Goal: Transaction & Acquisition: Book appointment/travel/reservation

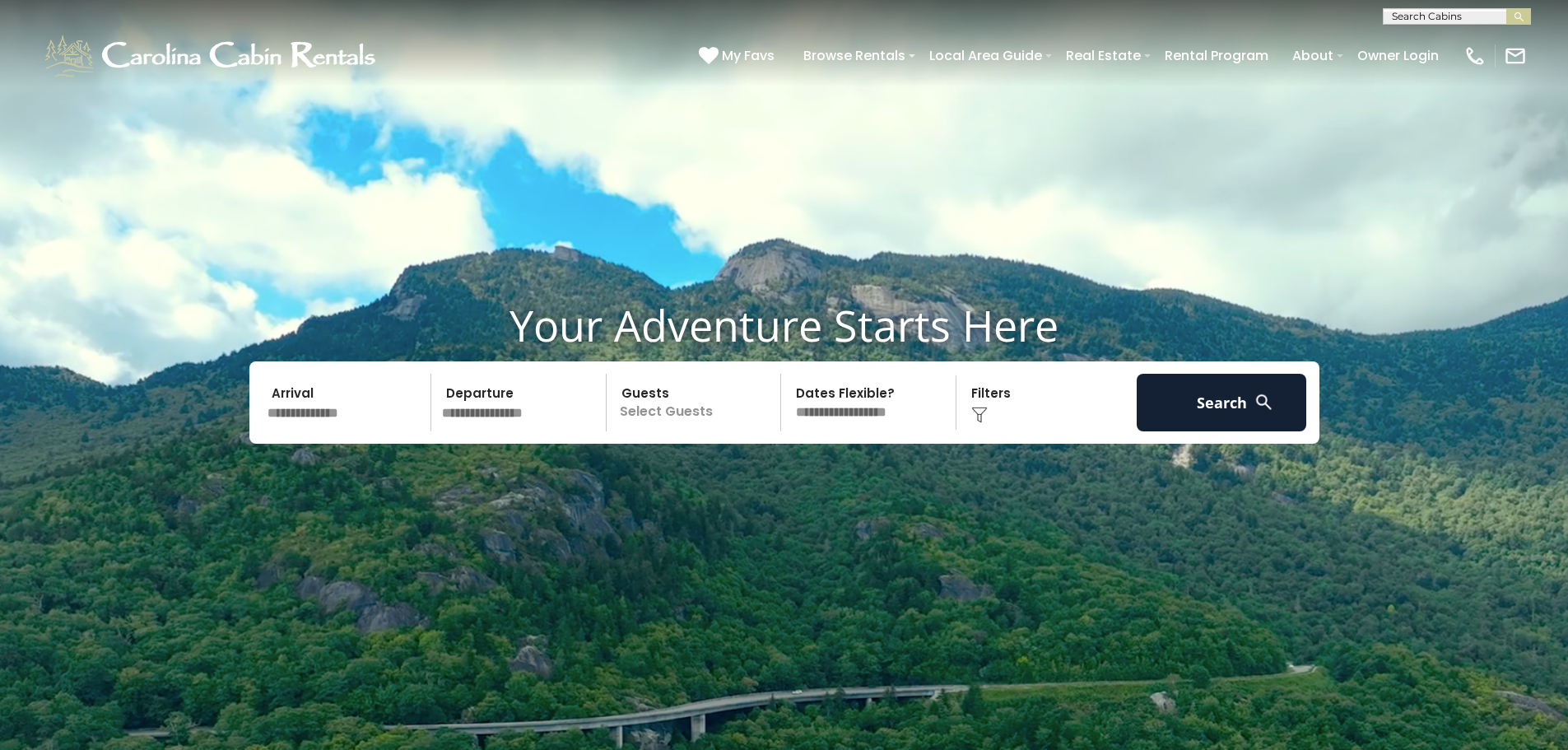
click at [340, 421] on input "text" at bounding box center [347, 403] width 170 height 58
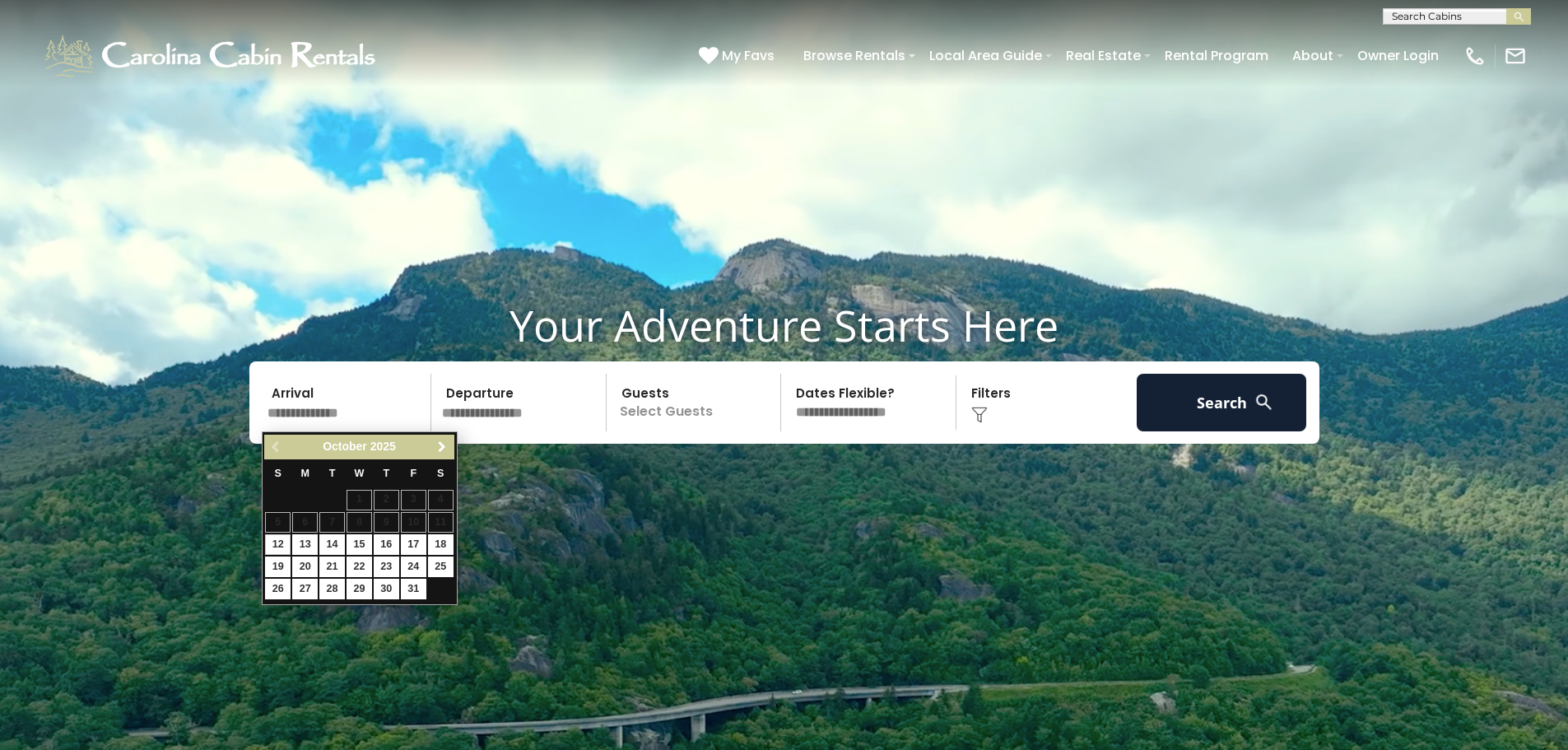
click at [446, 439] on link "Next" at bounding box center [442, 447] width 21 height 21
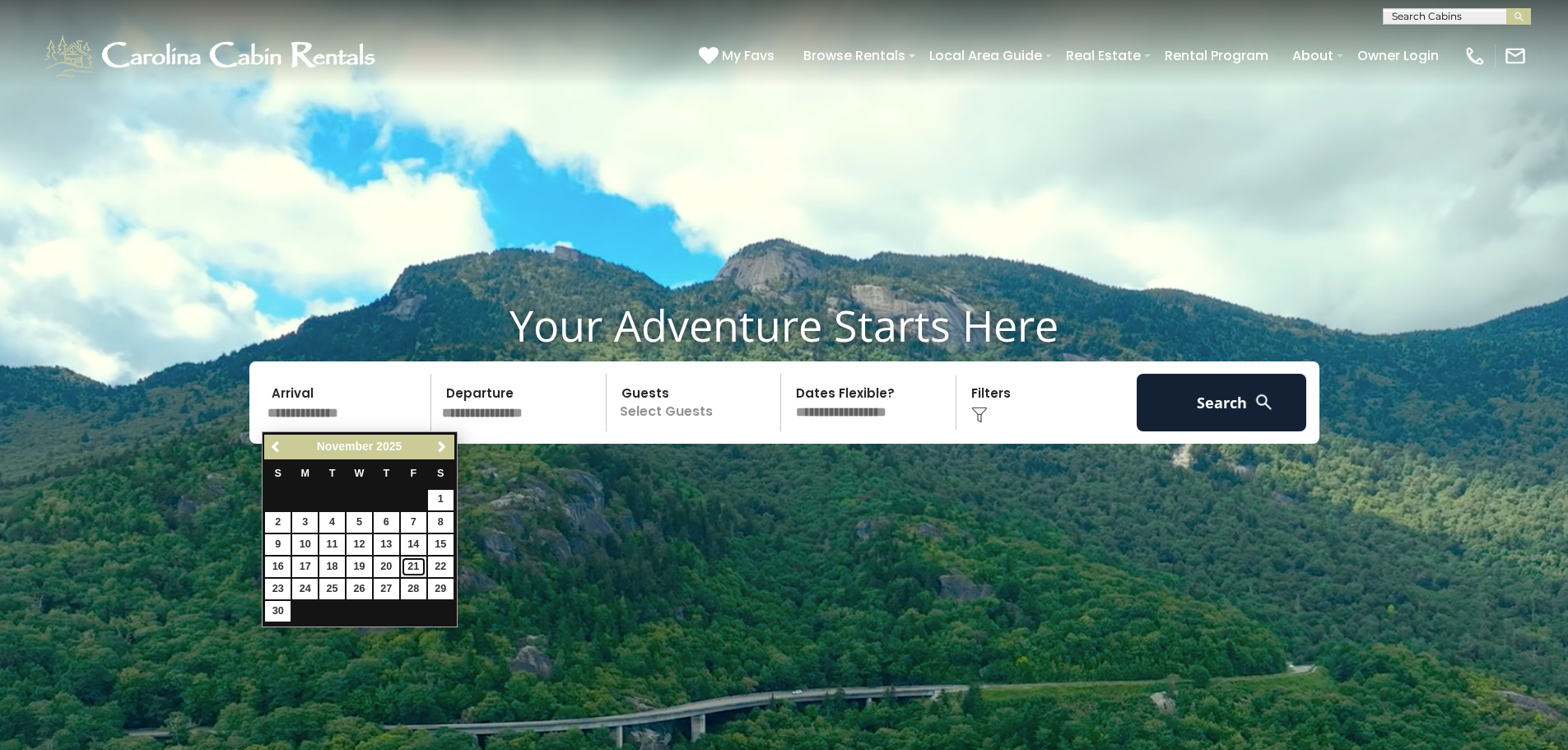
click at [416, 566] on link "21" at bounding box center [413, 566] width 26 height 21
type input "********"
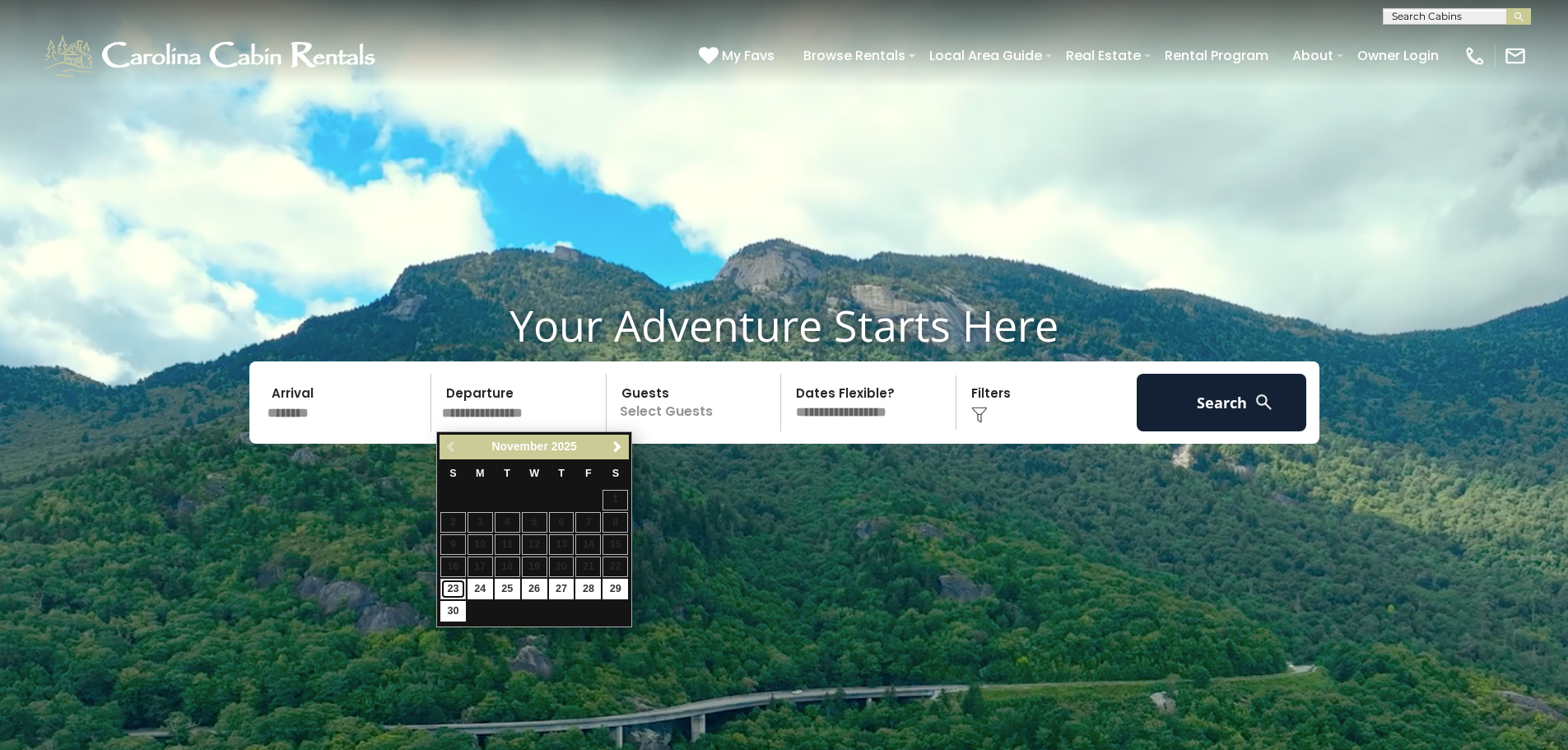
click at [450, 588] on link "23" at bounding box center [453, 589] width 26 height 21
type input "********"
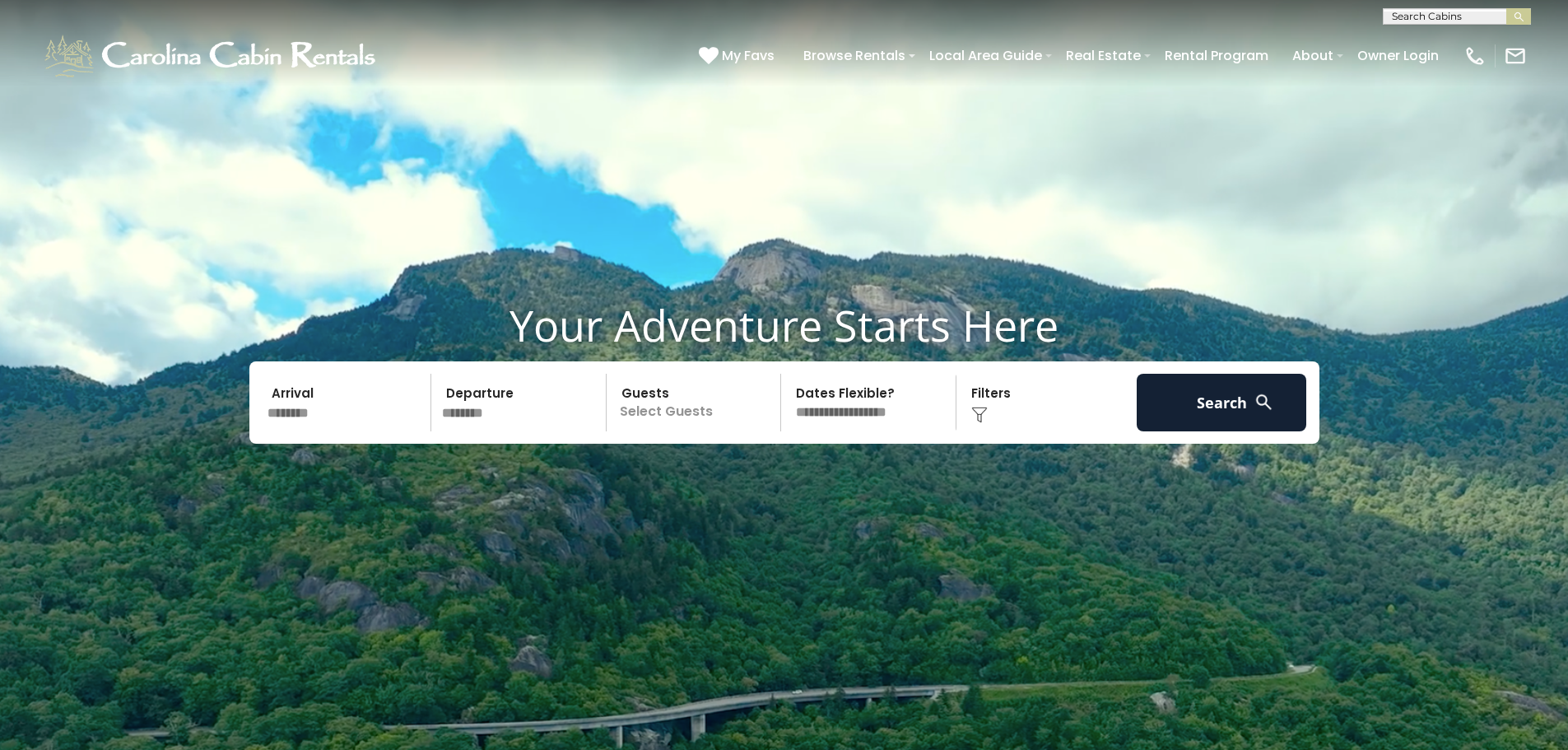
click at [658, 408] on p "Select Guests" at bounding box center [697, 403] width 170 height 58
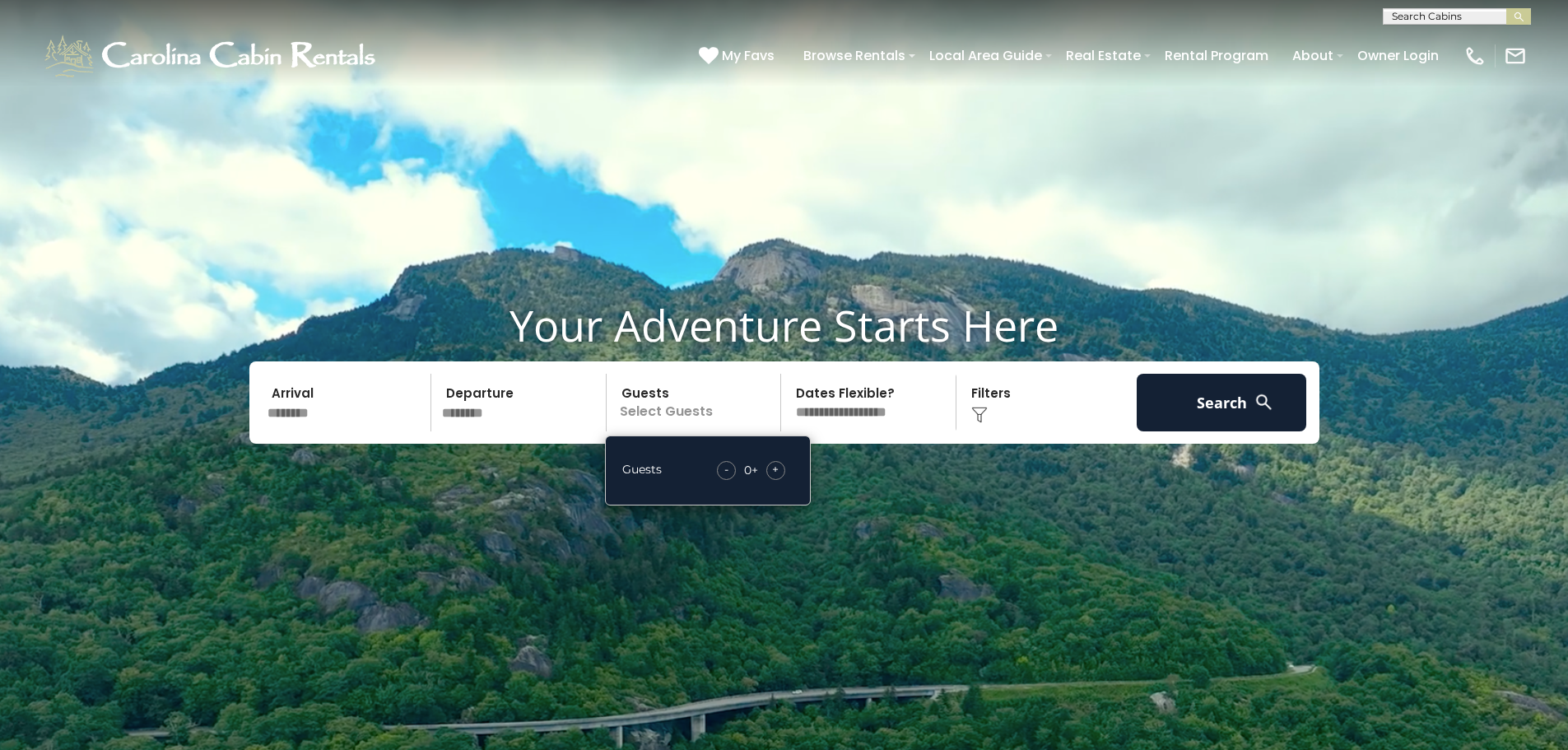
click at [782, 475] on div "+" at bounding box center [776, 470] width 19 height 19
click at [783, 473] on div "+" at bounding box center [776, 470] width 19 height 19
click at [783, 469] on div "+" at bounding box center [776, 470] width 19 height 19
click at [780, 467] on div "+" at bounding box center [776, 470] width 19 height 19
click at [778, 468] on span "+" at bounding box center [776, 469] width 7 height 16
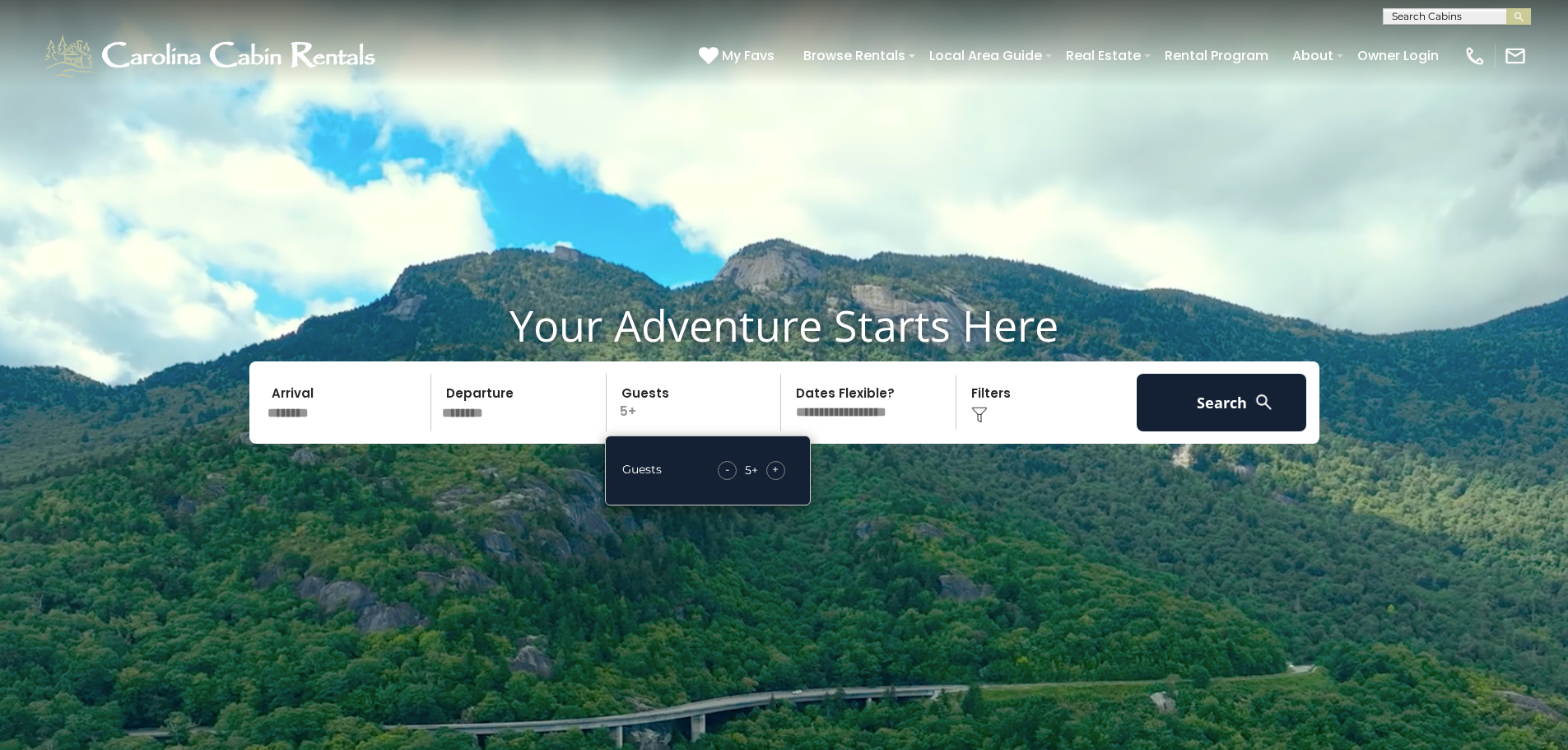
click at [777, 470] on span "+" at bounding box center [776, 469] width 7 height 16
click at [730, 471] on div "-" at bounding box center [726, 470] width 19 height 19
click at [730, 471] on div "-" at bounding box center [727, 470] width 19 height 19
click at [730, 471] on div "-" at bounding box center [726, 470] width 19 height 19
click at [729, 471] on span "-" at bounding box center [726, 469] width 4 height 16
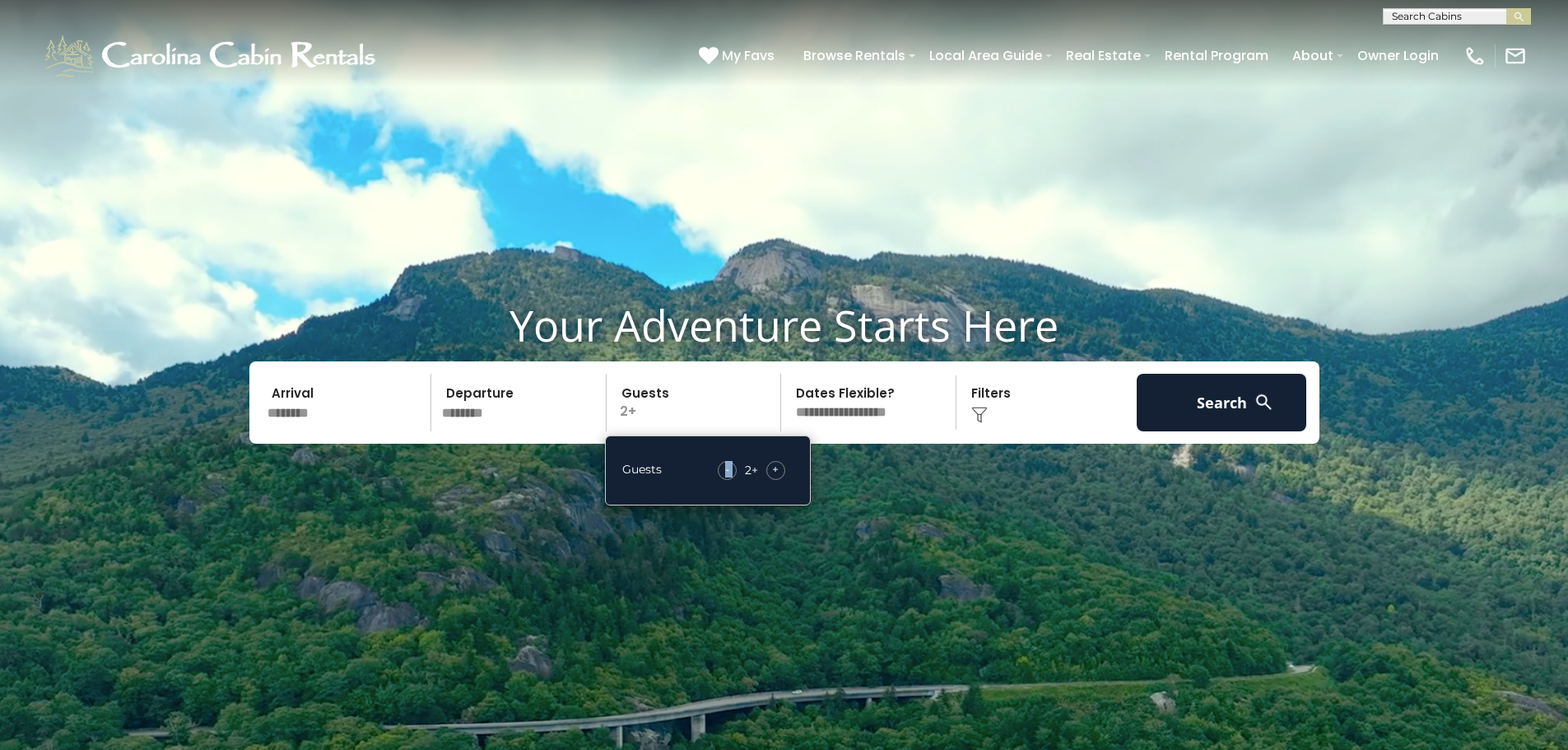
click at [730, 471] on div "-" at bounding box center [727, 470] width 19 height 19
click at [730, 471] on span "-" at bounding box center [730, 469] width 4 height 16
click at [1013, 427] on div "Click to Choose" at bounding box center [1046, 403] width 170 height 58
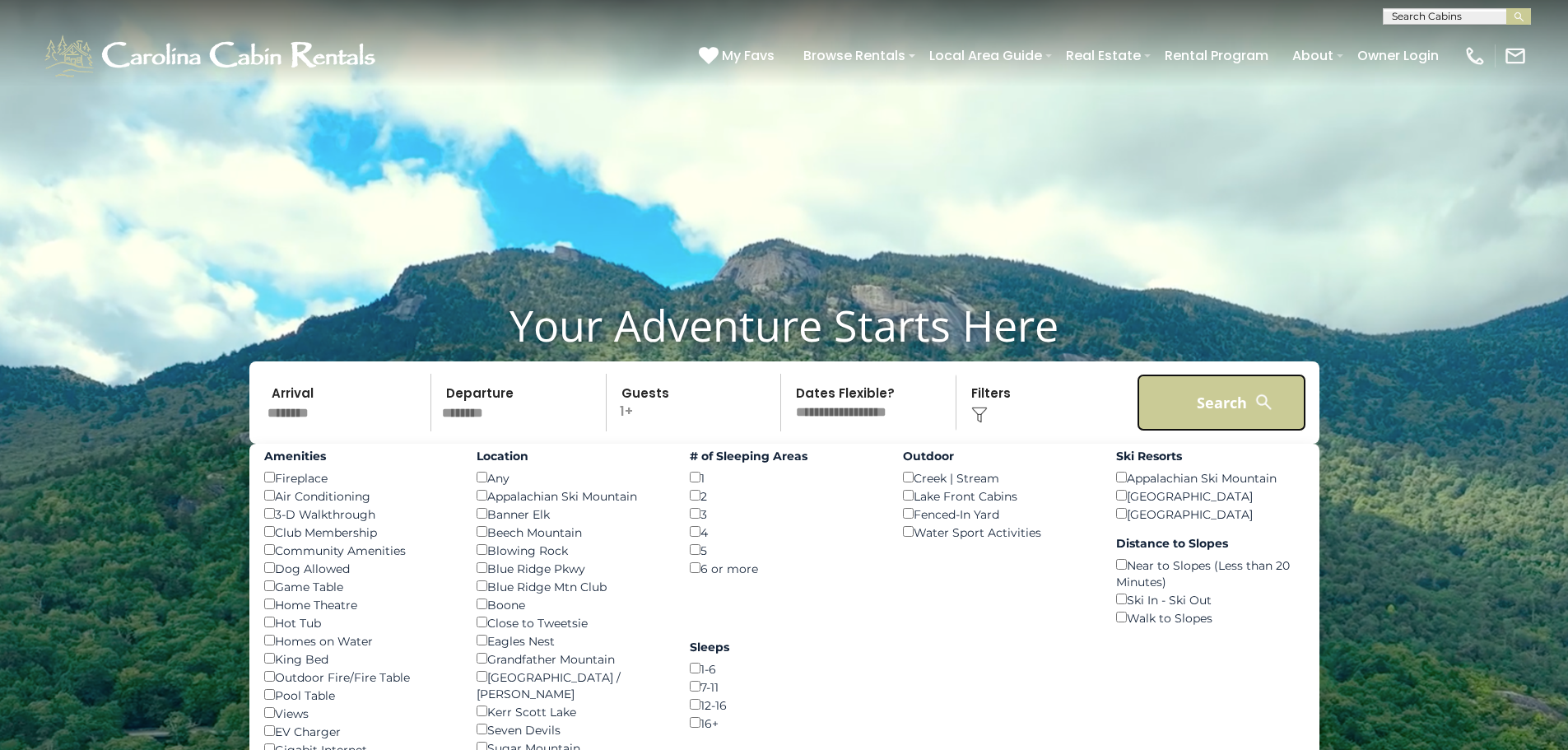
click at [1185, 395] on button "Search" at bounding box center [1221, 403] width 170 height 58
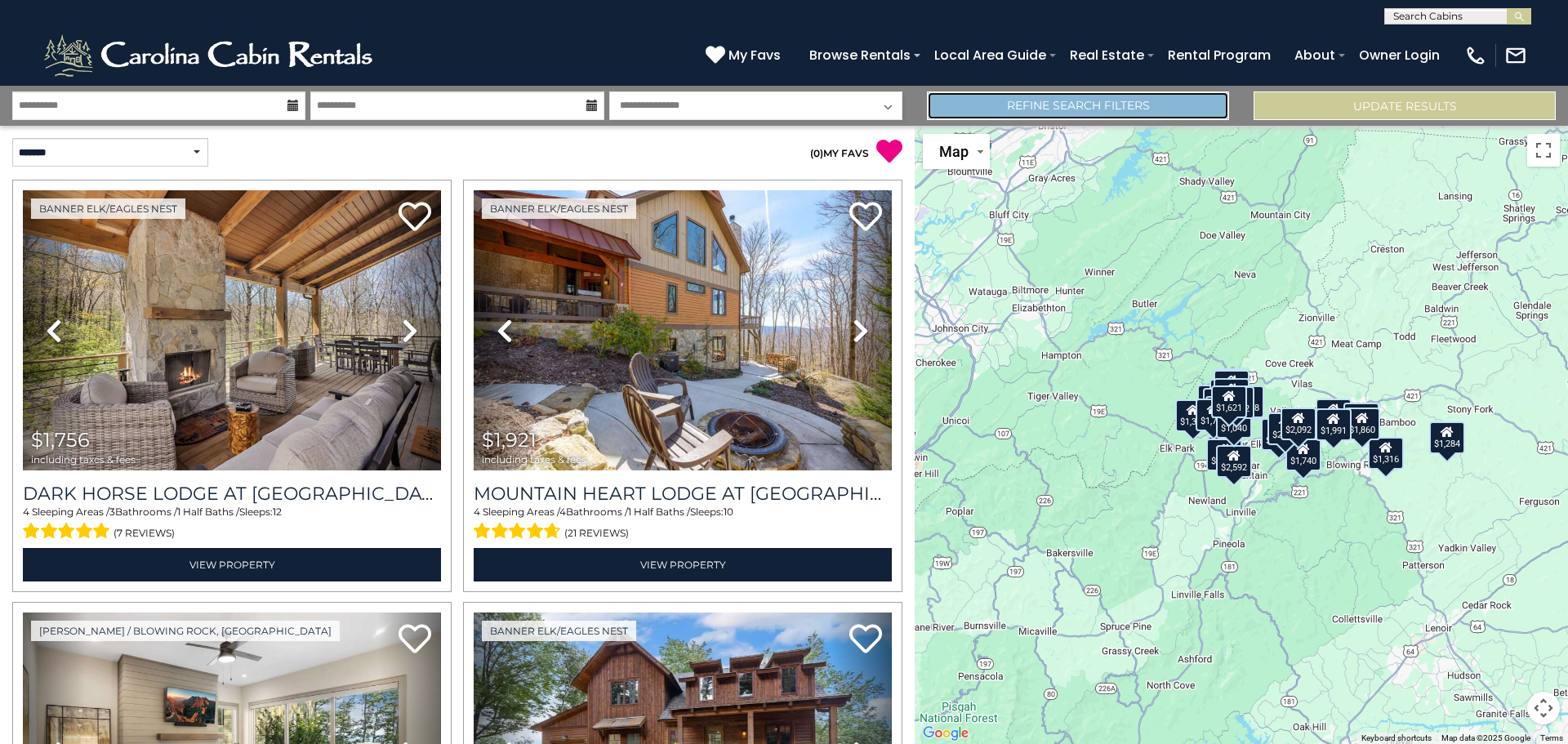
click at [1006, 110] on link "Refine Search Filters" at bounding box center [1078, 105] width 302 height 29
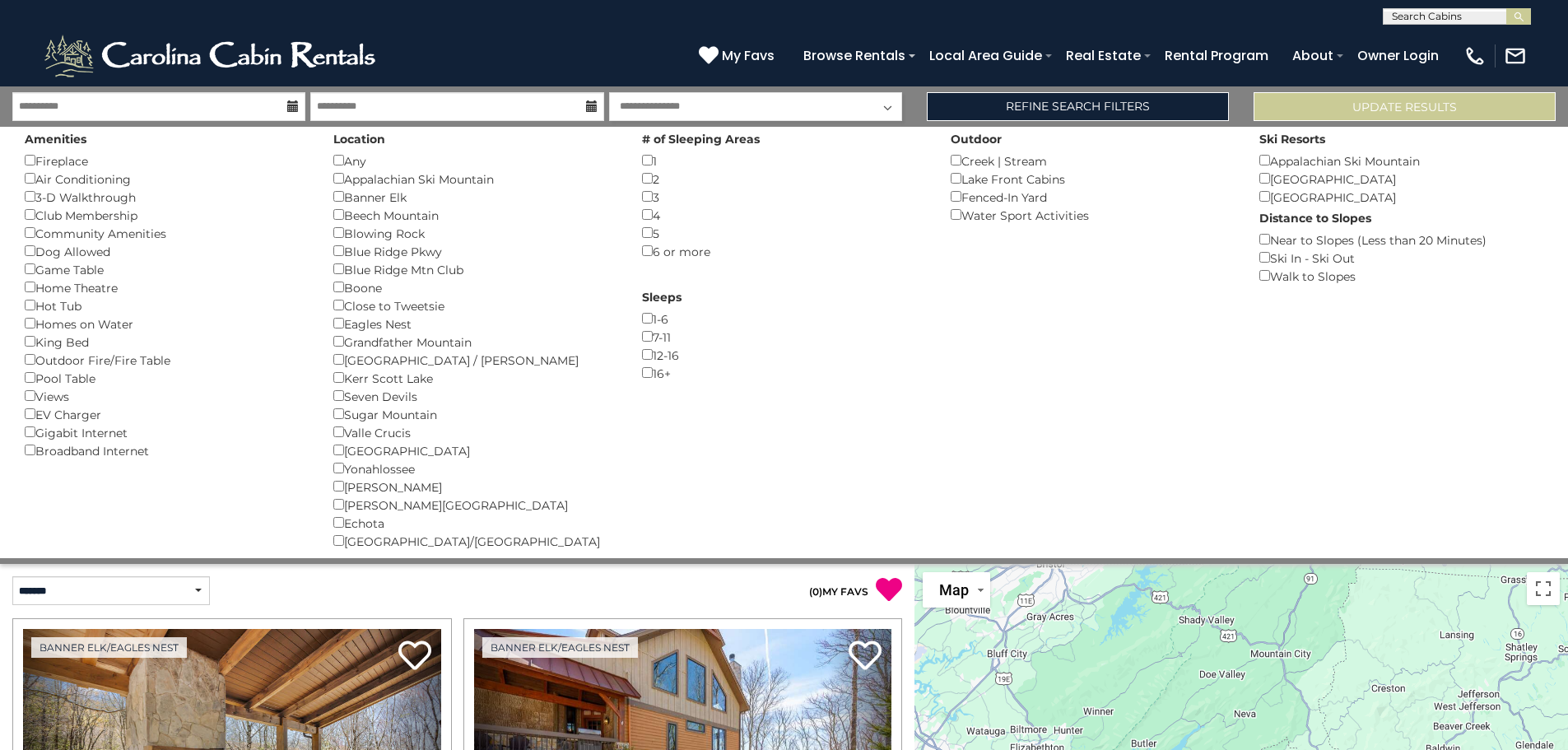
click at [639, 373] on div "Sleeps 1-6 () 7-11 () 12-16 () 16+ ()" at bounding box center [784, 333] width 309 height 97
click at [641, 371] on div "Sleeps 1-6 () 7-11 () 12-16 () 16+ ()" at bounding box center [784, 333] width 309 height 97
click at [1397, 106] on button "Please Update Results" at bounding box center [1404, 106] width 302 height 29
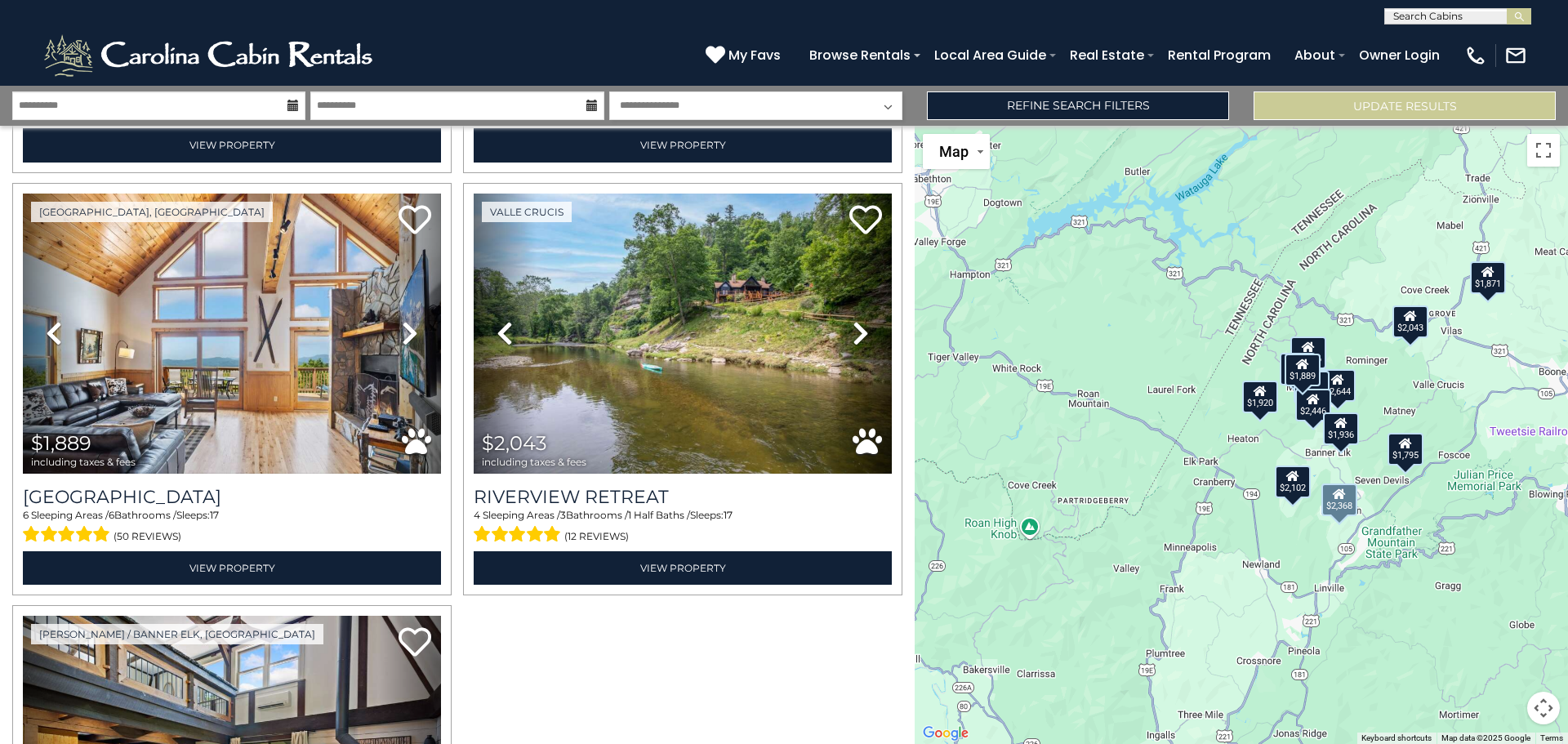
scroll to position [2022, 0]
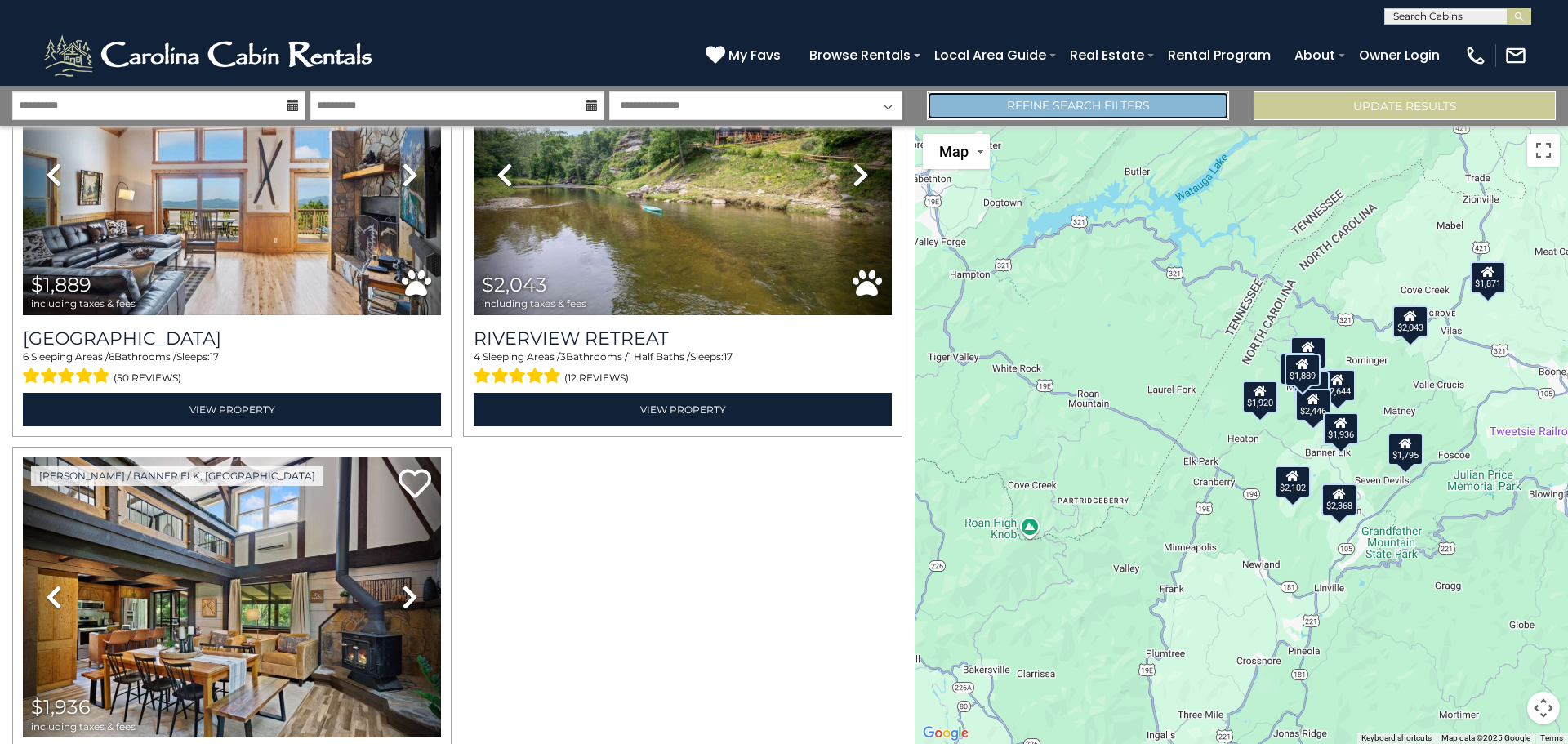
click at [1059, 105] on link "Refine Search Filters" at bounding box center [1078, 105] width 302 height 29
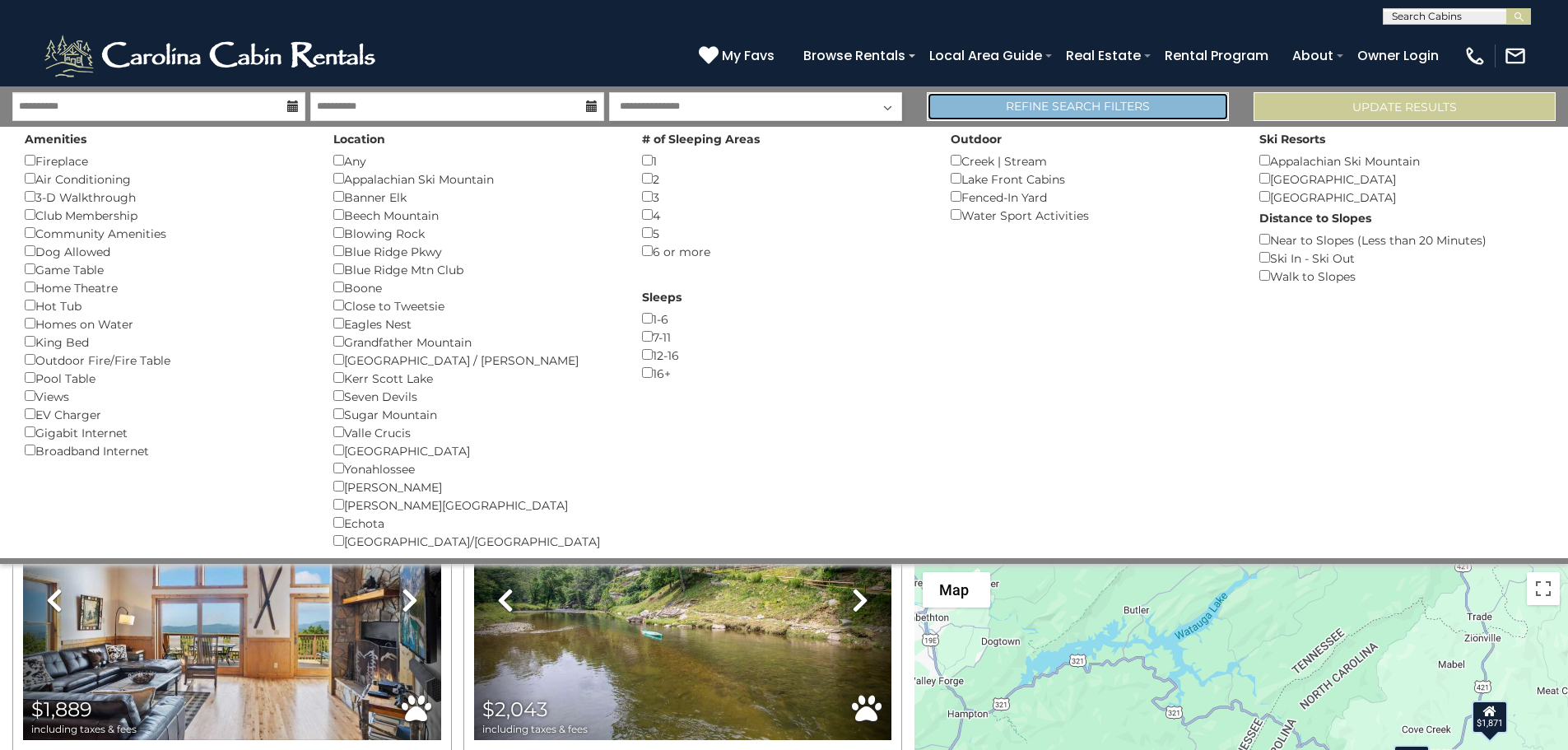
scroll to position [2273, 0]
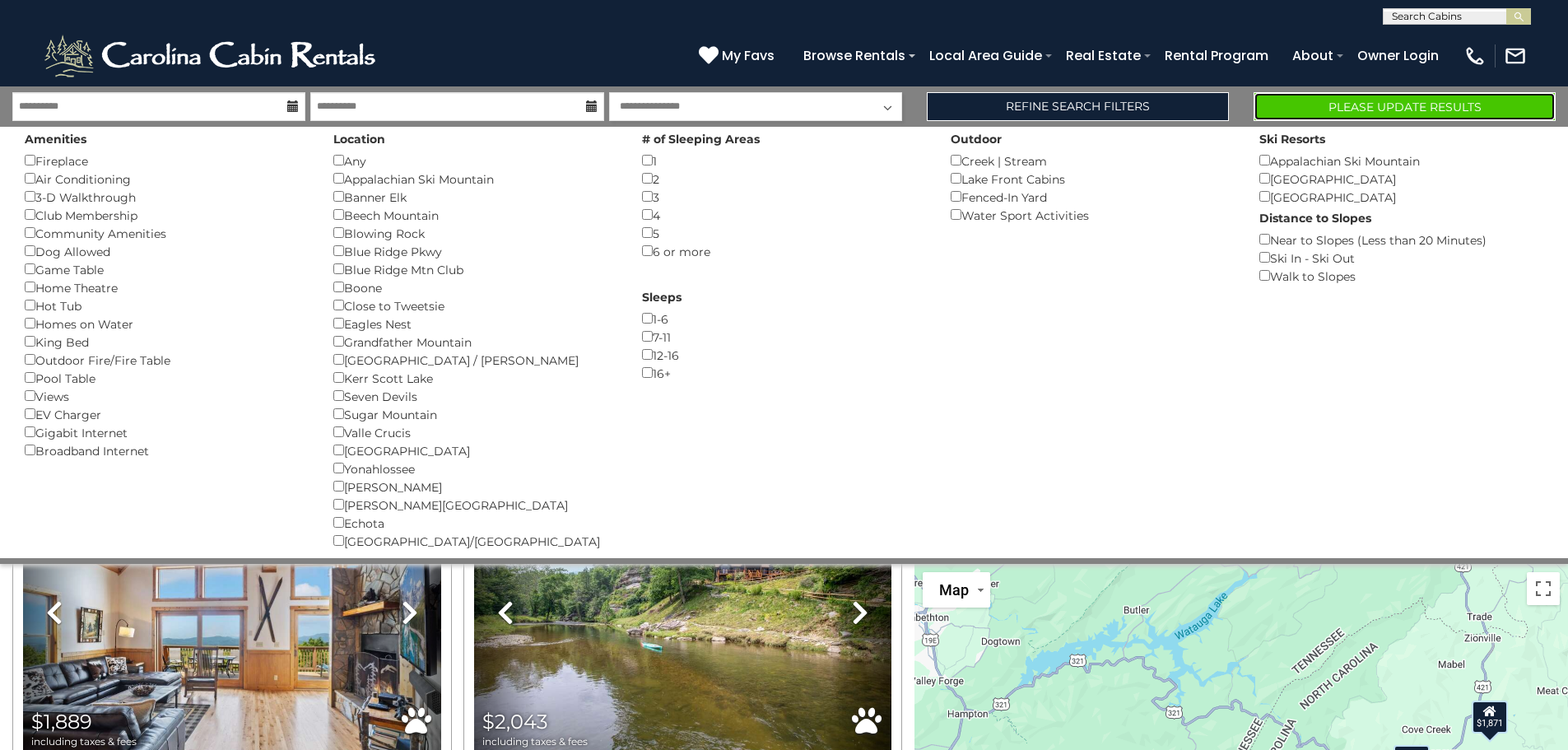
click at [1440, 105] on button "Please Update Results" at bounding box center [1404, 106] width 302 height 29
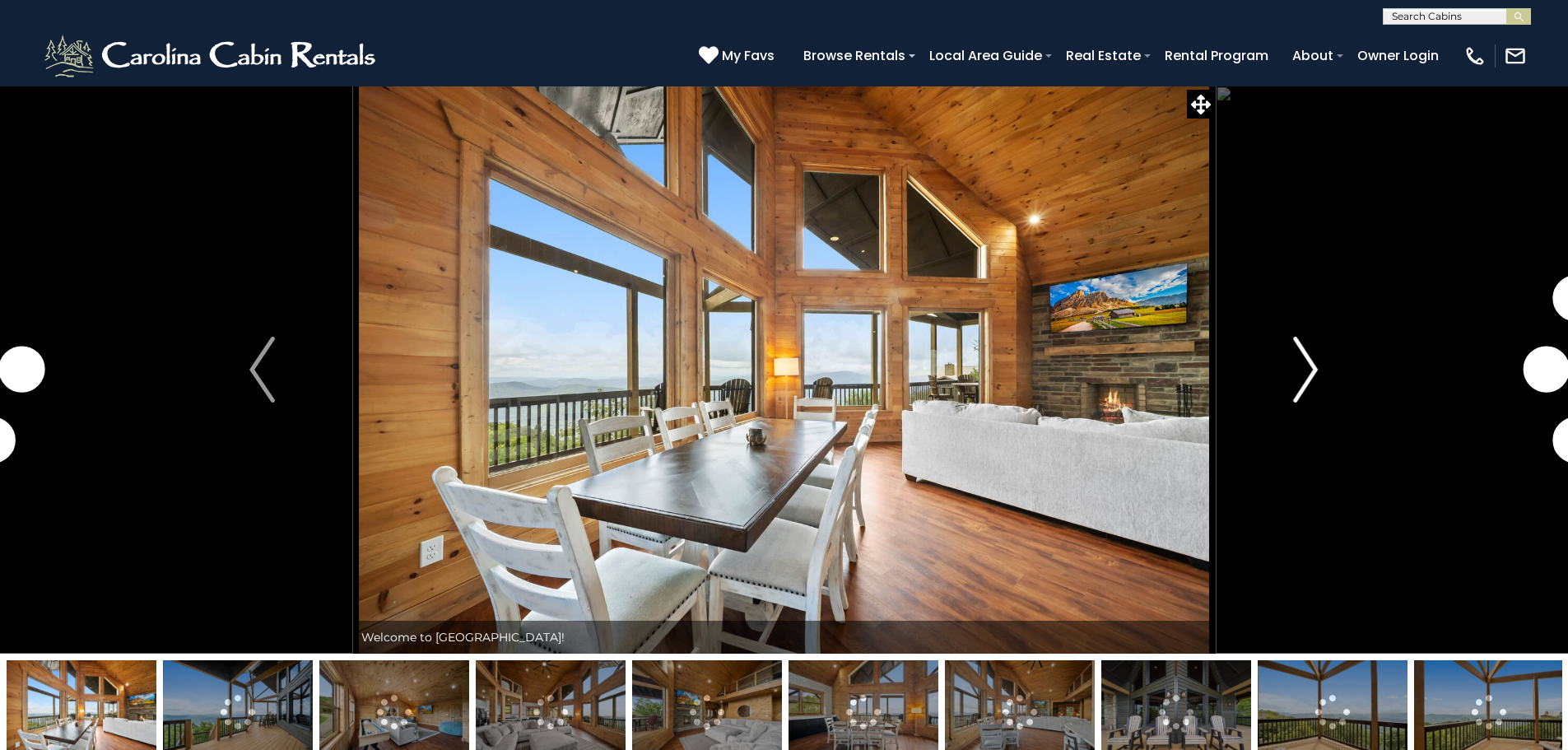
click at [1309, 366] on img "Next" at bounding box center [1305, 370] width 25 height 66
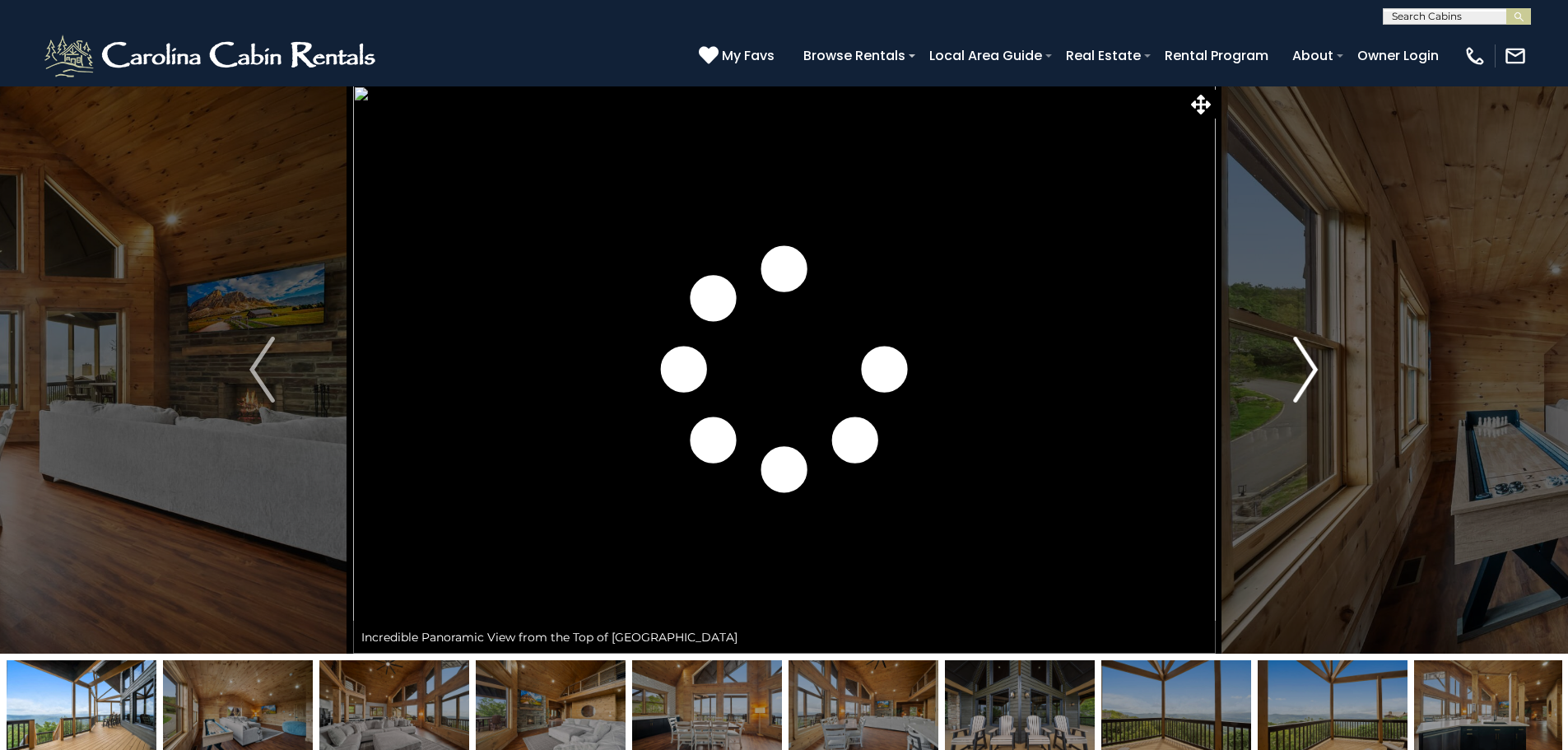
click at [1309, 366] on img "Next" at bounding box center [1305, 370] width 25 height 66
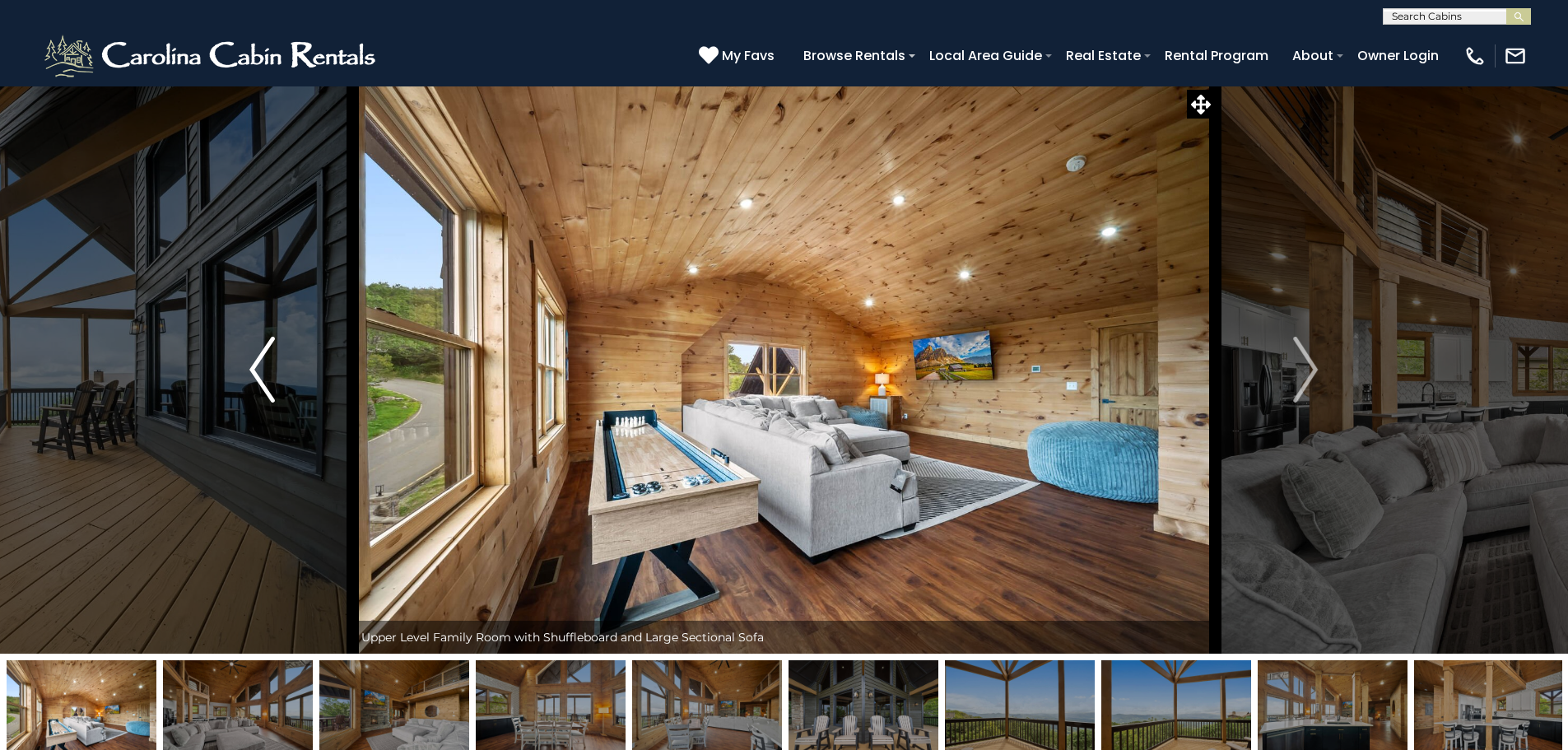
click at [279, 389] on button "Previous" at bounding box center [262, 370] width 181 height 568
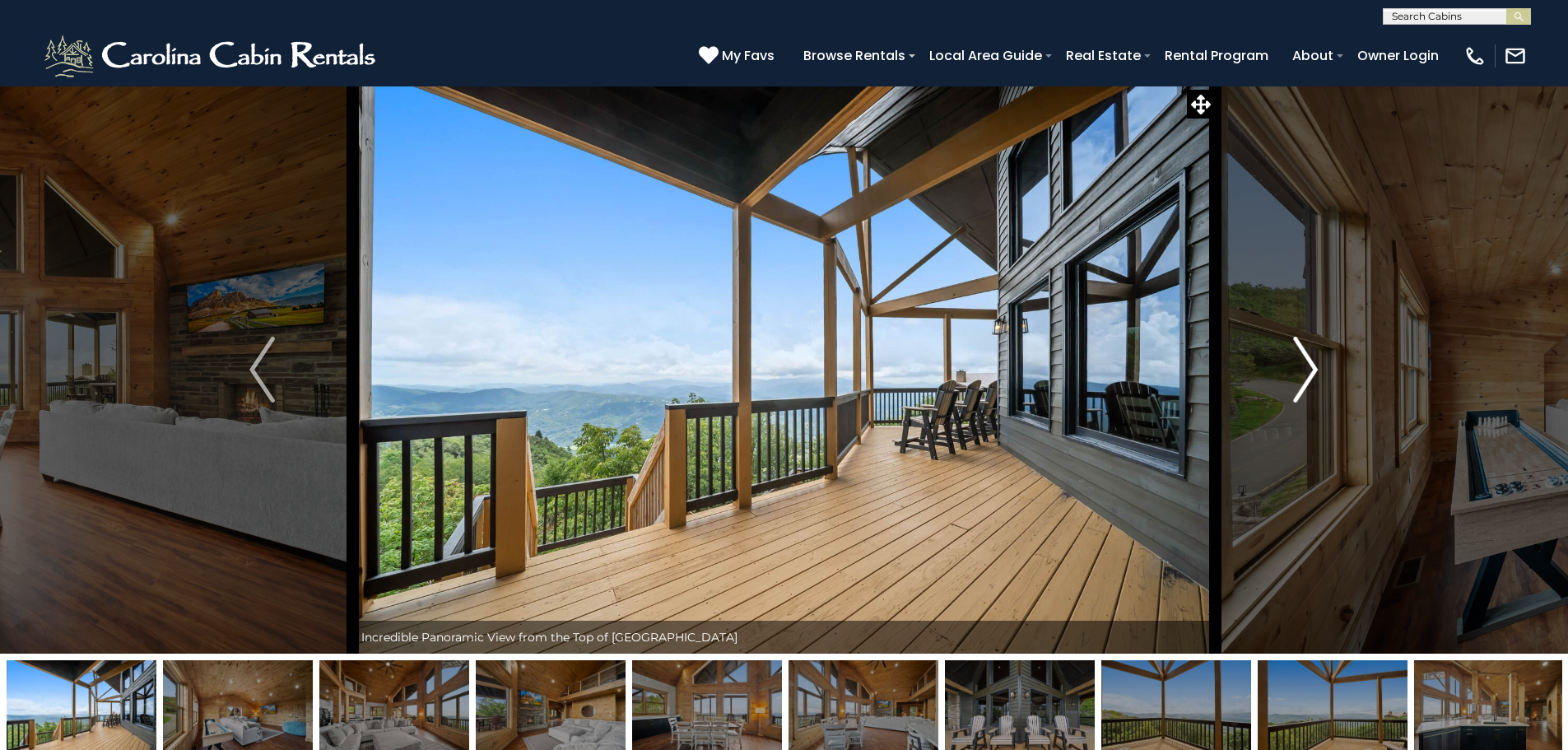
click at [1306, 375] on img "Next" at bounding box center [1305, 370] width 25 height 66
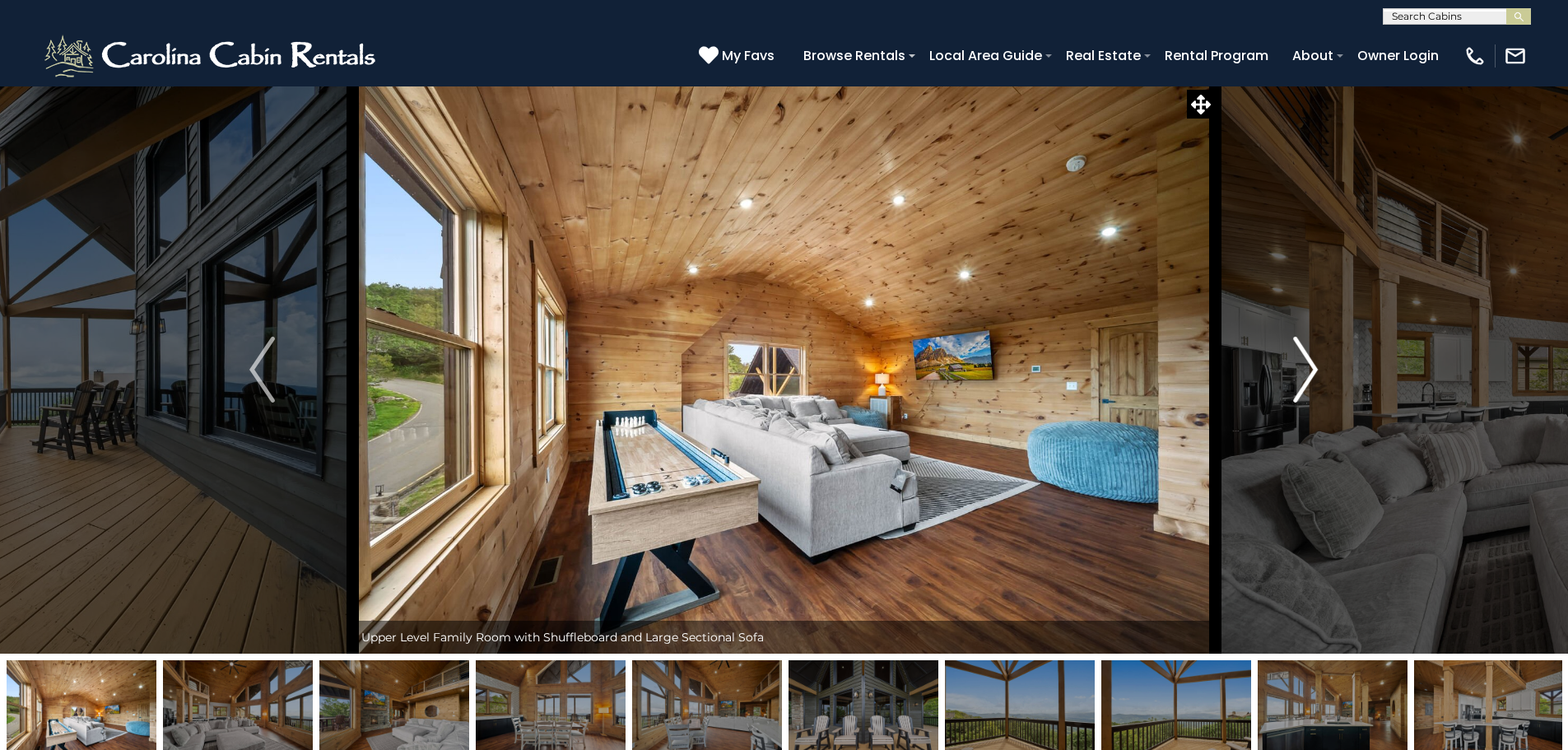
click at [1314, 371] on img "Next" at bounding box center [1305, 370] width 25 height 66
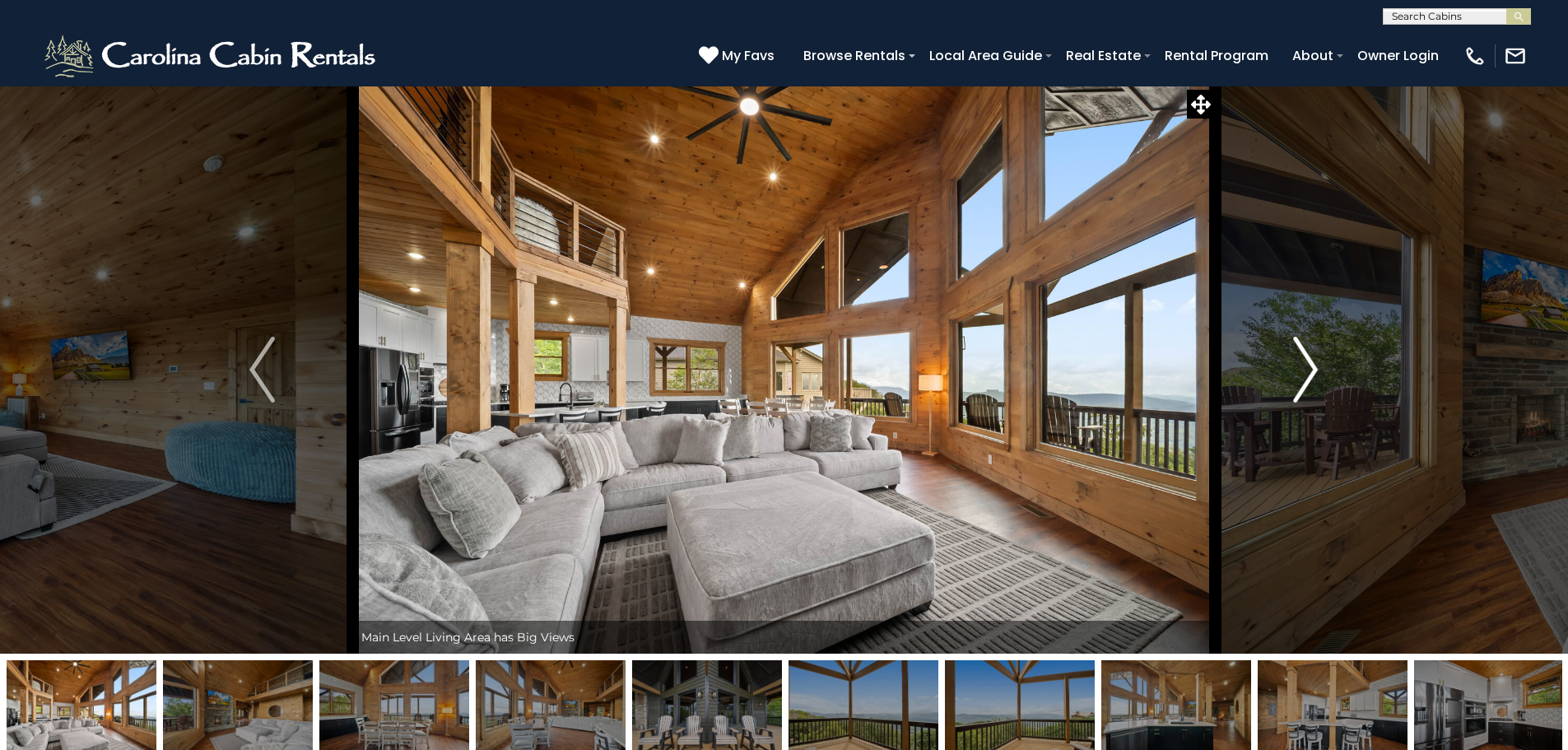
click at [1313, 371] on img "Next" at bounding box center [1305, 370] width 25 height 66
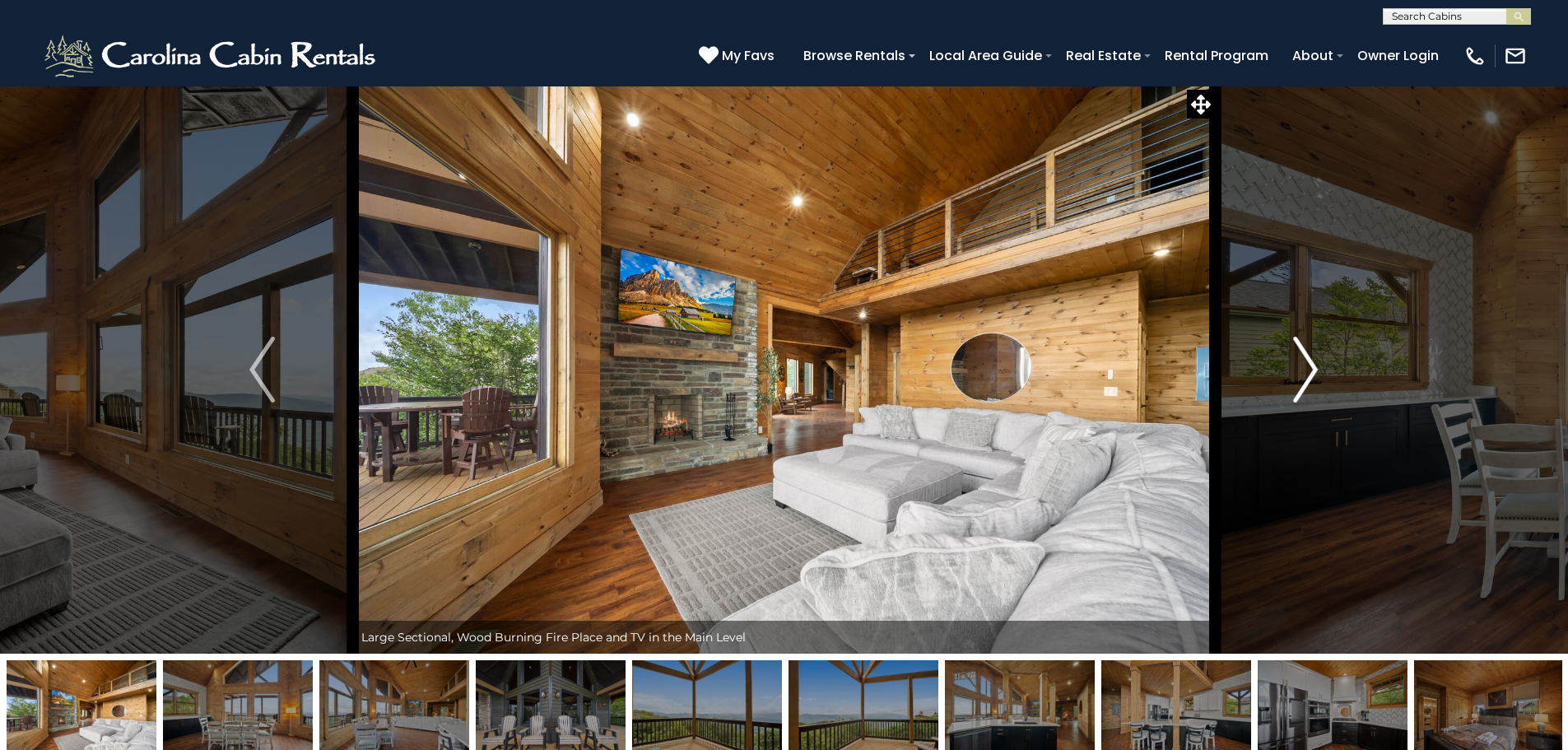
click at [1313, 371] on img "Next" at bounding box center [1305, 370] width 25 height 66
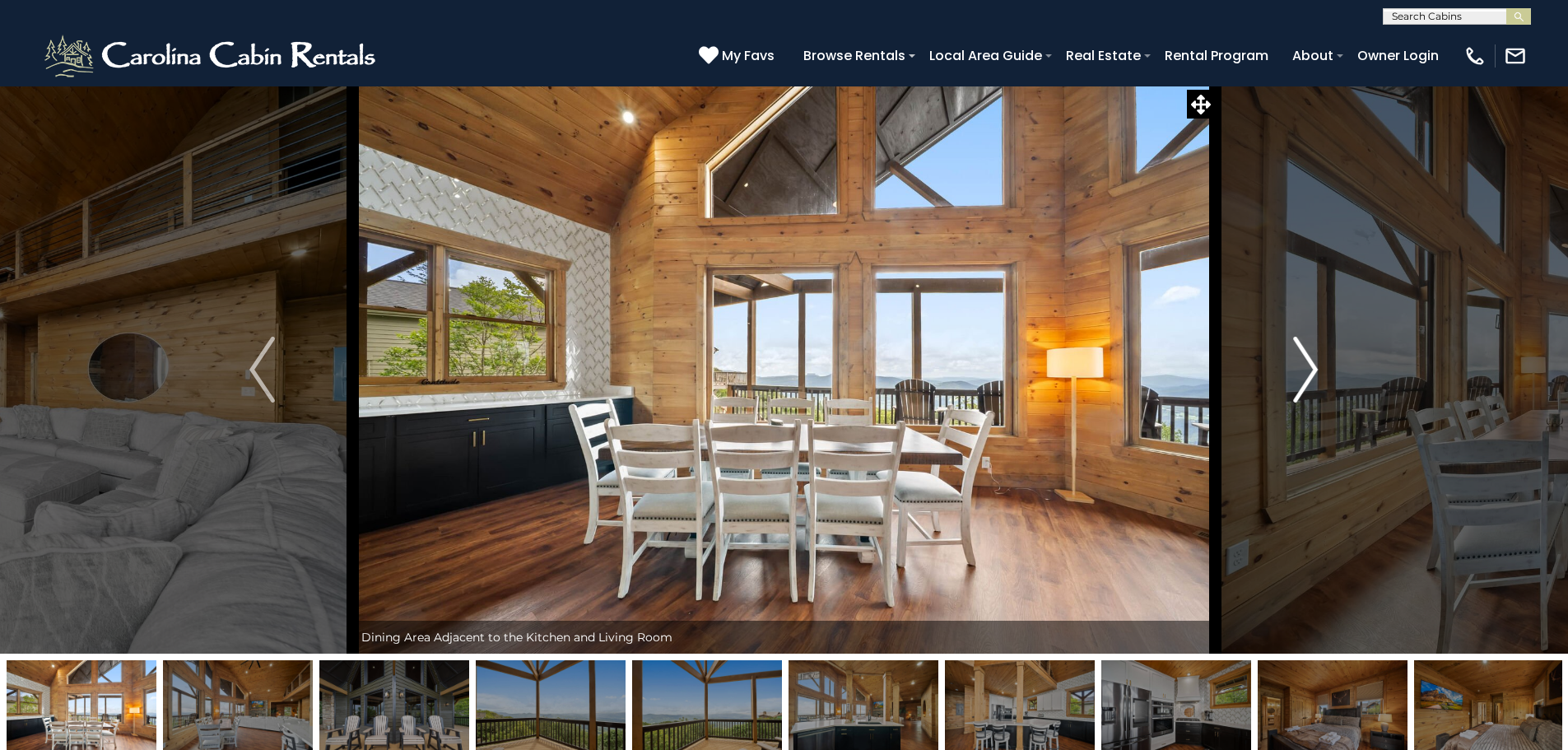
click at [1313, 371] on img "Next" at bounding box center [1305, 370] width 25 height 66
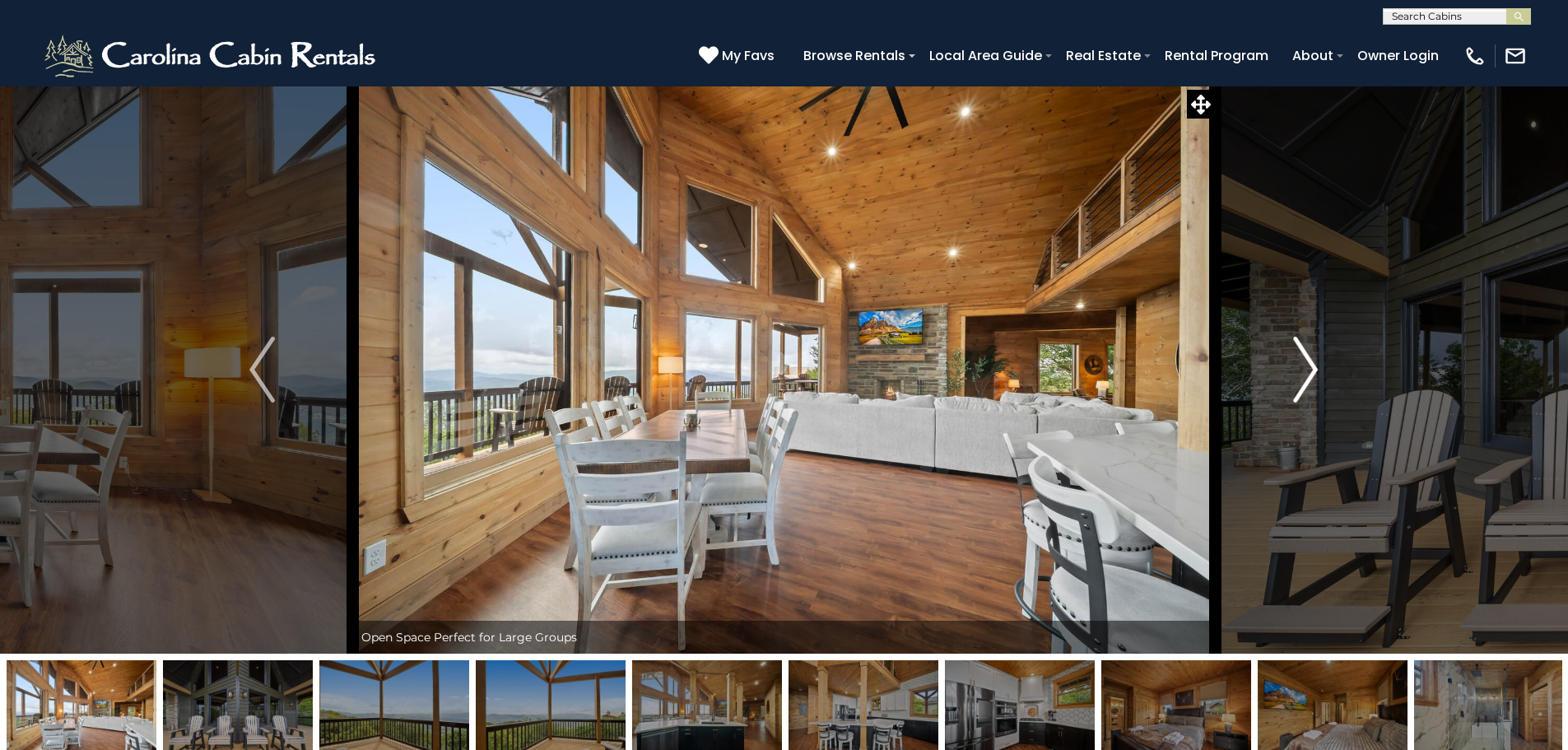
click at [1313, 371] on img "Next" at bounding box center [1305, 370] width 25 height 66
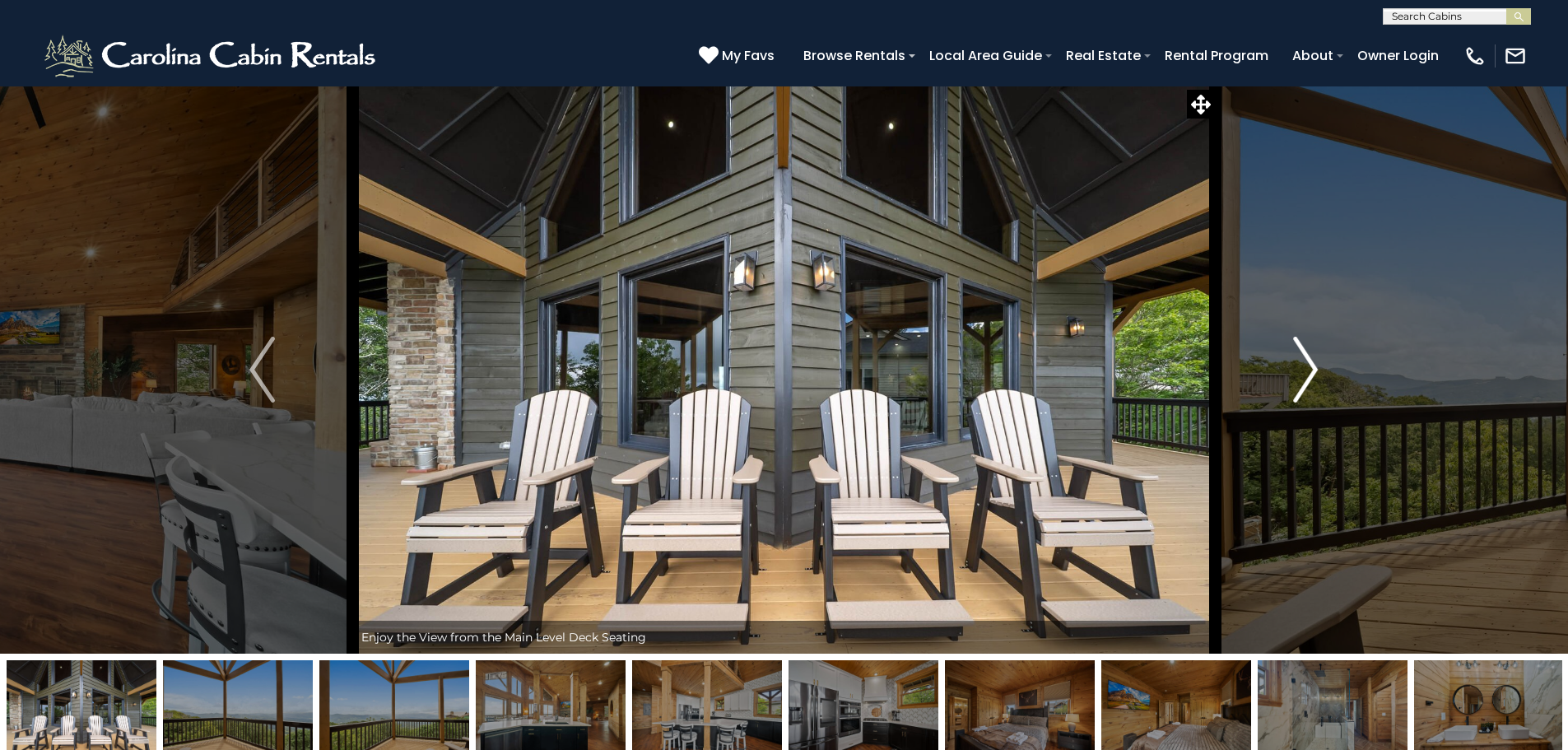
click at [1313, 371] on img "Next" at bounding box center [1305, 370] width 25 height 66
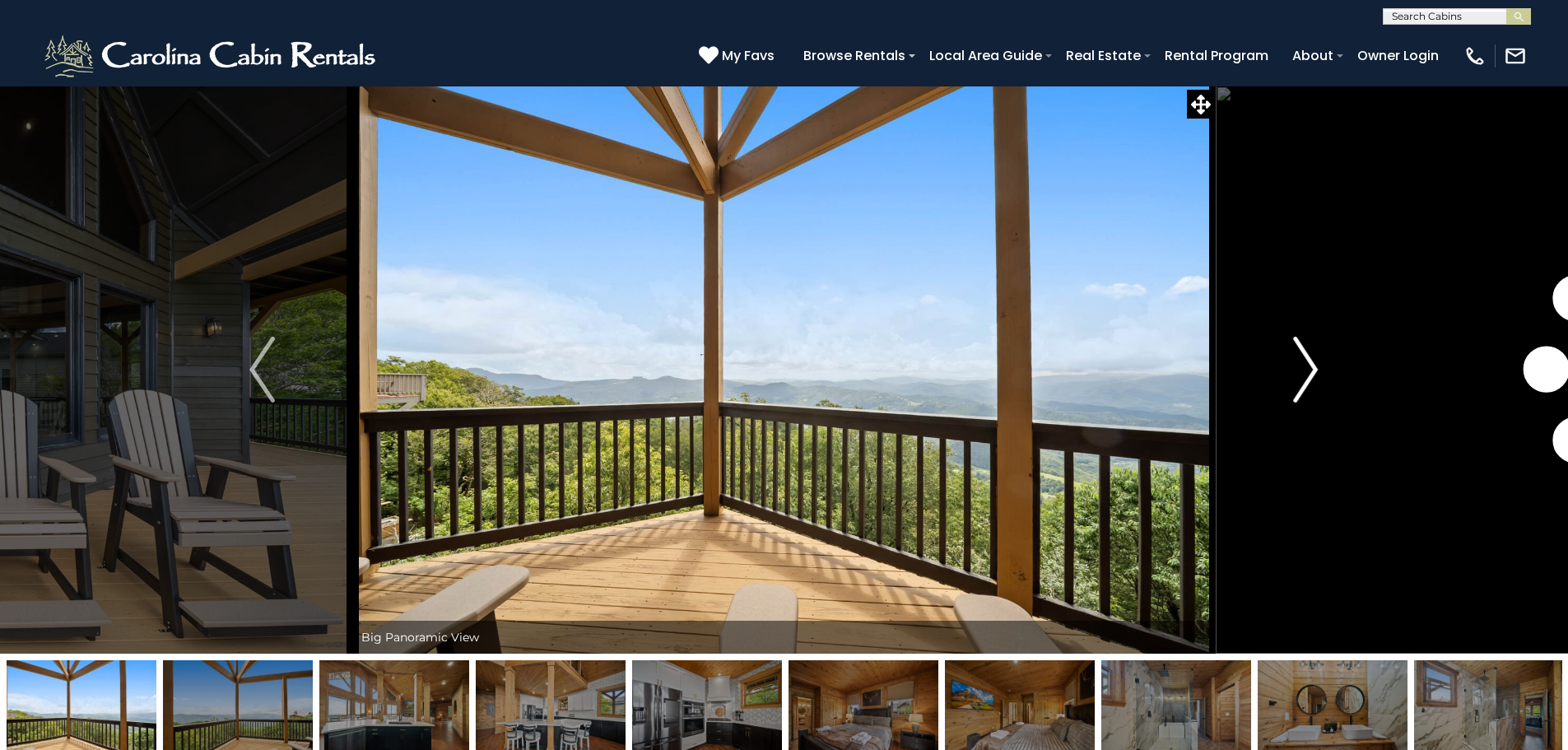
click at [1313, 371] on img "Next" at bounding box center [1305, 370] width 25 height 66
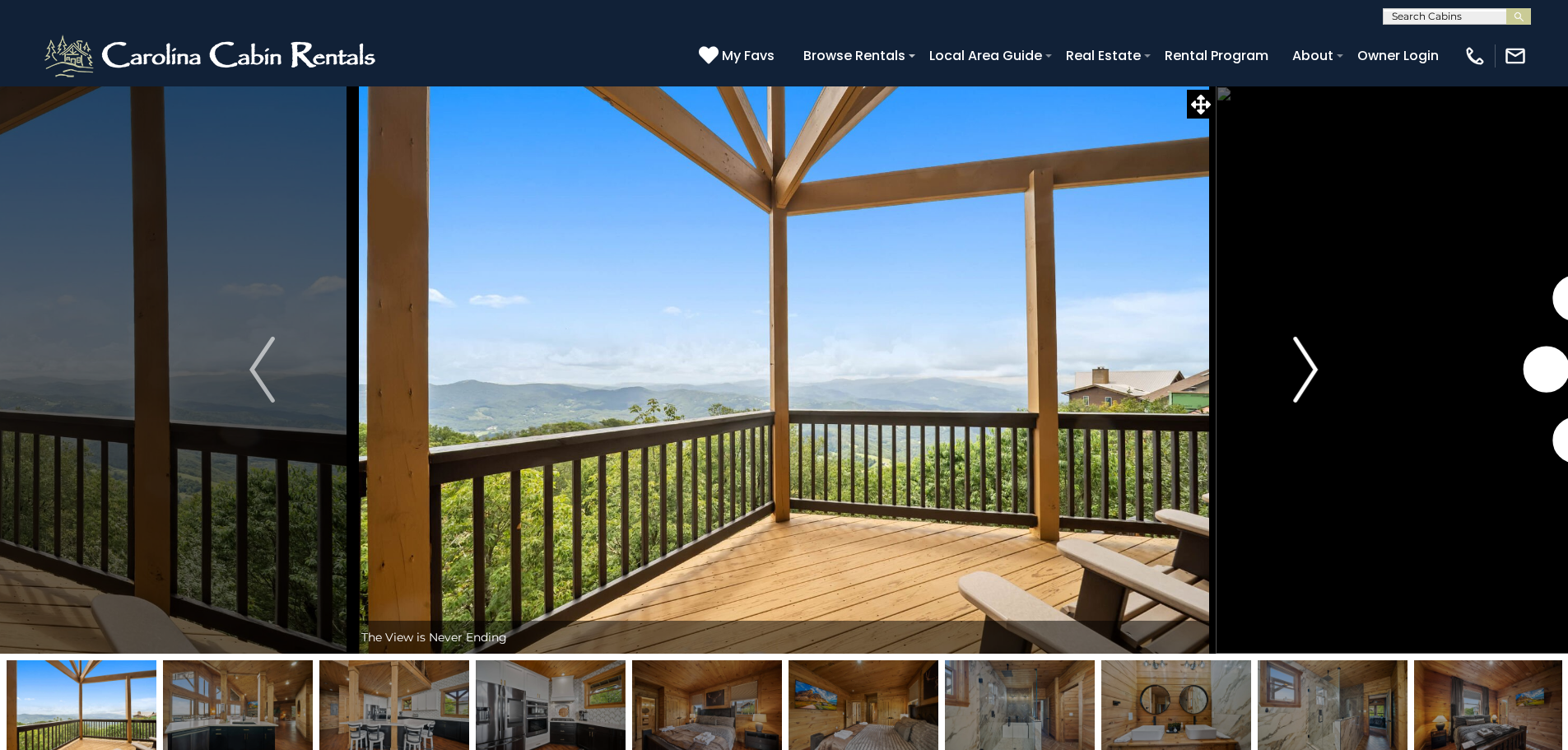
click at [1313, 370] on img "Next" at bounding box center [1305, 370] width 25 height 66
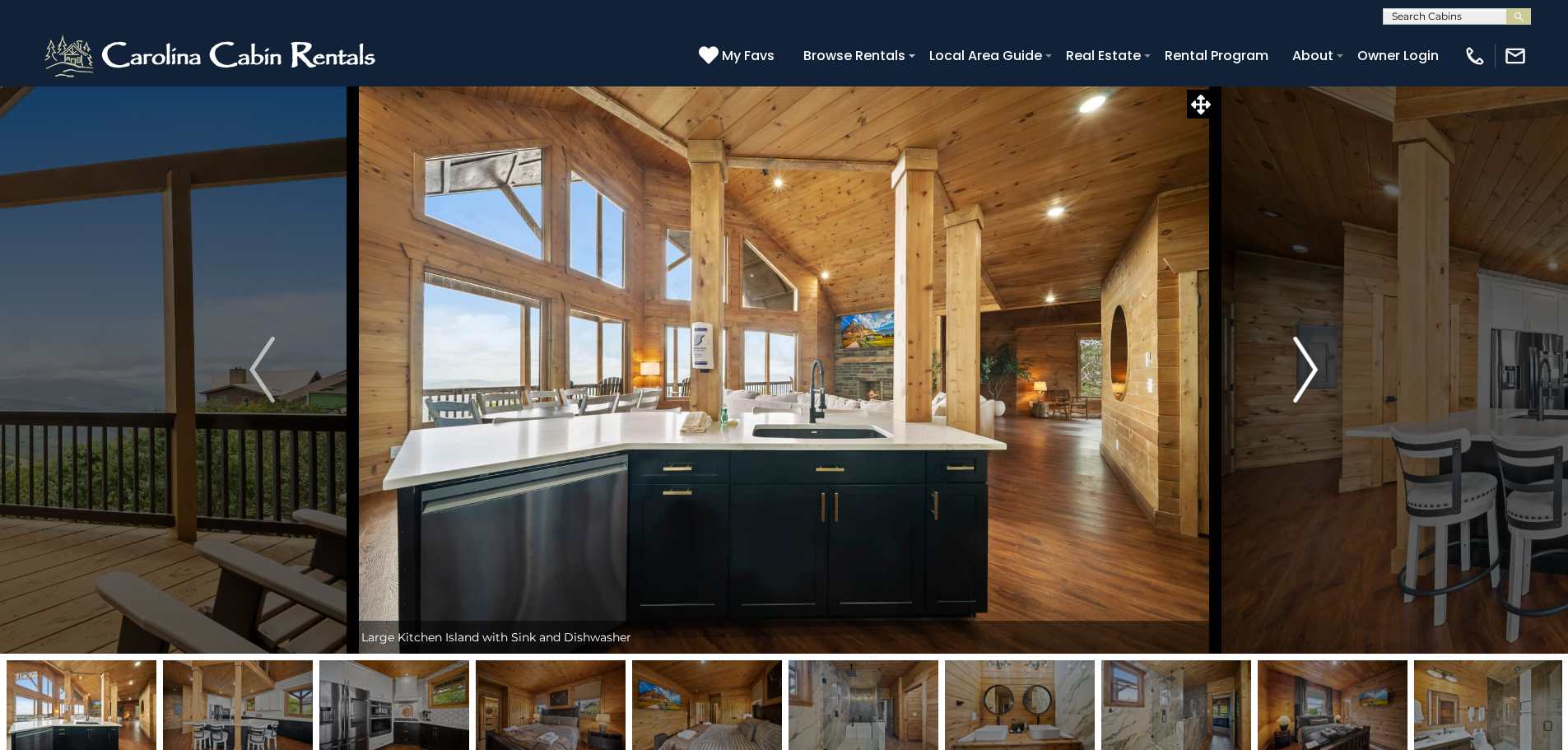
click at [1313, 370] on img "Next" at bounding box center [1305, 370] width 25 height 66
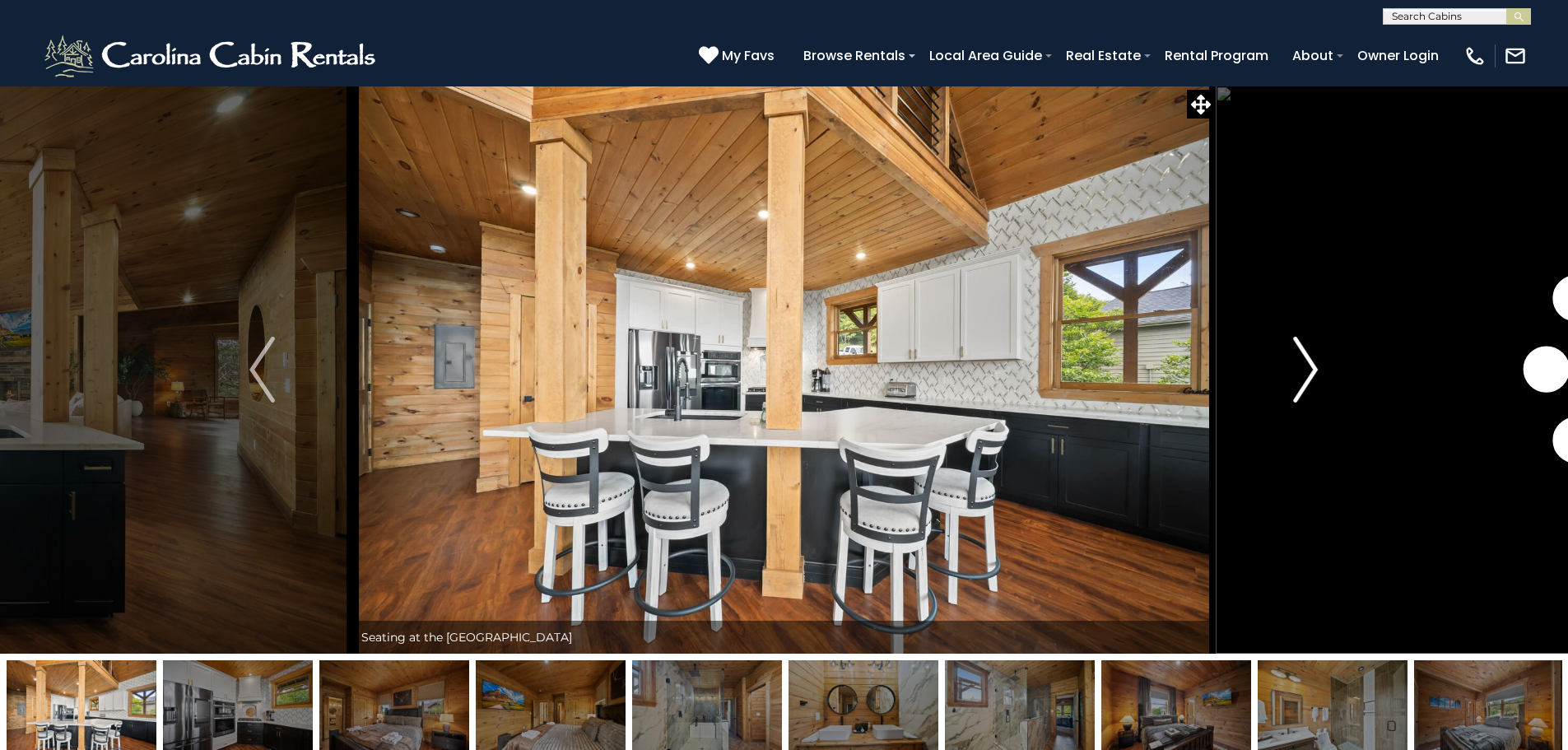
click at [1313, 370] on img "Next" at bounding box center [1305, 370] width 25 height 66
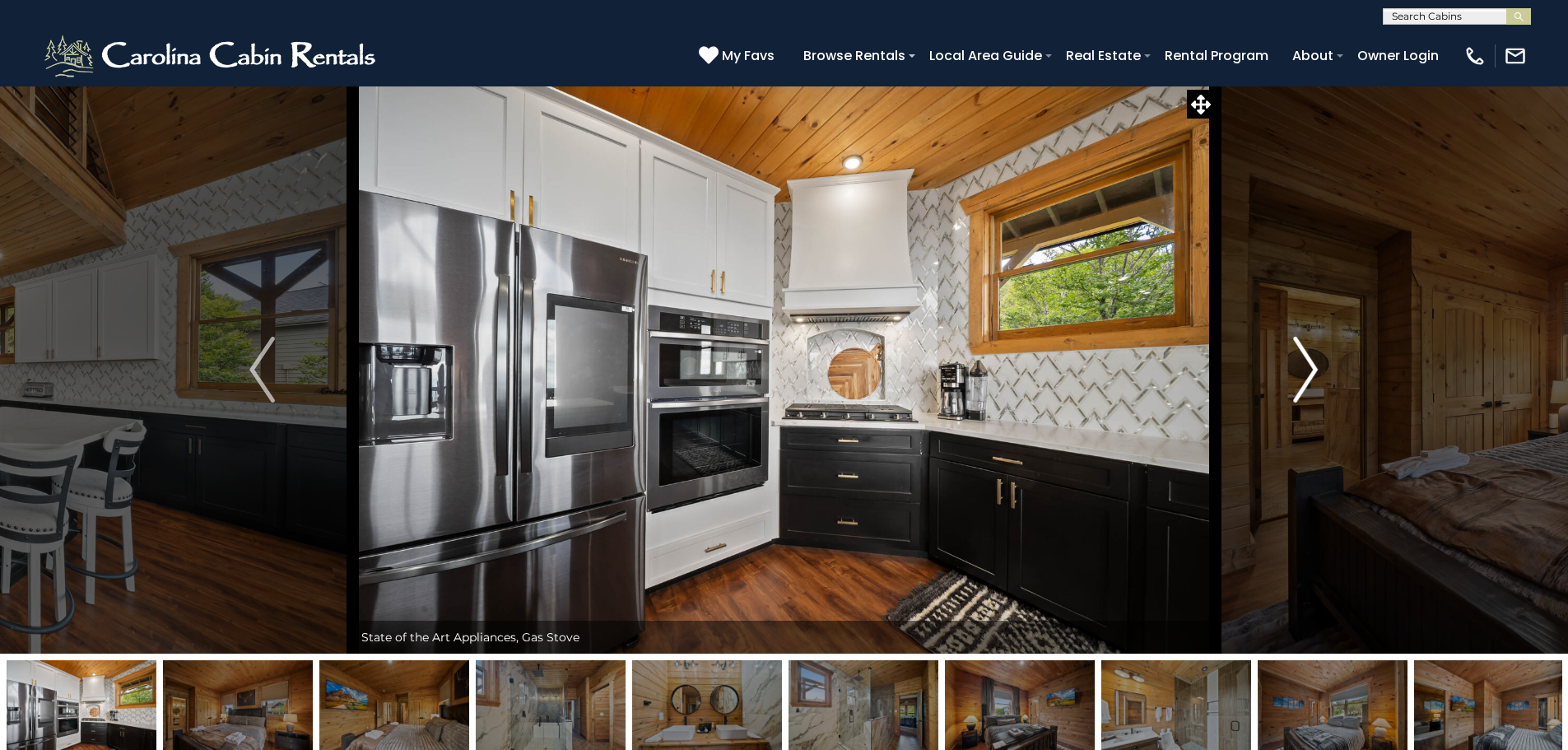
click at [1313, 370] on img "Next" at bounding box center [1305, 370] width 25 height 66
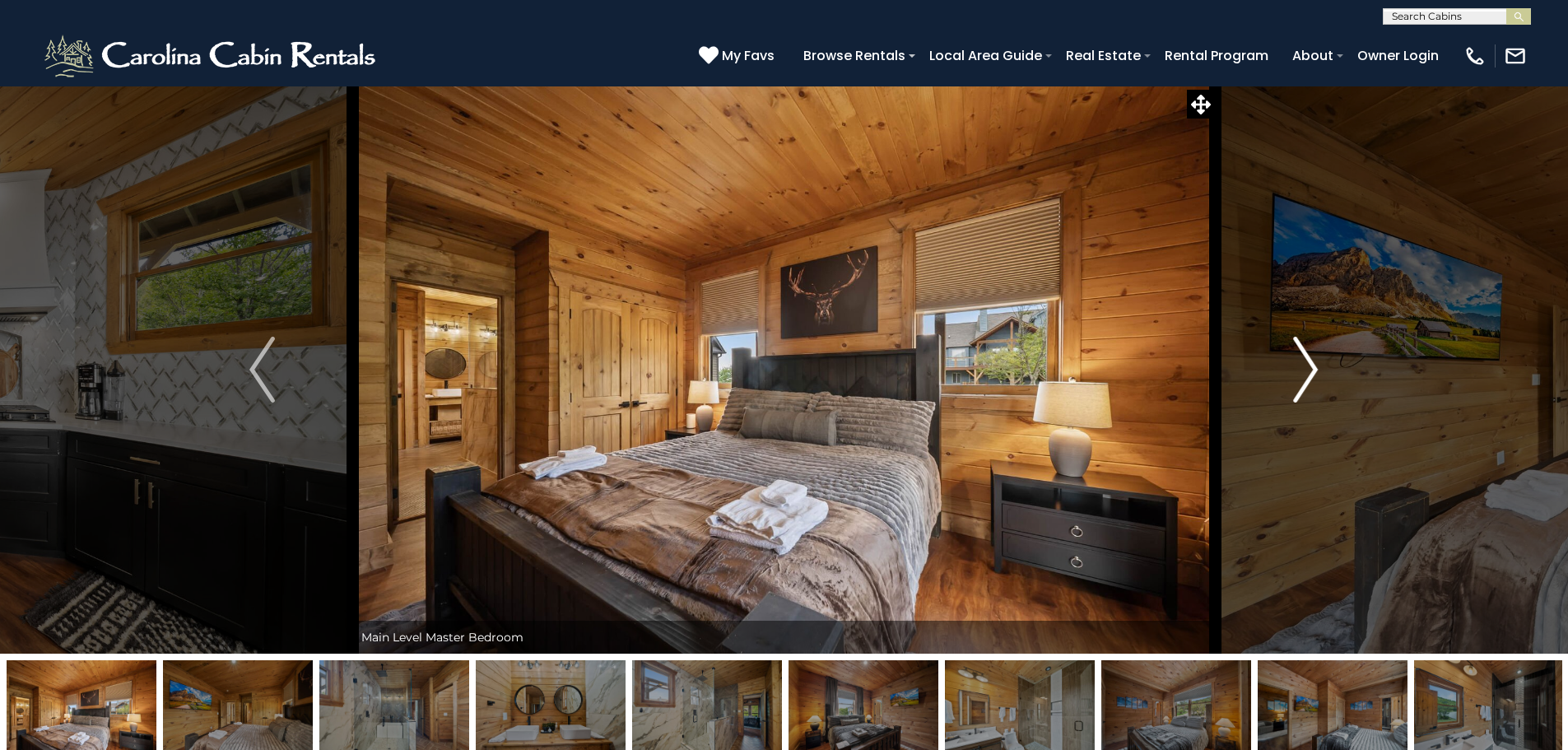
click at [1313, 370] on img "Next" at bounding box center [1305, 370] width 25 height 66
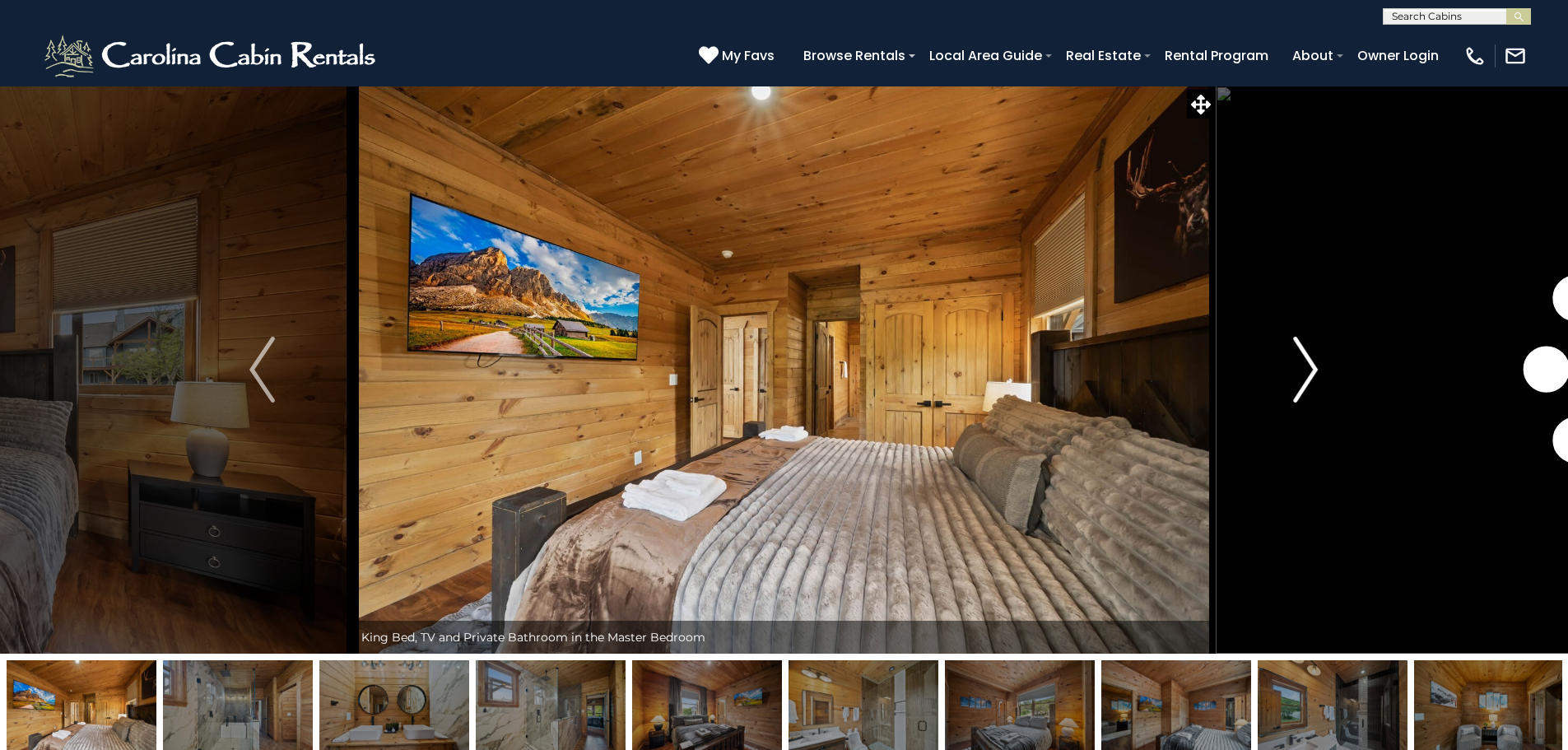
click at [1313, 370] on img "Next" at bounding box center [1305, 370] width 25 height 66
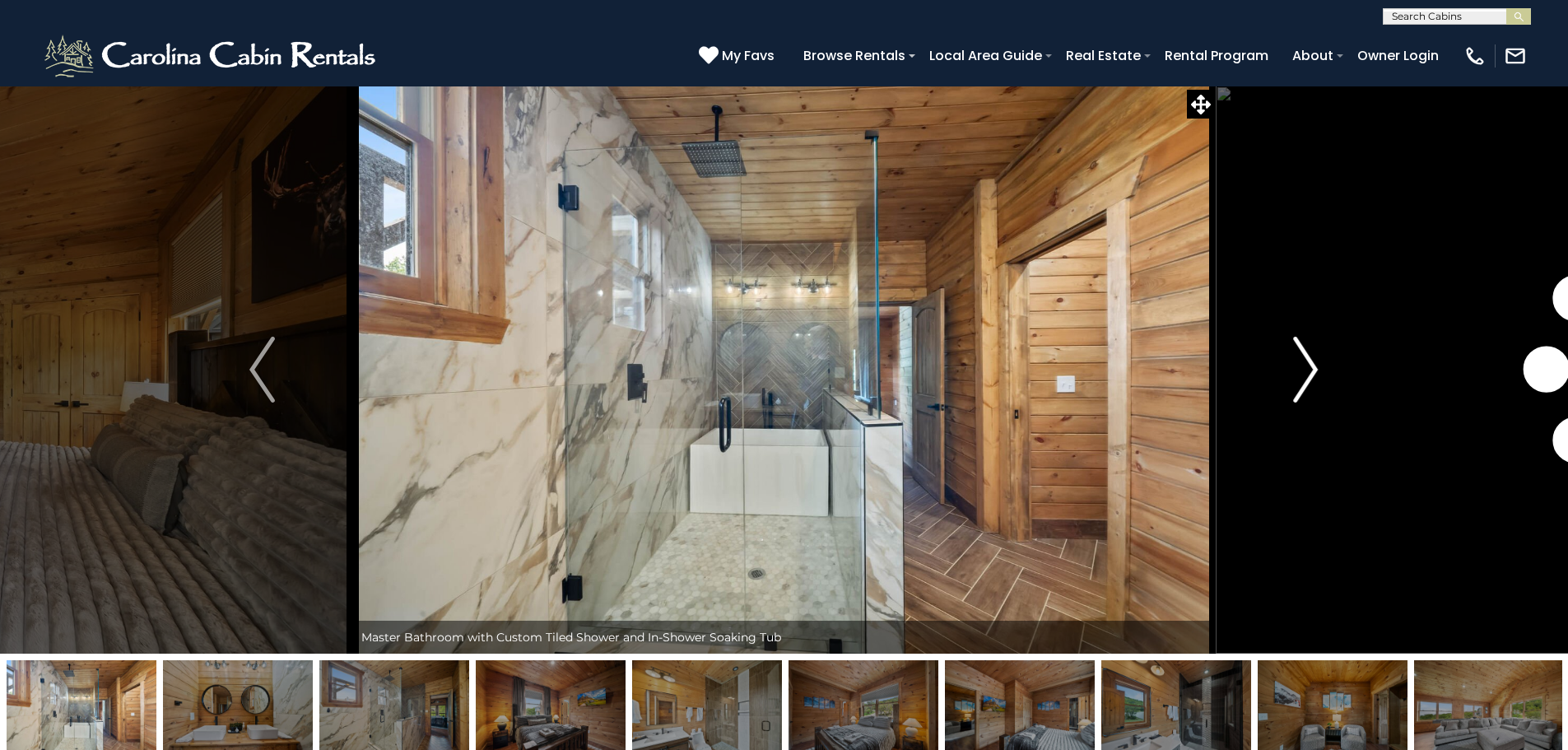
click at [1313, 370] on img "Next" at bounding box center [1305, 370] width 25 height 66
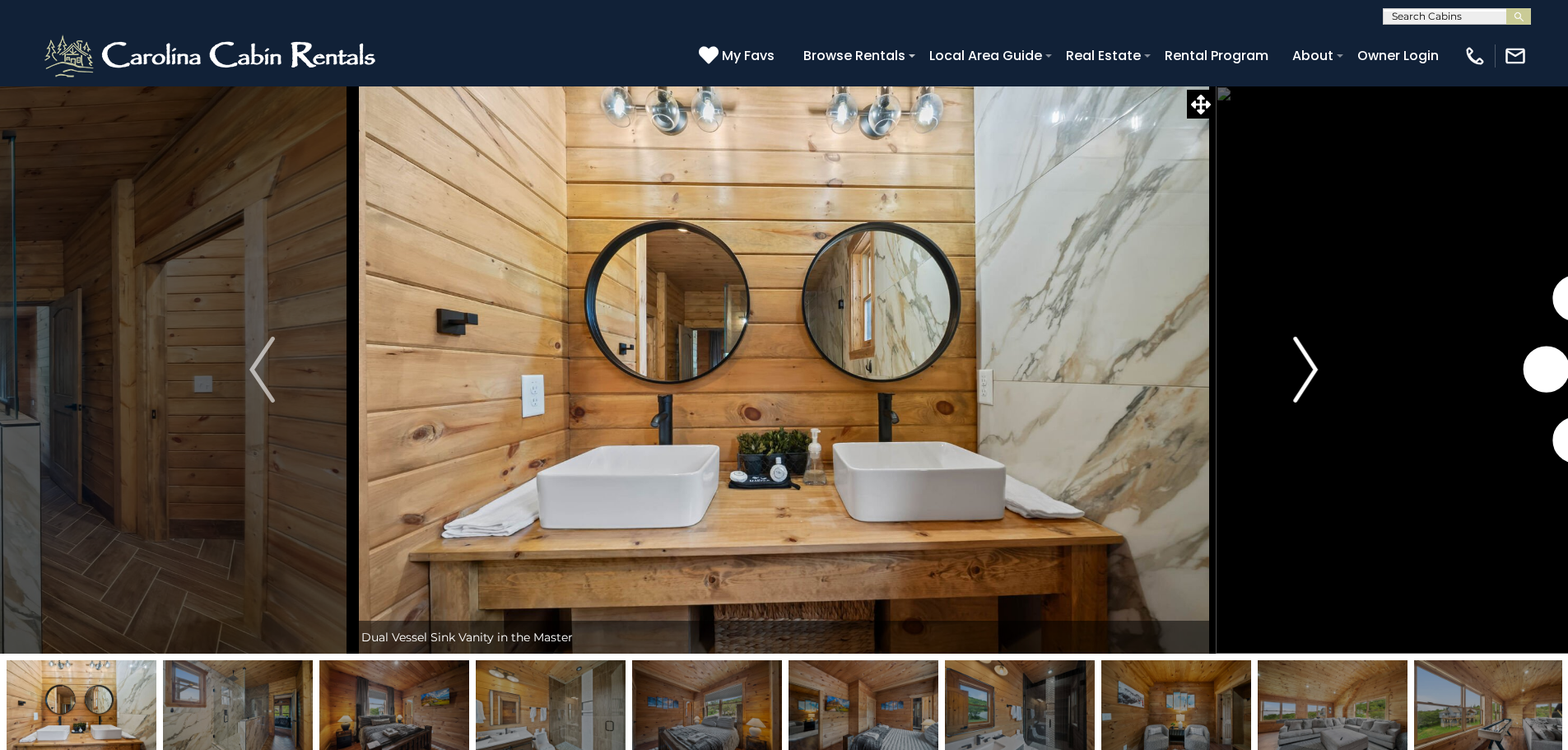
click at [1313, 370] on img "Next" at bounding box center [1305, 370] width 25 height 66
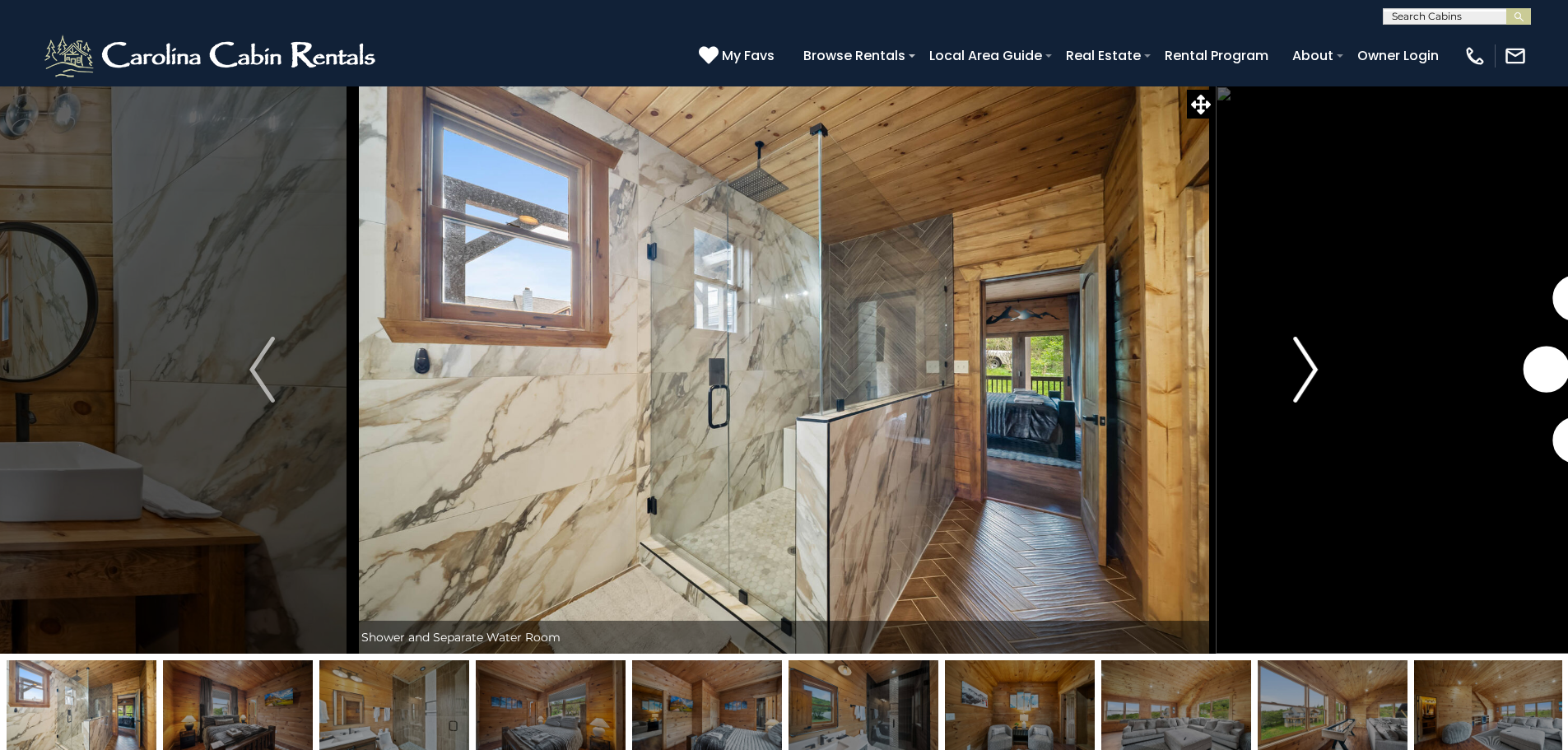
click at [1313, 370] on img "Next" at bounding box center [1305, 370] width 25 height 66
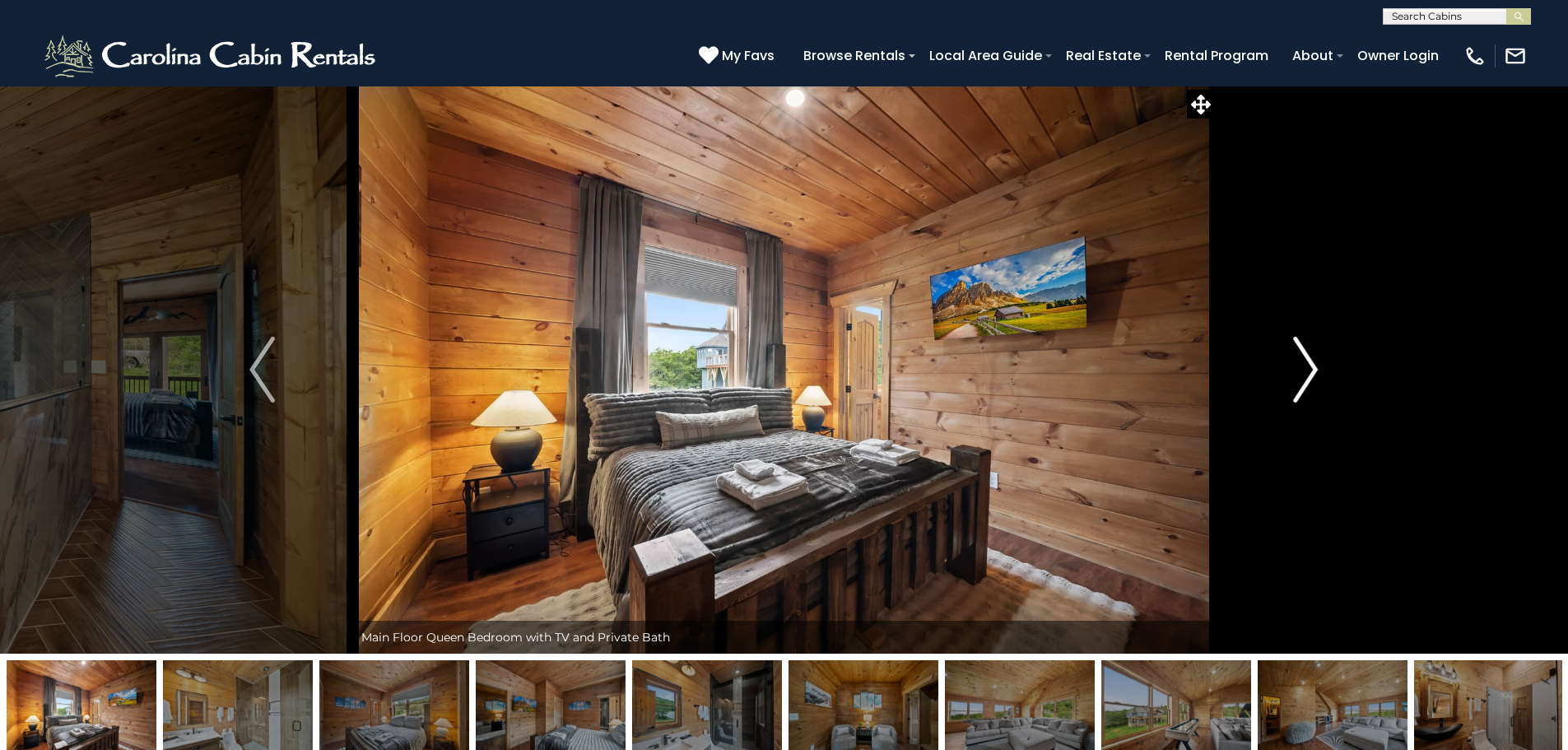
click at [1311, 371] on img "Next" at bounding box center [1305, 370] width 25 height 66
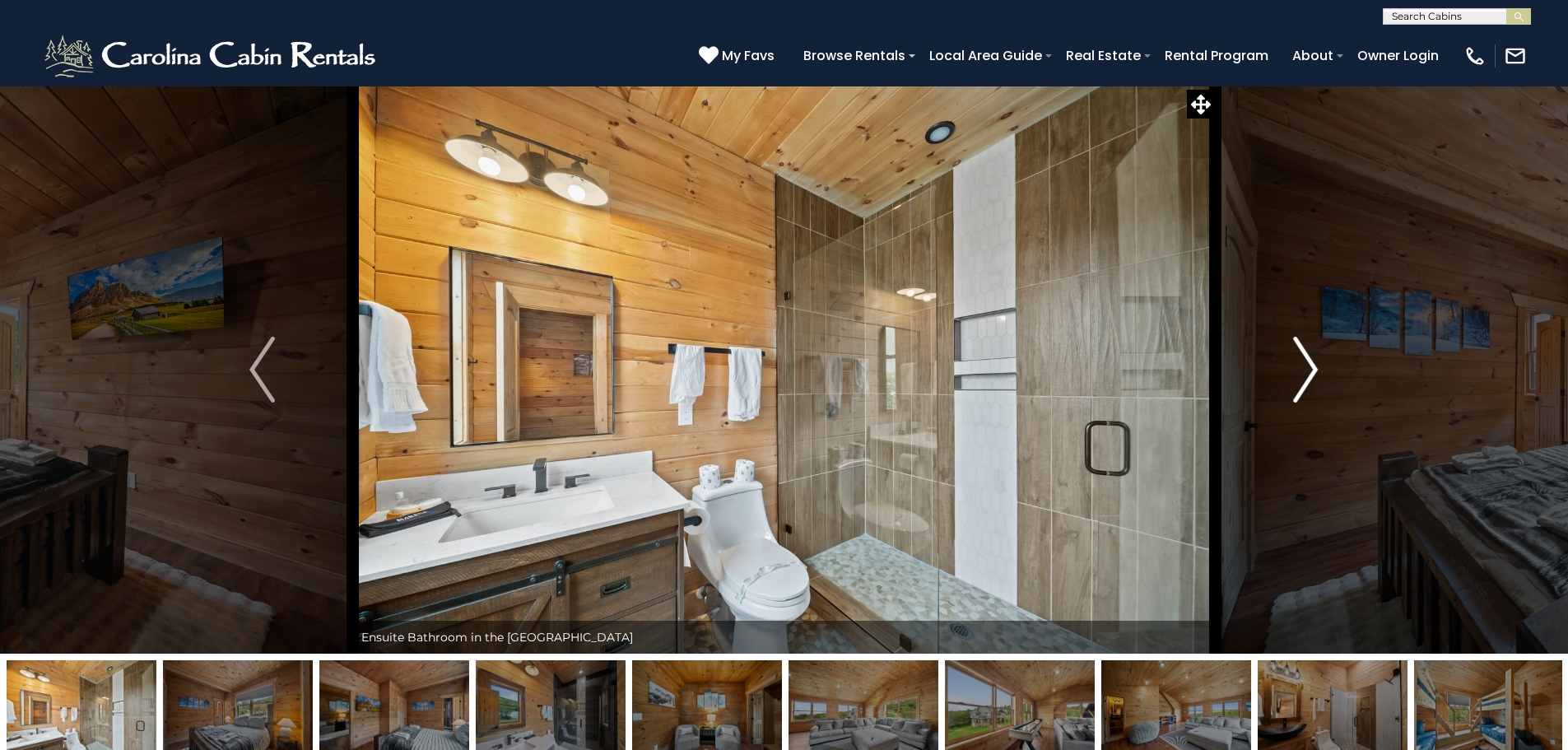
click at [1311, 371] on img "Next" at bounding box center [1305, 370] width 25 height 66
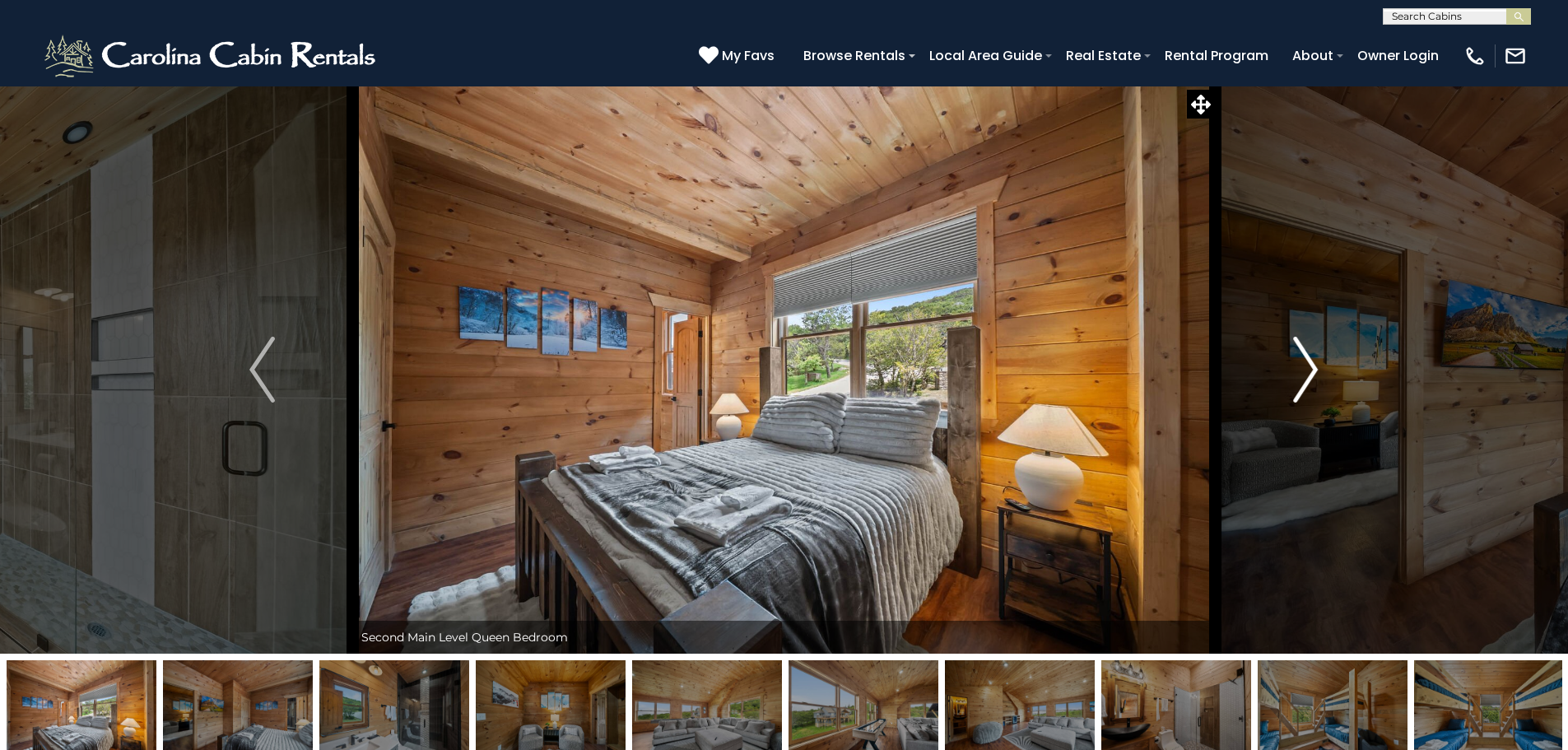
click at [1311, 371] on img "Next" at bounding box center [1305, 370] width 25 height 66
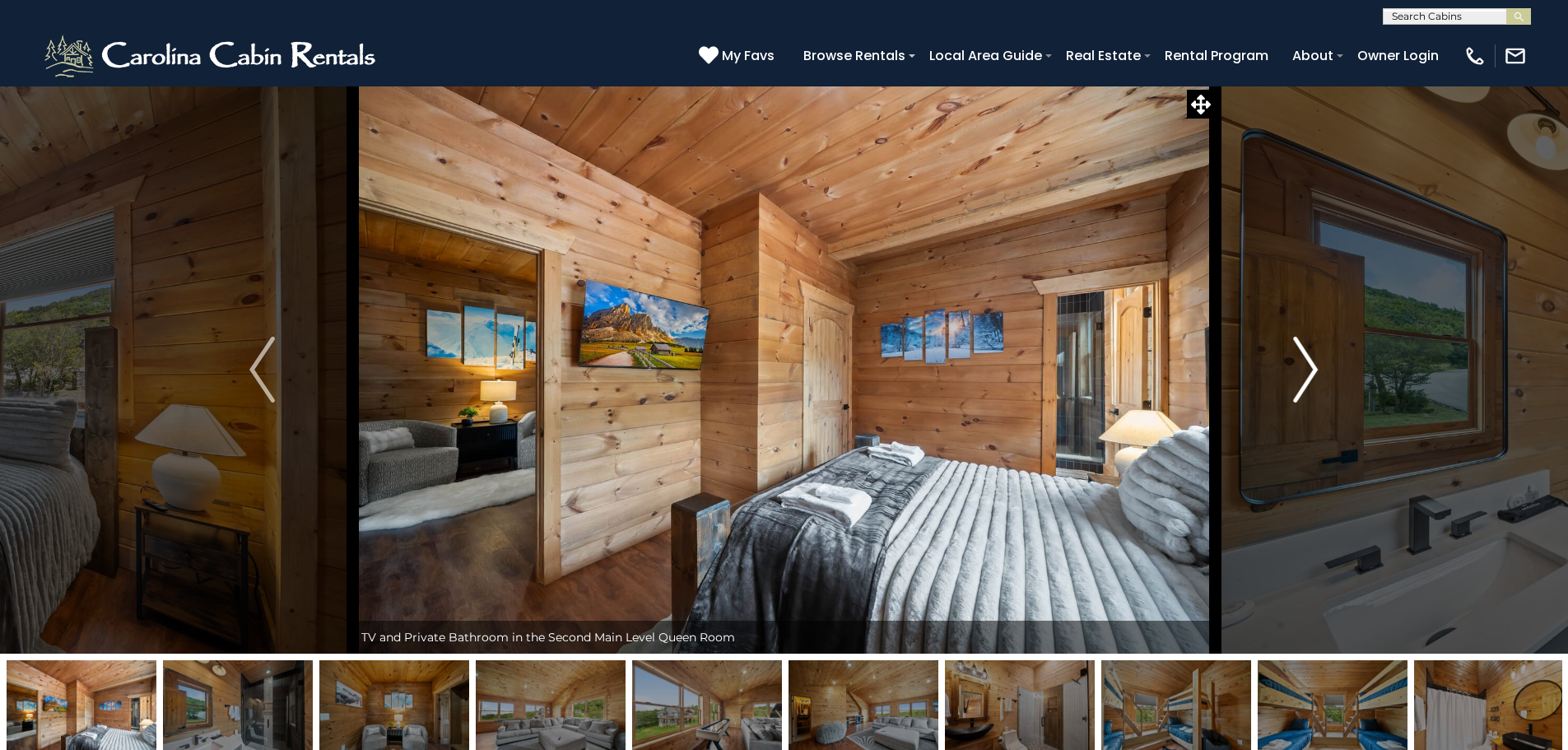
click at [1311, 371] on img "Next" at bounding box center [1305, 370] width 25 height 66
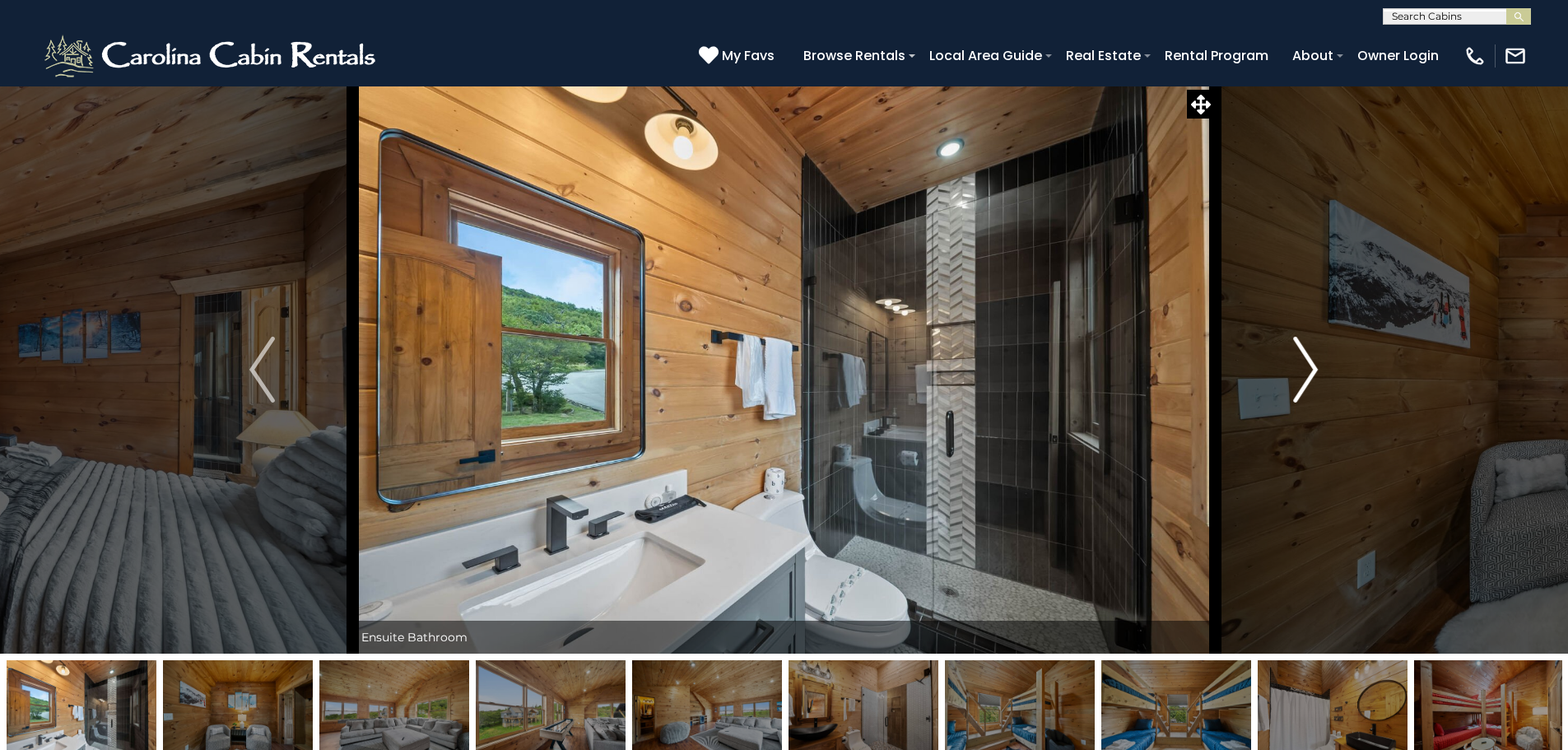
click at [1311, 371] on img "Next" at bounding box center [1305, 370] width 25 height 66
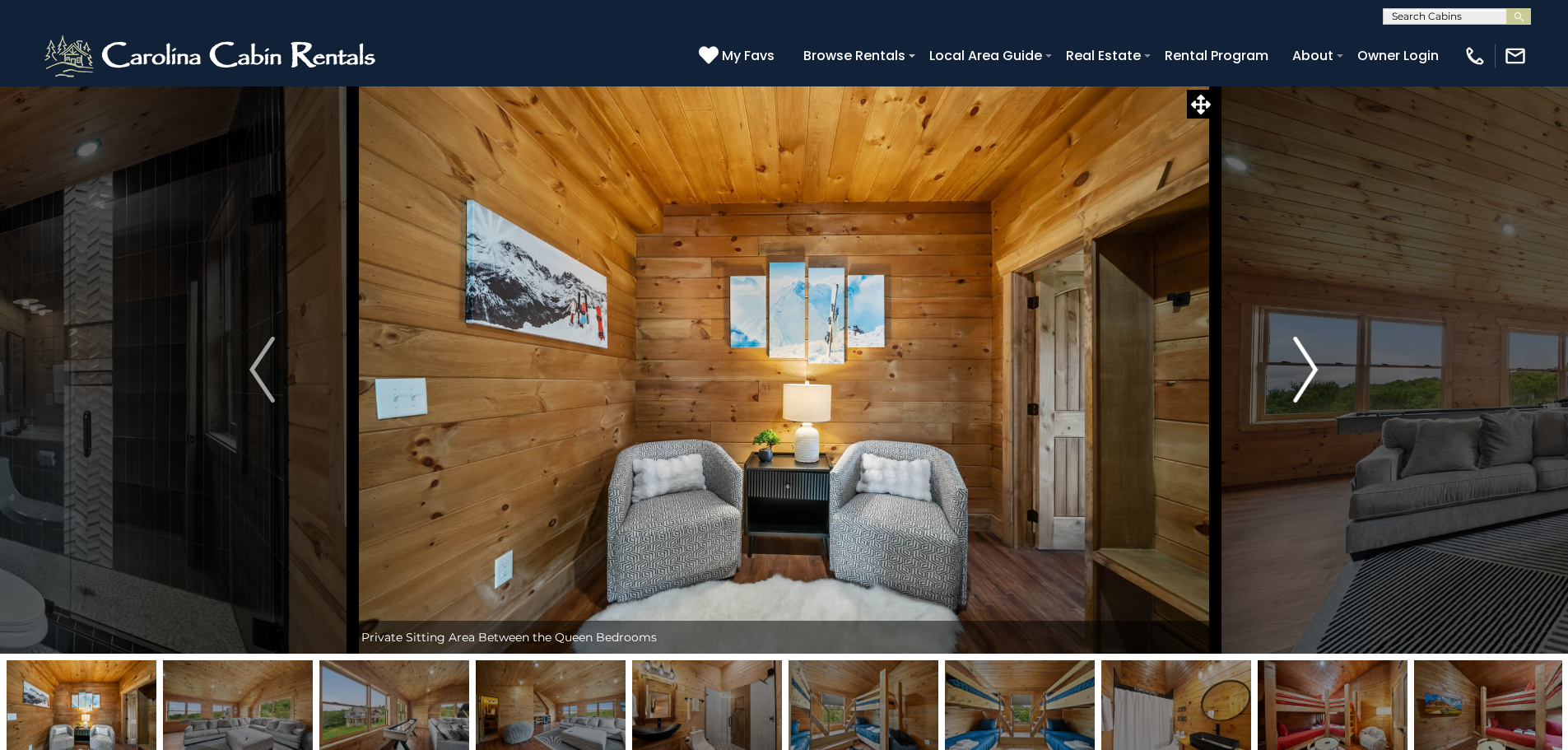
click at [1311, 371] on img "Next" at bounding box center [1305, 370] width 25 height 66
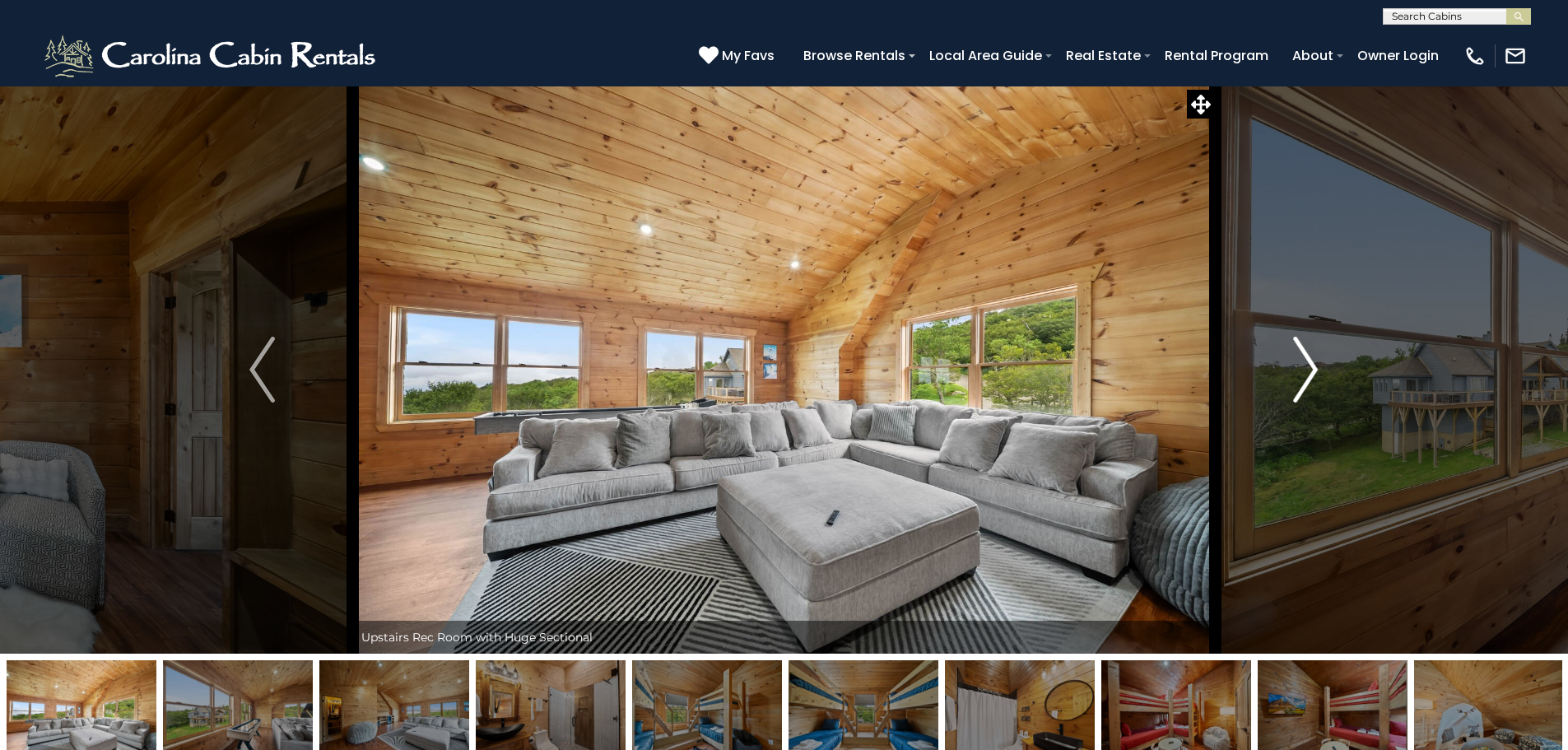
click at [1311, 371] on img "Next" at bounding box center [1305, 370] width 25 height 66
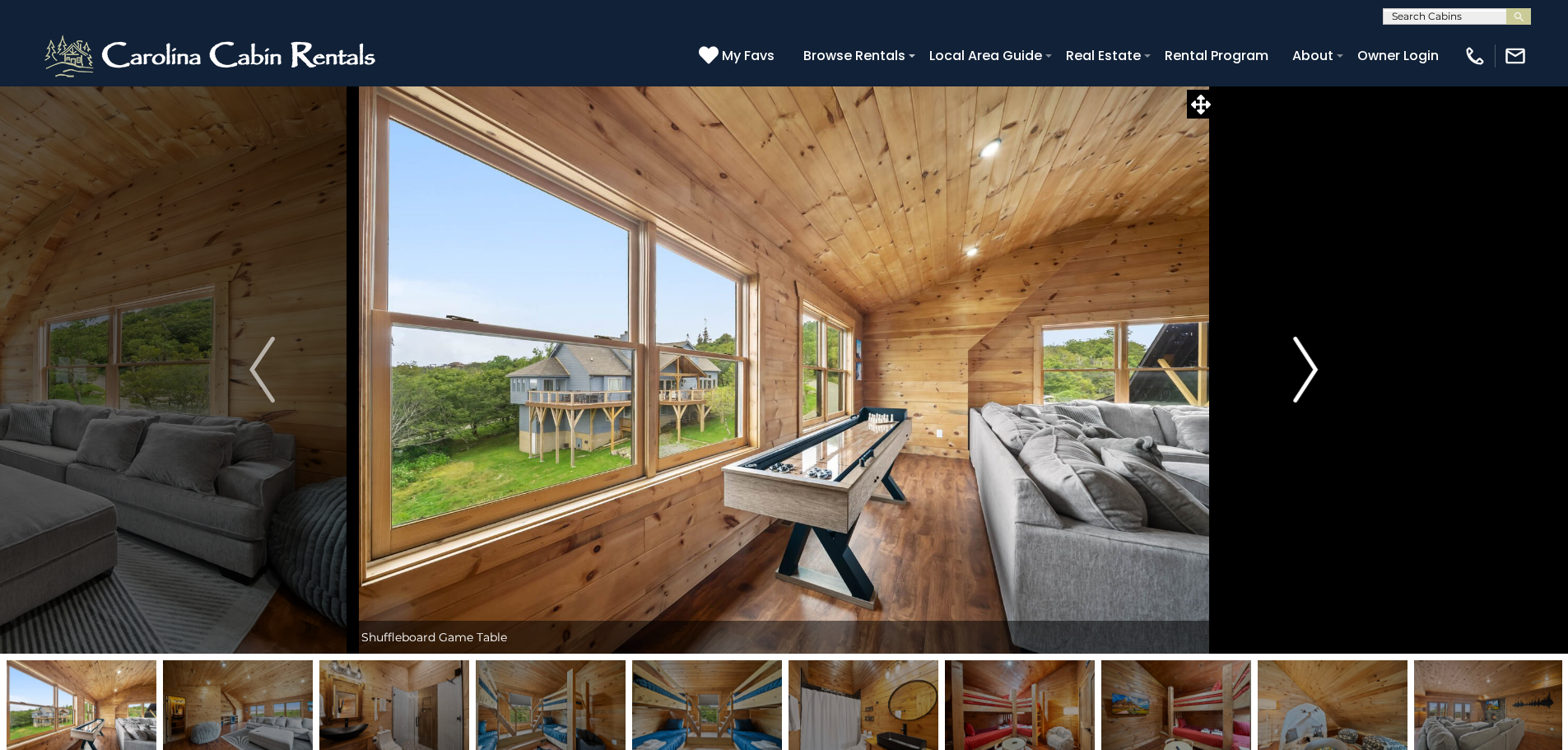
click at [1311, 372] on img "Next" at bounding box center [1305, 370] width 25 height 66
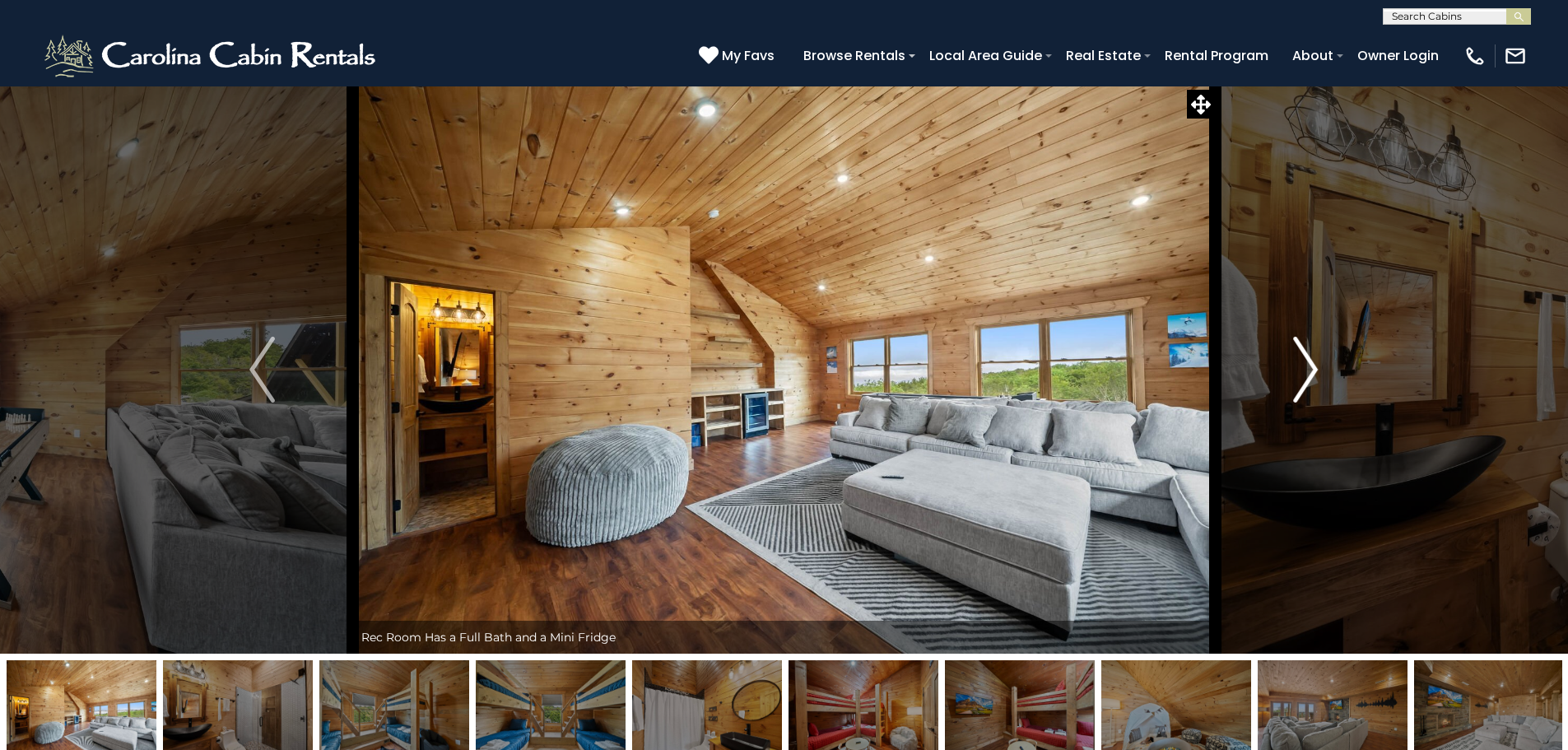
click at [1311, 372] on img "Next" at bounding box center [1305, 370] width 25 height 66
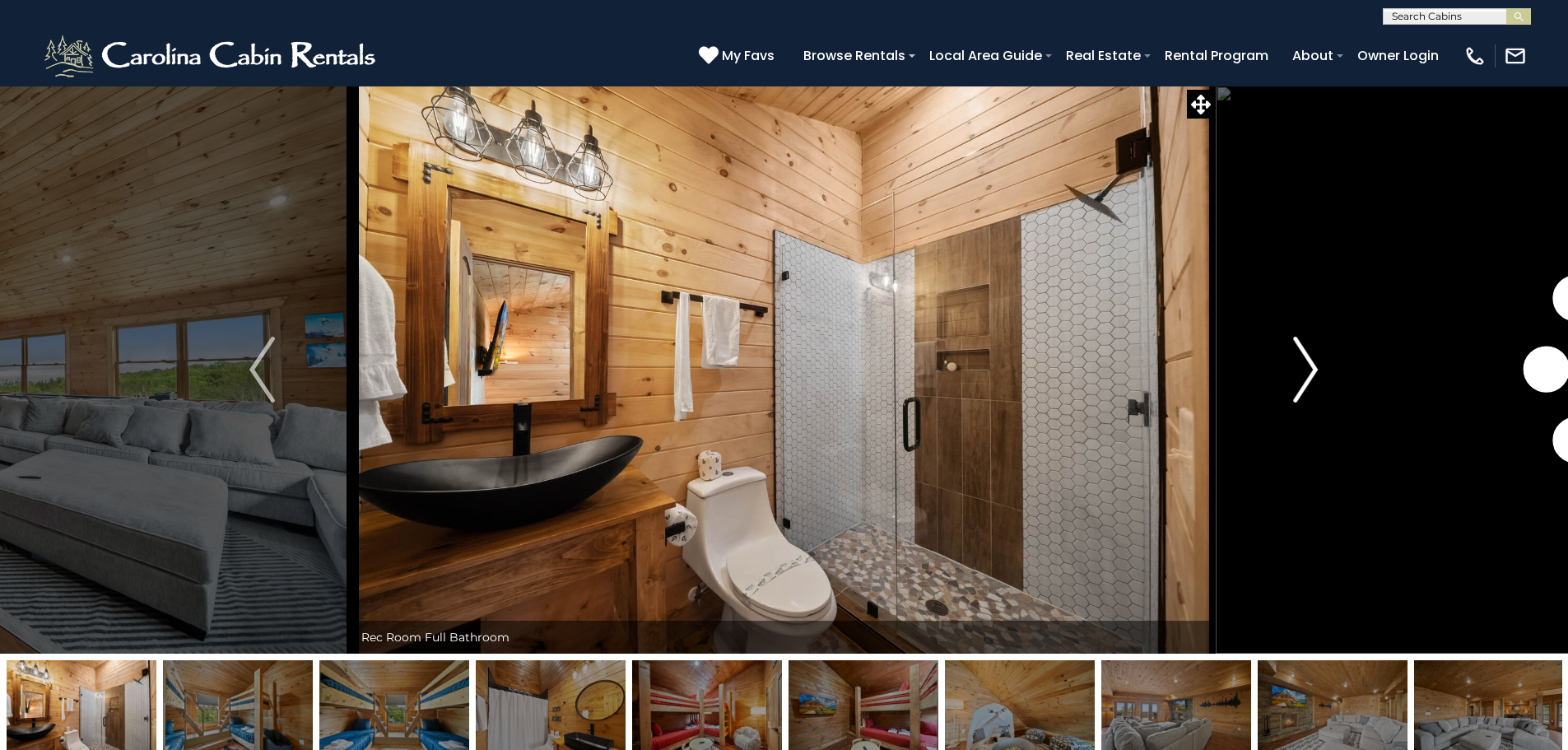
click at [1311, 372] on img "Next" at bounding box center [1305, 370] width 25 height 66
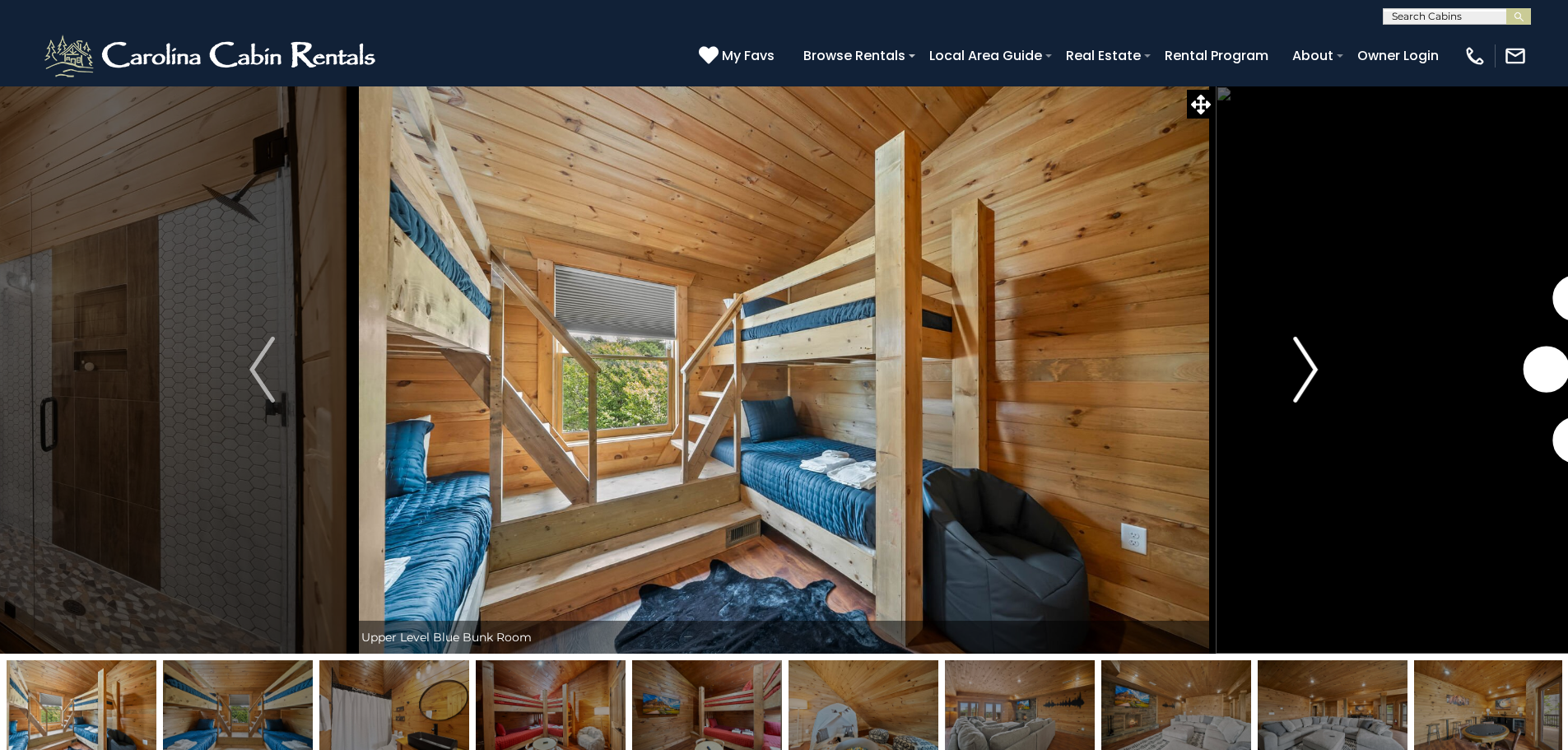
click at [1311, 372] on img "Next" at bounding box center [1305, 370] width 25 height 66
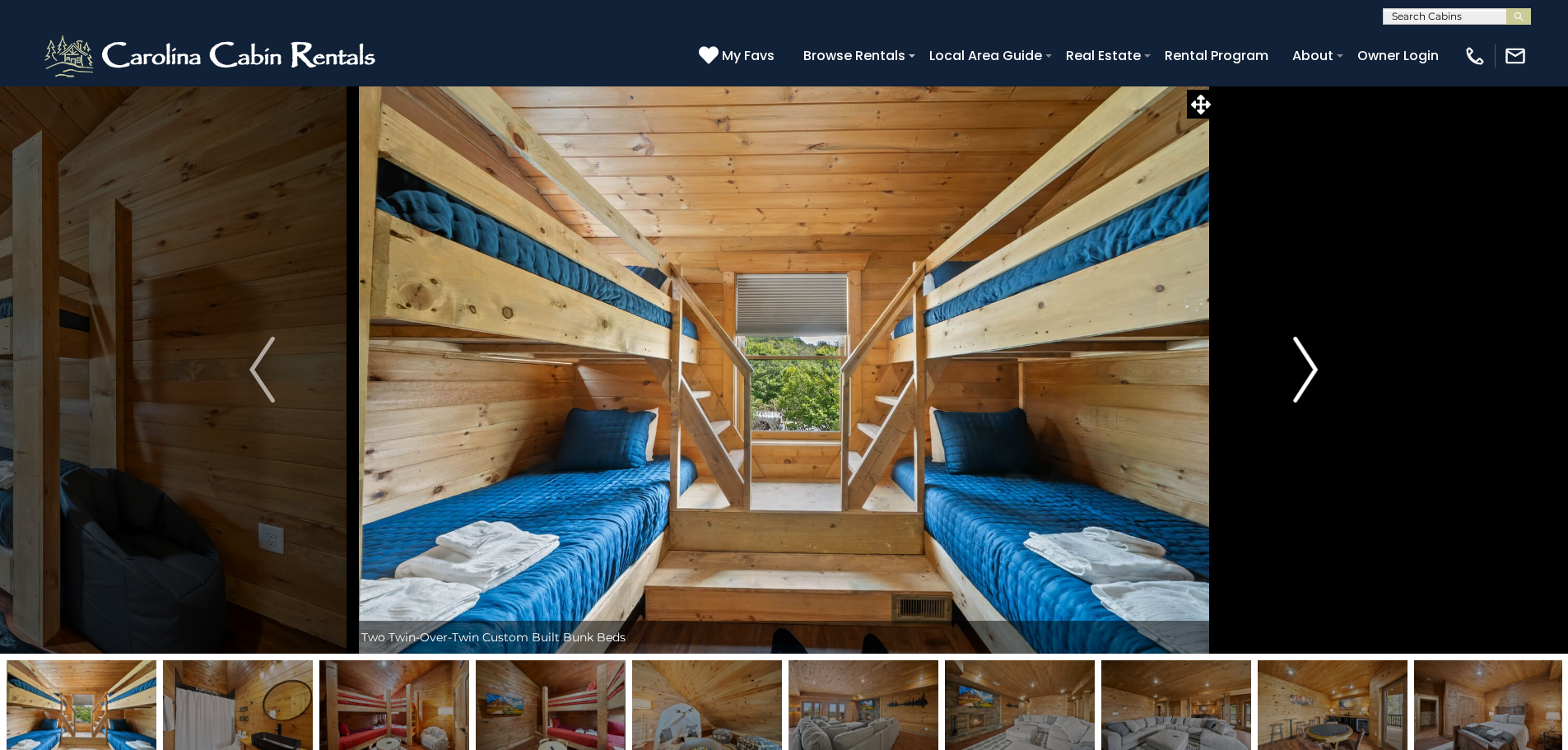
click at [1311, 372] on img "Next" at bounding box center [1305, 370] width 25 height 66
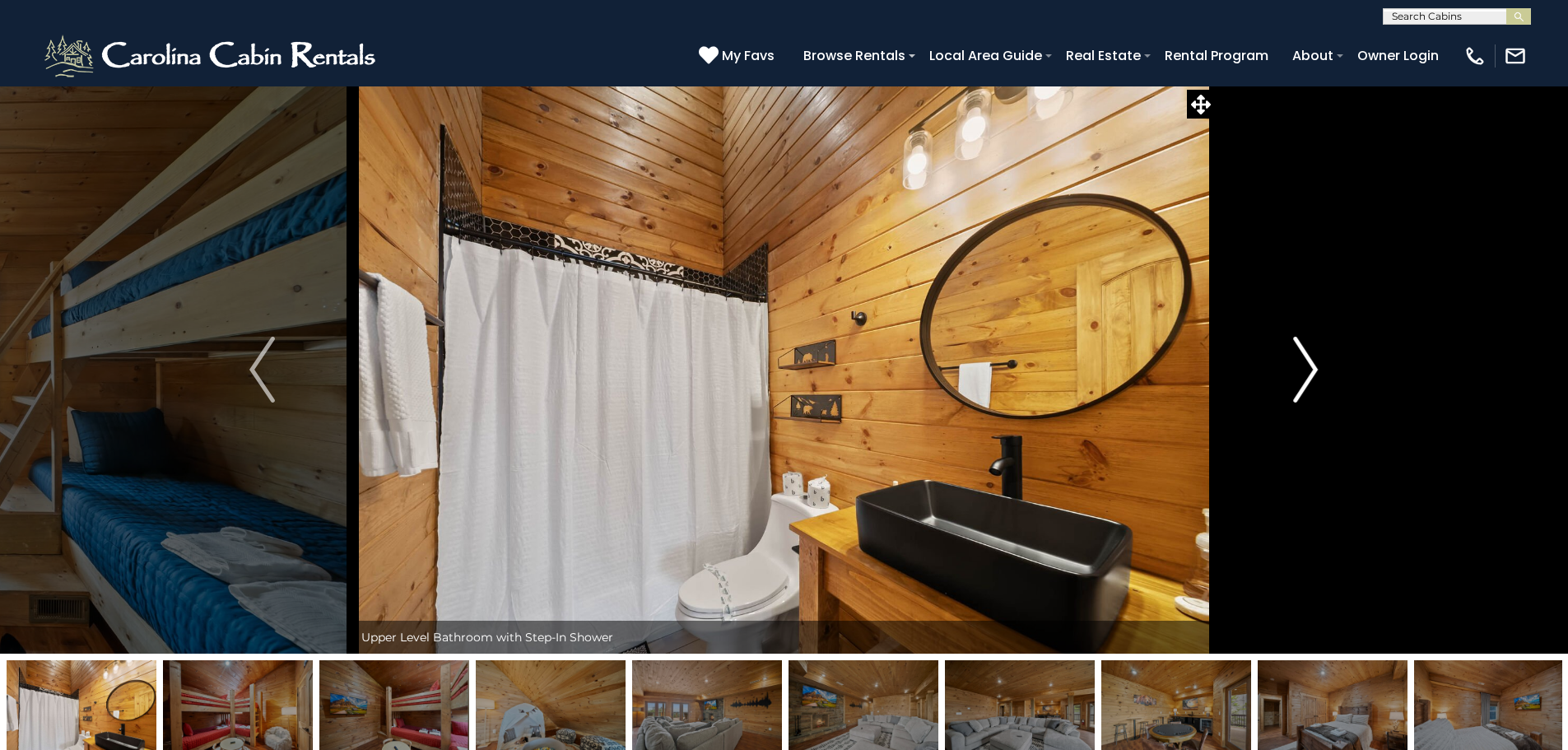
click at [1311, 372] on img "Next" at bounding box center [1305, 370] width 25 height 66
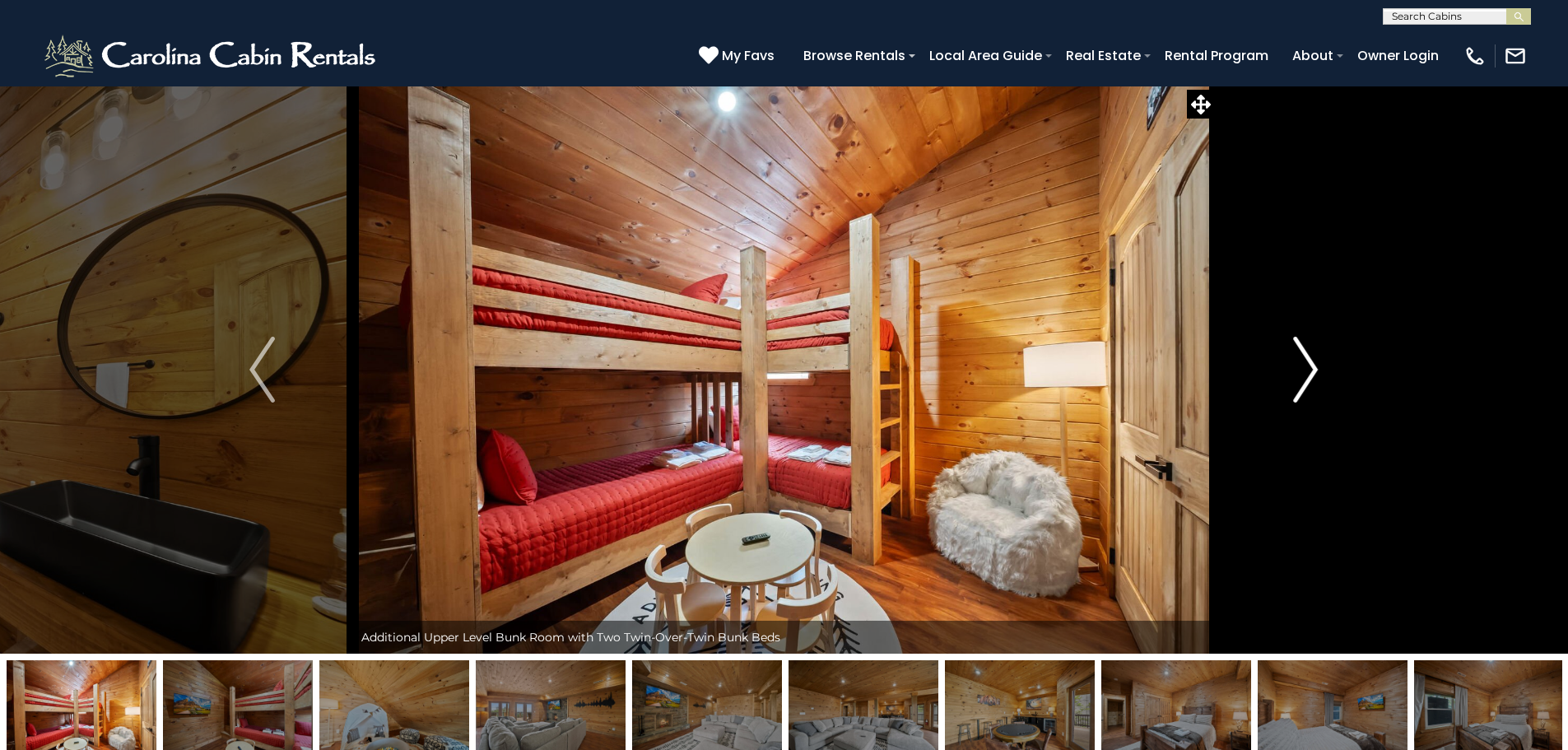
click at [1311, 372] on img "Next" at bounding box center [1305, 370] width 25 height 66
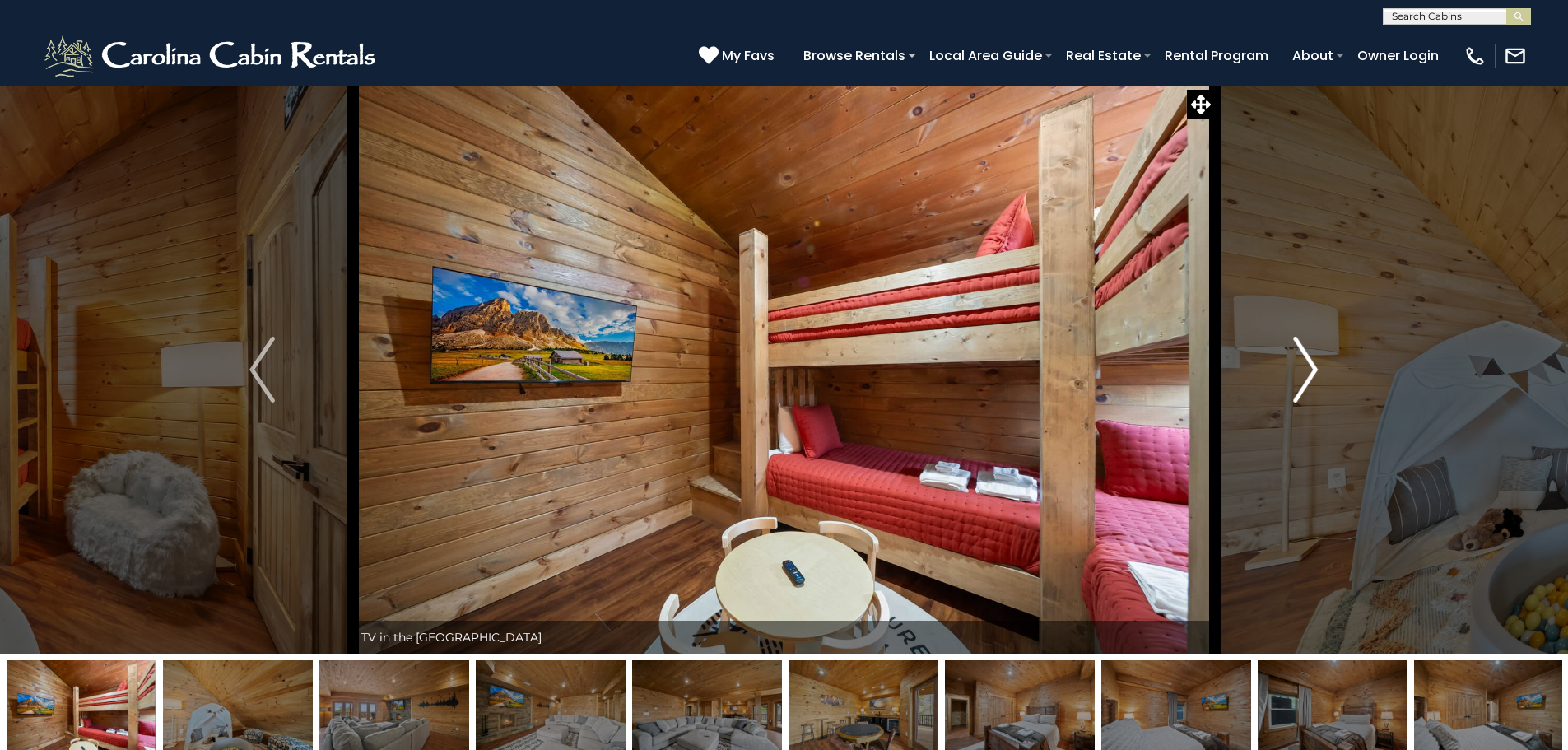
click at [1311, 372] on img "Next" at bounding box center [1305, 370] width 25 height 66
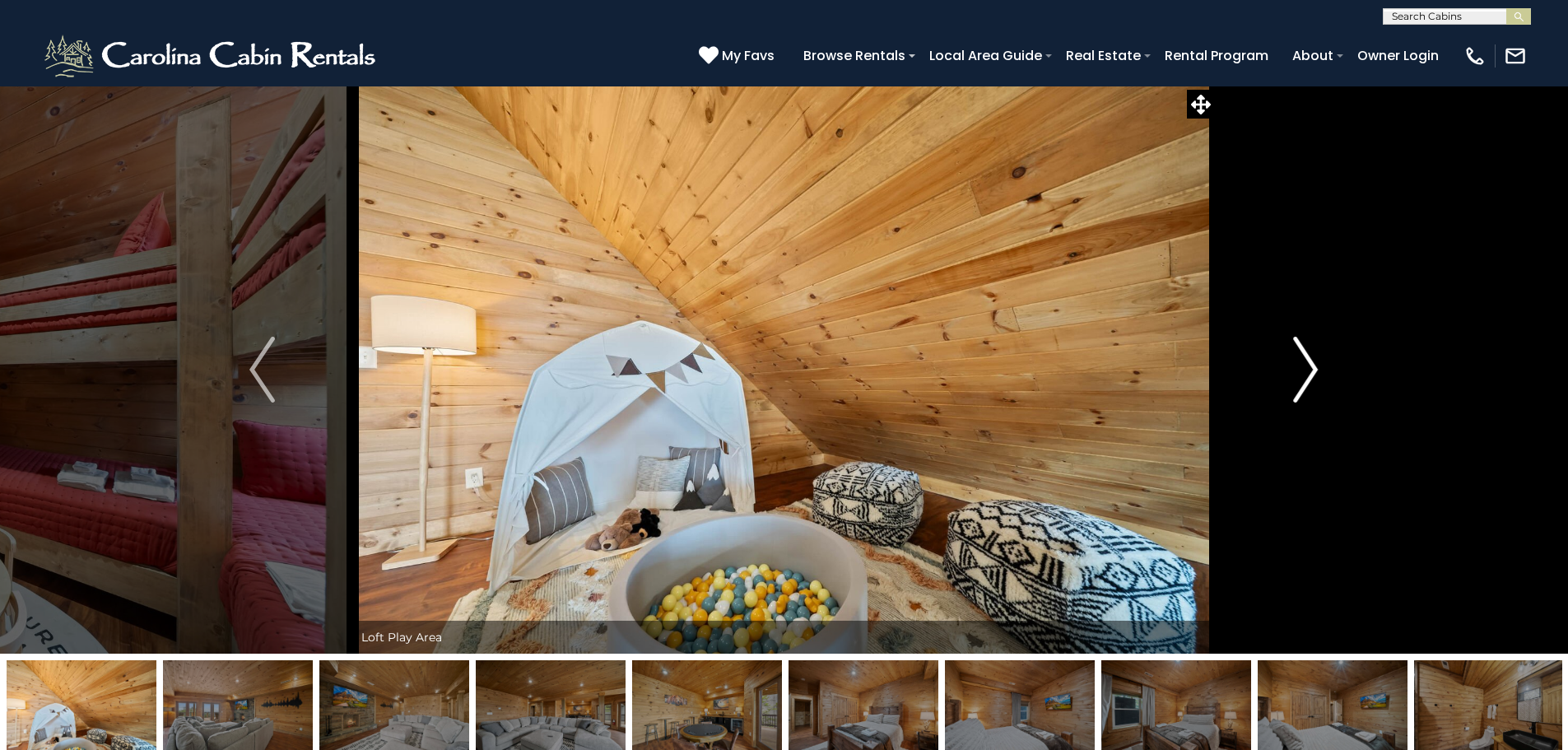
click at [1311, 372] on img "Next" at bounding box center [1305, 370] width 25 height 66
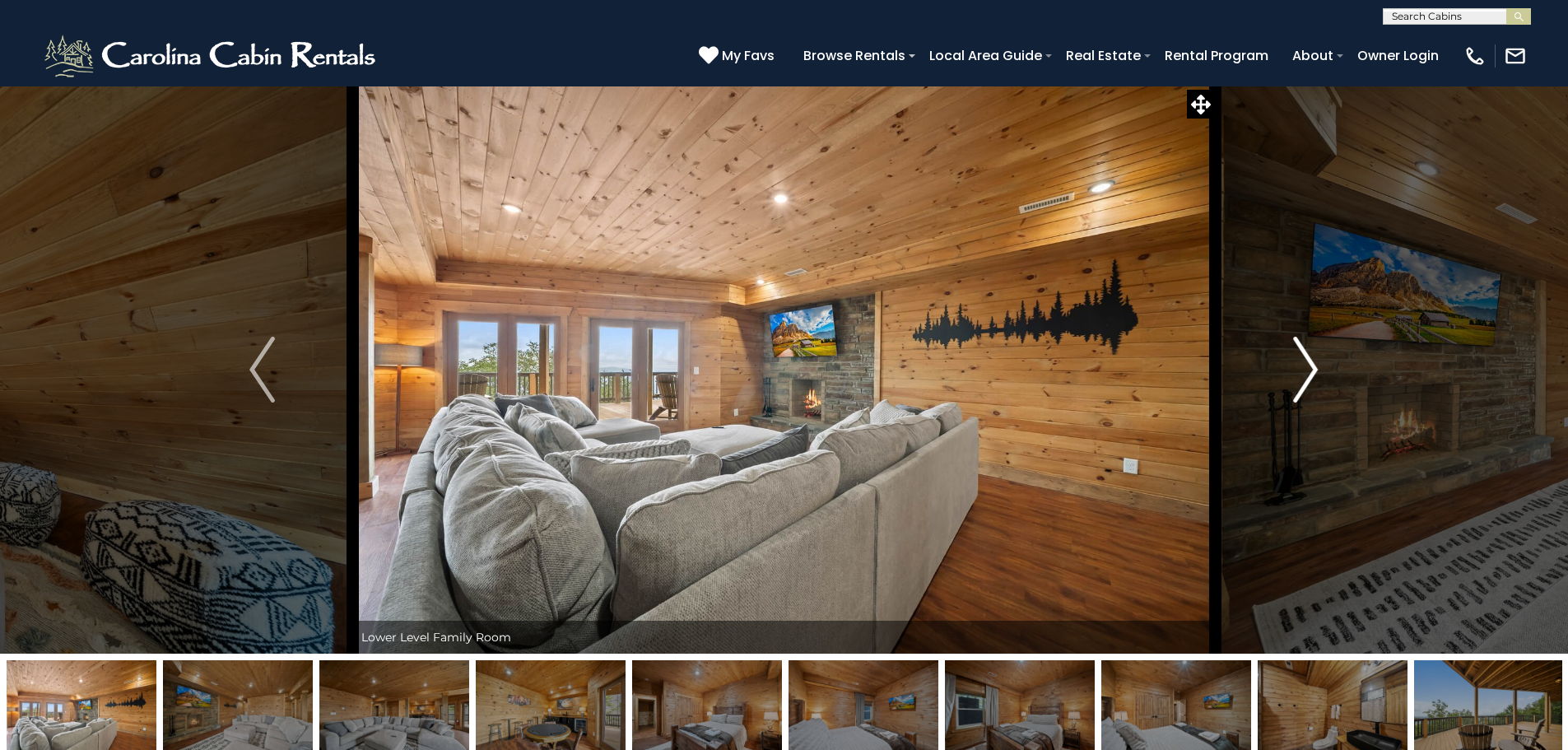
click at [1311, 372] on img "Next" at bounding box center [1305, 370] width 25 height 66
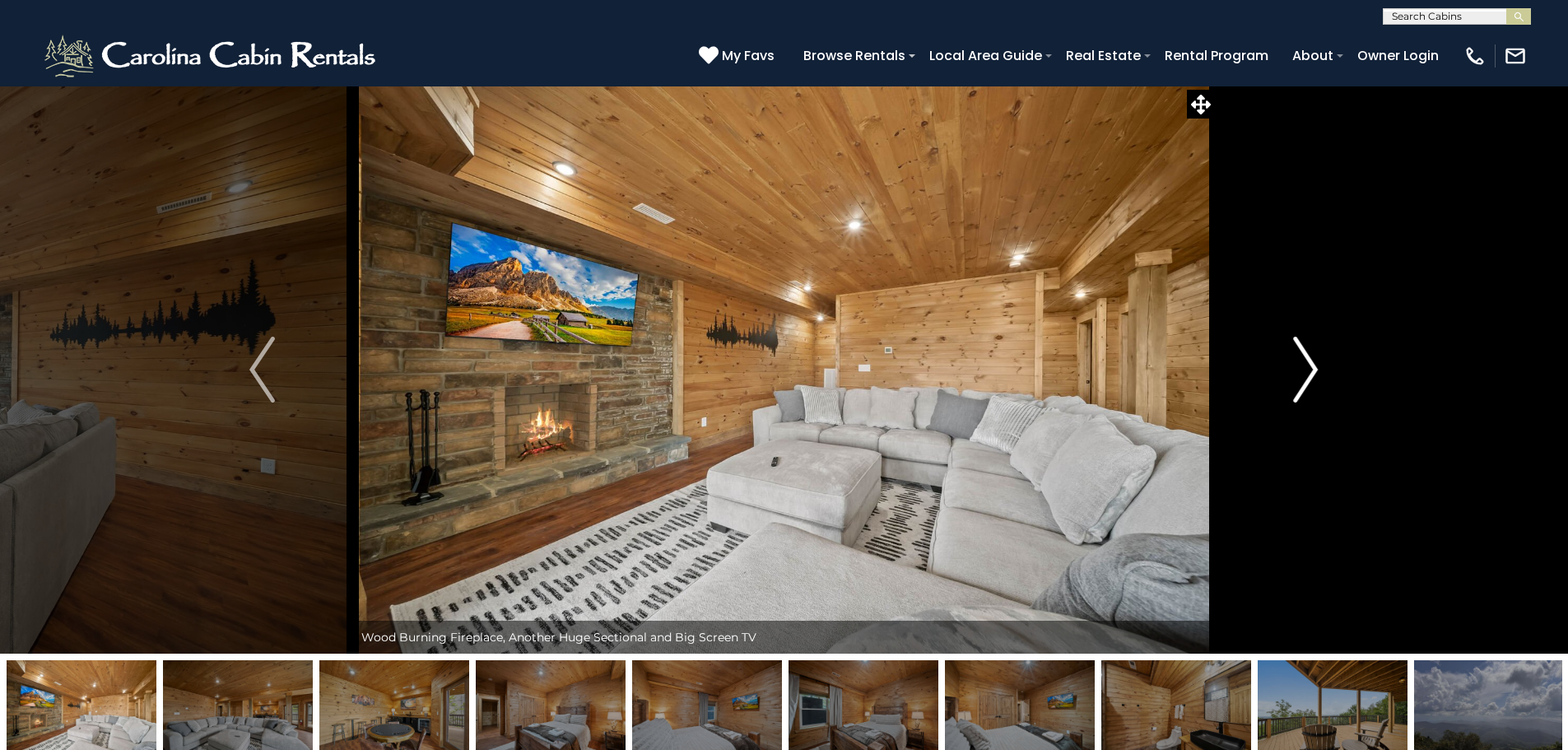
click at [1311, 372] on img "Next" at bounding box center [1305, 370] width 25 height 66
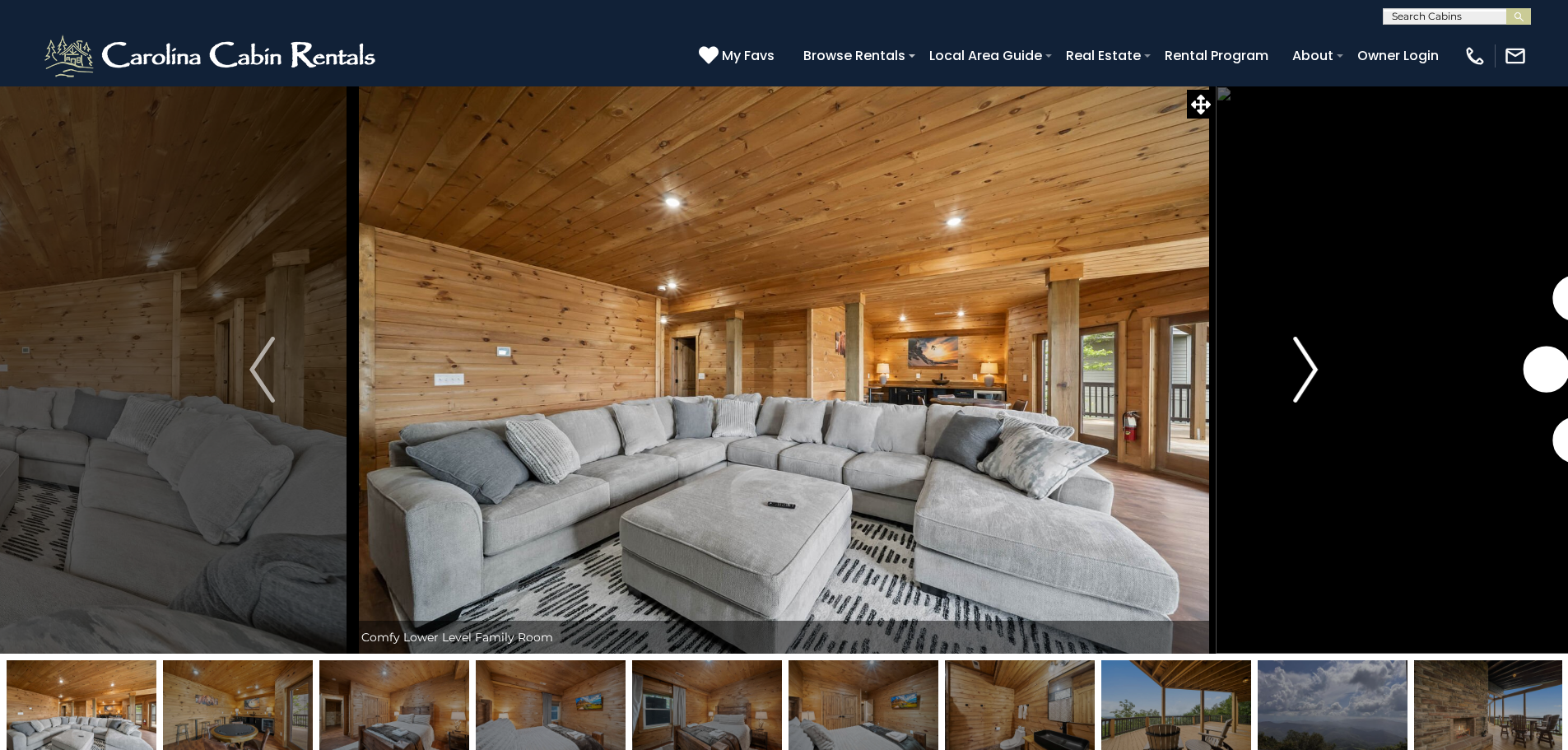
click at [1311, 372] on img "Next" at bounding box center [1305, 370] width 25 height 66
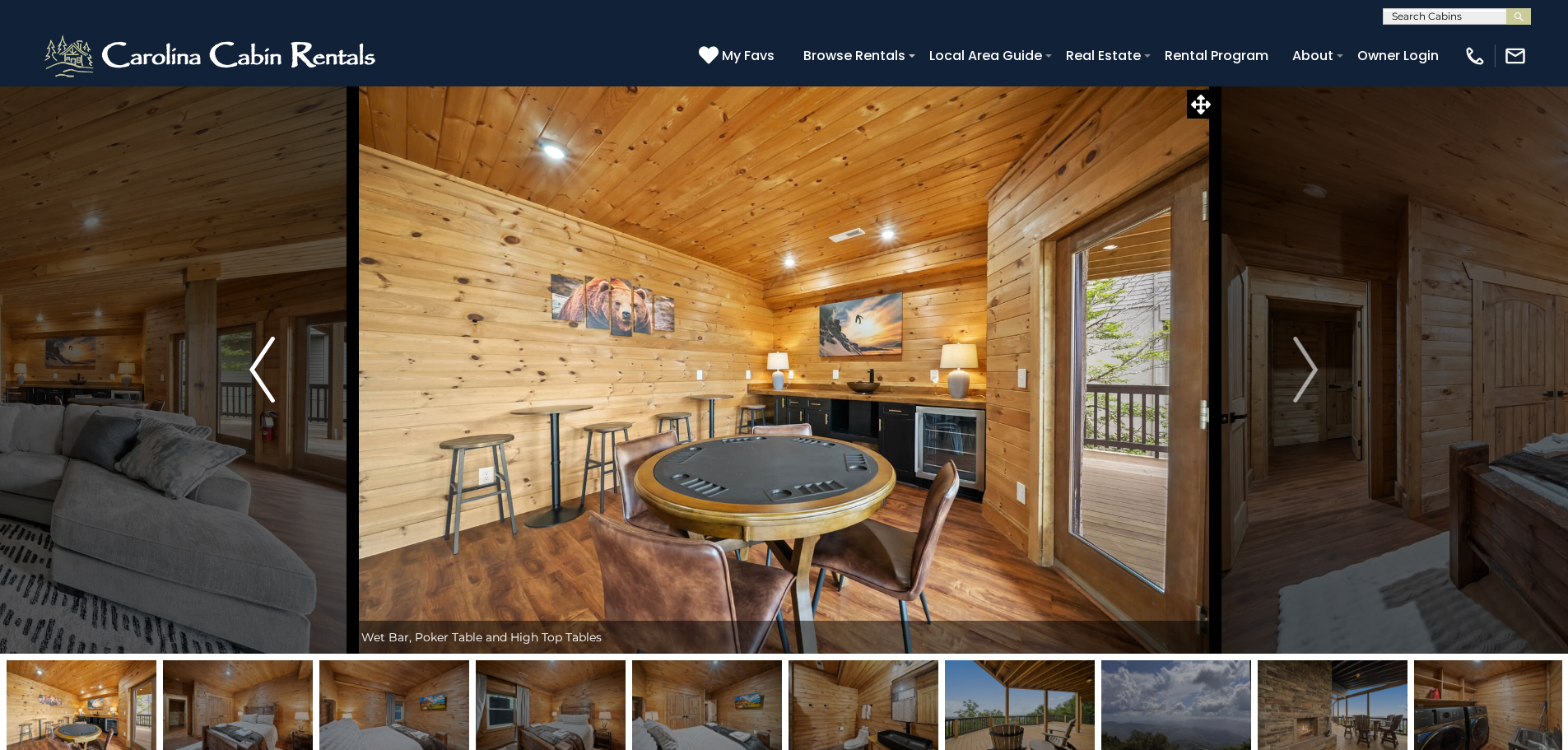
click at [262, 365] on img "Previous" at bounding box center [262, 370] width 25 height 66
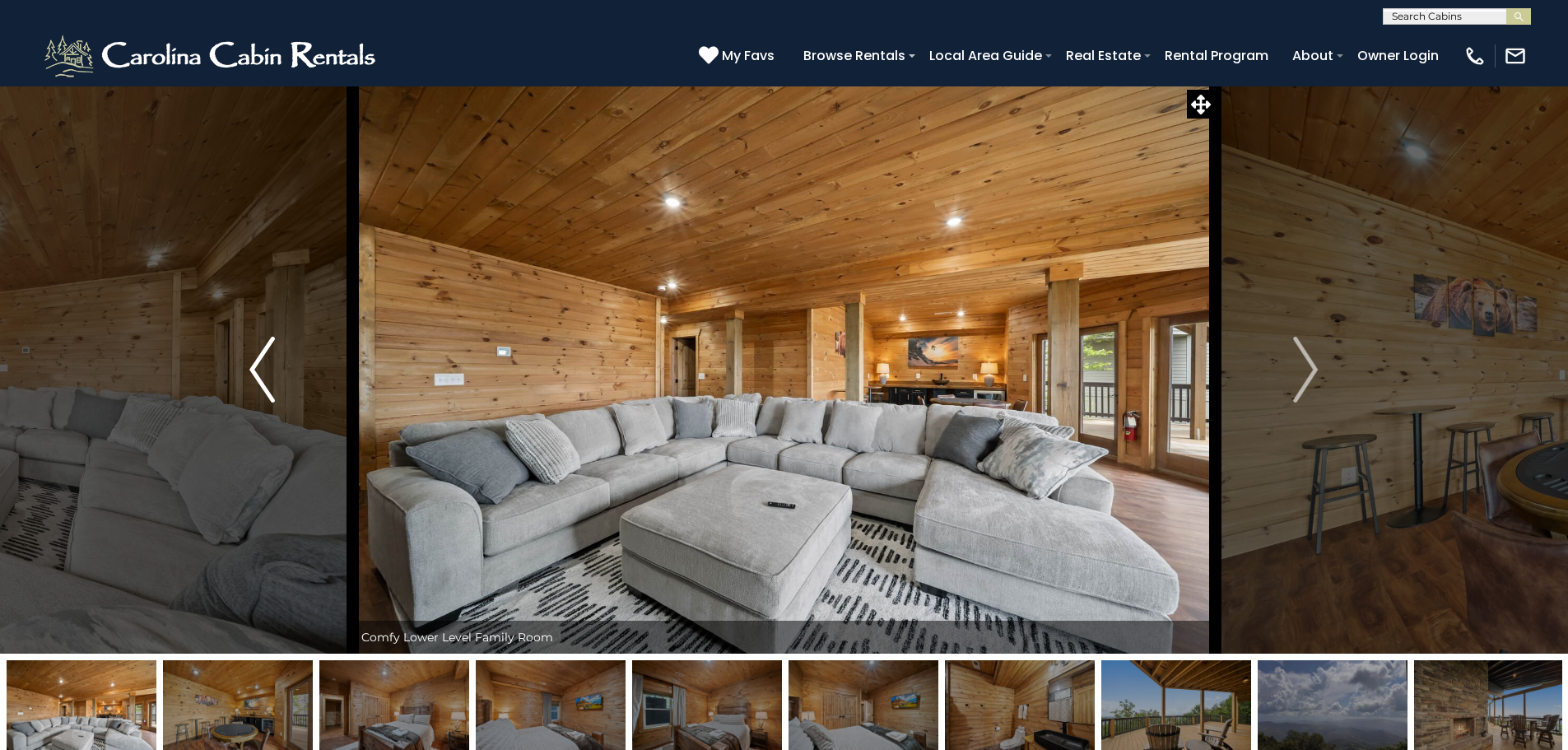
click at [262, 365] on img "Previous" at bounding box center [262, 370] width 25 height 66
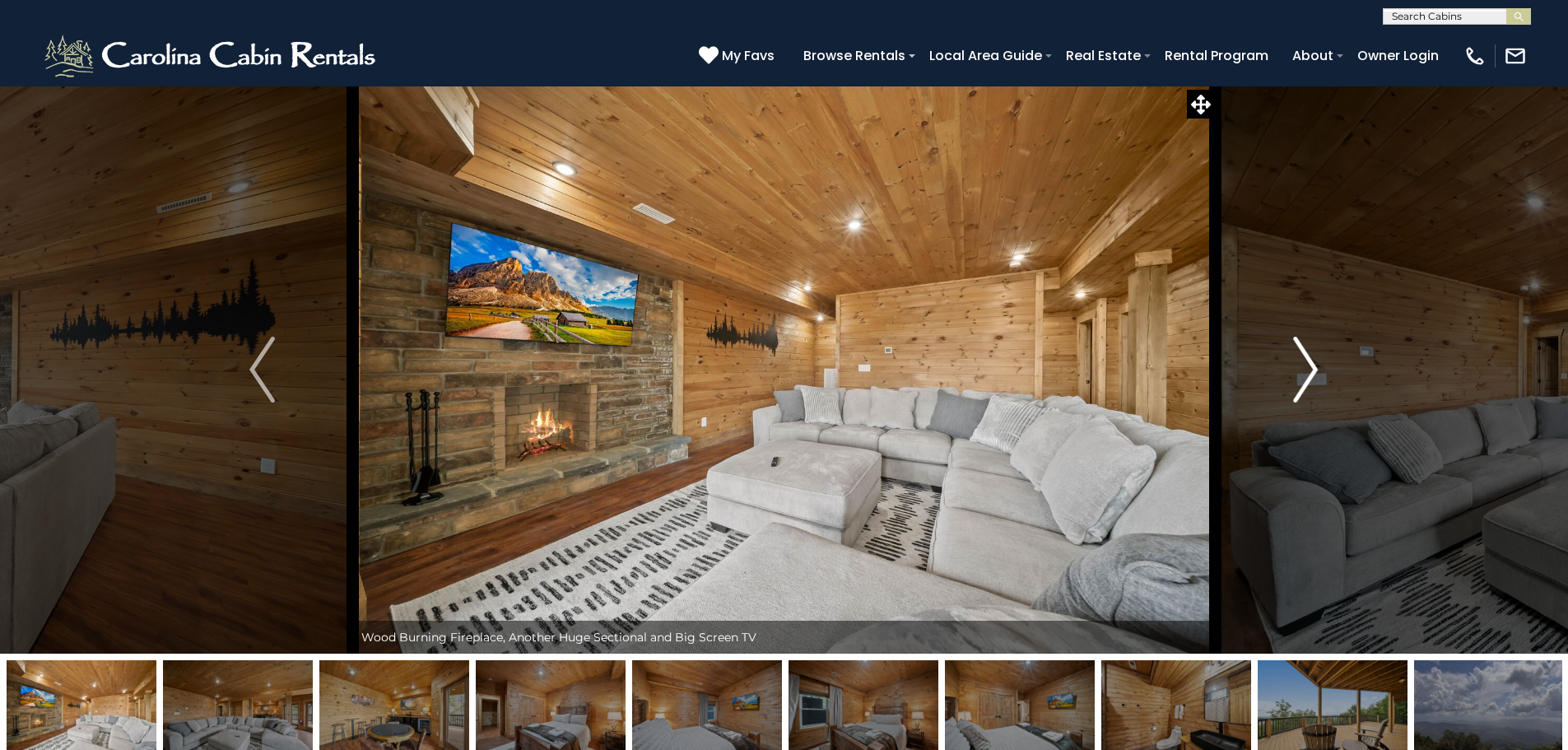
click at [1292, 374] on button "Next" at bounding box center [1305, 370] width 181 height 568
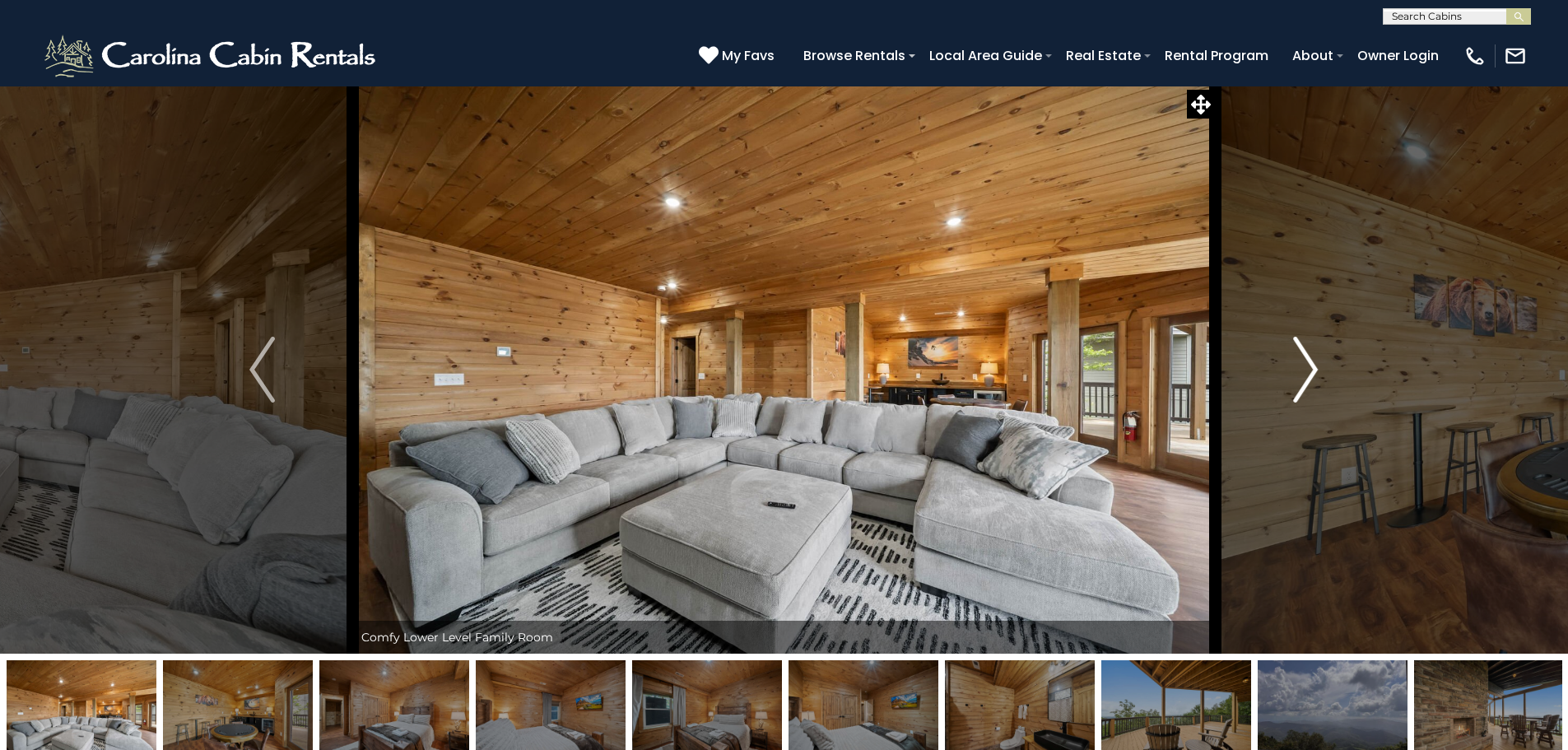
click at [1290, 374] on button "Next" at bounding box center [1305, 370] width 181 height 568
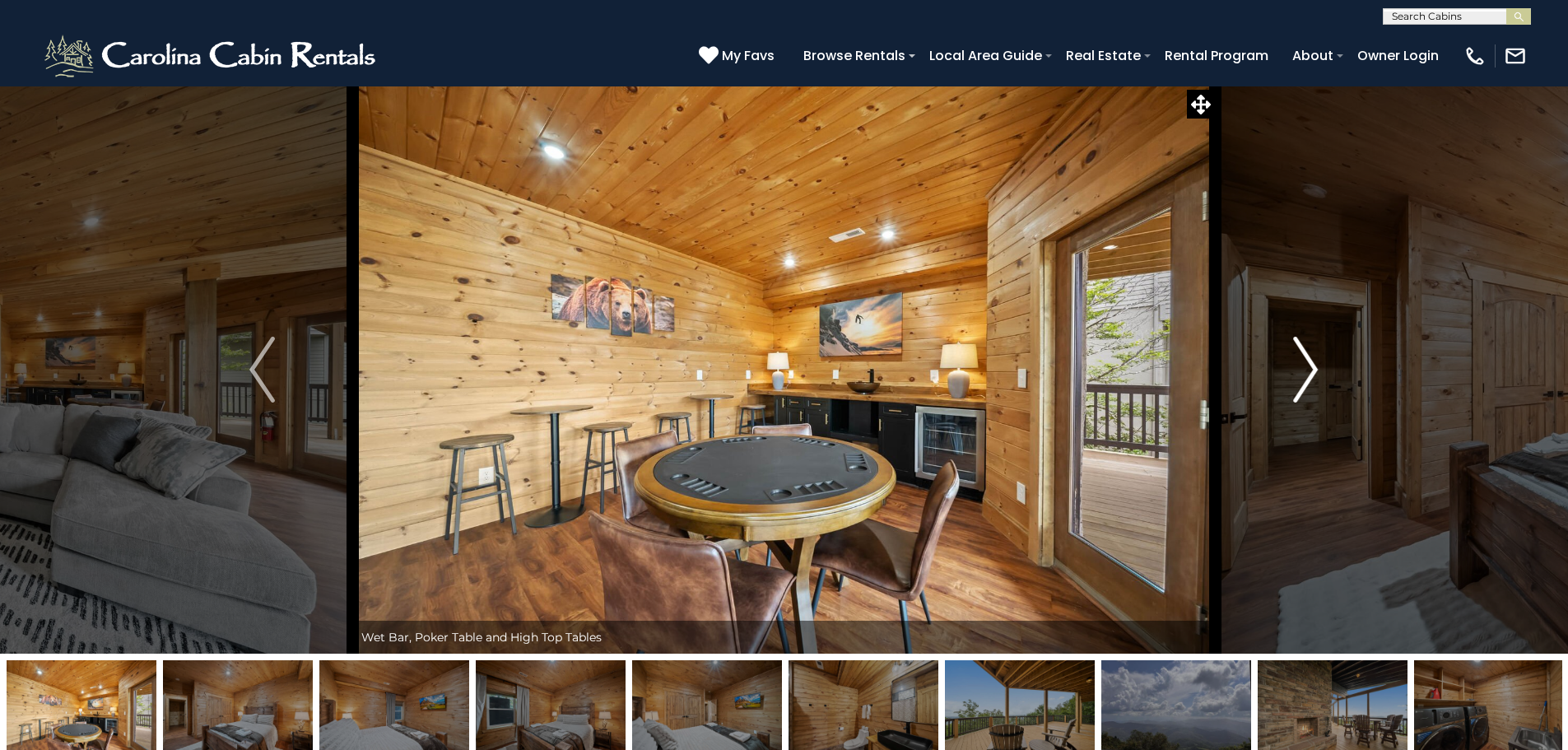
click at [1290, 373] on button "Next" at bounding box center [1305, 370] width 181 height 568
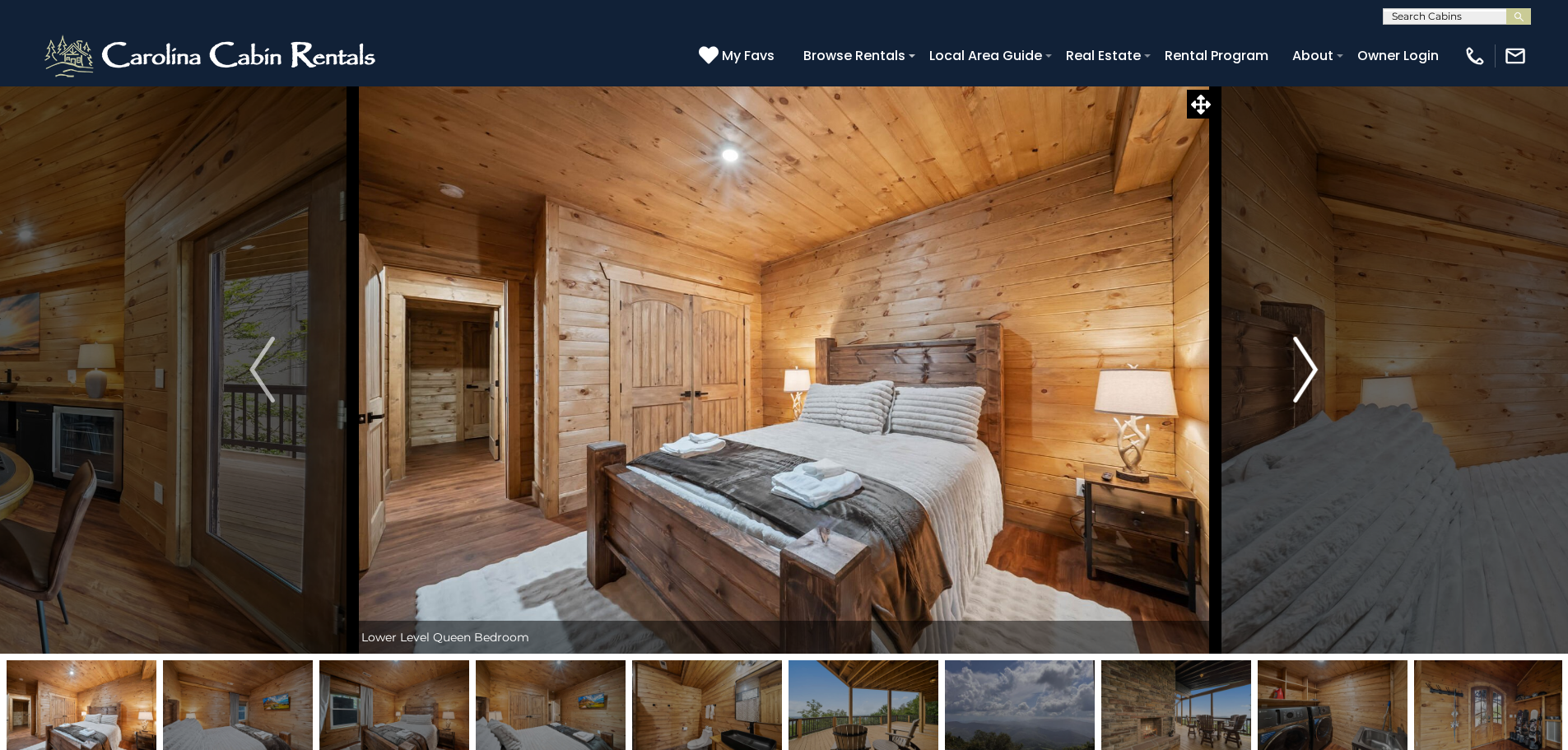
click at [1290, 373] on button "Next" at bounding box center [1305, 370] width 181 height 568
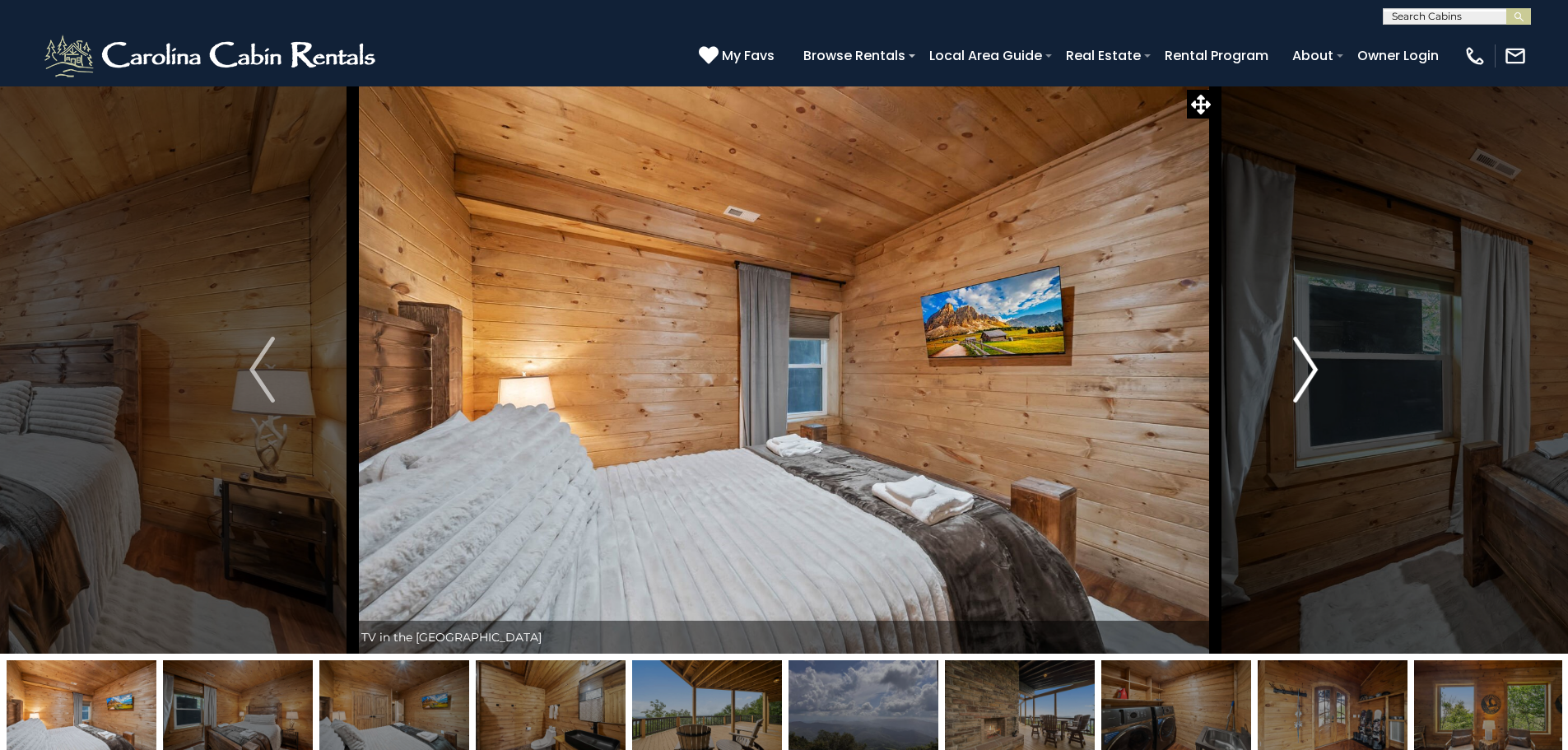
click at [1290, 373] on button "Next" at bounding box center [1305, 370] width 181 height 568
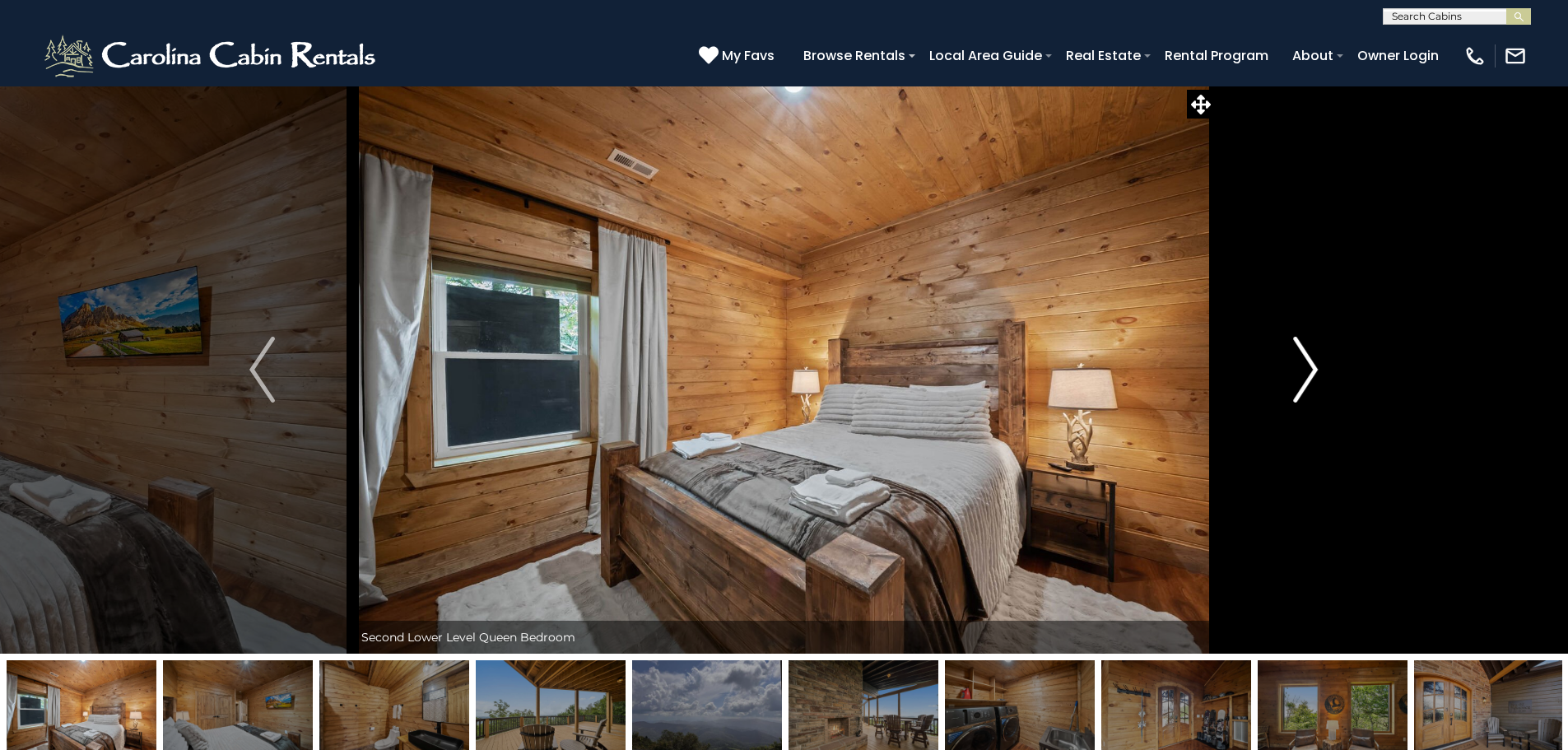
click at [1290, 373] on button "Next" at bounding box center [1305, 370] width 181 height 568
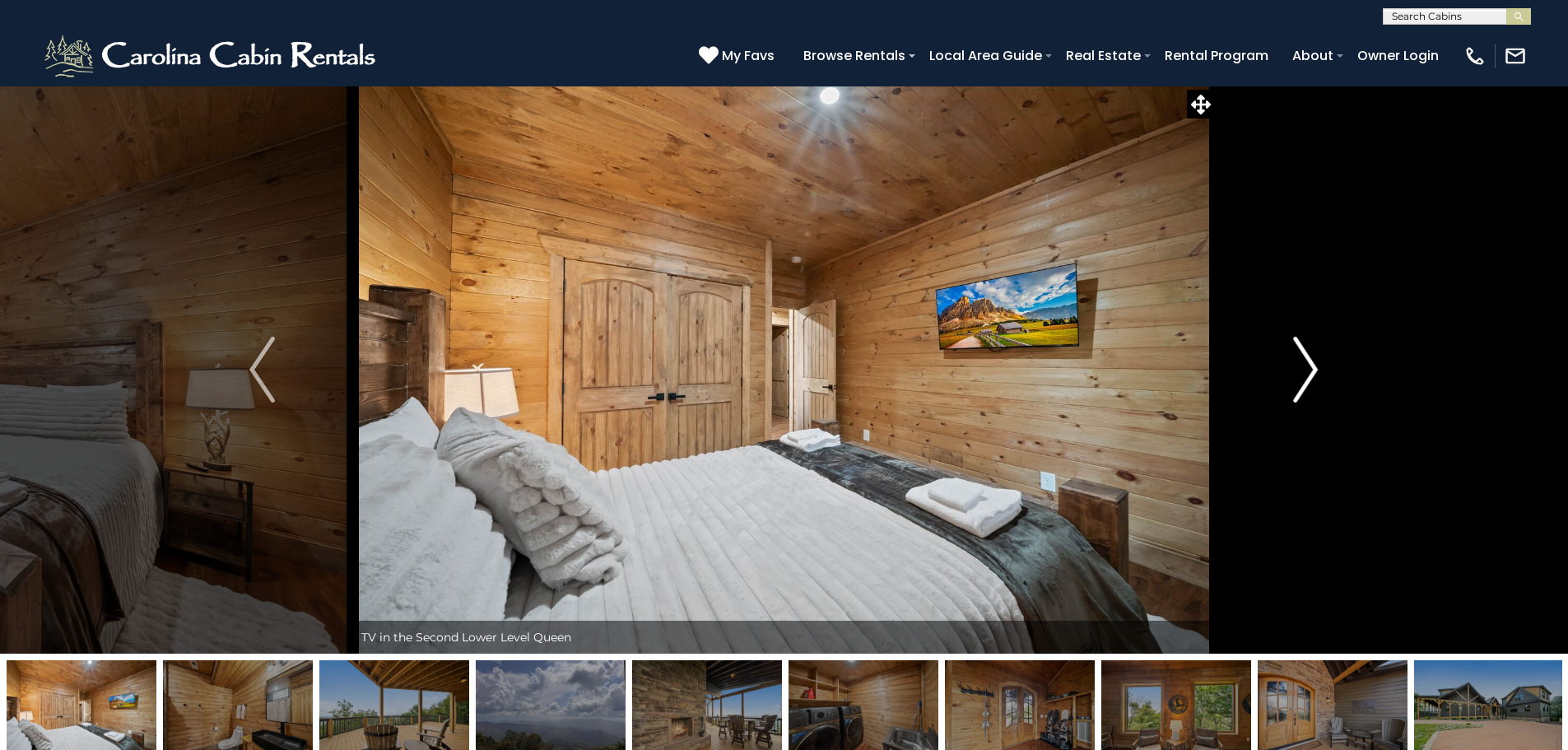
click at [1290, 373] on button "Next" at bounding box center [1305, 370] width 181 height 568
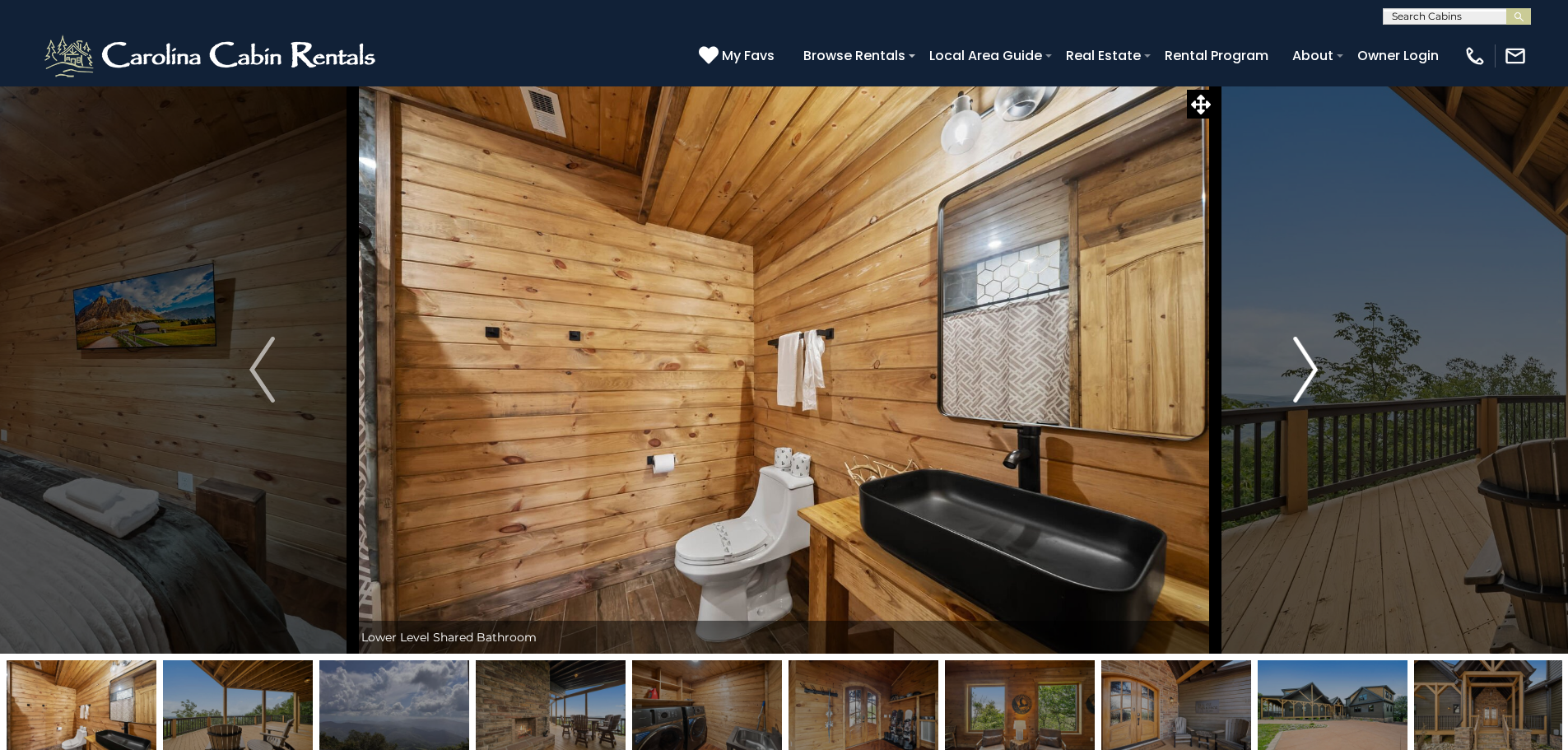
click at [1290, 372] on button "Next" at bounding box center [1305, 370] width 181 height 568
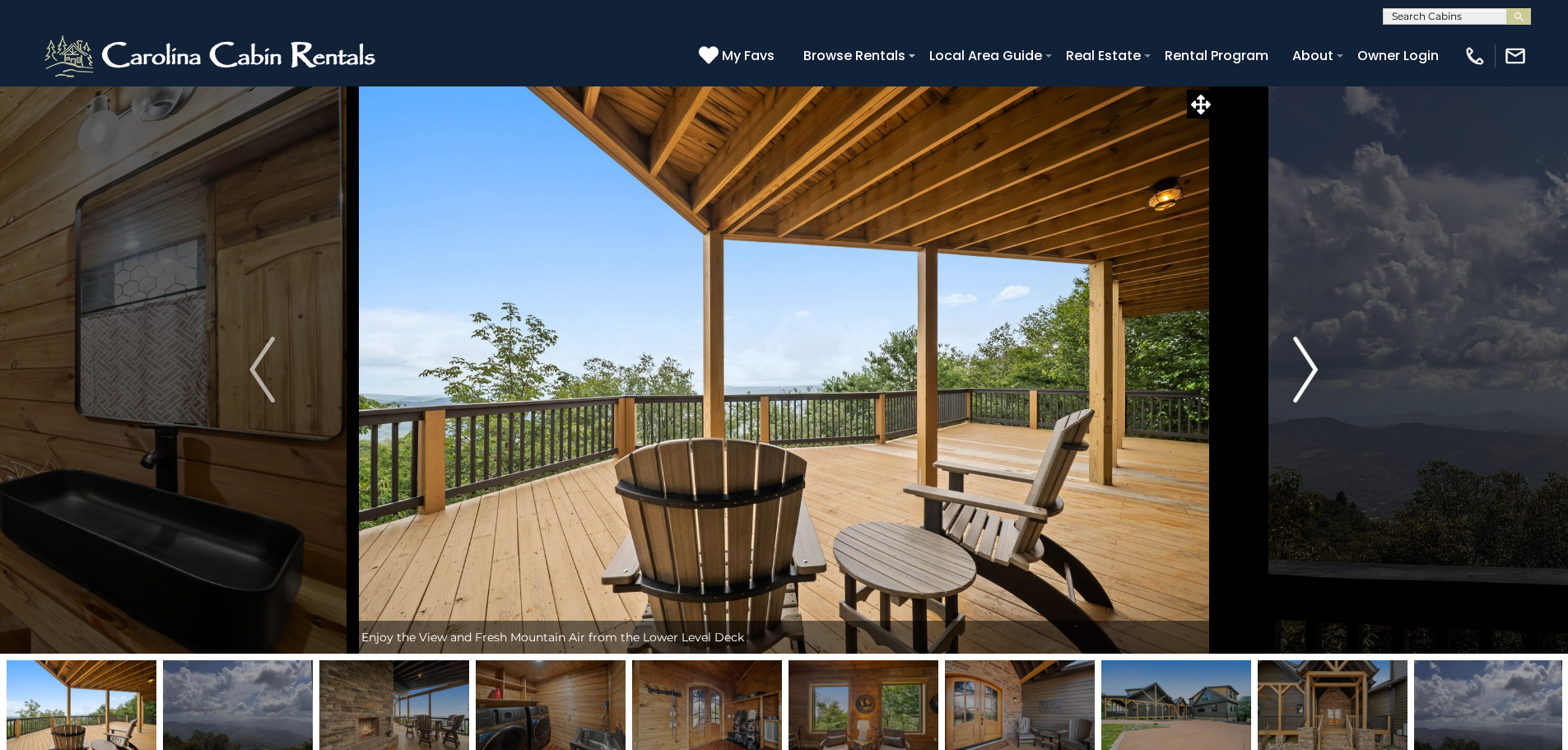
click at [1290, 372] on button "Next" at bounding box center [1305, 370] width 181 height 568
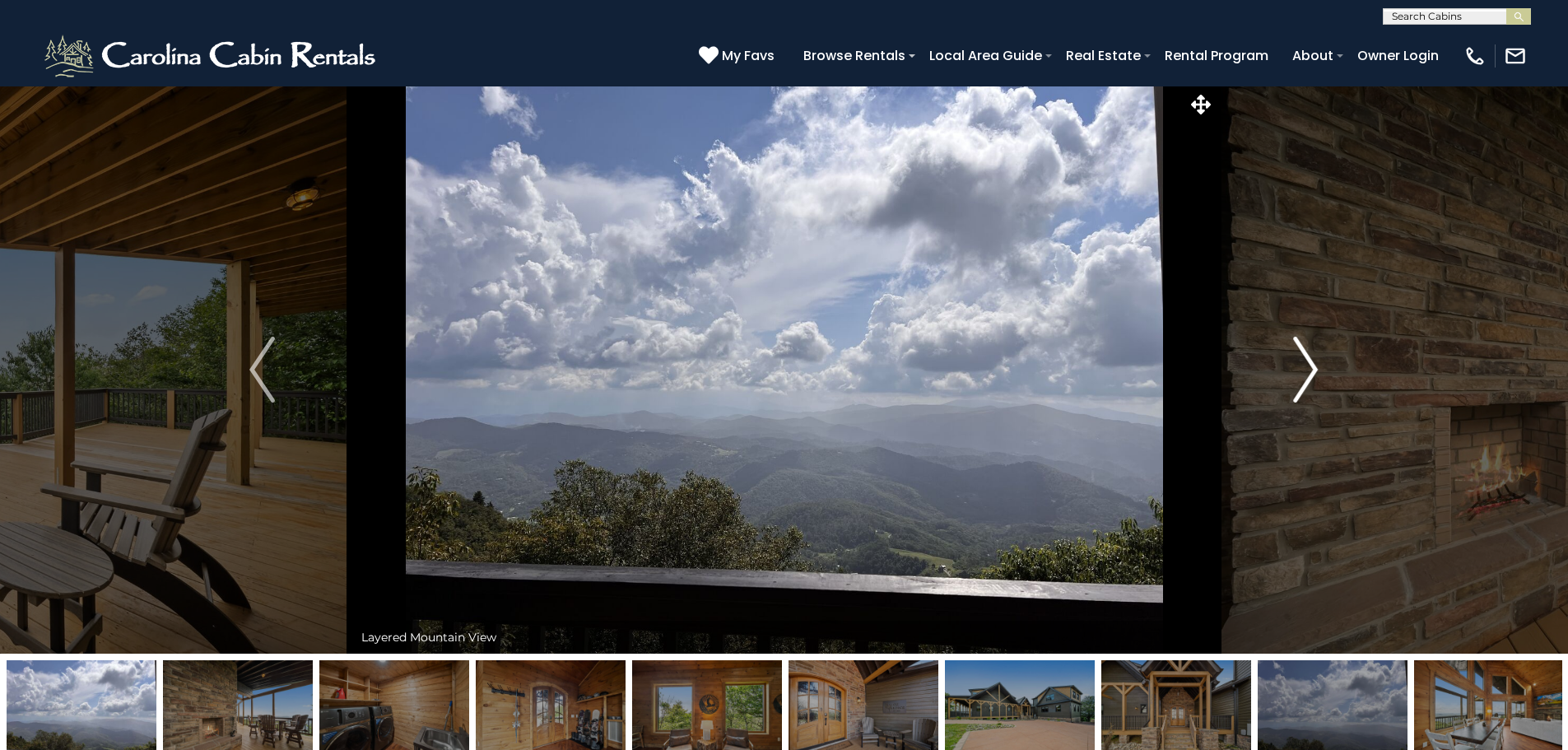
click at [1290, 372] on button "Next" at bounding box center [1305, 370] width 181 height 568
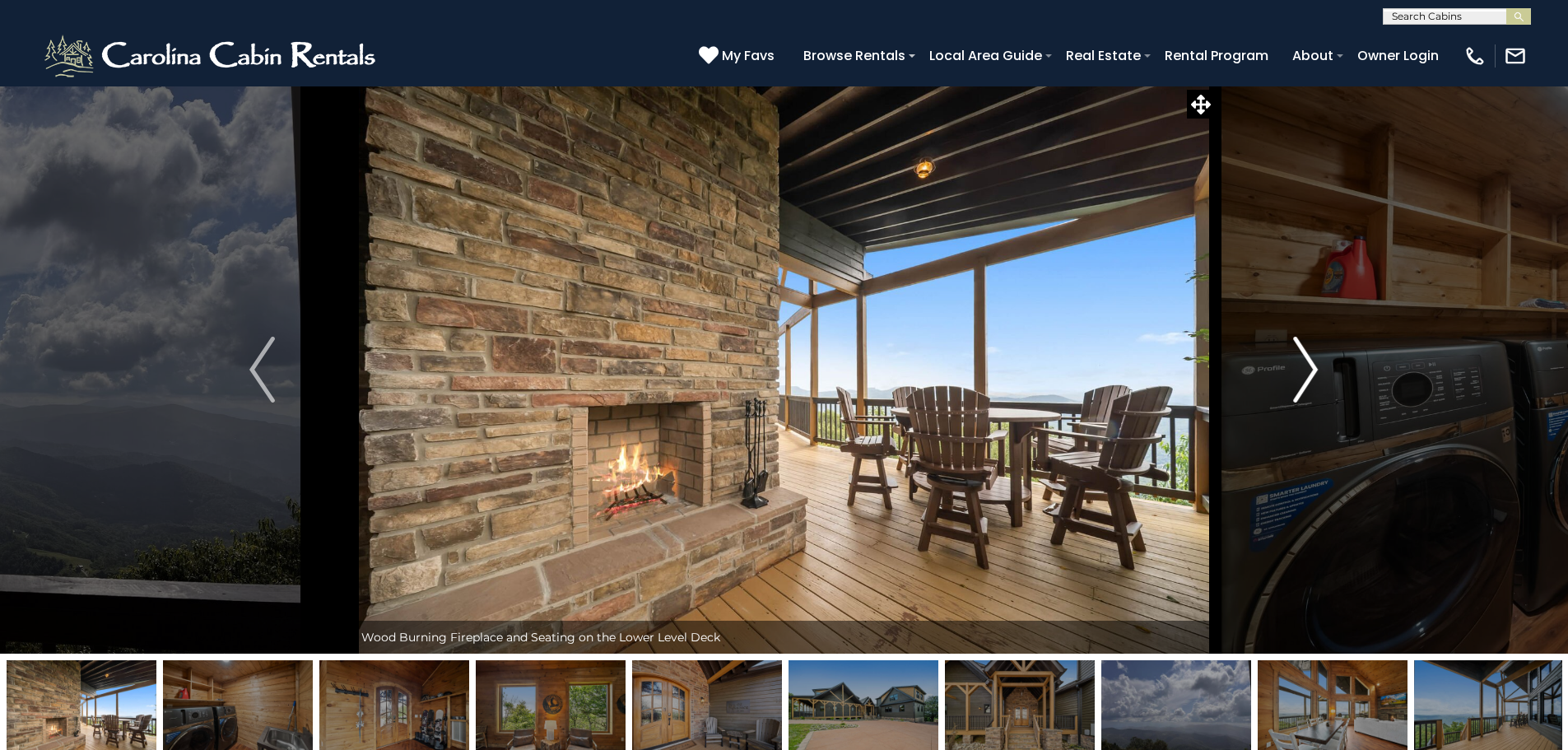
click at [1288, 372] on button "Next" at bounding box center [1305, 370] width 181 height 568
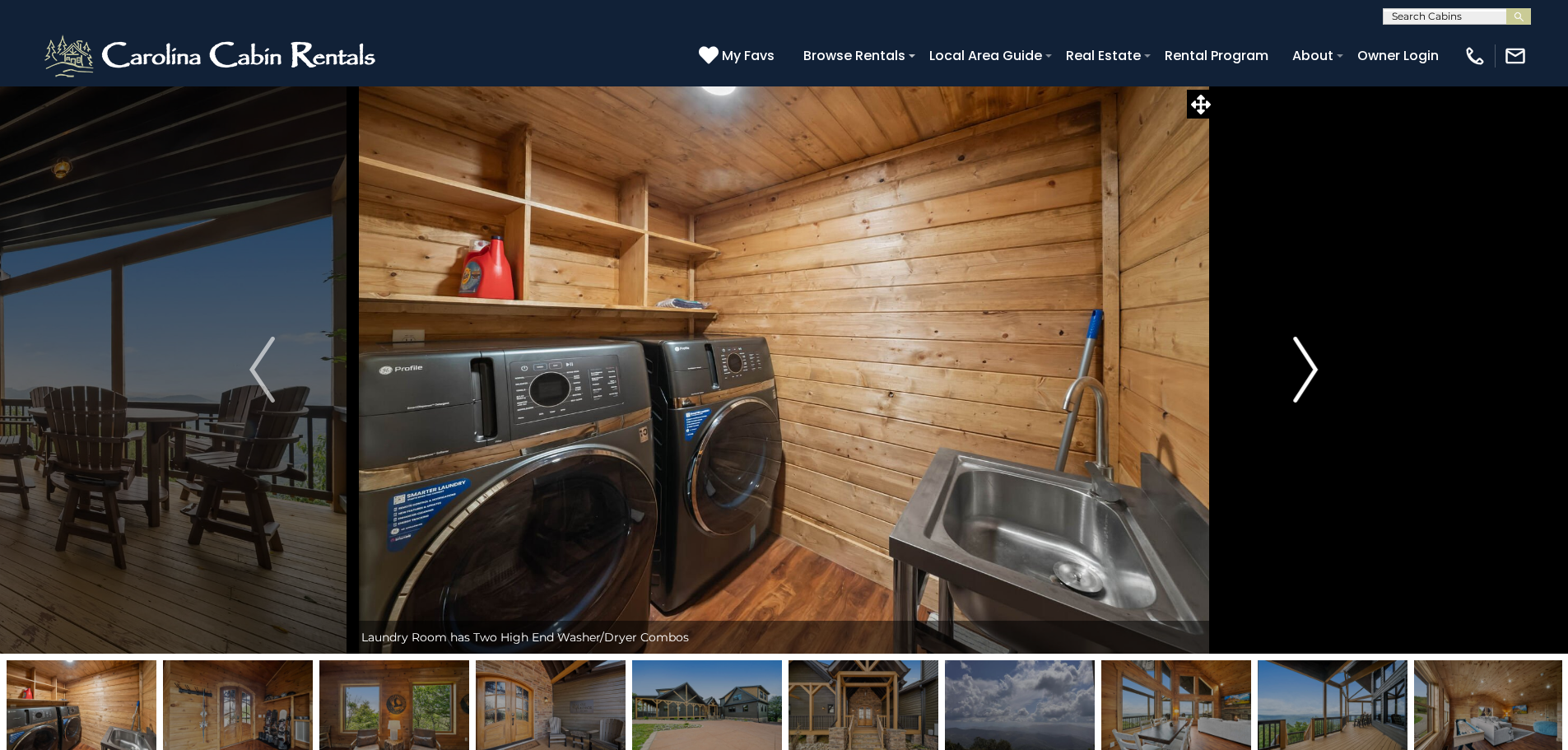
click at [1288, 372] on button "Next" at bounding box center [1305, 370] width 181 height 568
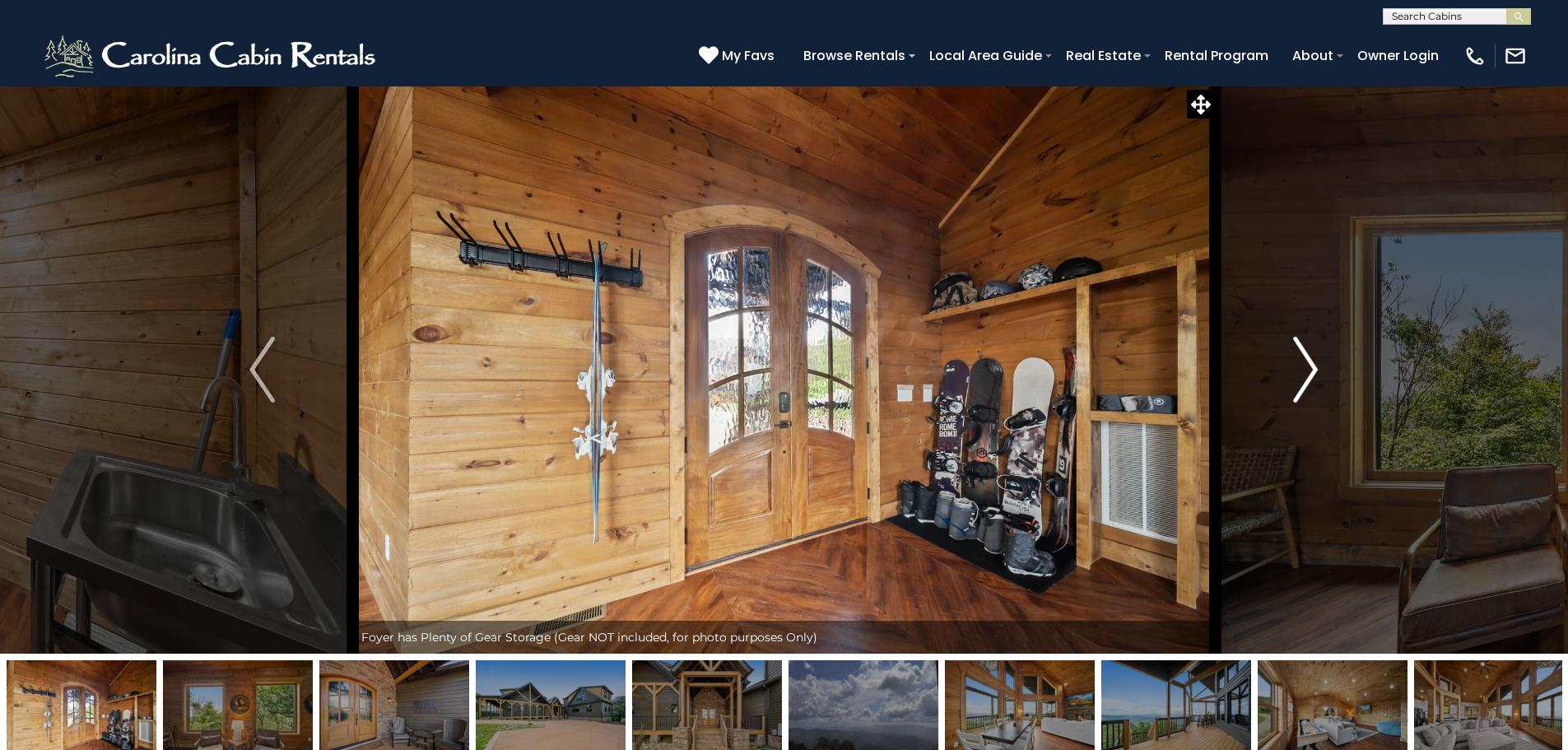
click at [1288, 372] on button "Next" at bounding box center [1305, 370] width 181 height 568
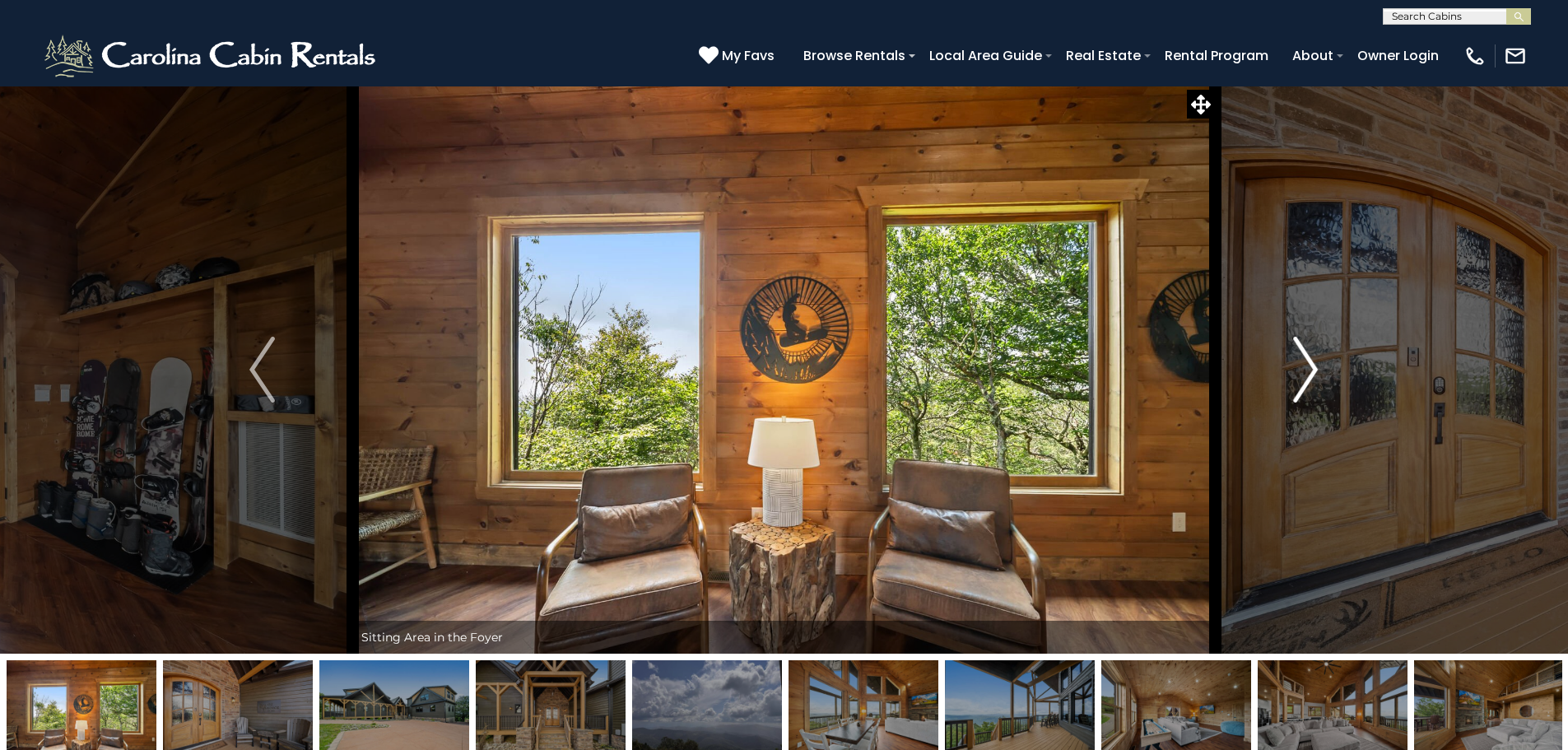
click at [1288, 372] on button "Next" at bounding box center [1305, 370] width 181 height 568
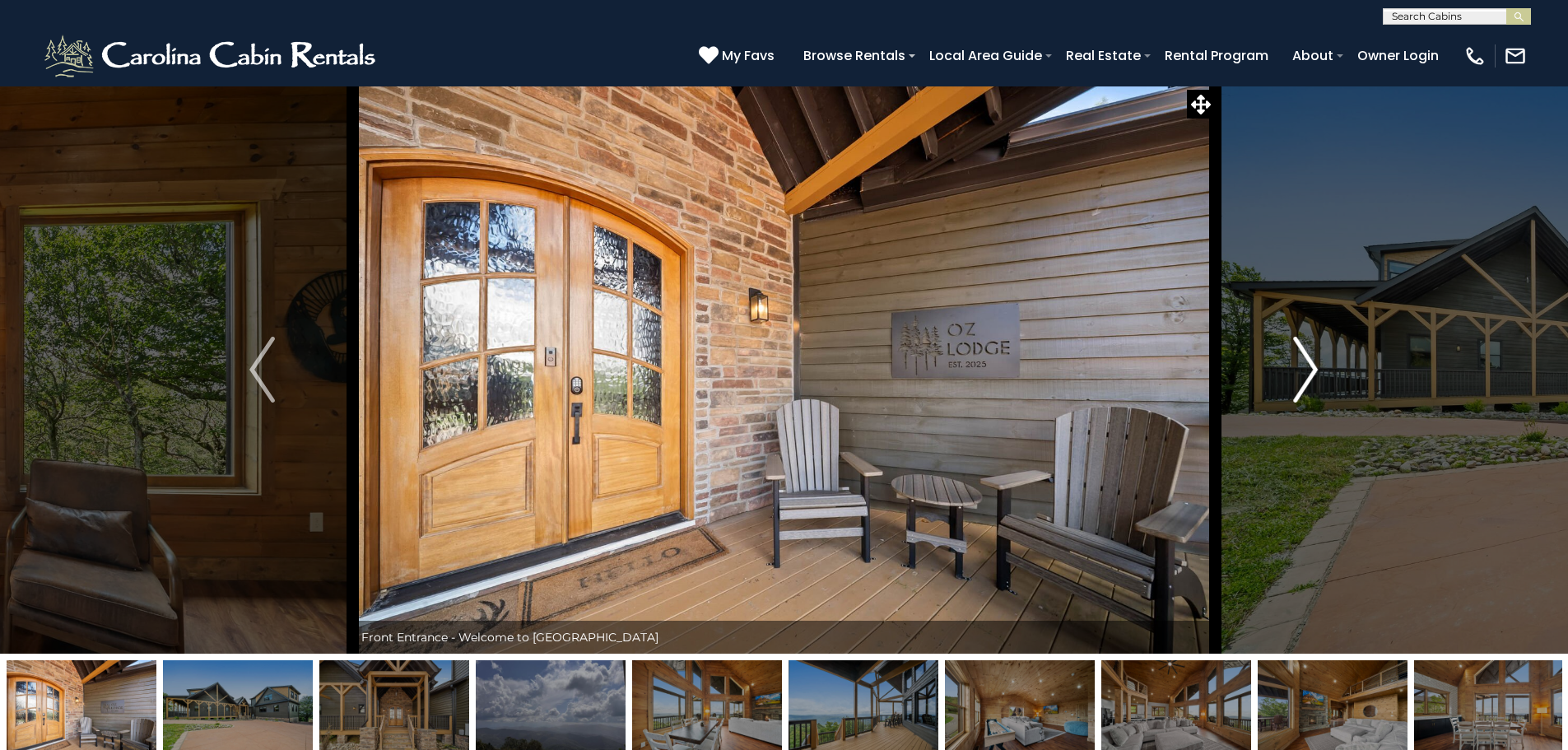
click at [1288, 372] on button "Next" at bounding box center [1305, 370] width 181 height 568
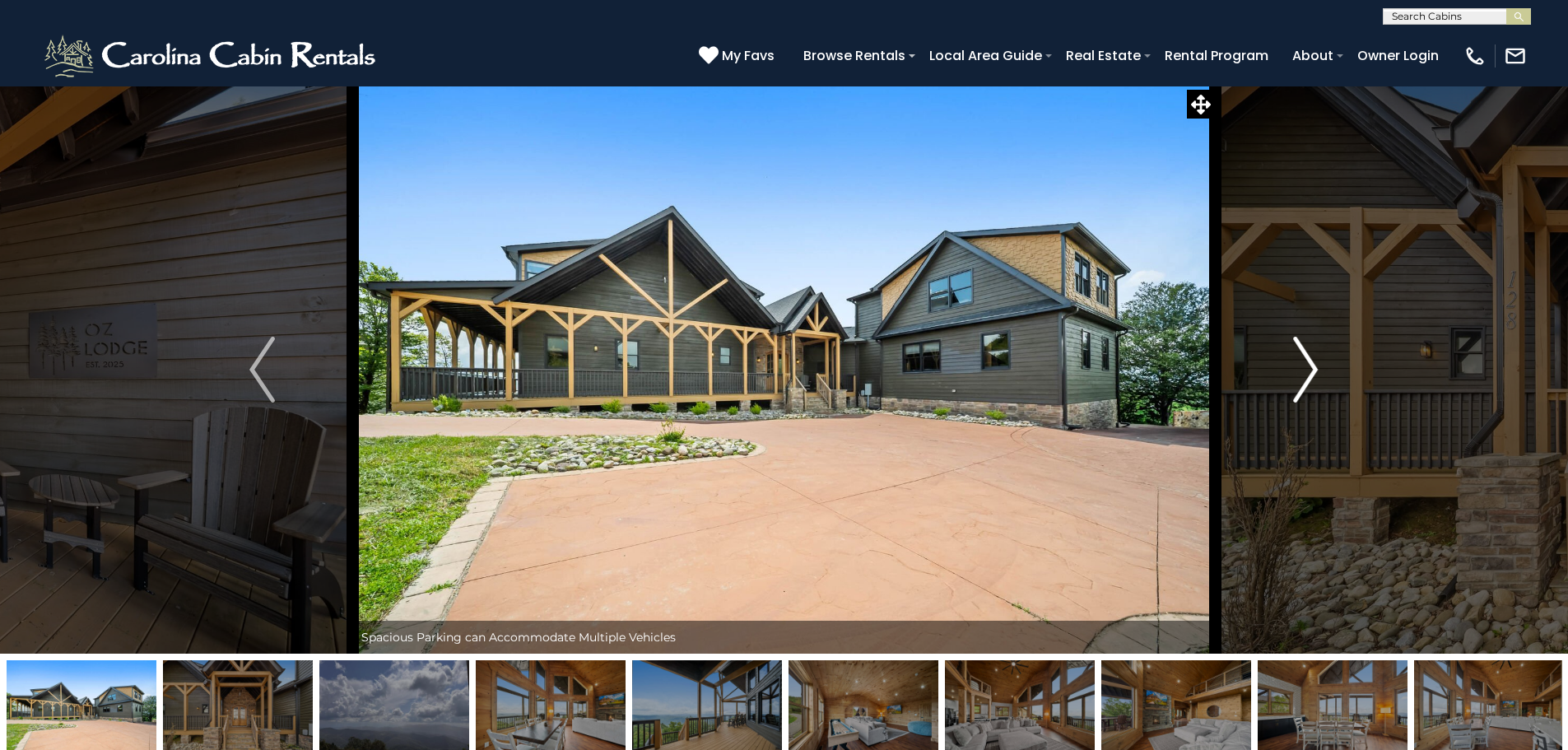
click at [1296, 368] on img "Next" at bounding box center [1305, 370] width 25 height 66
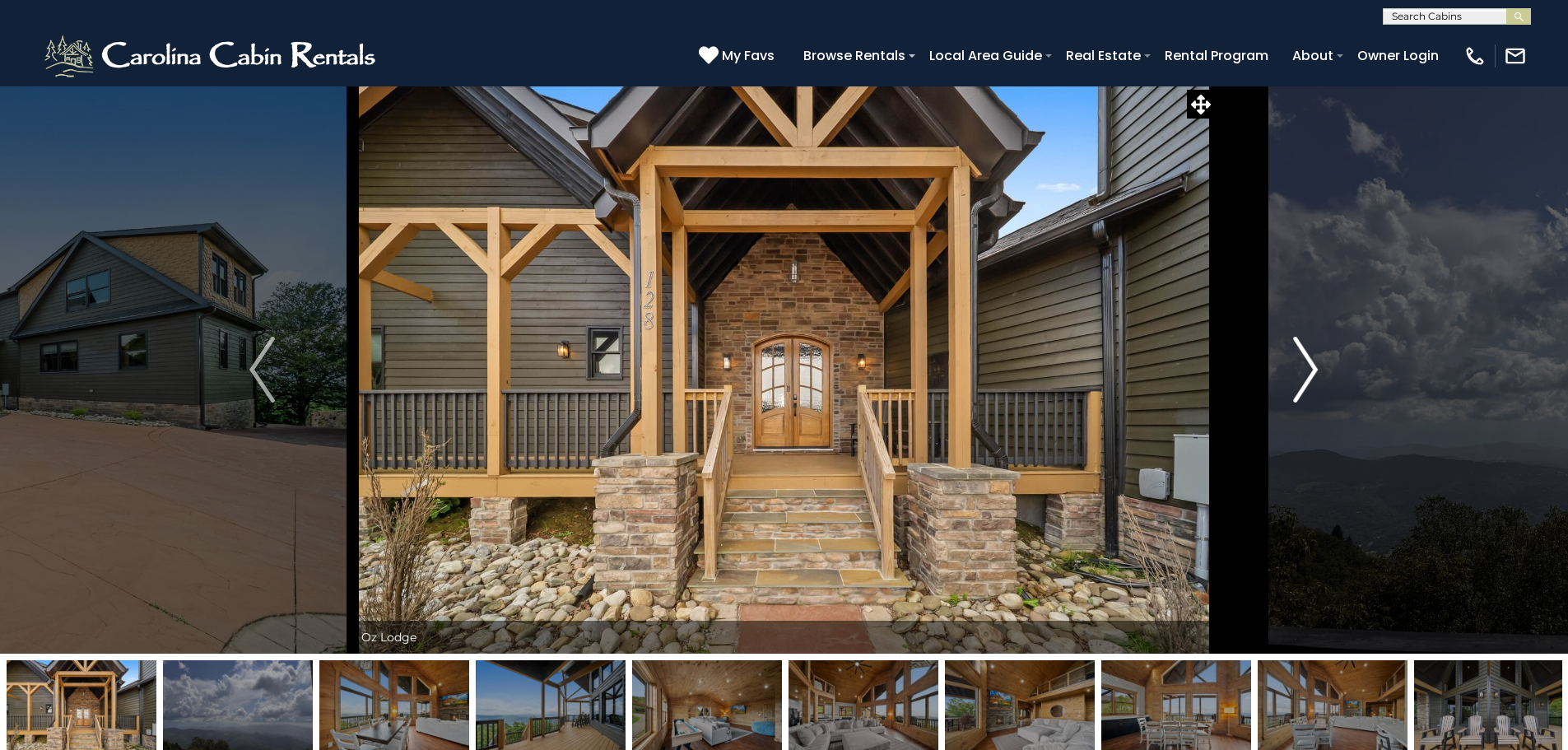
click at [1297, 366] on img "Next" at bounding box center [1305, 370] width 25 height 66
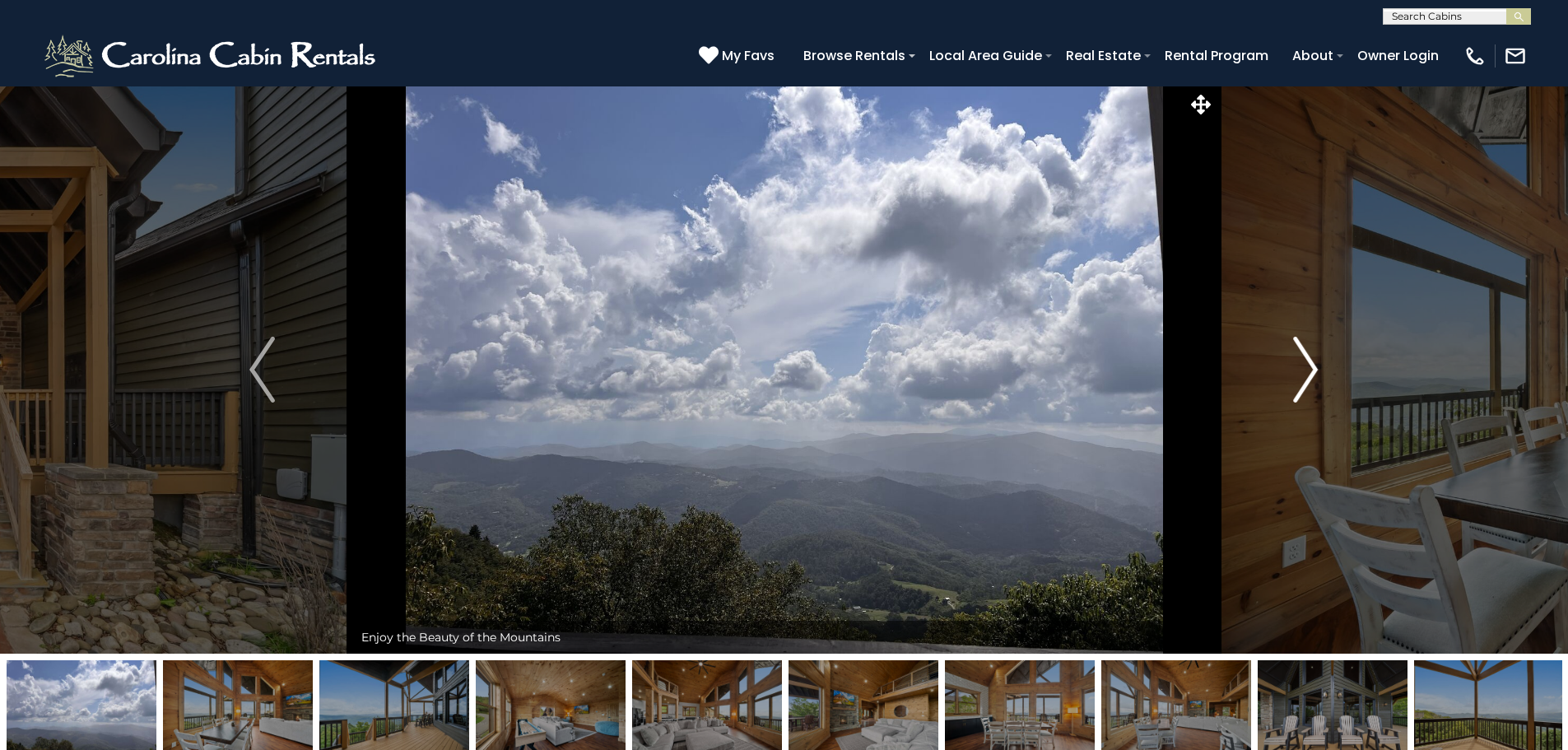
click at [1297, 366] on img "Next" at bounding box center [1305, 370] width 25 height 66
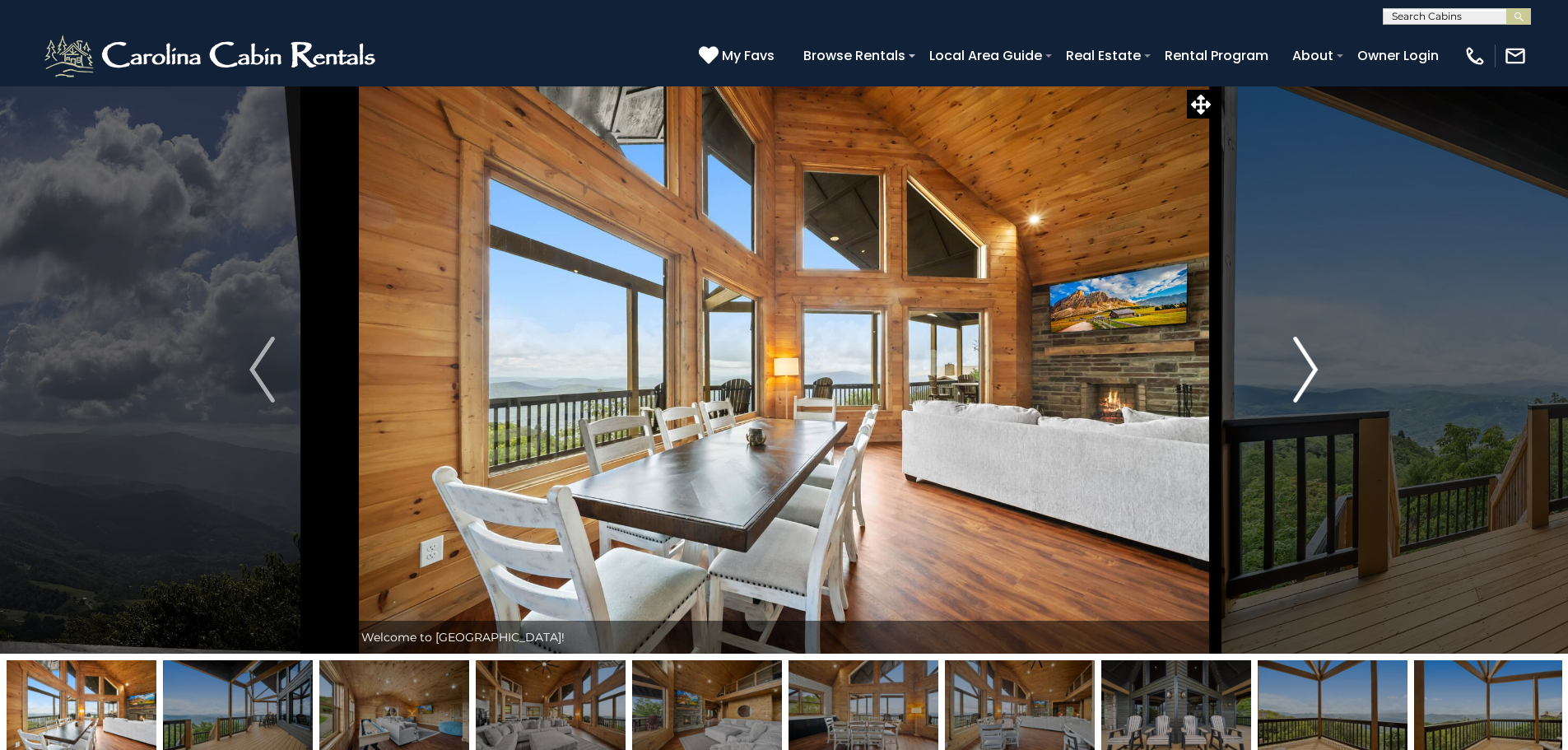
click at [1297, 366] on img "Next" at bounding box center [1305, 370] width 25 height 66
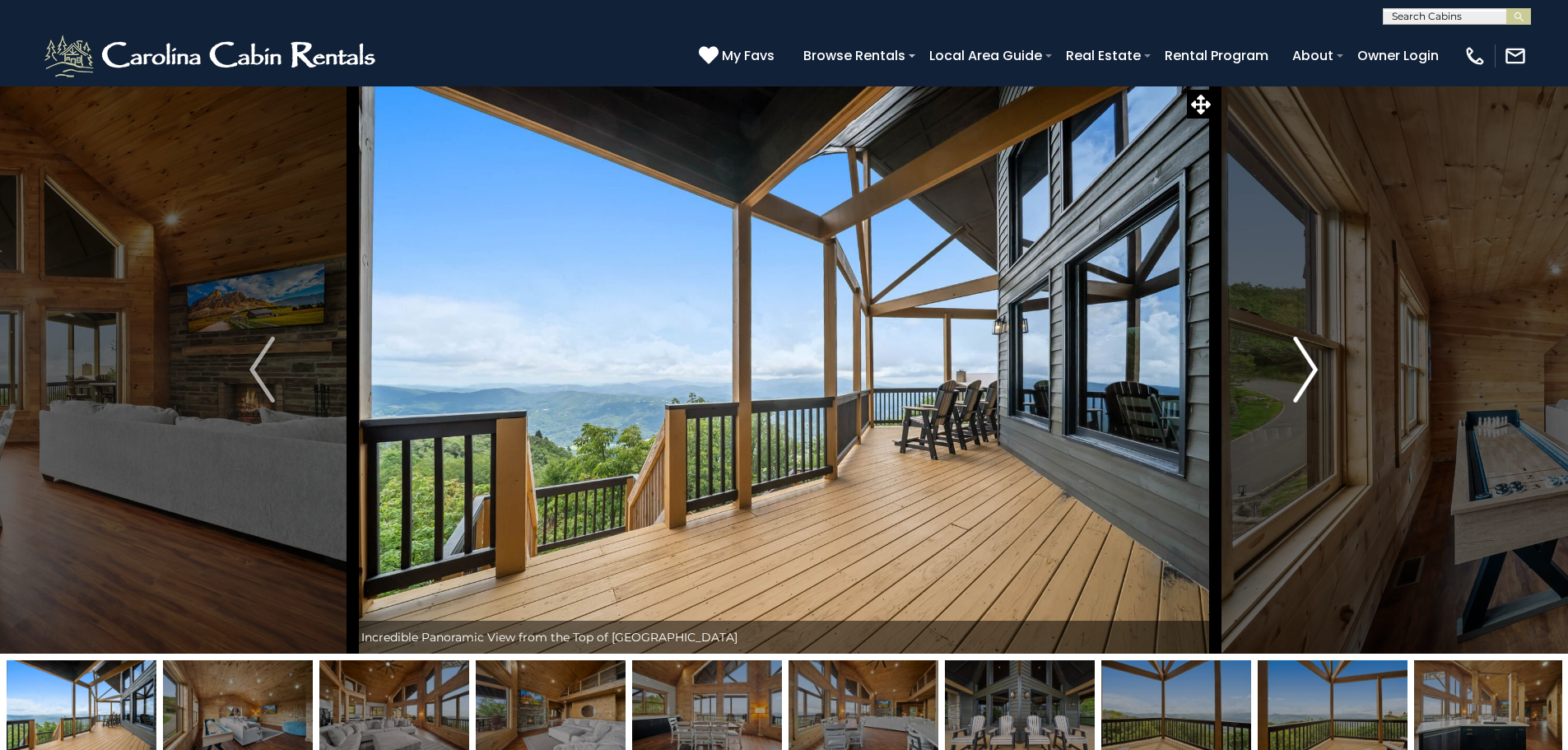
click at [1297, 366] on img "Next" at bounding box center [1305, 370] width 25 height 66
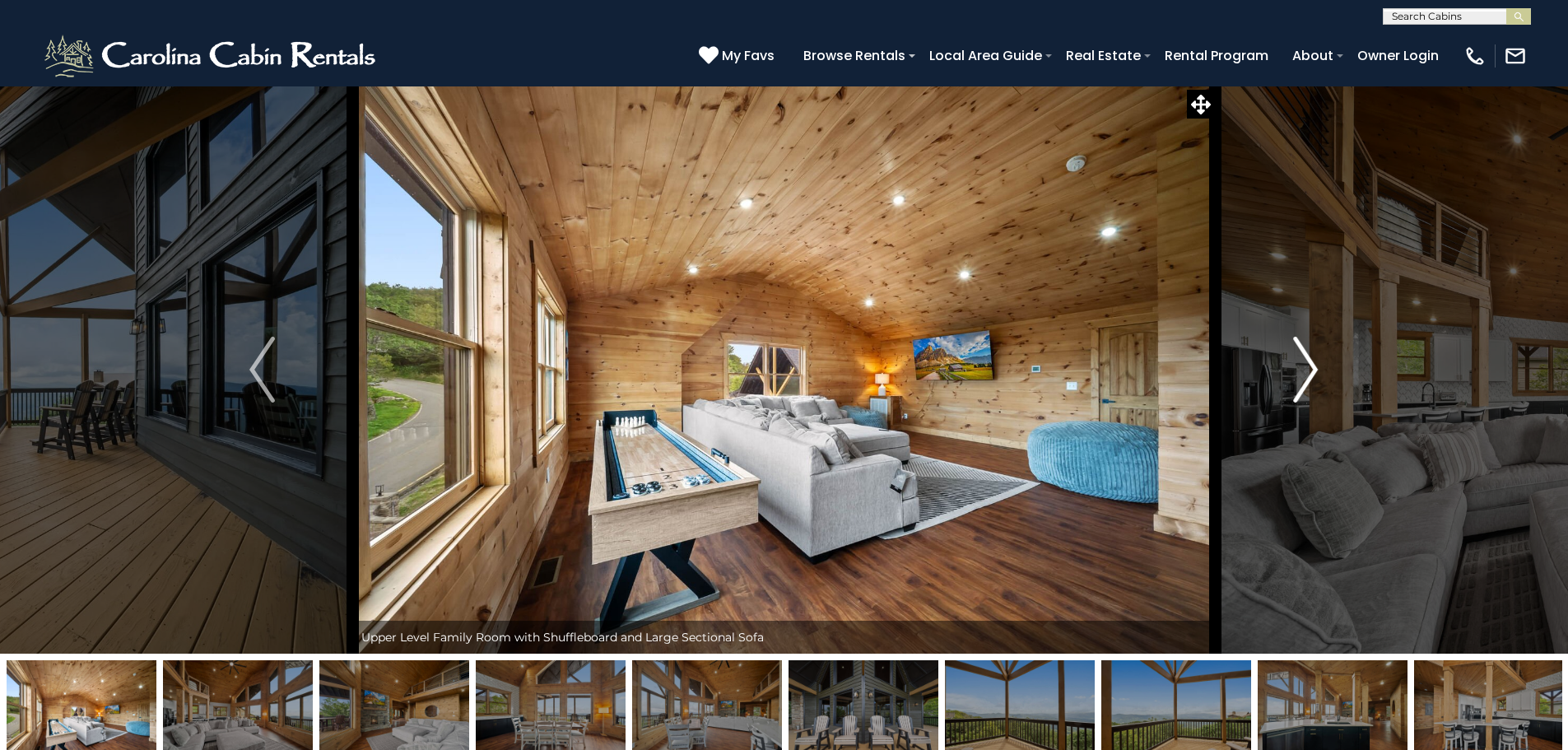
click at [1297, 366] on img "Next" at bounding box center [1305, 370] width 25 height 66
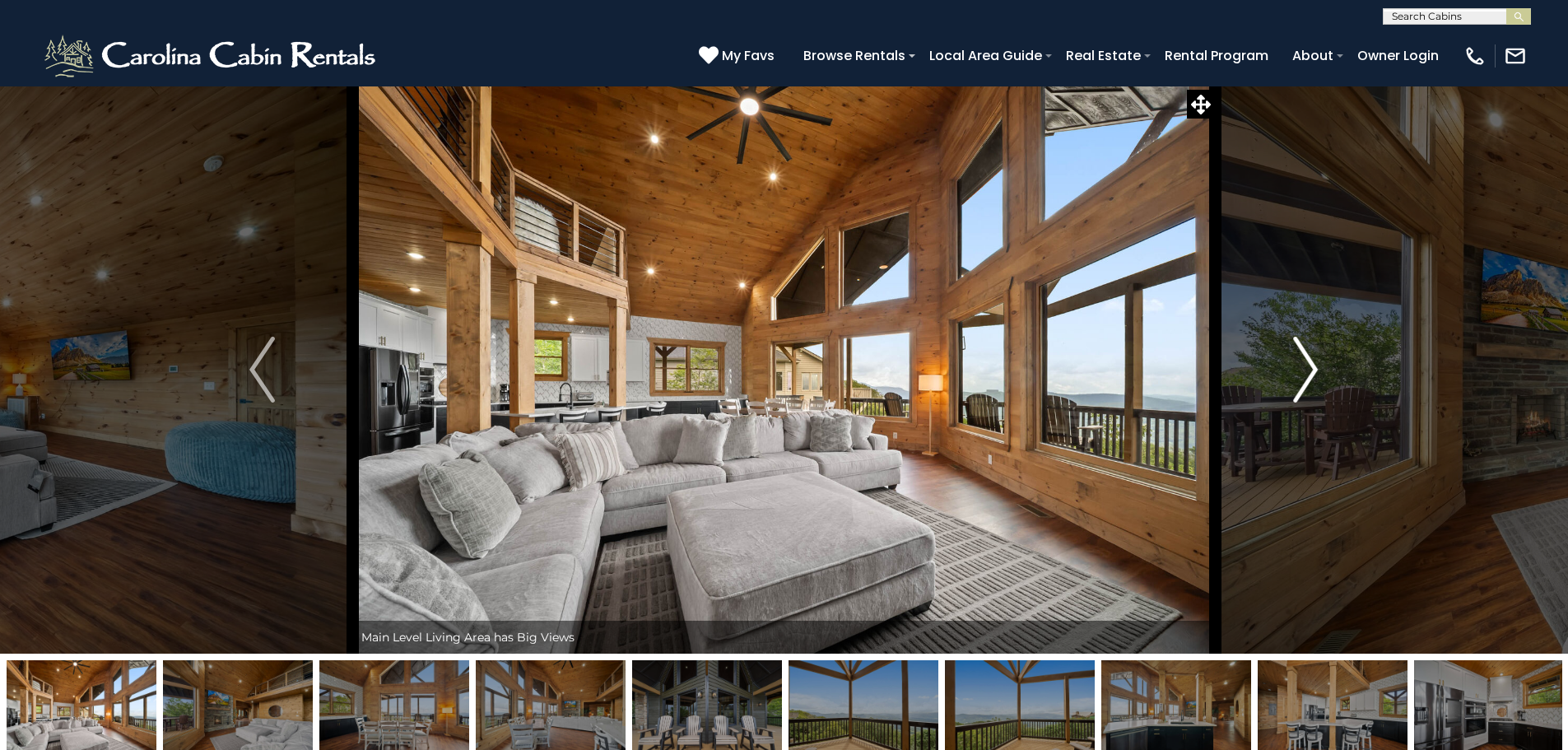
click at [1297, 366] on img "Next" at bounding box center [1305, 370] width 25 height 66
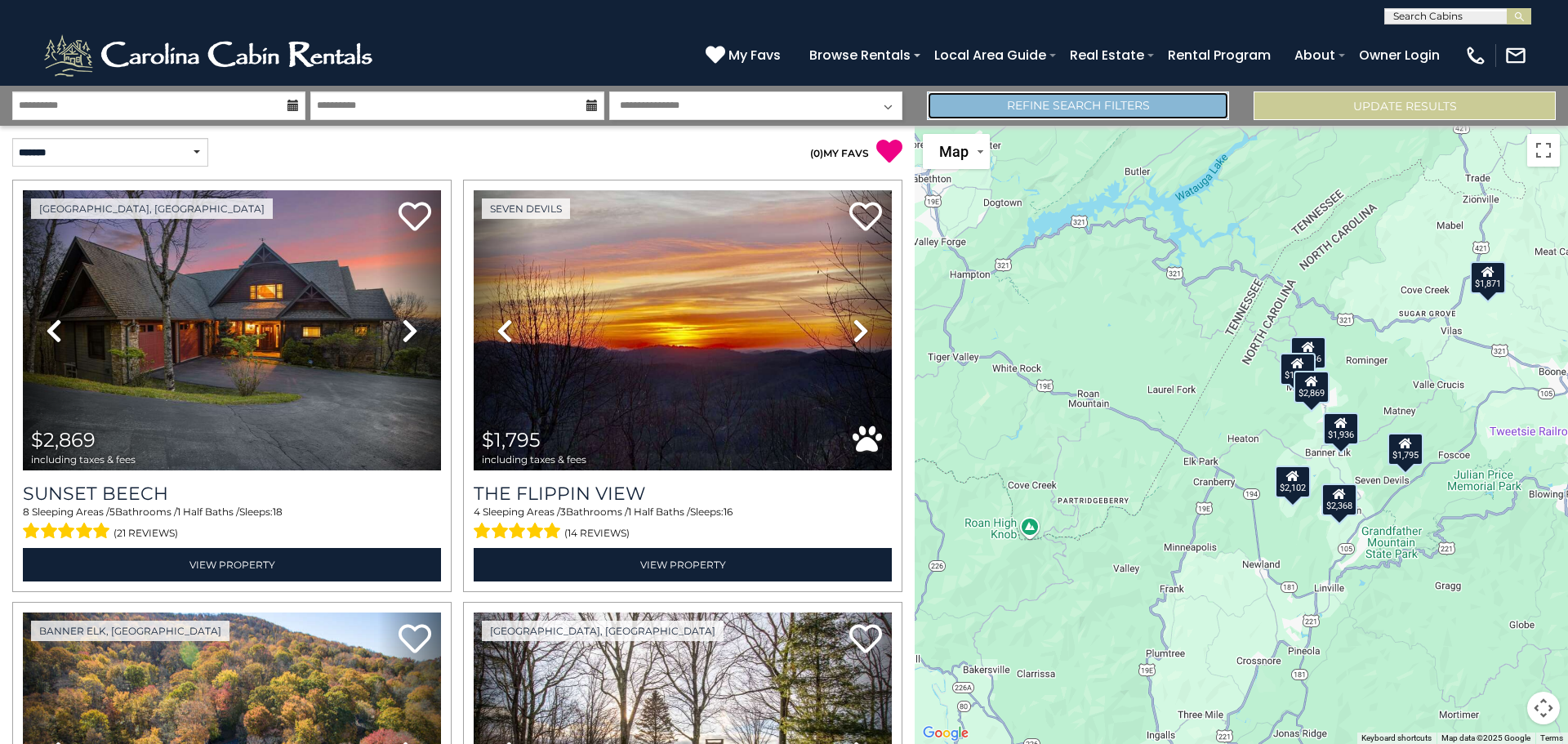
click at [1017, 107] on link "Refine Search Filters" at bounding box center [1078, 105] width 302 height 29
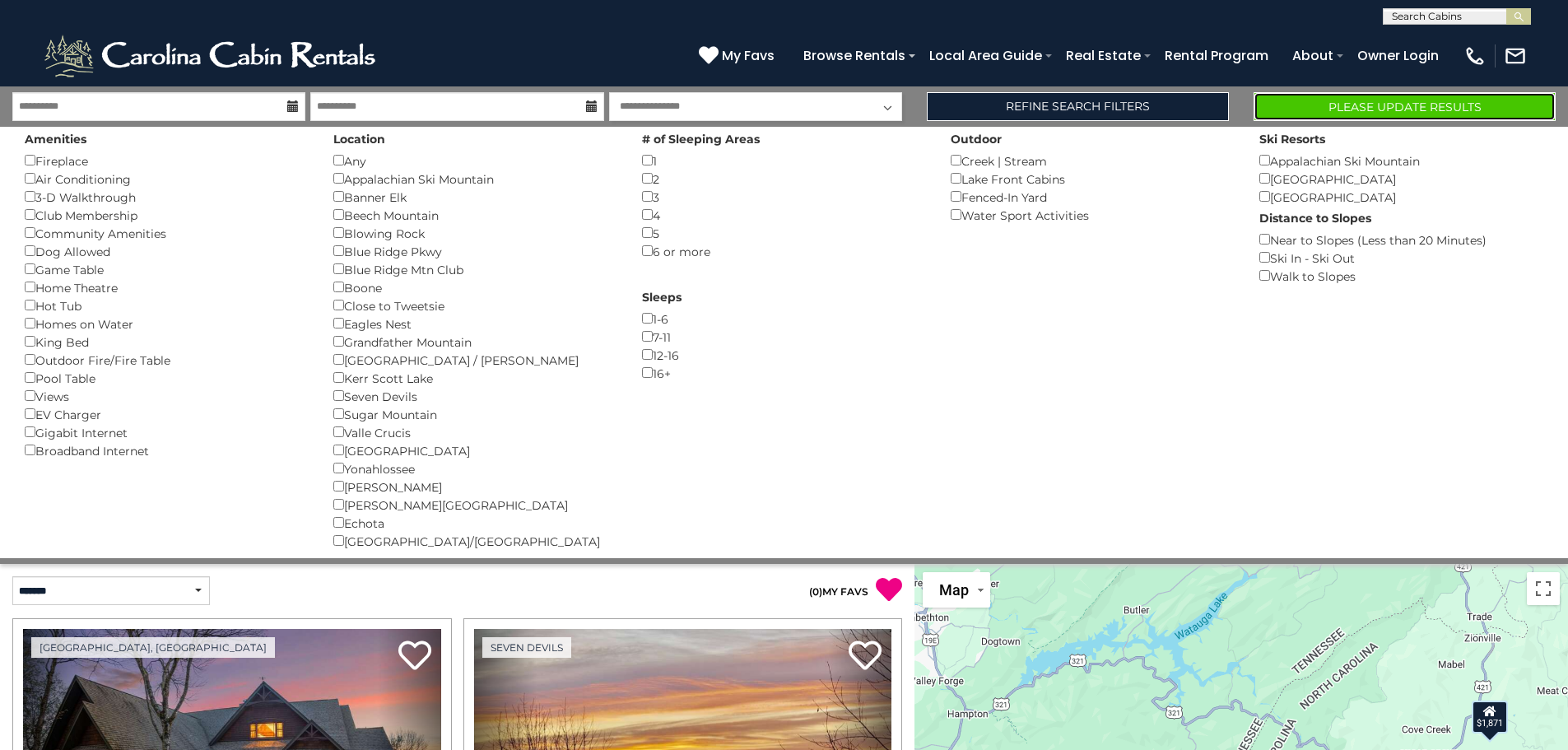
click at [1449, 105] on button "Please Update Results" at bounding box center [1404, 106] width 302 height 29
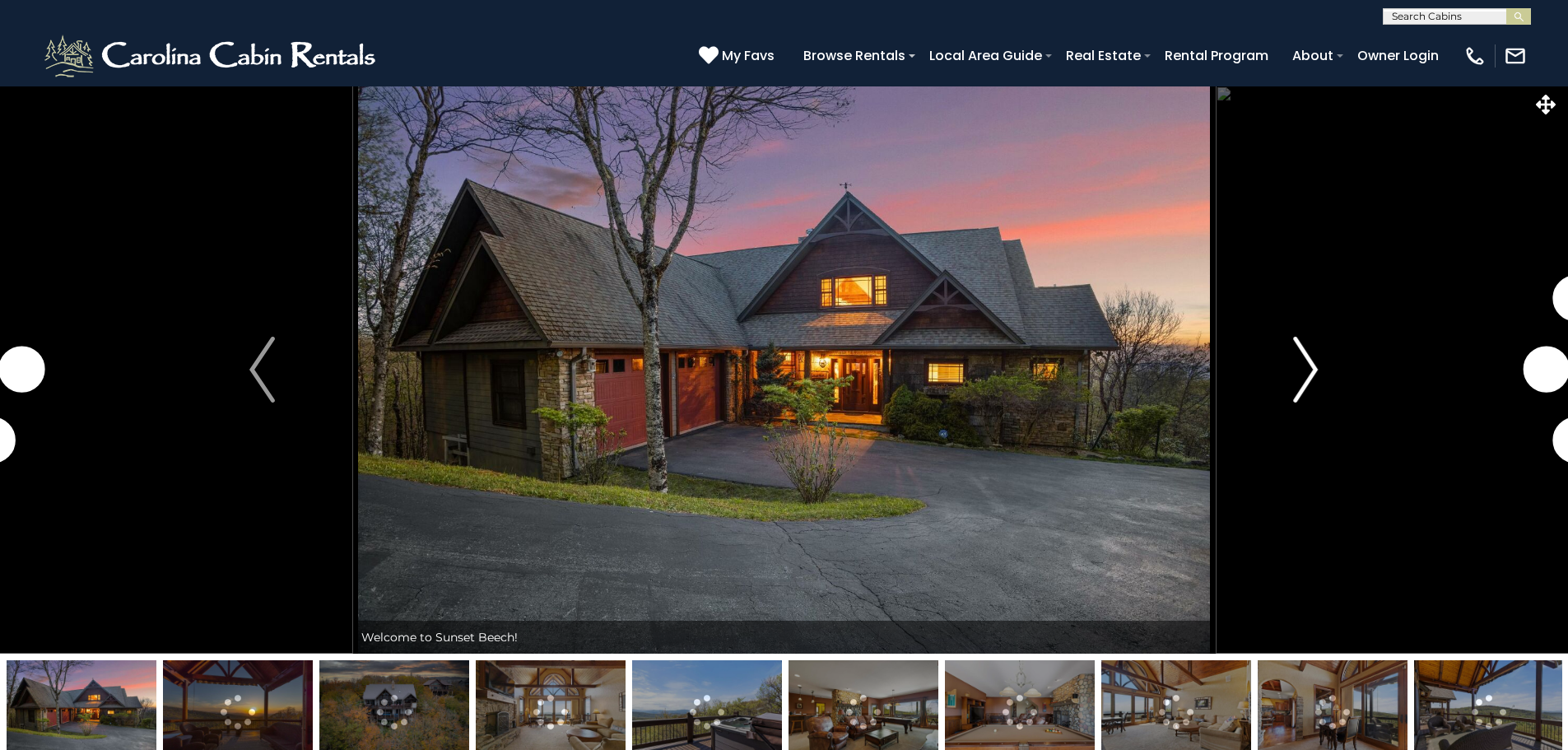
click at [1300, 369] on img "Next" at bounding box center [1305, 370] width 25 height 66
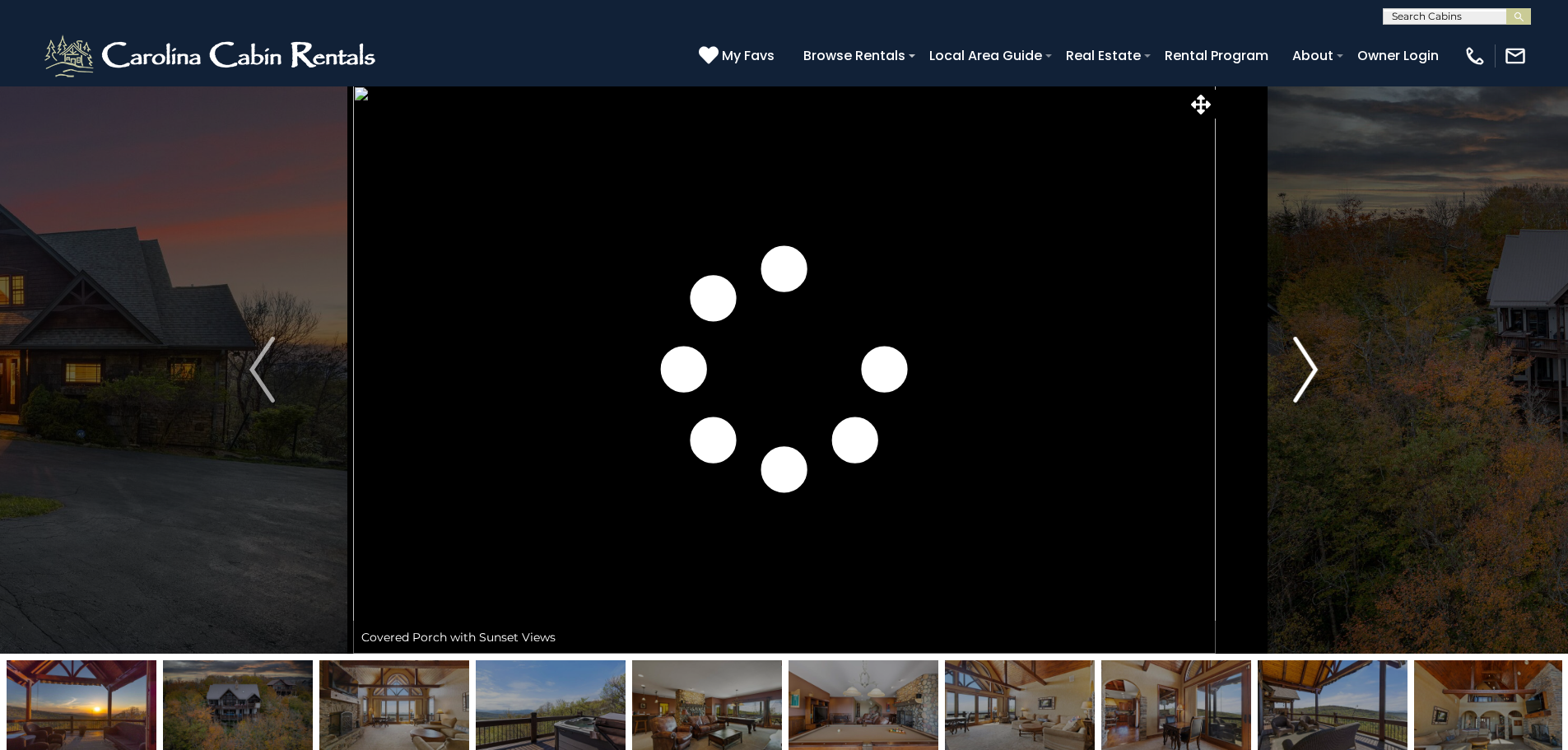
click at [1300, 369] on img "Next" at bounding box center [1305, 370] width 25 height 66
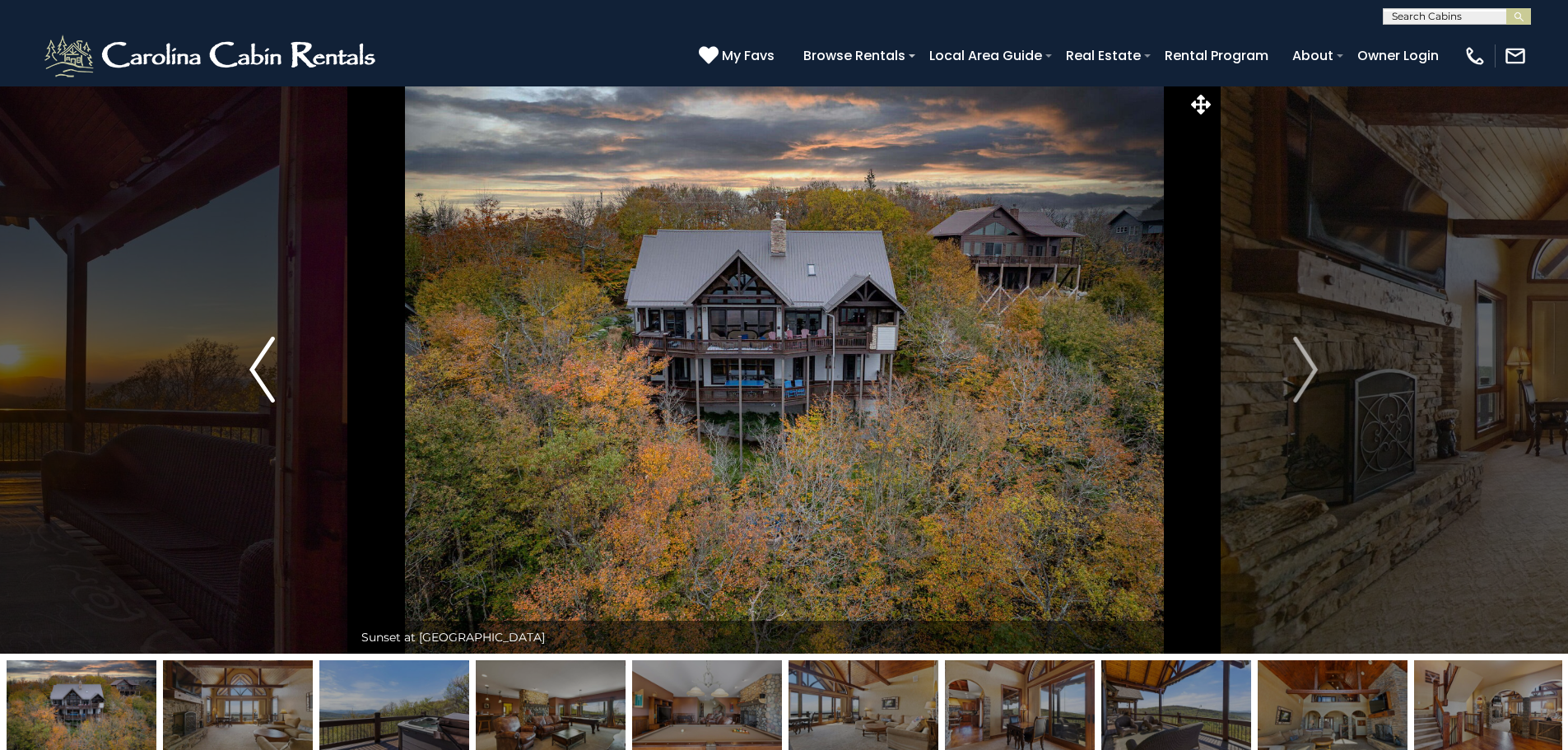
click at [287, 393] on button "Previous" at bounding box center [262, 370] width 181 height 568
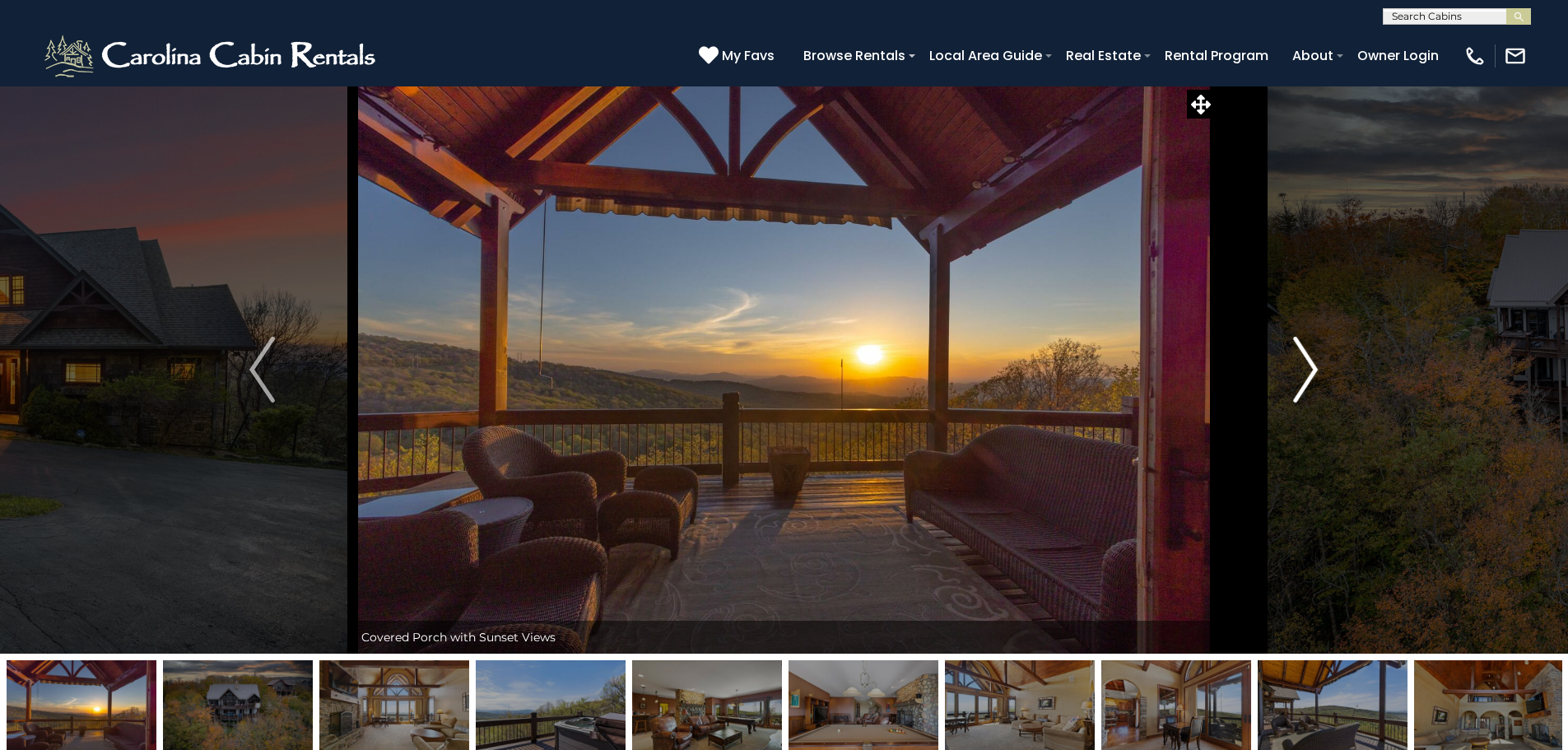
click at [1294, 372] on img "Next" at bounding box center [1305, 370] width 25 height 66
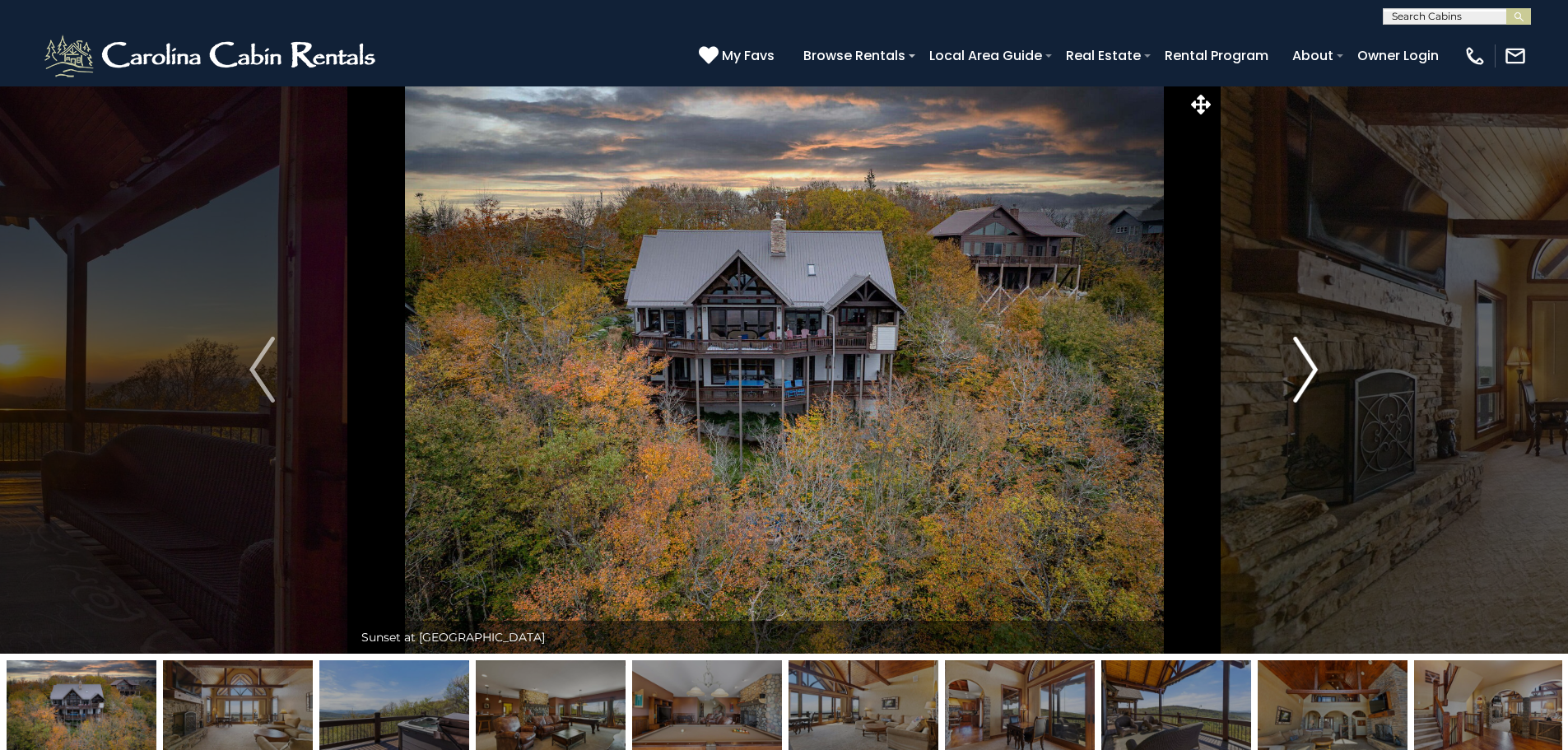
click at [1294, 372] on img "Next" at bounding box center [1305, 370] width 25 height 66
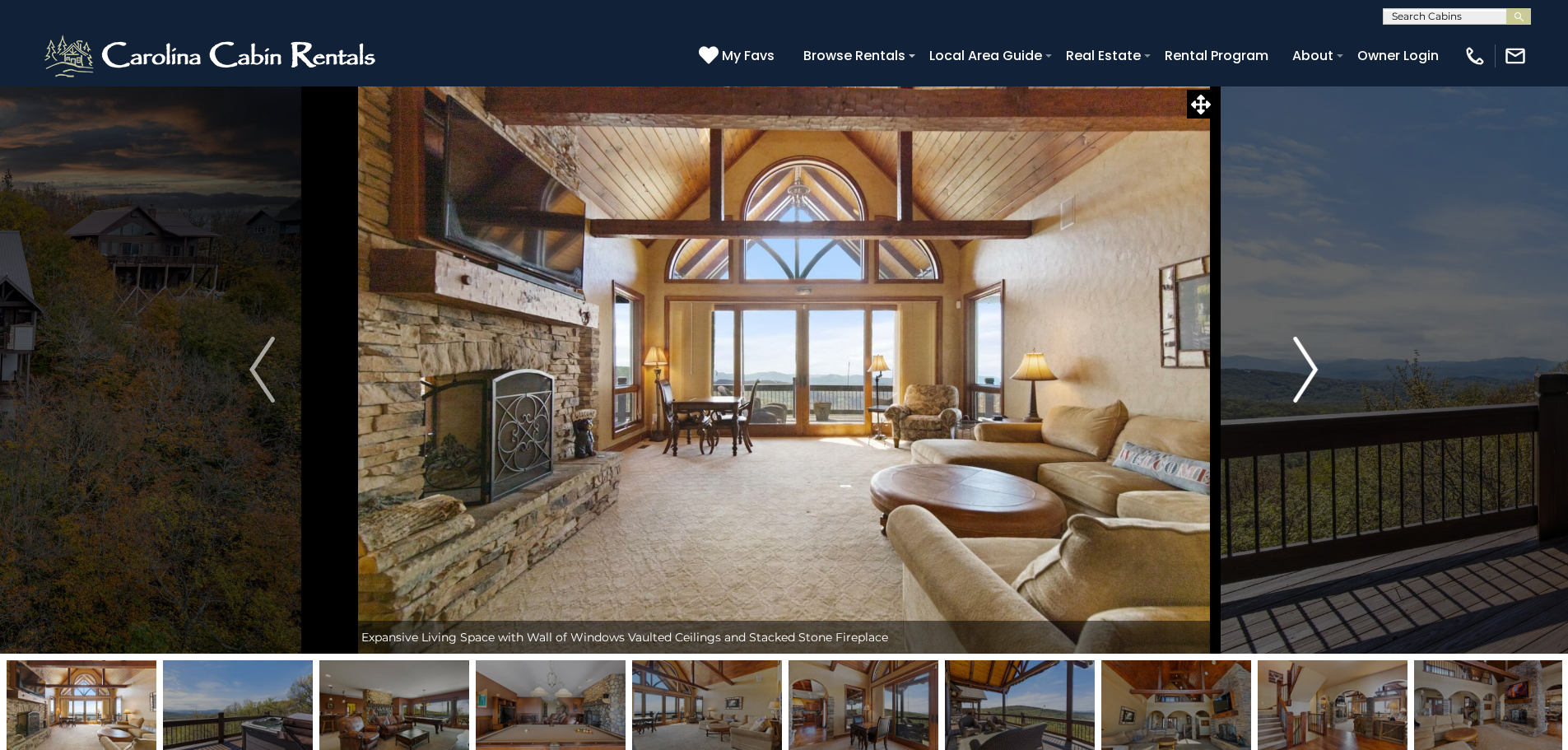
click at [1294, 372] on img "Next" at bounding box center [1305, 370] width 25 height 66
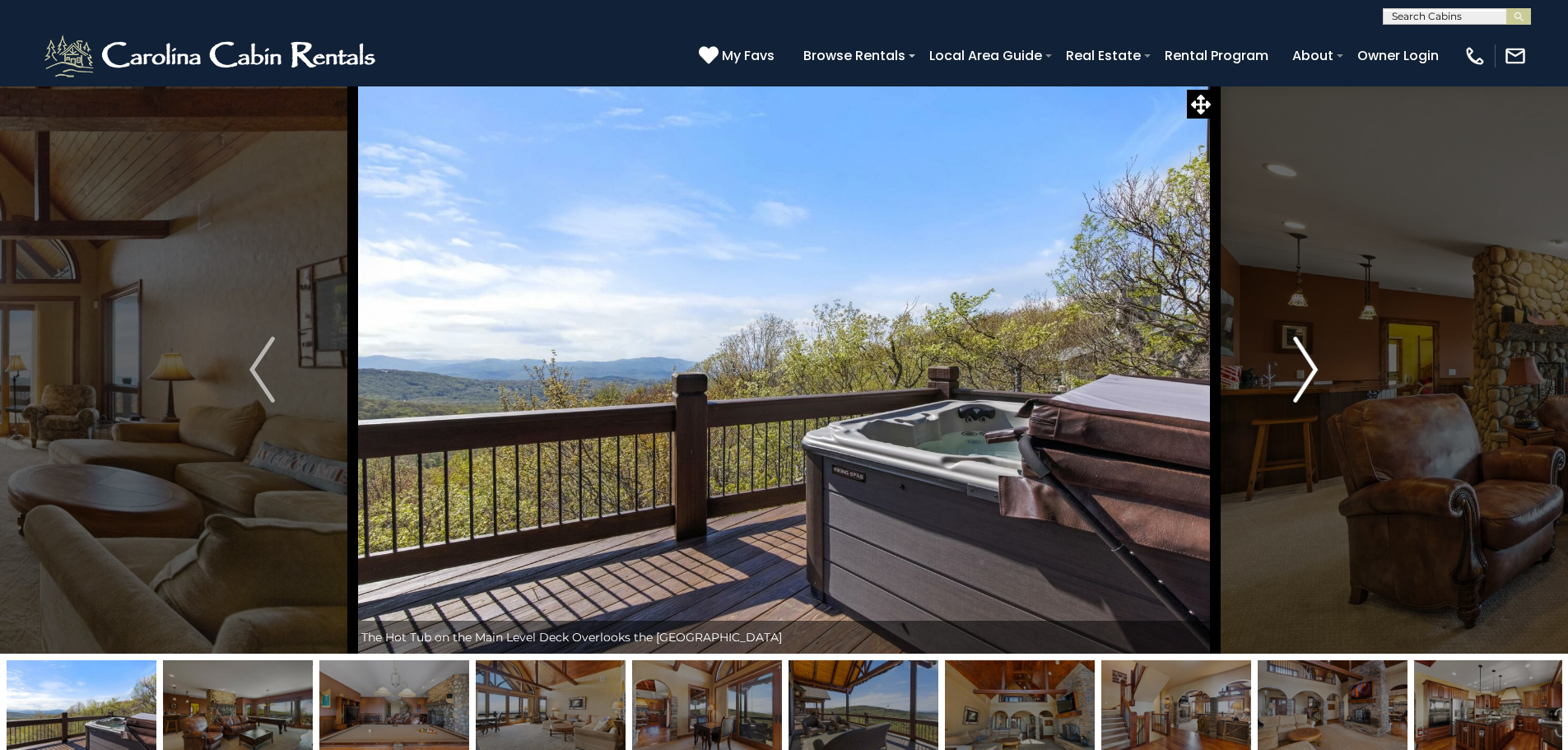
click at [1294, 372] on img "Next" at bounding box center [1305, 370] width 25 height 66
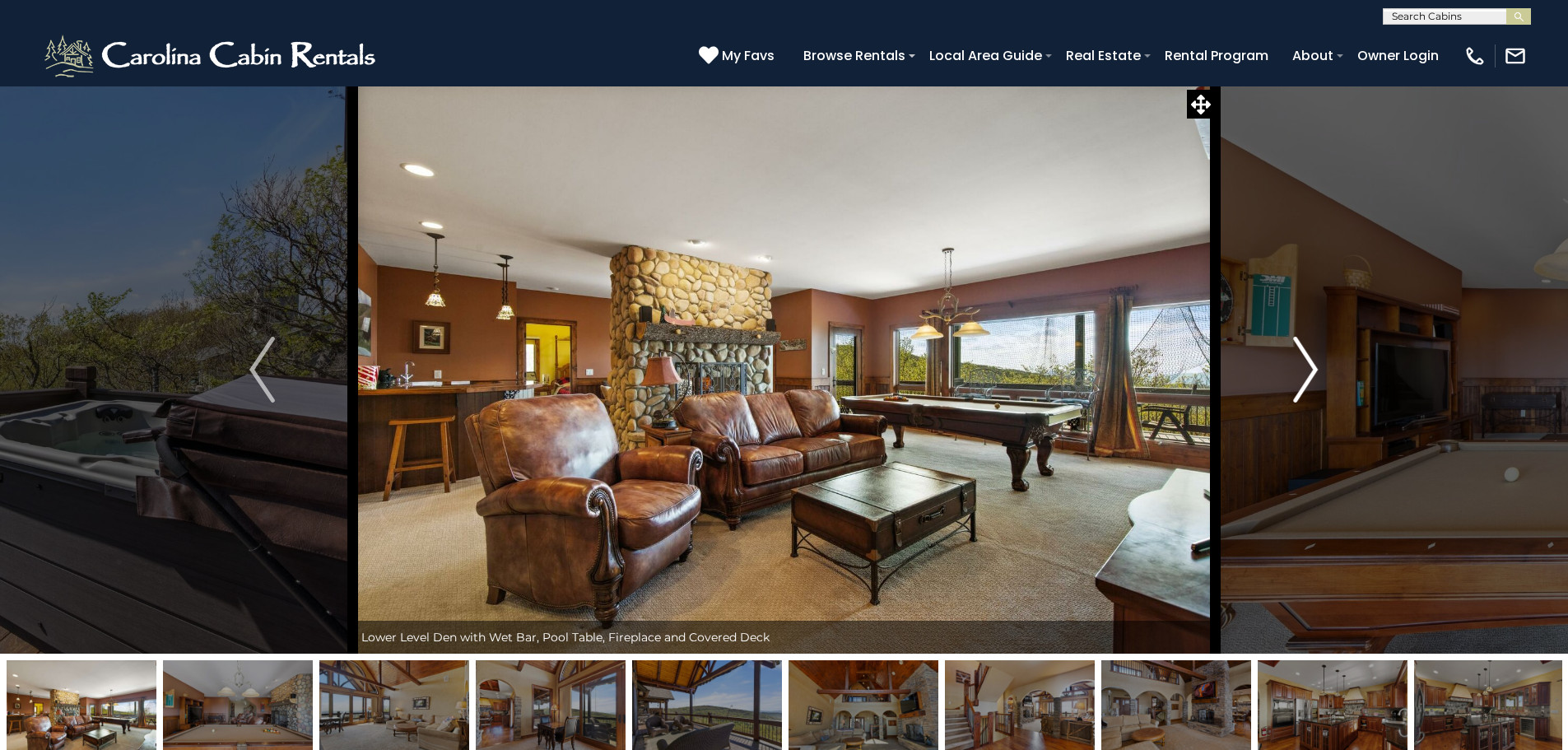
click at [1294, 372] on img "Next" at bounding box center [1305, 370] width 25 height 66
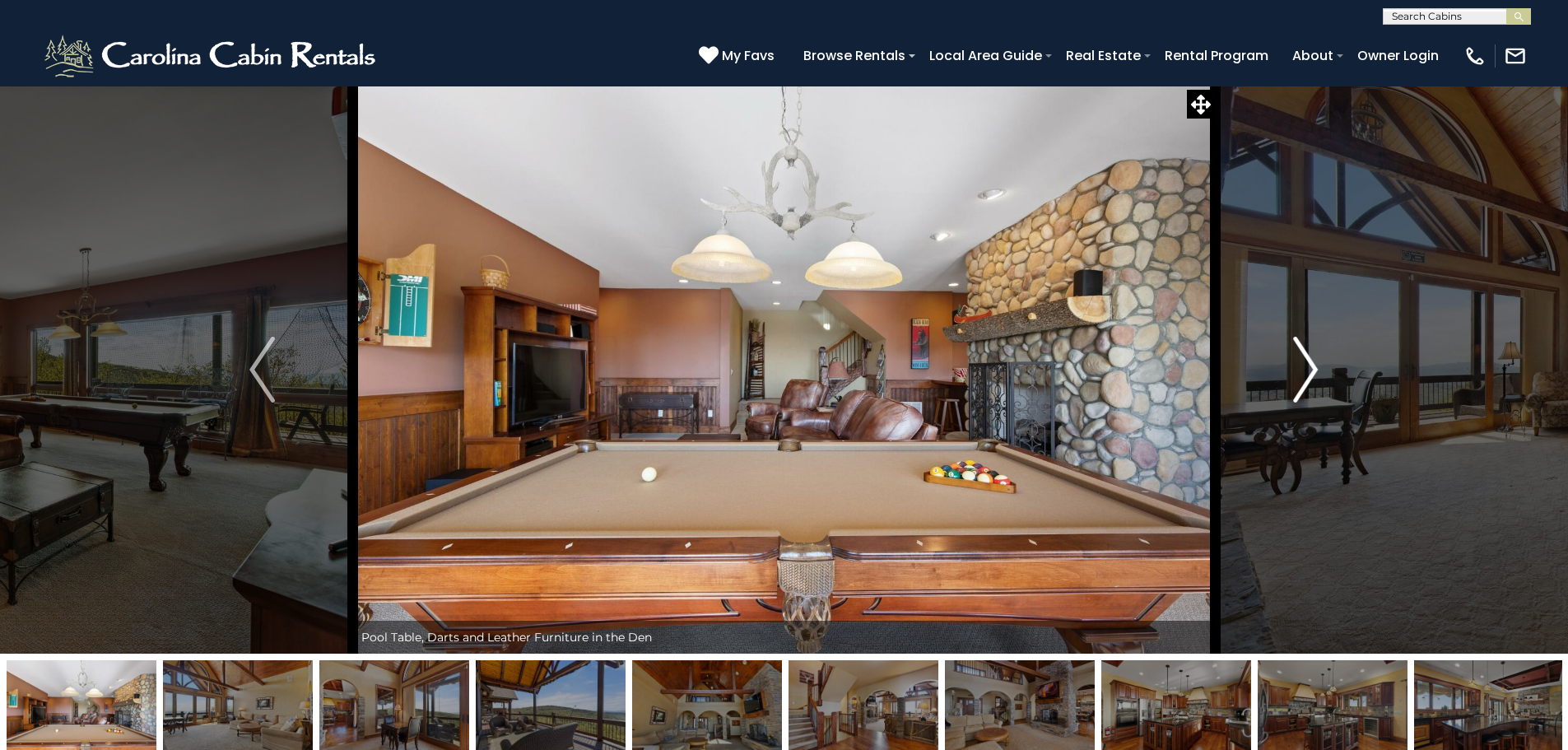
click at [1294, 372] on img "Next" at bounding box center [1305, 370] width 25 height 66
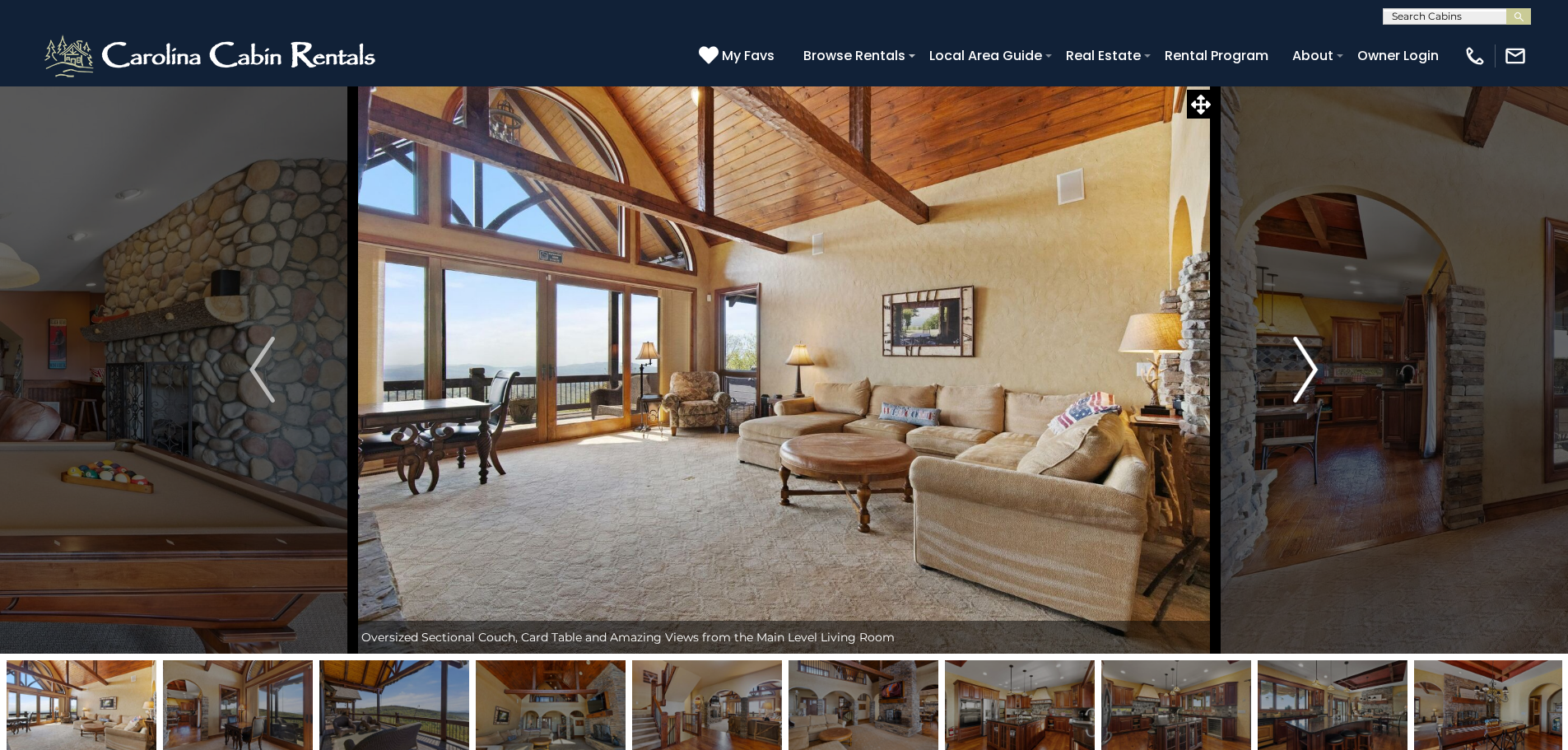
click at [1294, 372] on img "Next" at bounding box center [1305, 370] width 25 height 66
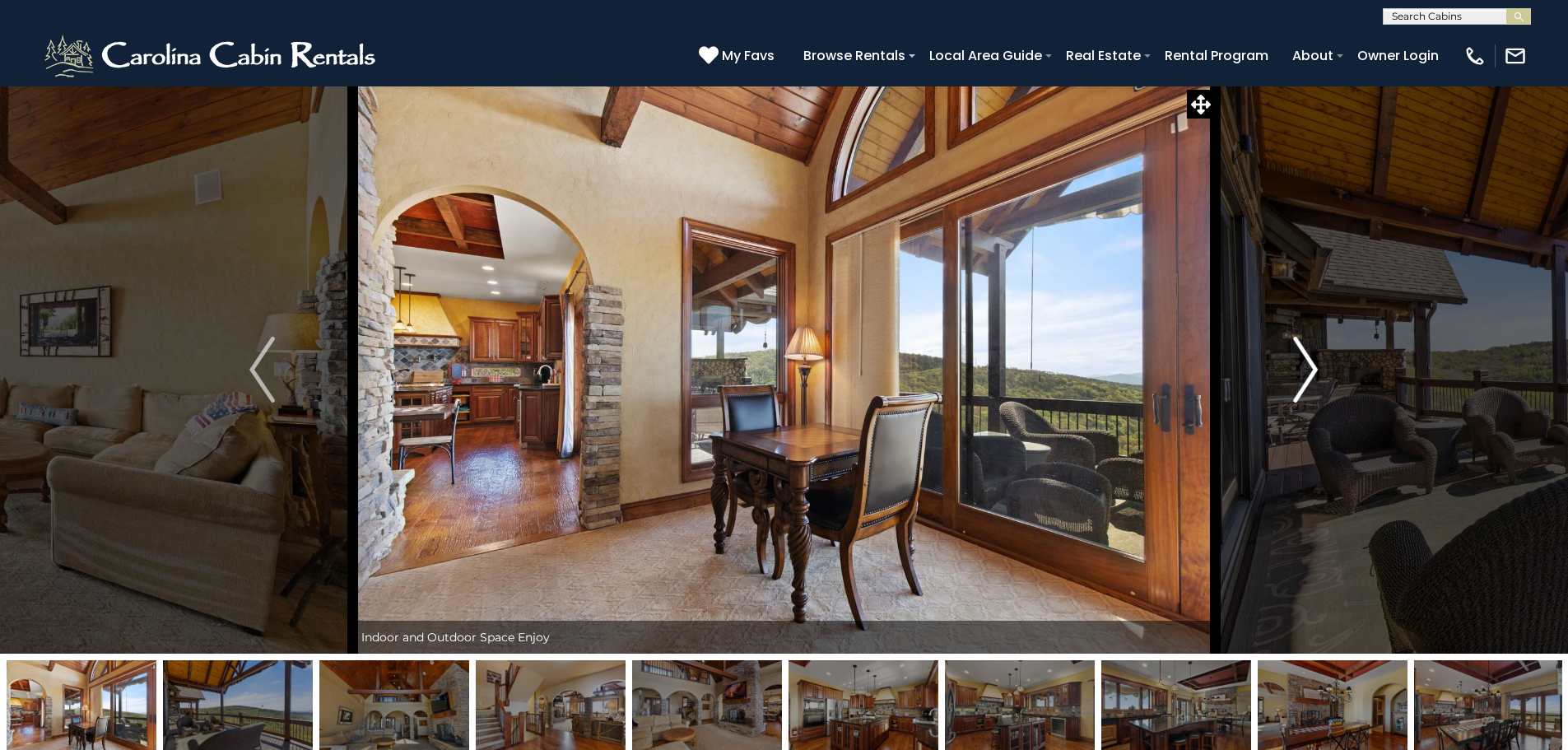
click at [1294, 372] on img "Next" at bounding box center [1305, 370] width 25 height 66
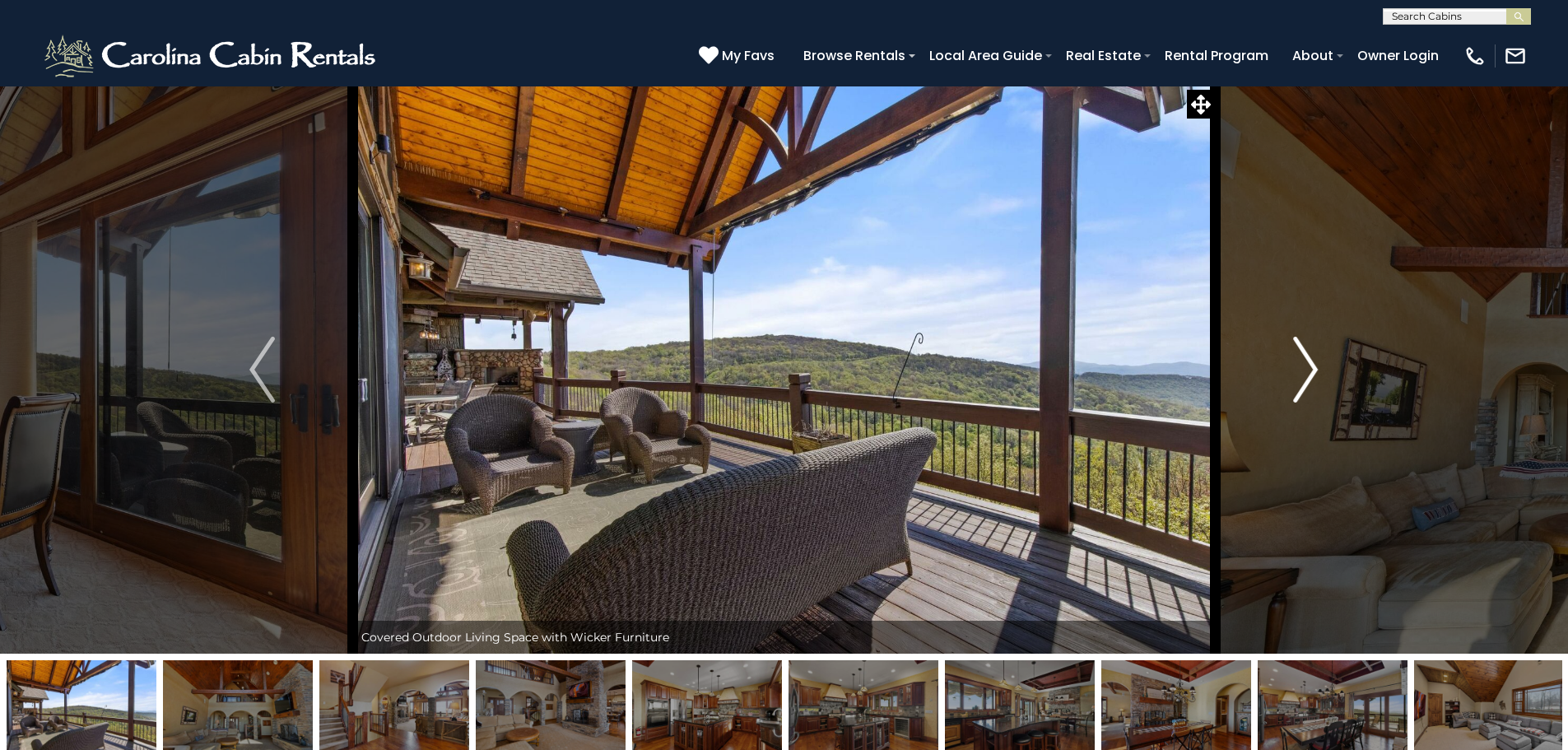
click at [1294, 372] on img "Next" at bounding box center [1305, 370] width 25 height 66
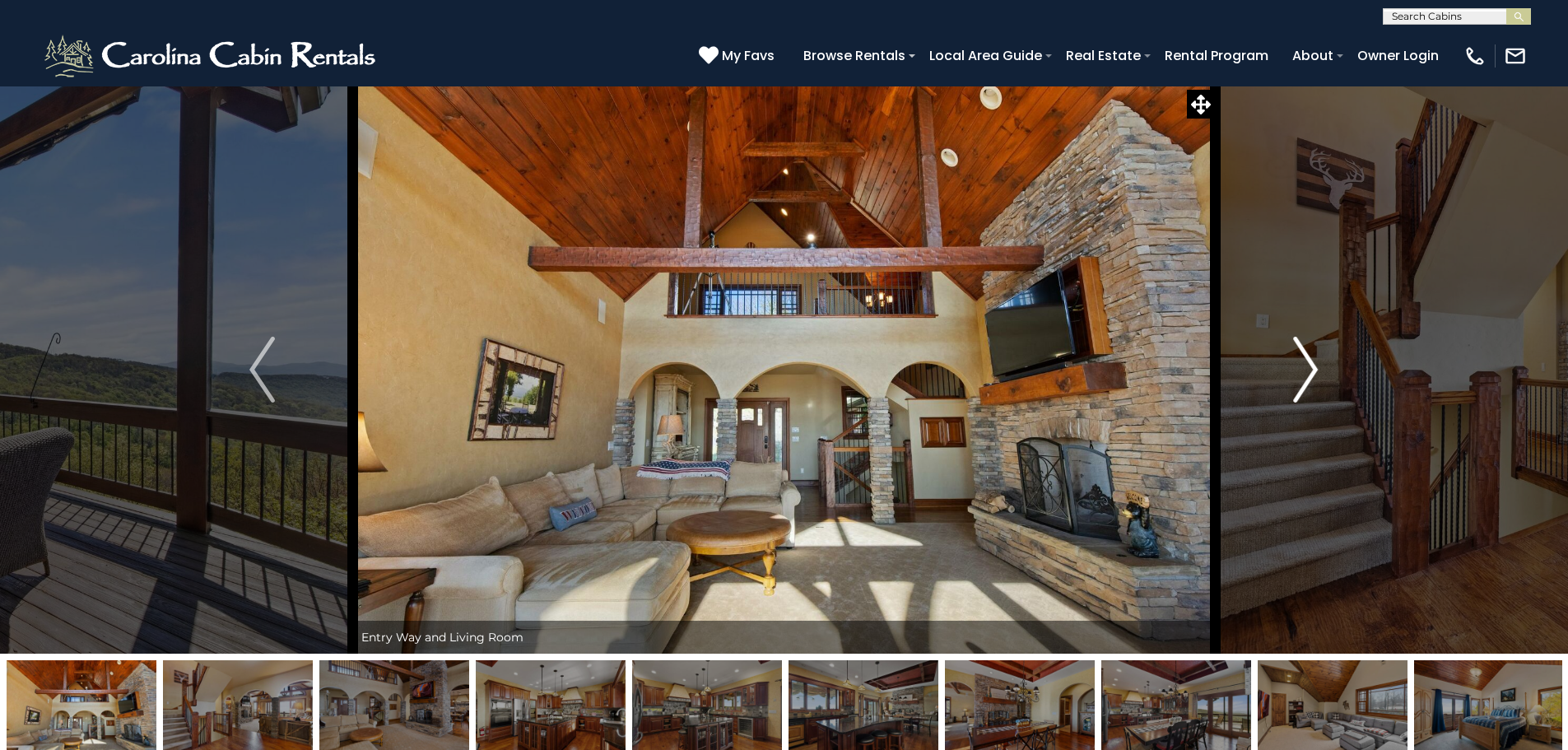
click at [1294, 372] on img "Next" at bounding box center [1305, 370] width 25 height 66
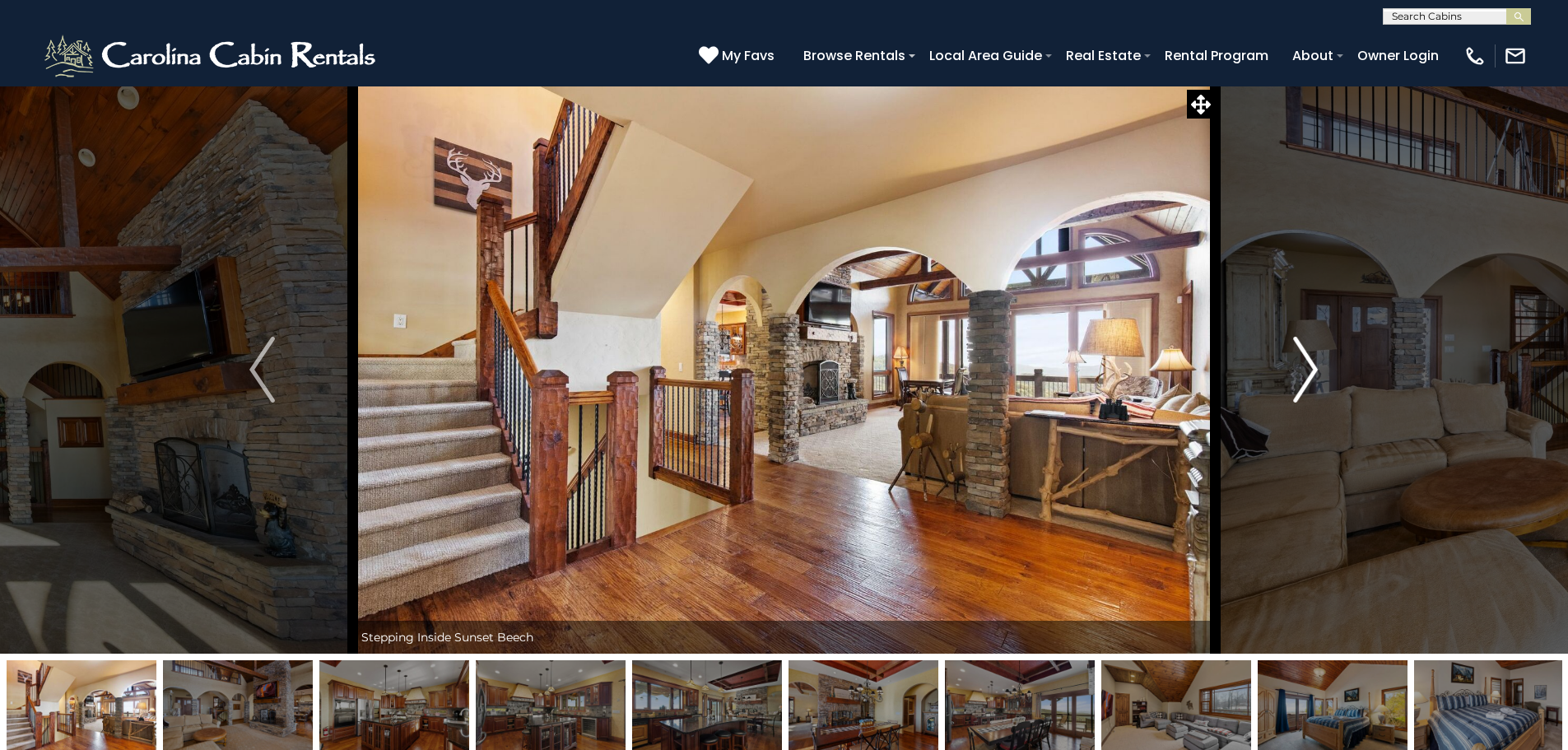
click at [1294, 372] on img "Next" at bounding box center [1305, 370] width 25 height 66
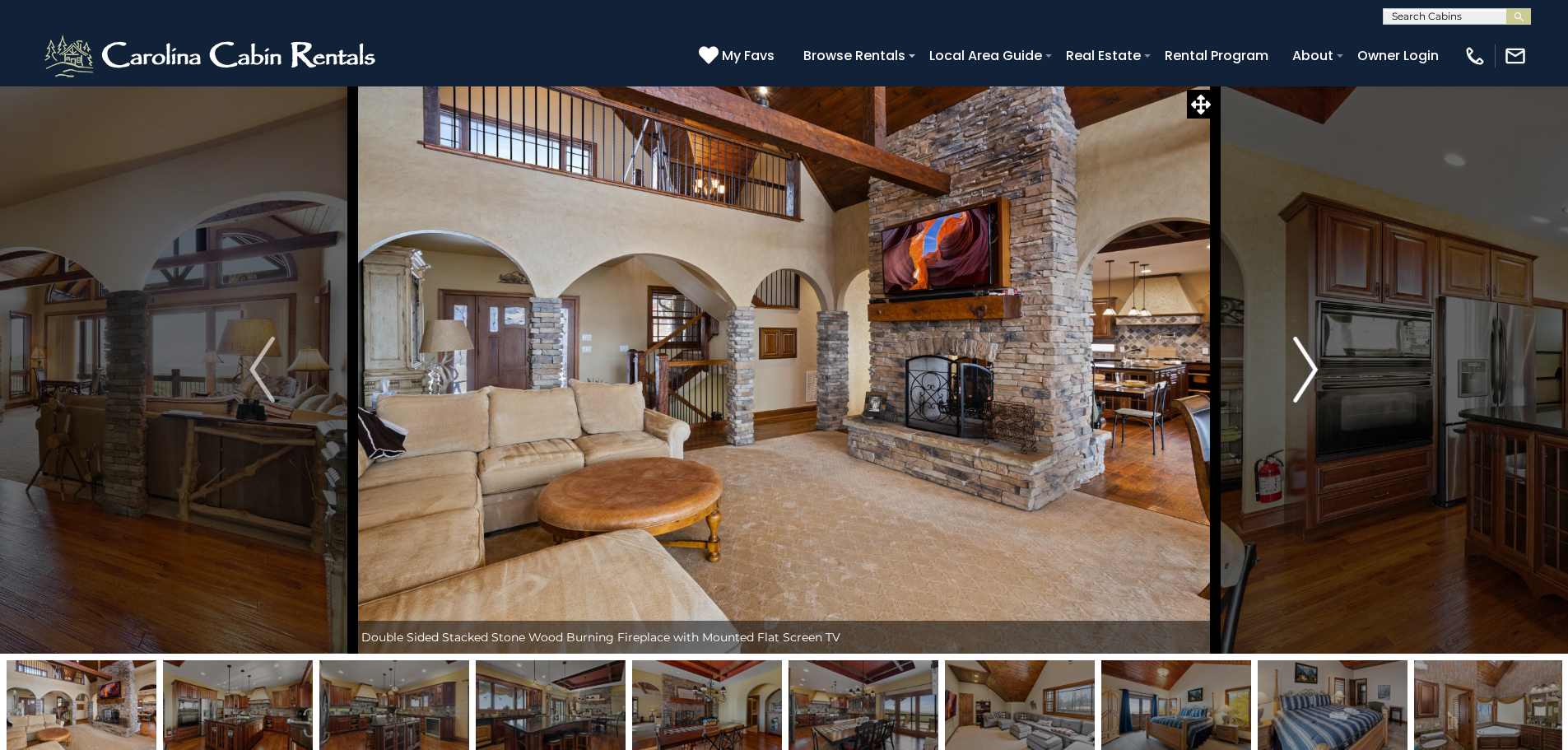
click at [1294, 372] on img "Next" at bounding box center [1305, 370] width 25 height 66
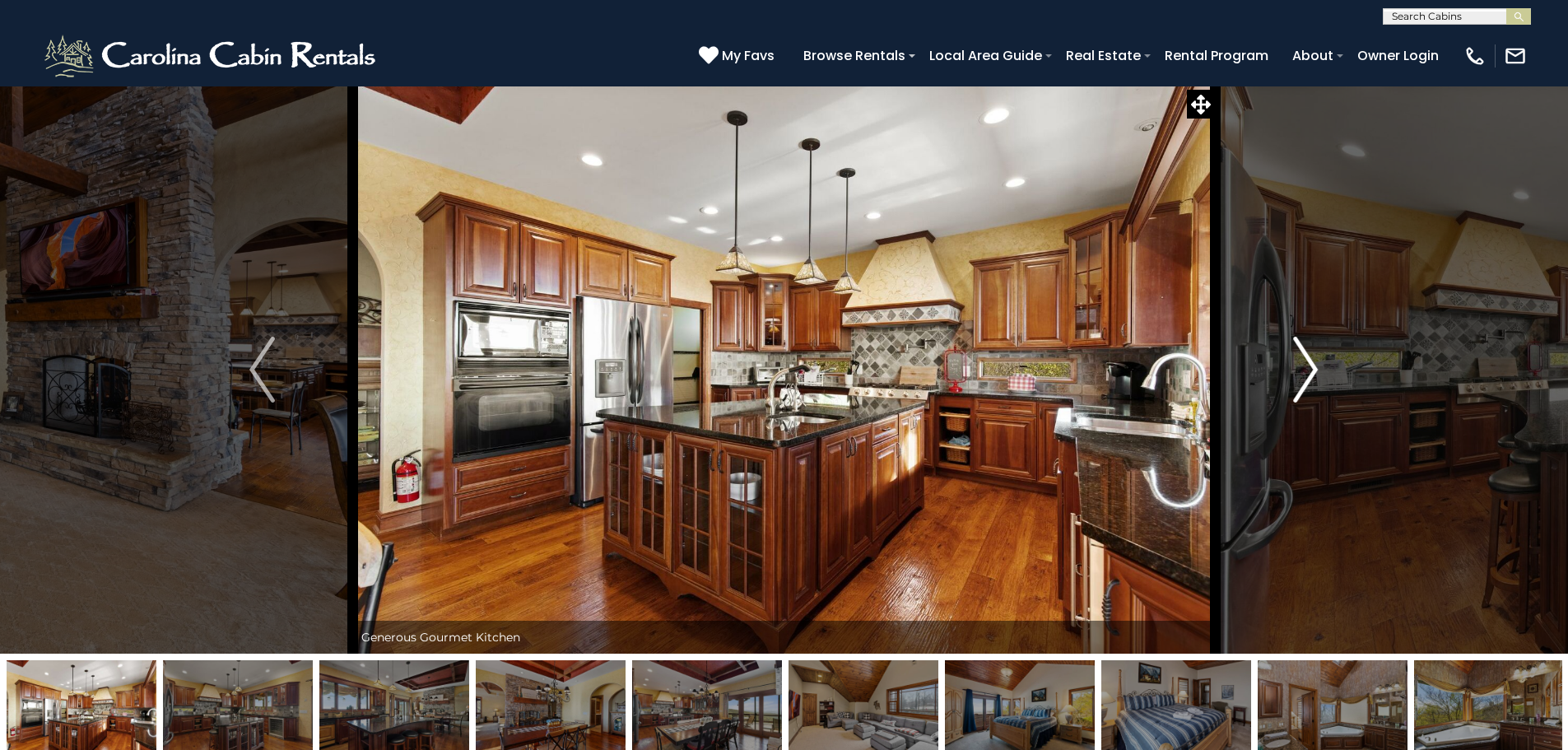
click at [1294, 372] on img "Next" at bounding box center [1305, 370] width 25 height 66
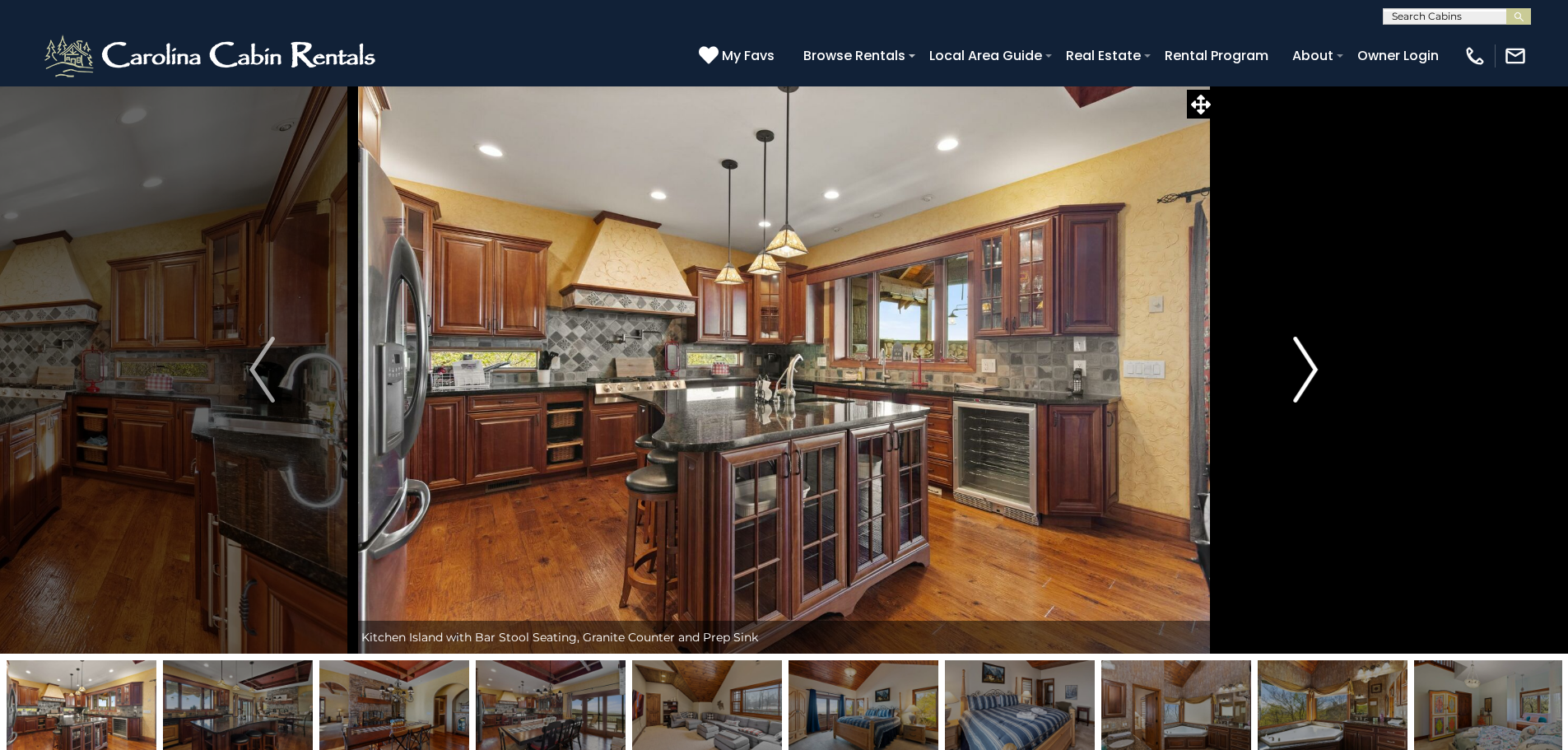
click at [1294, 372] on img "Next" at bounding box center [1305, 370] width 25 height 66
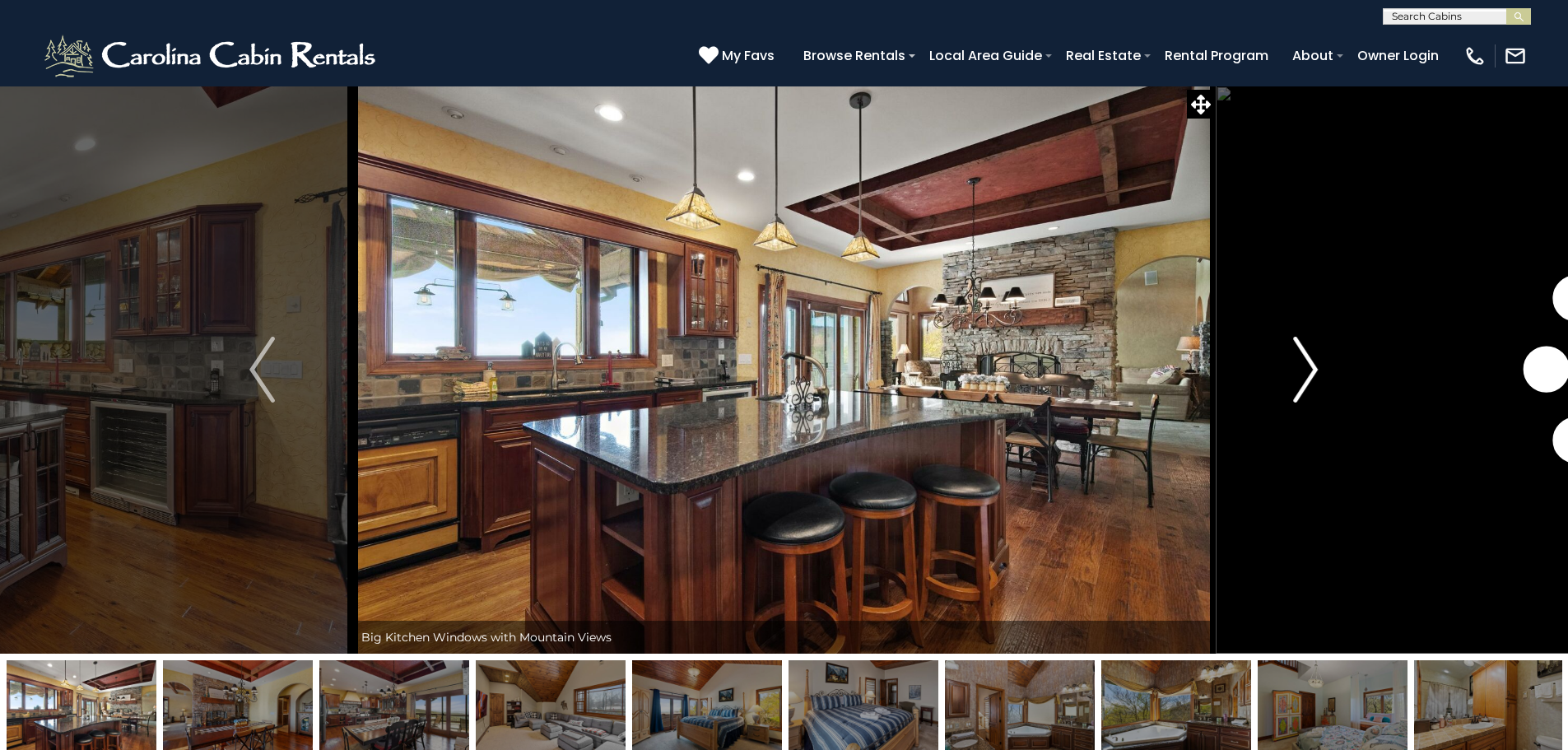
click at [1294, 372] on img "Next" at bounding box center [1305, 370] width 25 height 66
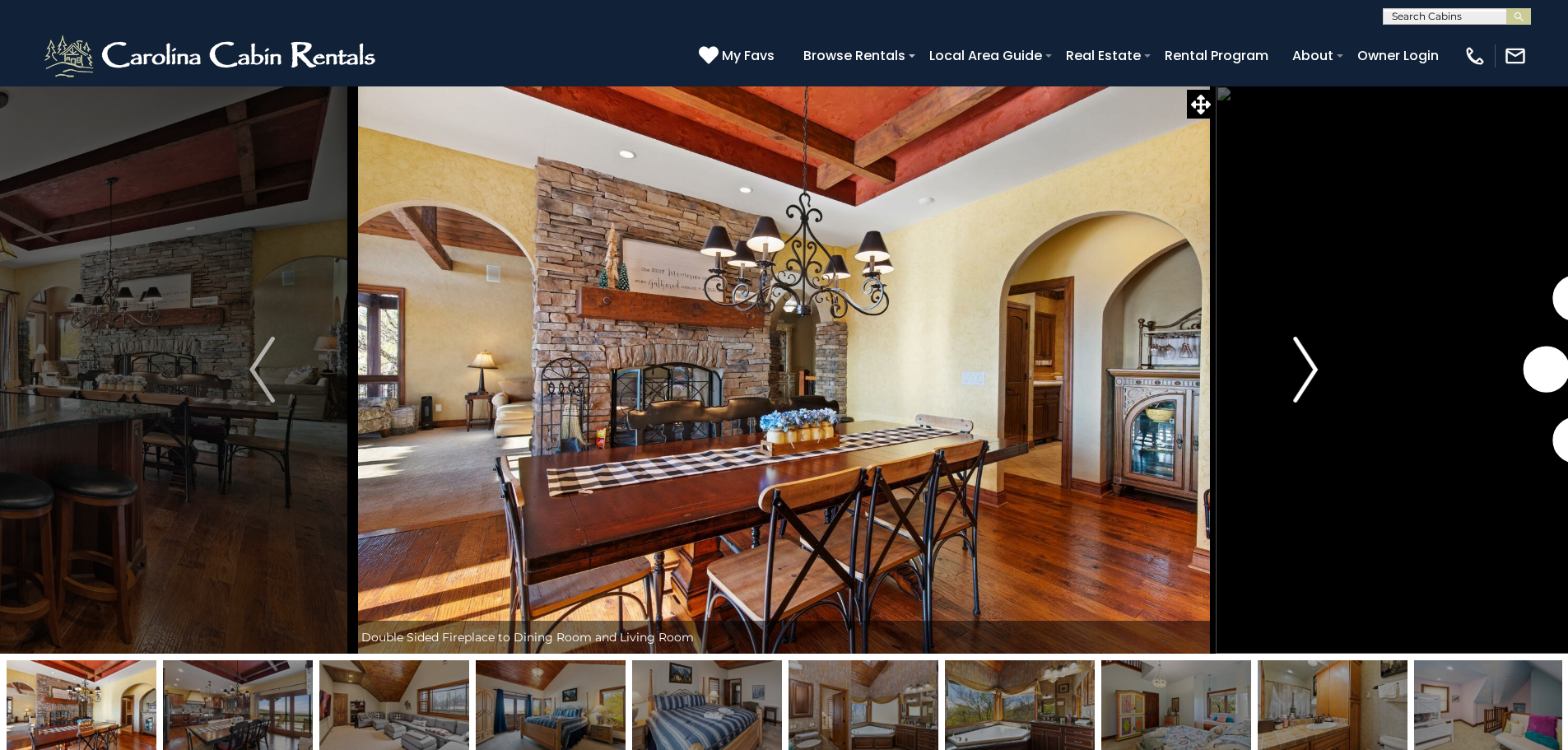
click at [1294, 372] on img "Next" at bounding box center [1305, 370] width 25 height 66
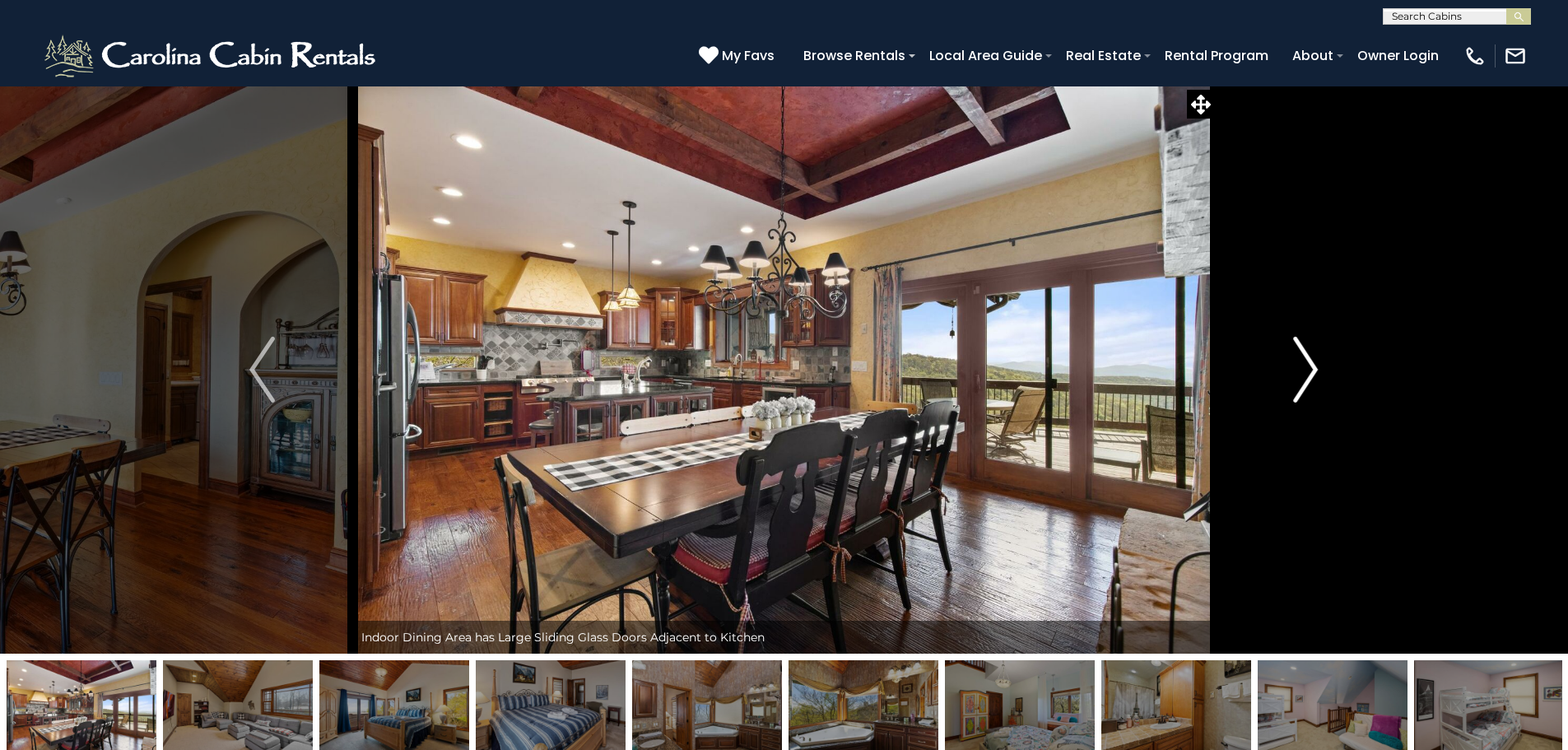
click at [1294, 372] on img "Next" at bounding box center [1305, 370] width 25 height 66
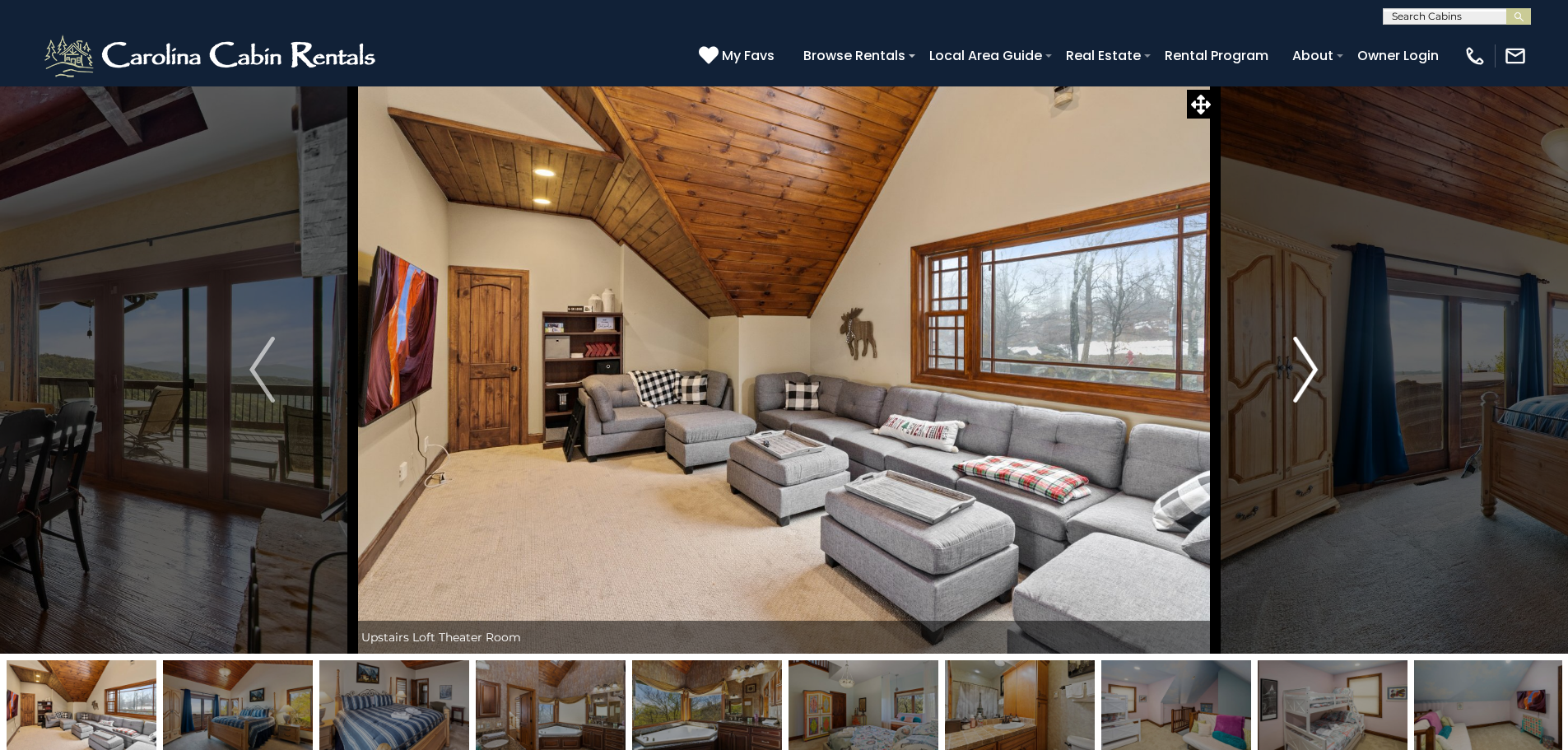
click at [1294, 372] on img "Next" at bounding box center [1305, 370] width 25 height 66
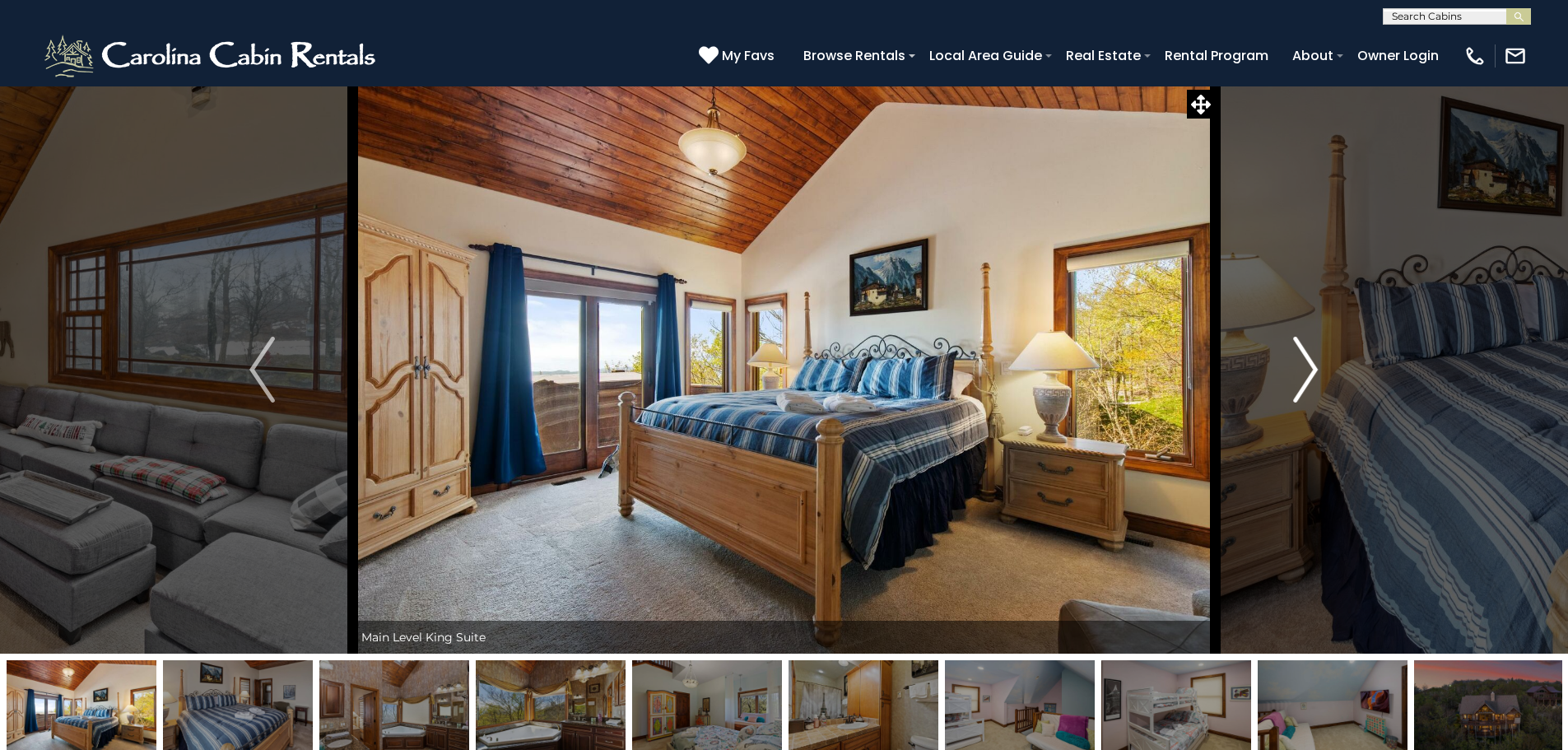
click at [1294, 372] on img "Next" at bounding box center [1305, 370] width 25 height 66
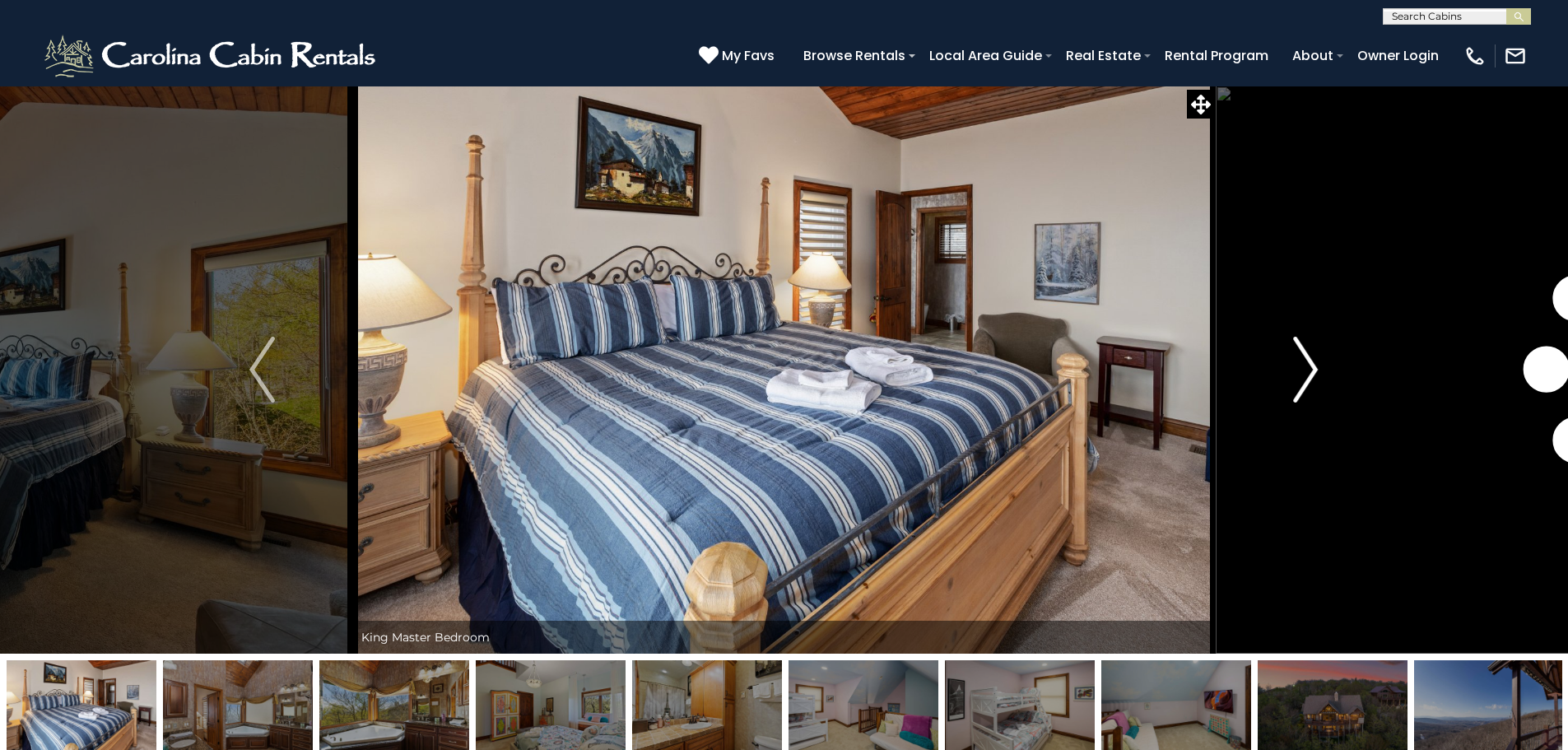
click at [1294, 372] on img "Next" at bounding box center [1305, 370] width 25 height 66
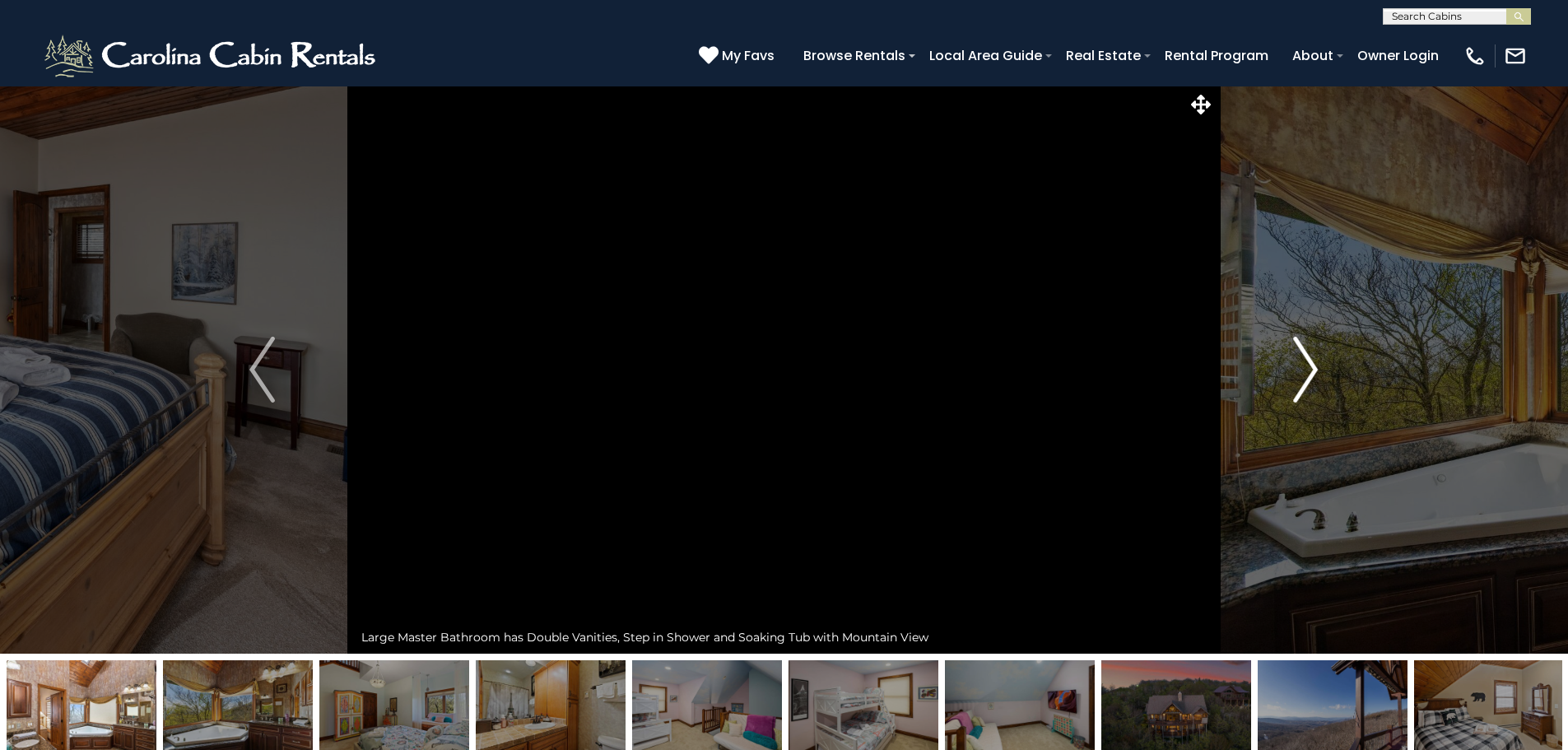
click at [1294, 372] on img "Next" at bounding box center [1305, 370] width 25 height 66
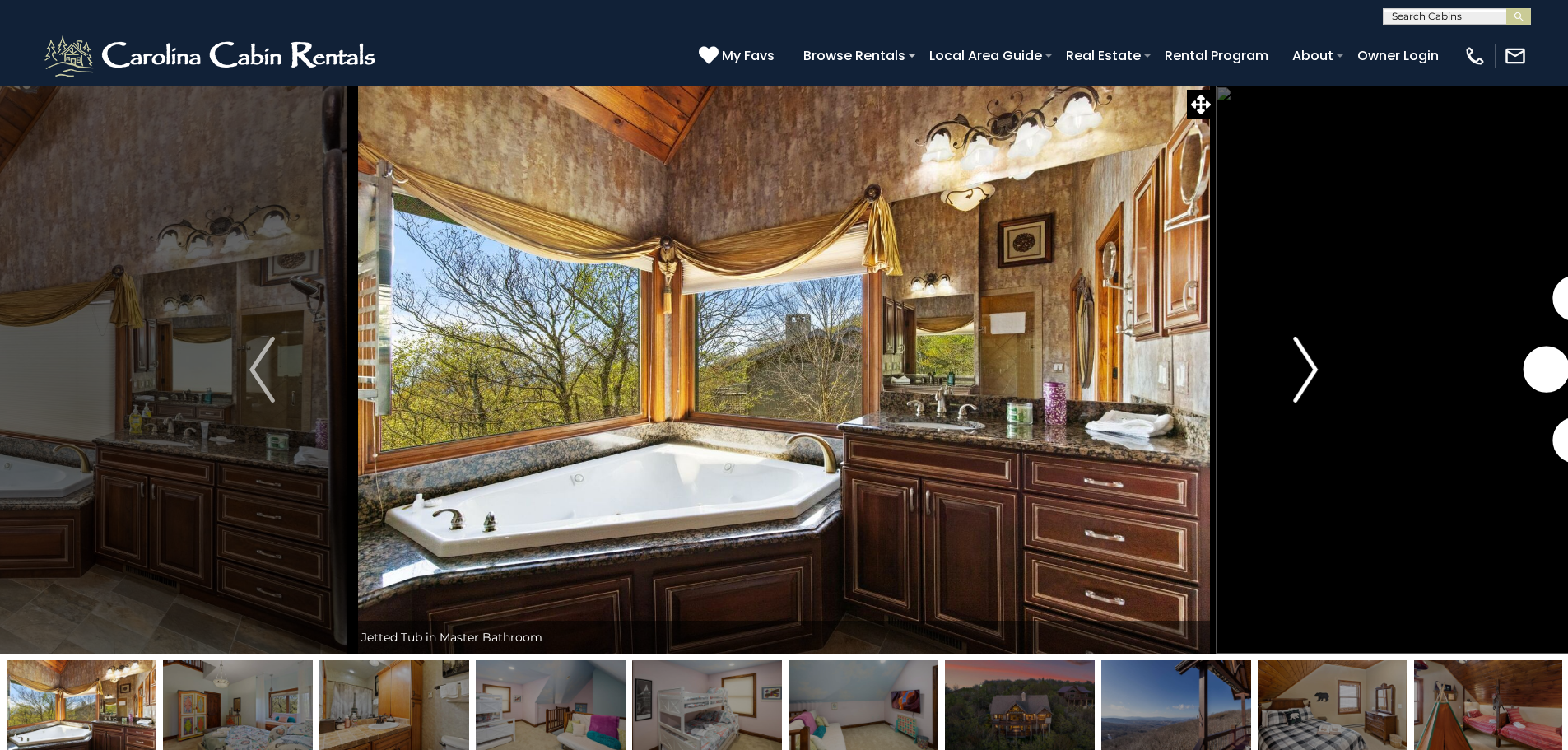
click at [1294, 372] on img "Next" at bounding box center [1305, 370] width 25 height 66
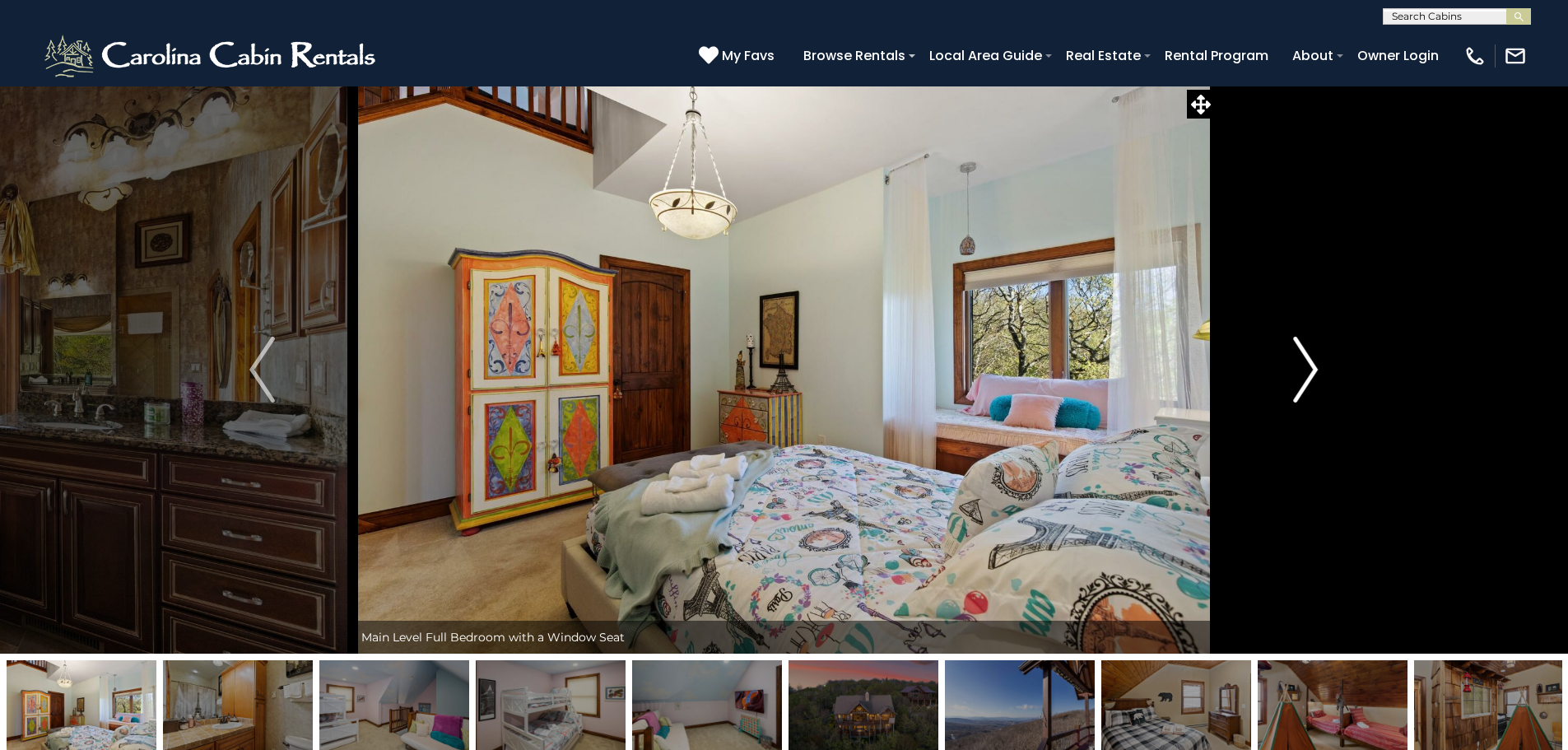
click at [1294, 372] on img "Next" at bounding box center [1305, 370] width 25 height 66
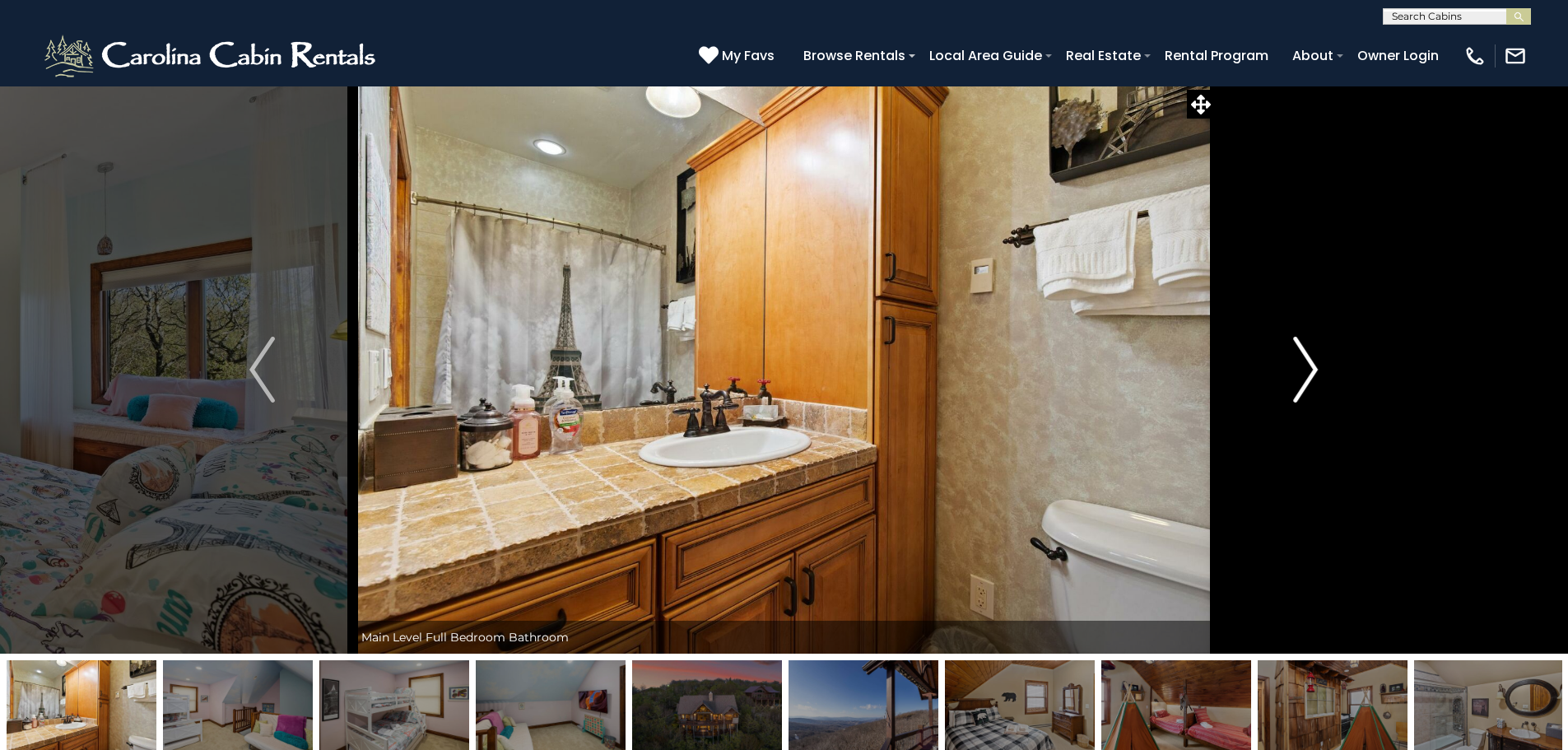
click at [1294, 372] on img "Next" at bounding box center [1305, 370] width 25 height 66
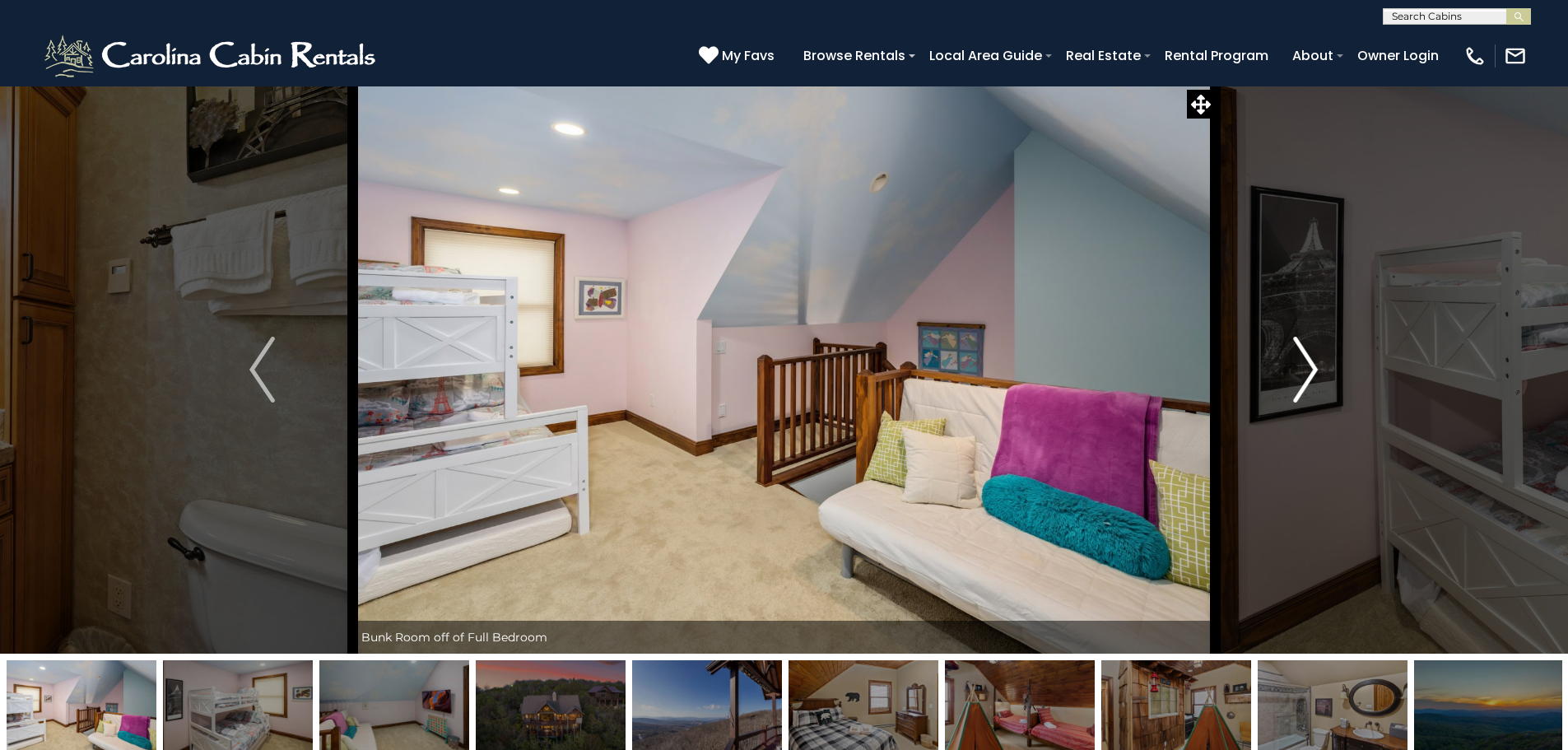
click at [1294, 372] on img "Next" at bounding box center [1305, 370] width 25 height 66
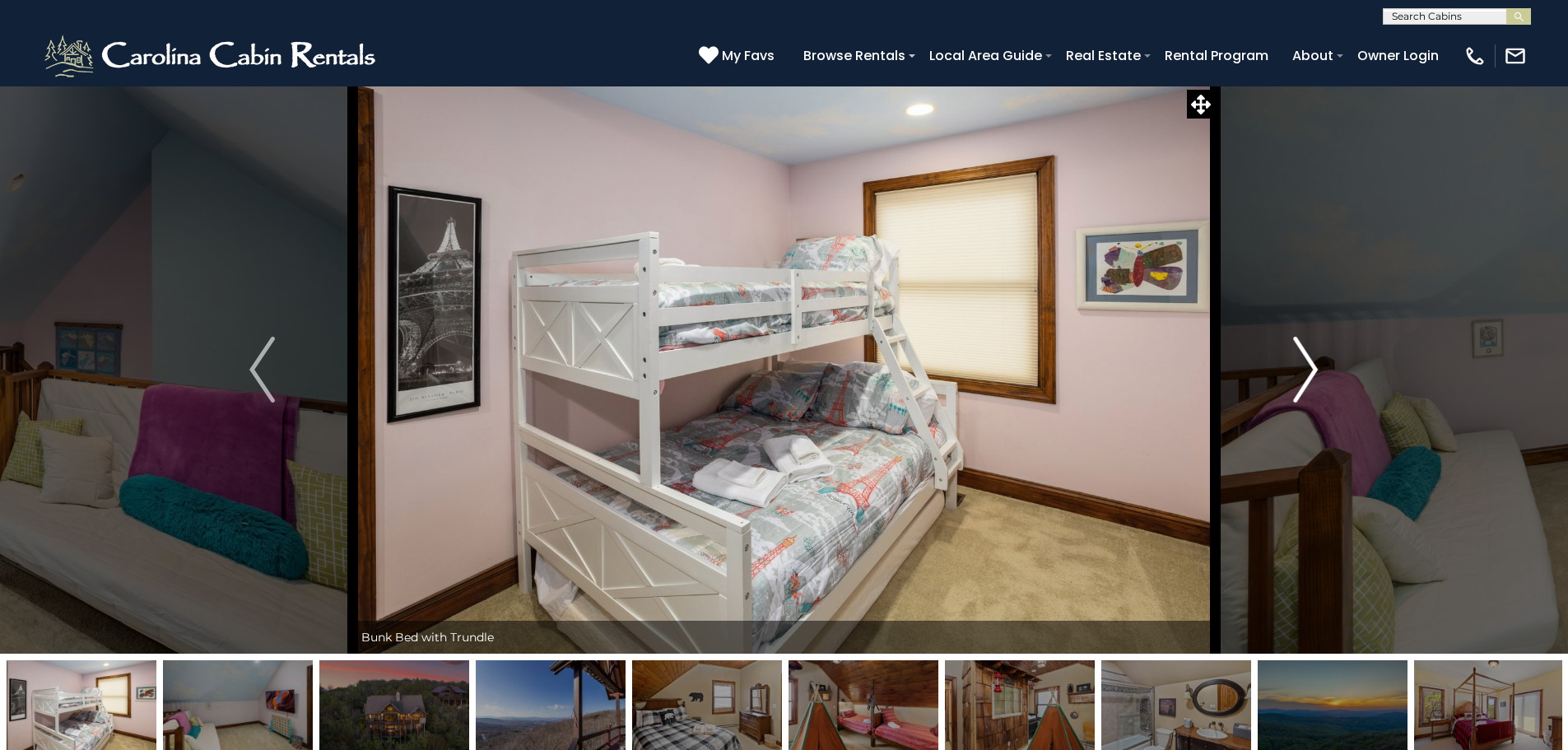
click at [1294, 372] on img "Next" at bounding box center [1305, 370] width 25 height 66
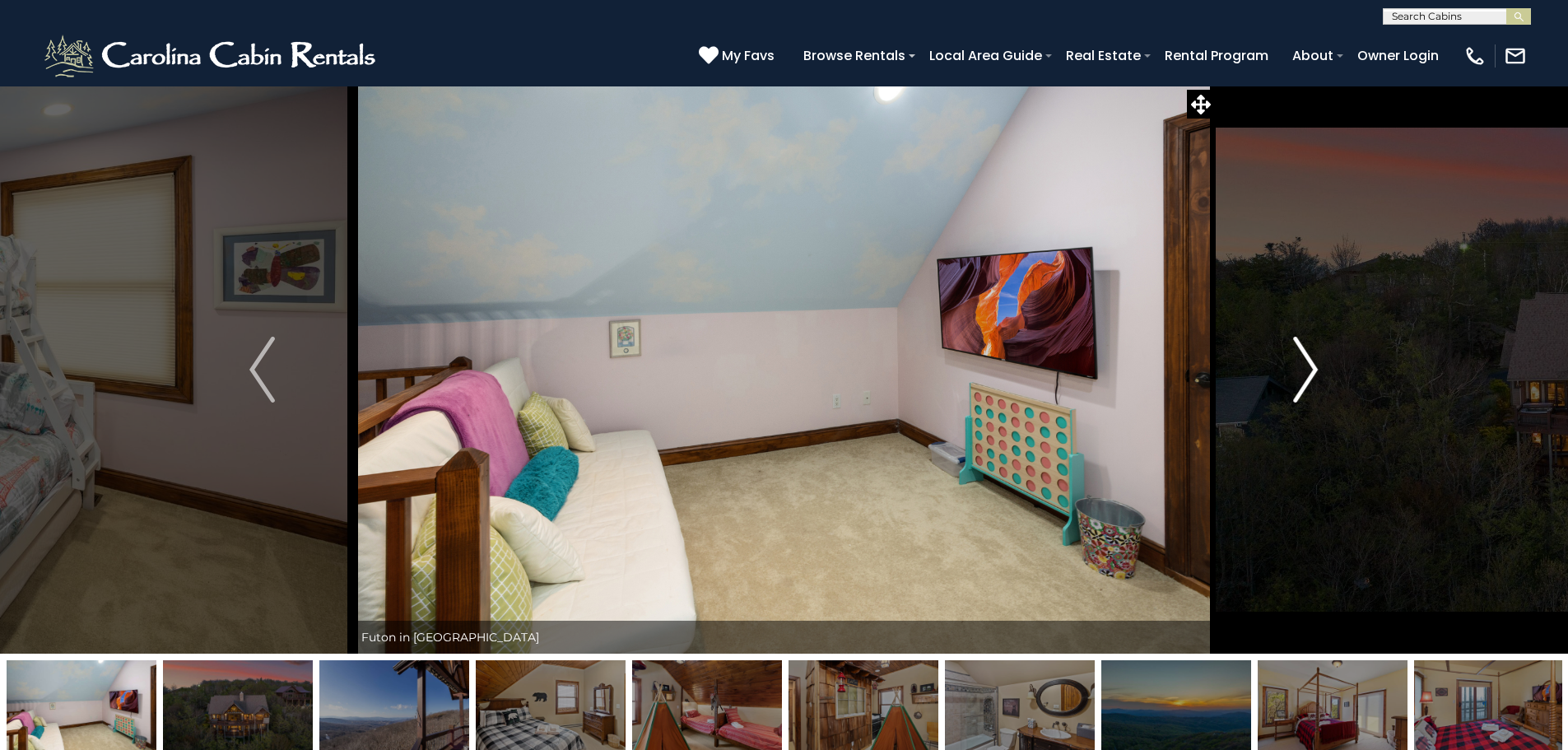
click at [1294, 372] on img "Next" at bounding box center [1305, 370] width 25 height 66
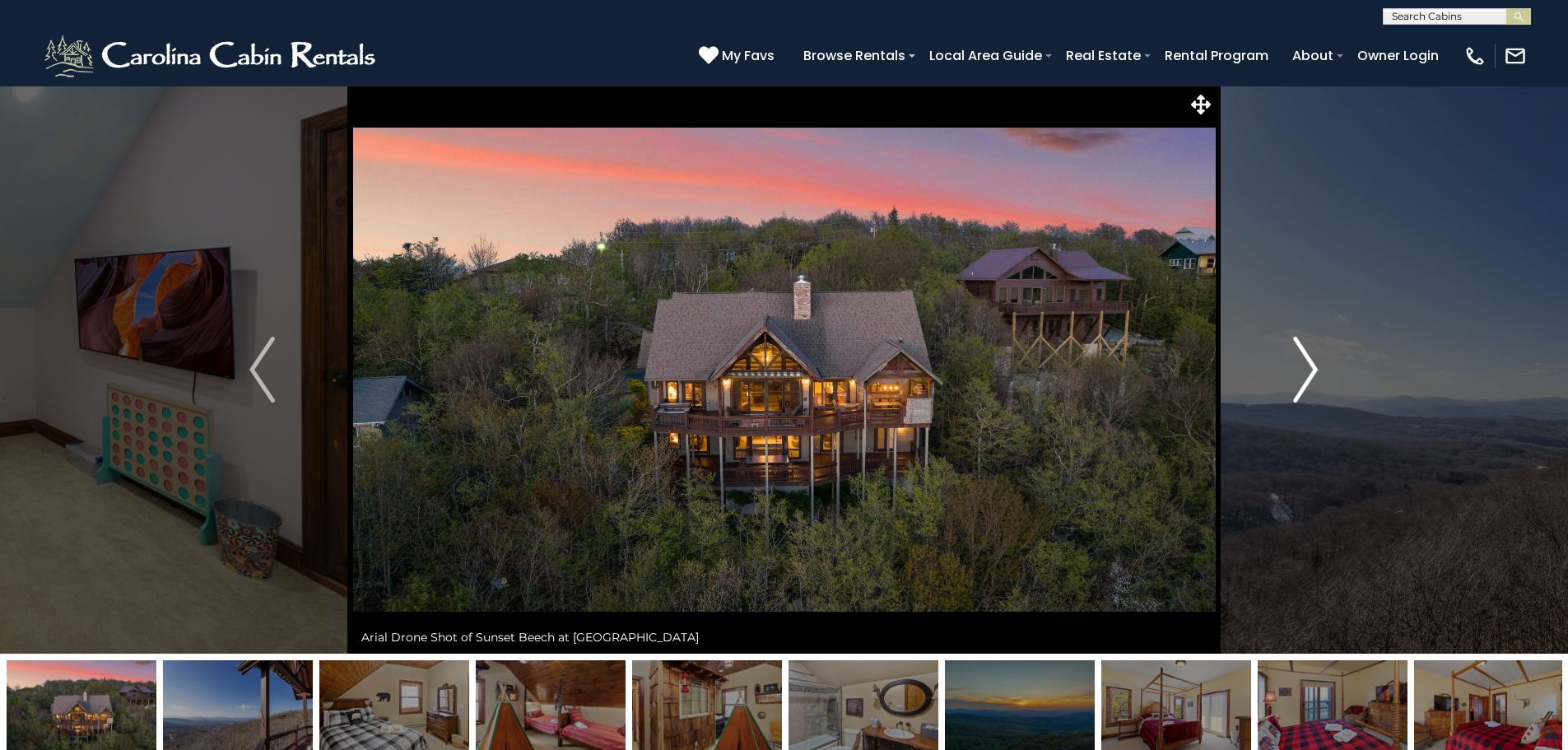
click at [1294, 372] on img "Next" at bounding box center [1305, 370] width 25 height 66
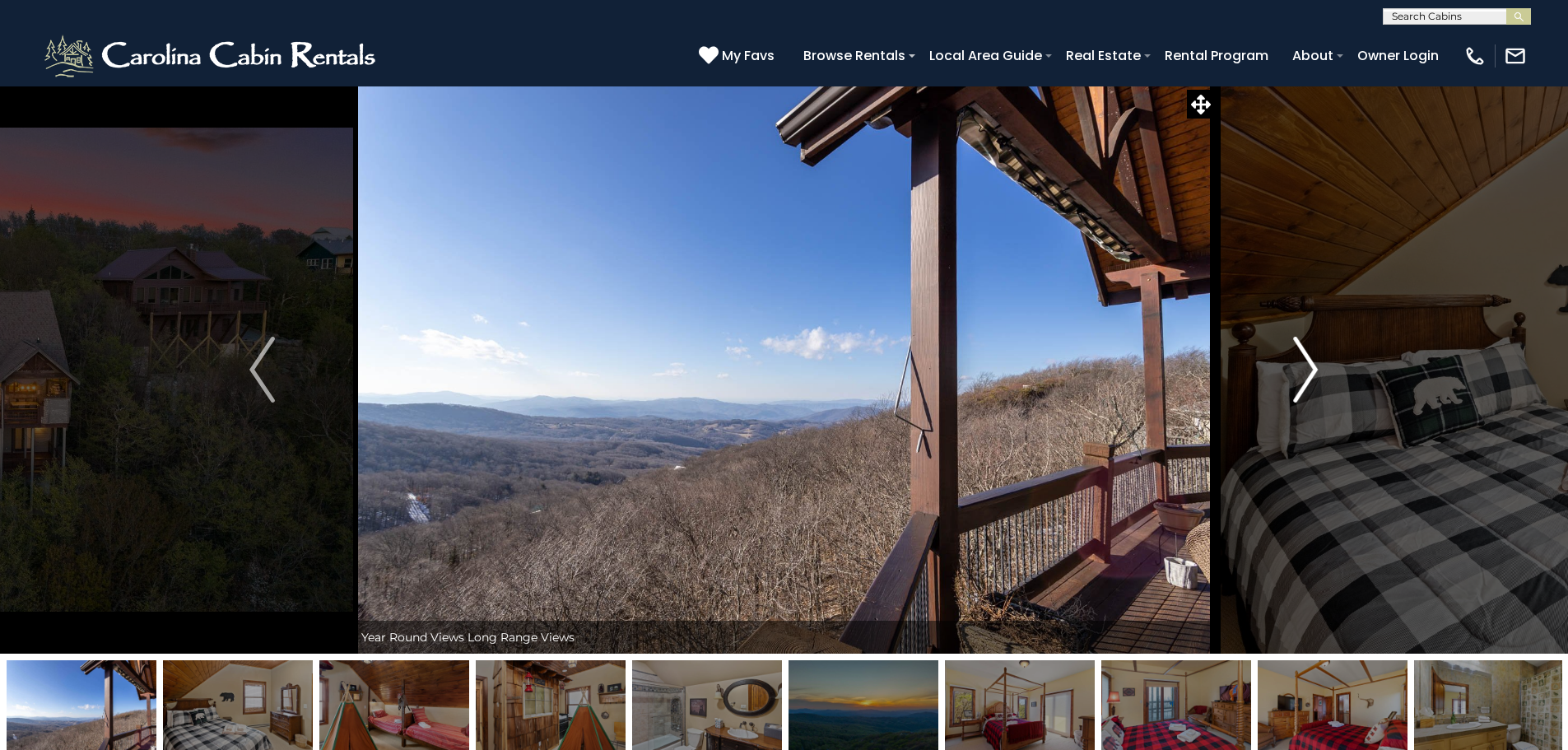
click at [1294, 372] on img "Next" at bounding box center [1305, 370] width 25 height 66
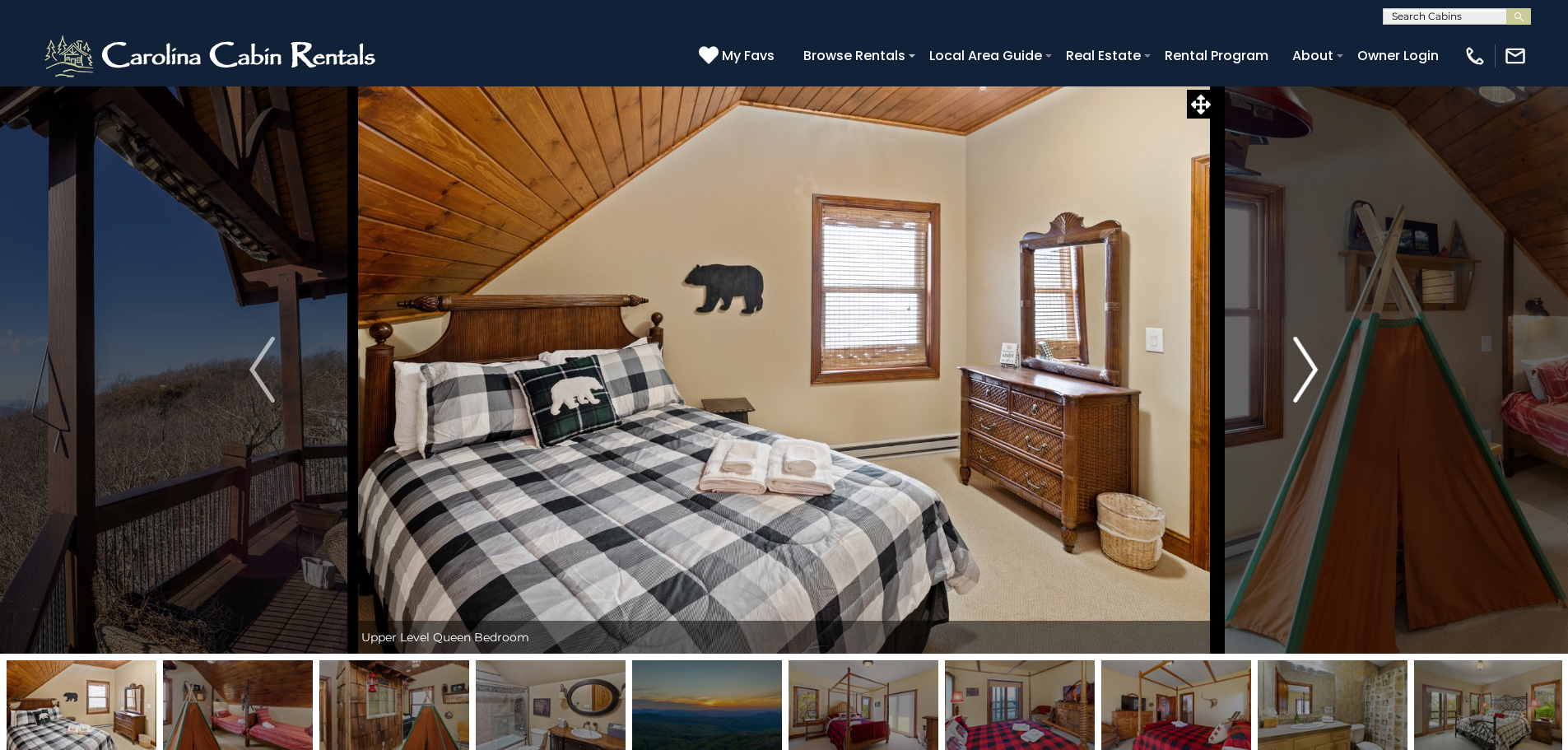
click at [1292, 377] on button "Next" at bounding box center [1305, 370] width 181 height 568
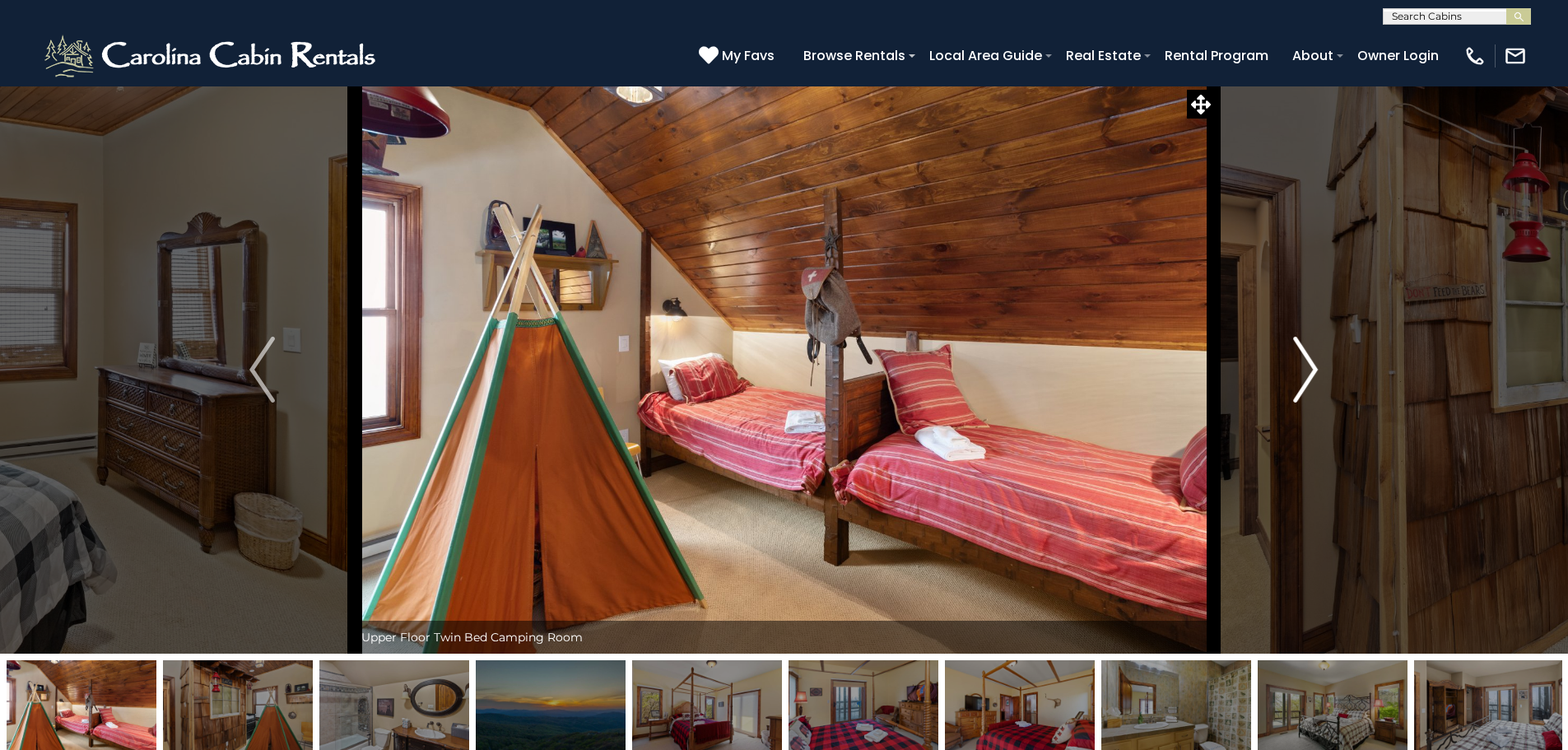
click at [1292, 377] on button "Next" at bounding box center [1305, 370] width 181 height 568
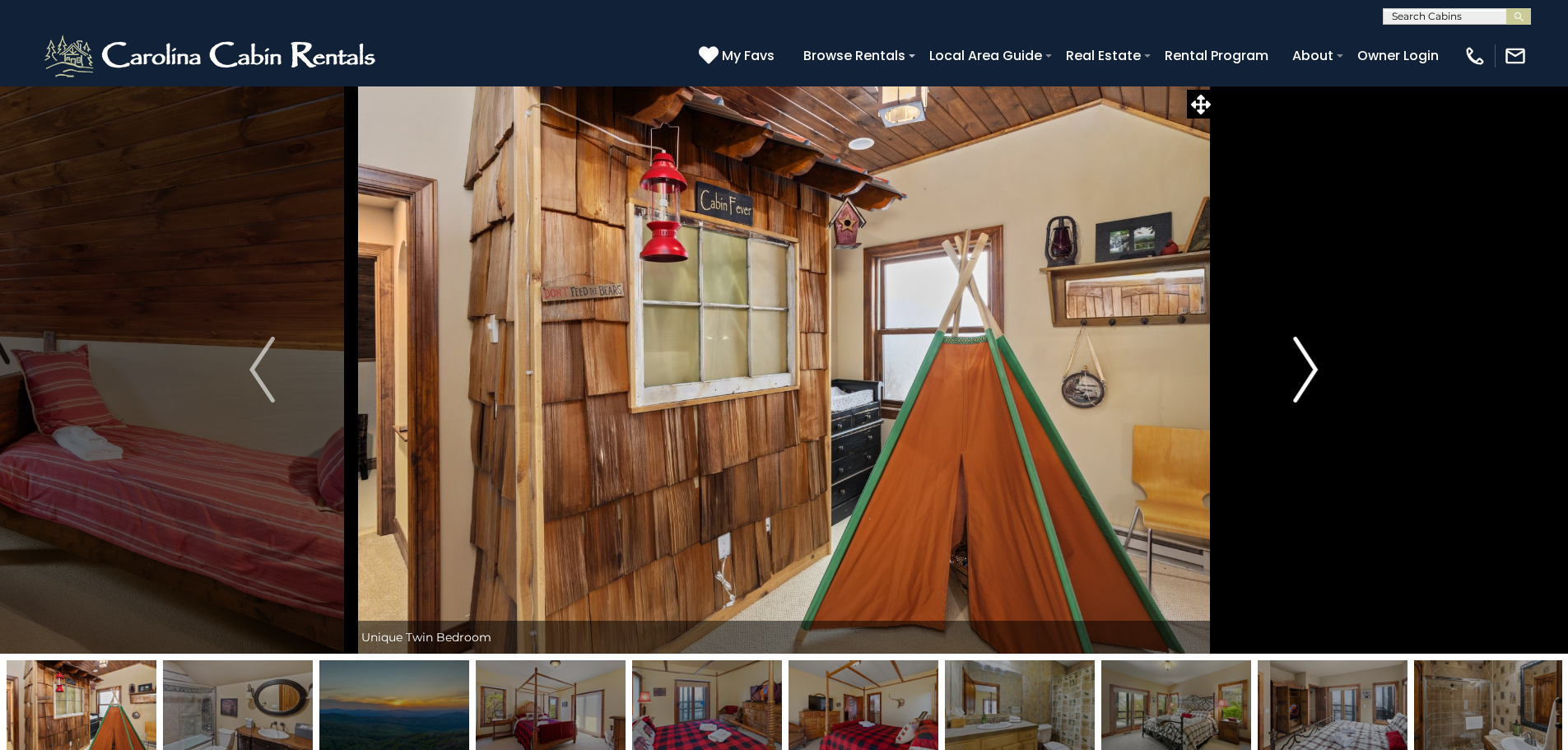
click at [1292, 377] on button "Next" at bounding box center [1305, 370] width 181 height 568
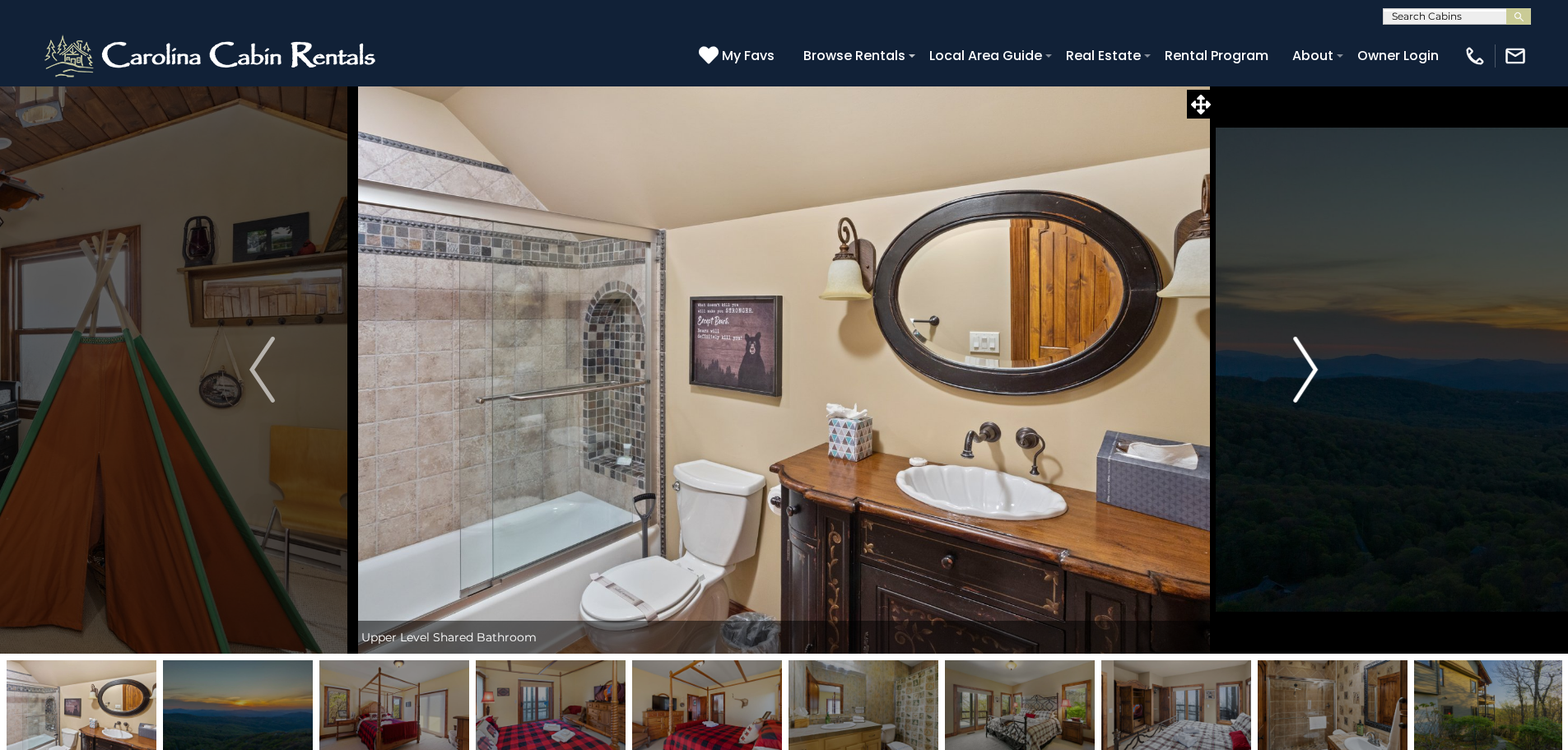
click at [1292, 377] on button "Next" at bounding box center [1305, 370] width 181 height 568
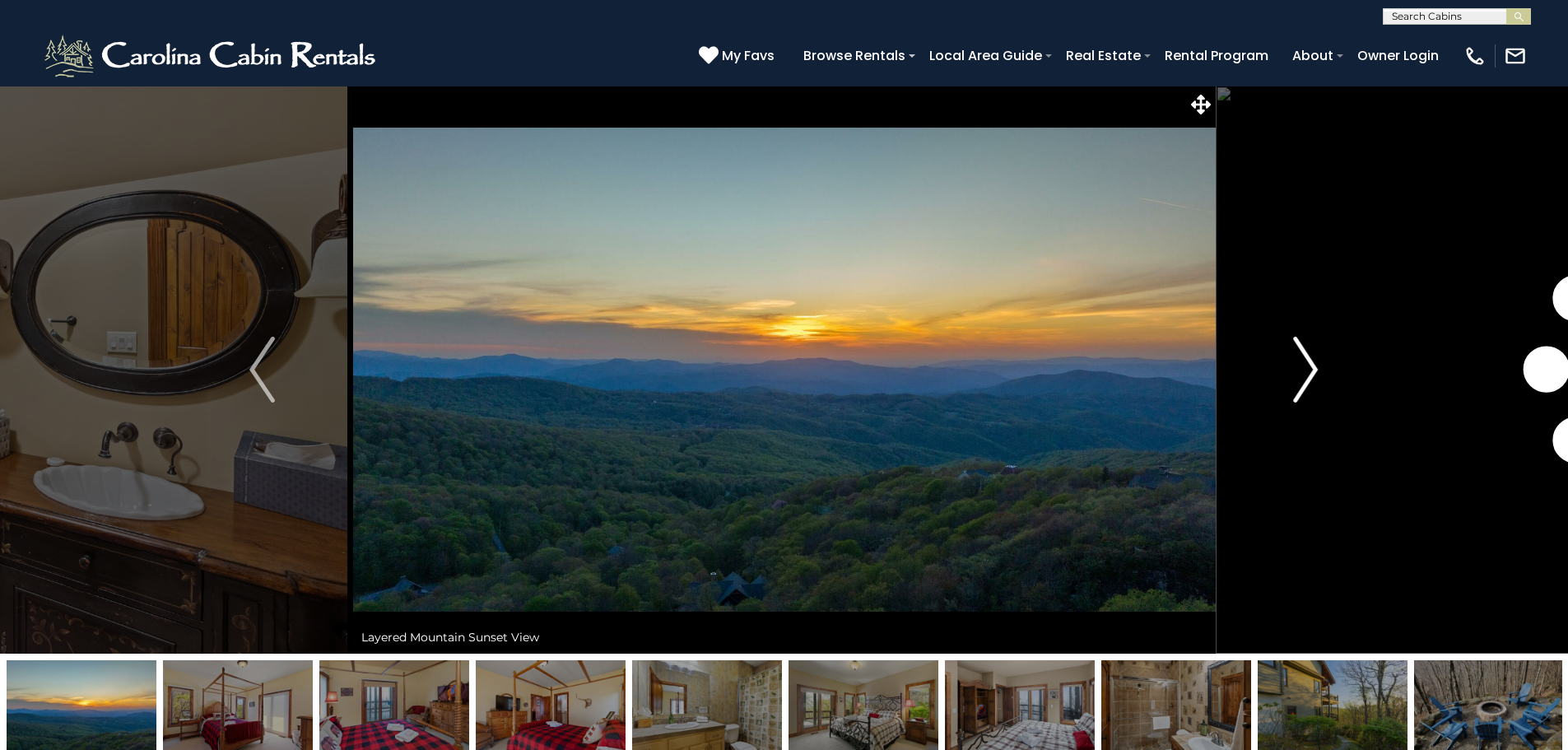
click at [1292, 377] on button "Next" at bounding box center [1305, 370] width 181 height 568
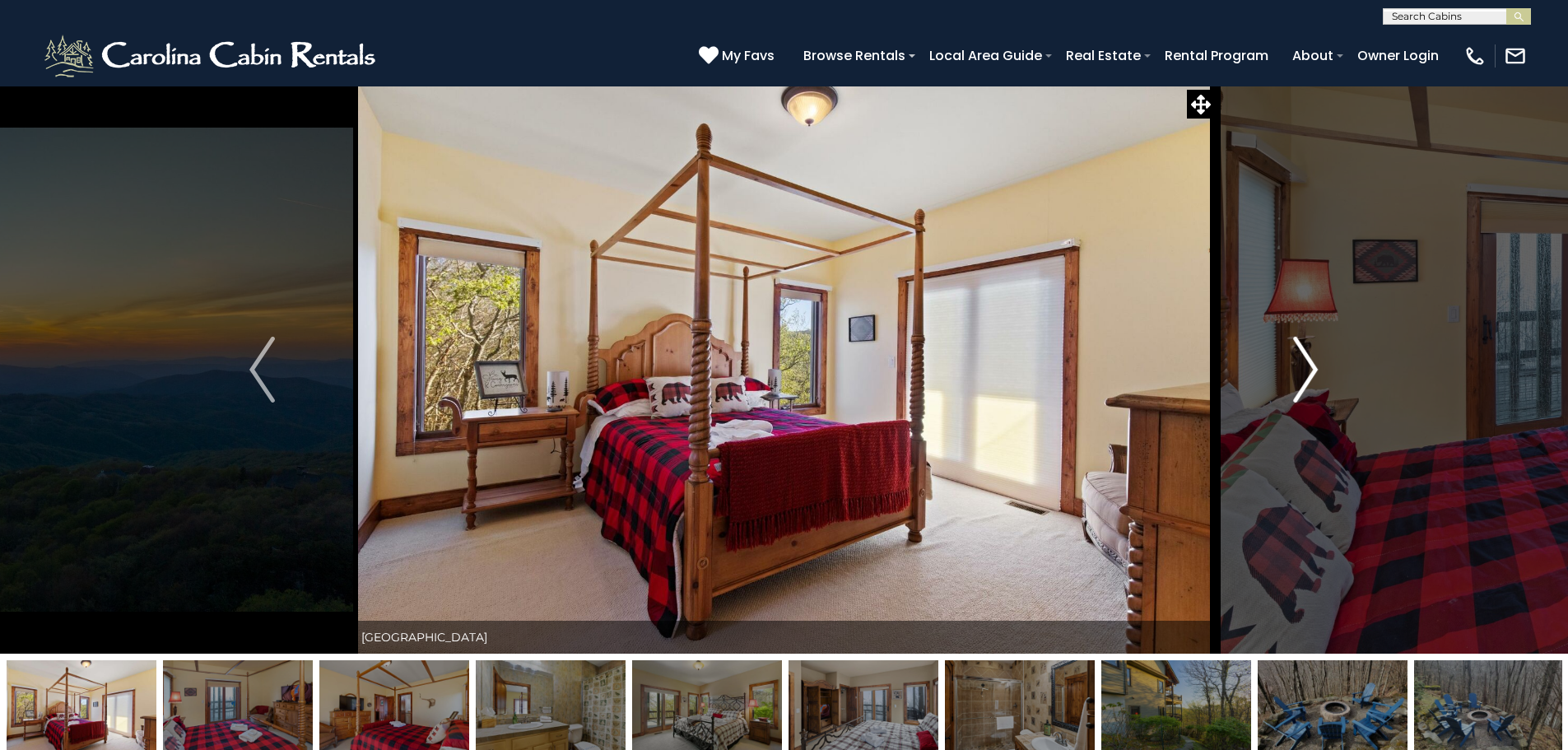
click at [1292, 377] on button "Next" at bounding box center [1305, 370] width 181 height 568
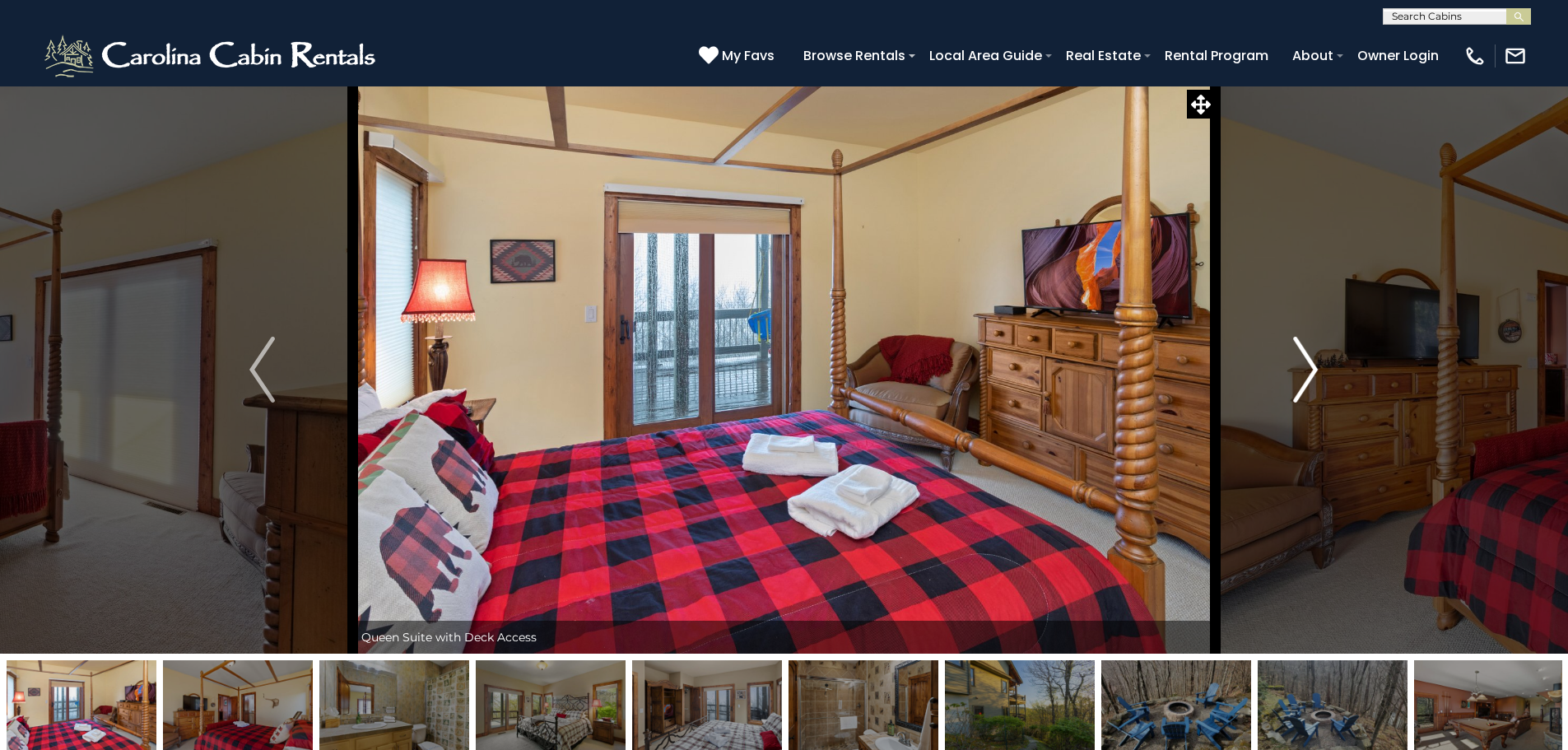
click at [1292, 377] on button "Next" at bounding box center [1305, 370] width 181 height 568
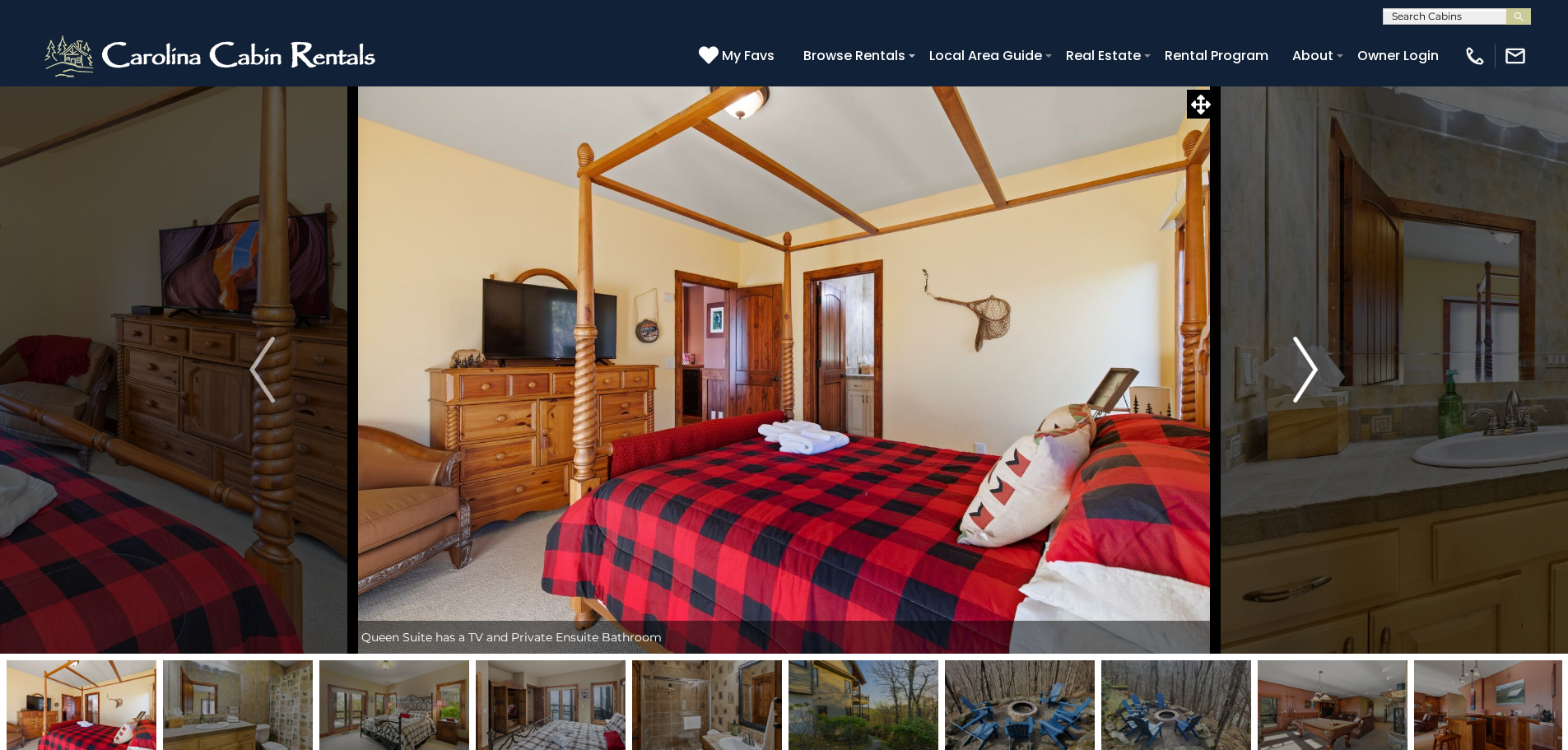
click at [1292, 377] on button "Next" at bounding box center [1305, 370] width 181 height 568
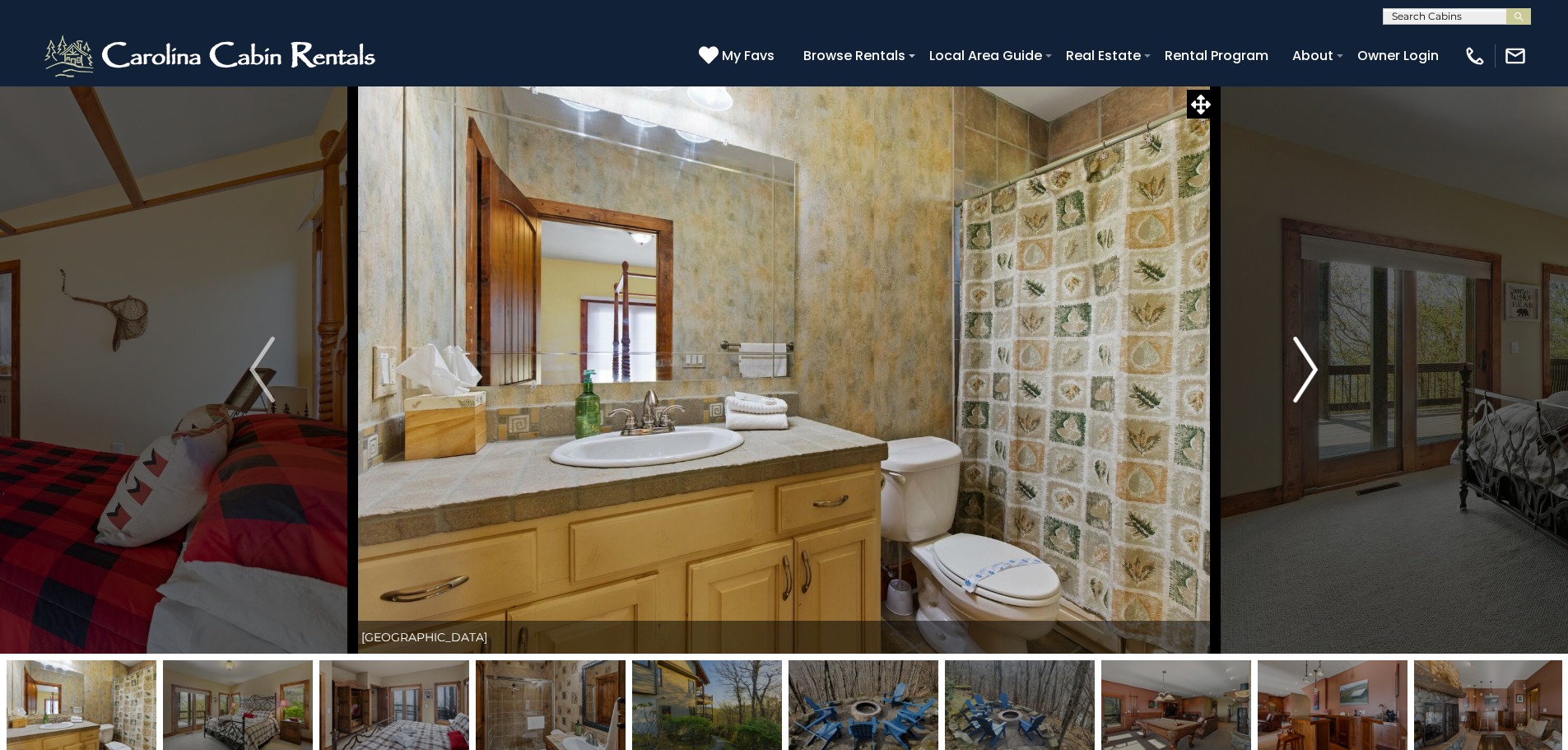
click at [1292, 377] on button "Next" at bounding box center [1305, 370] width 181 height 568
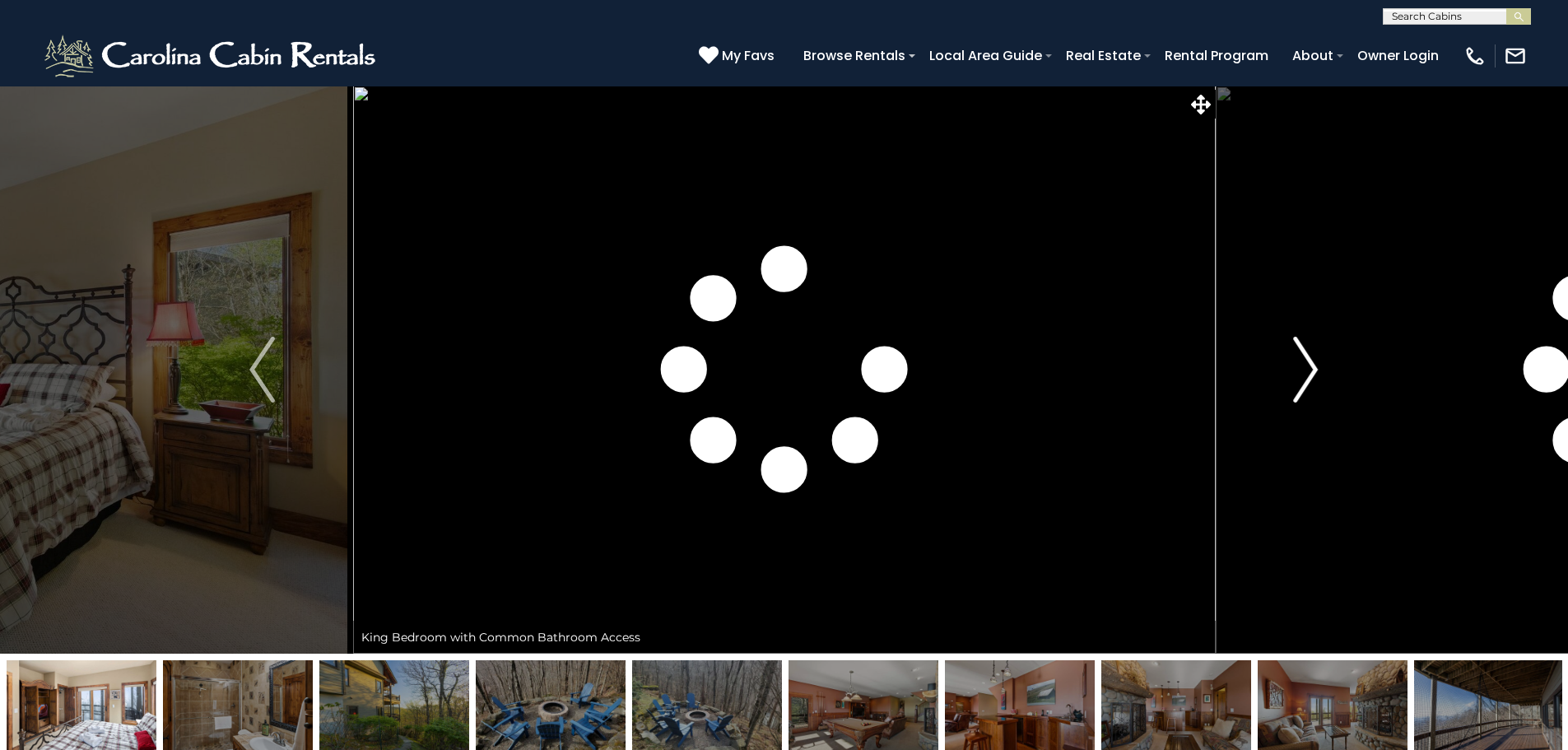
click at [1292, 377] on button "Next" at bounding box center [1305, 370] width 181 height 568
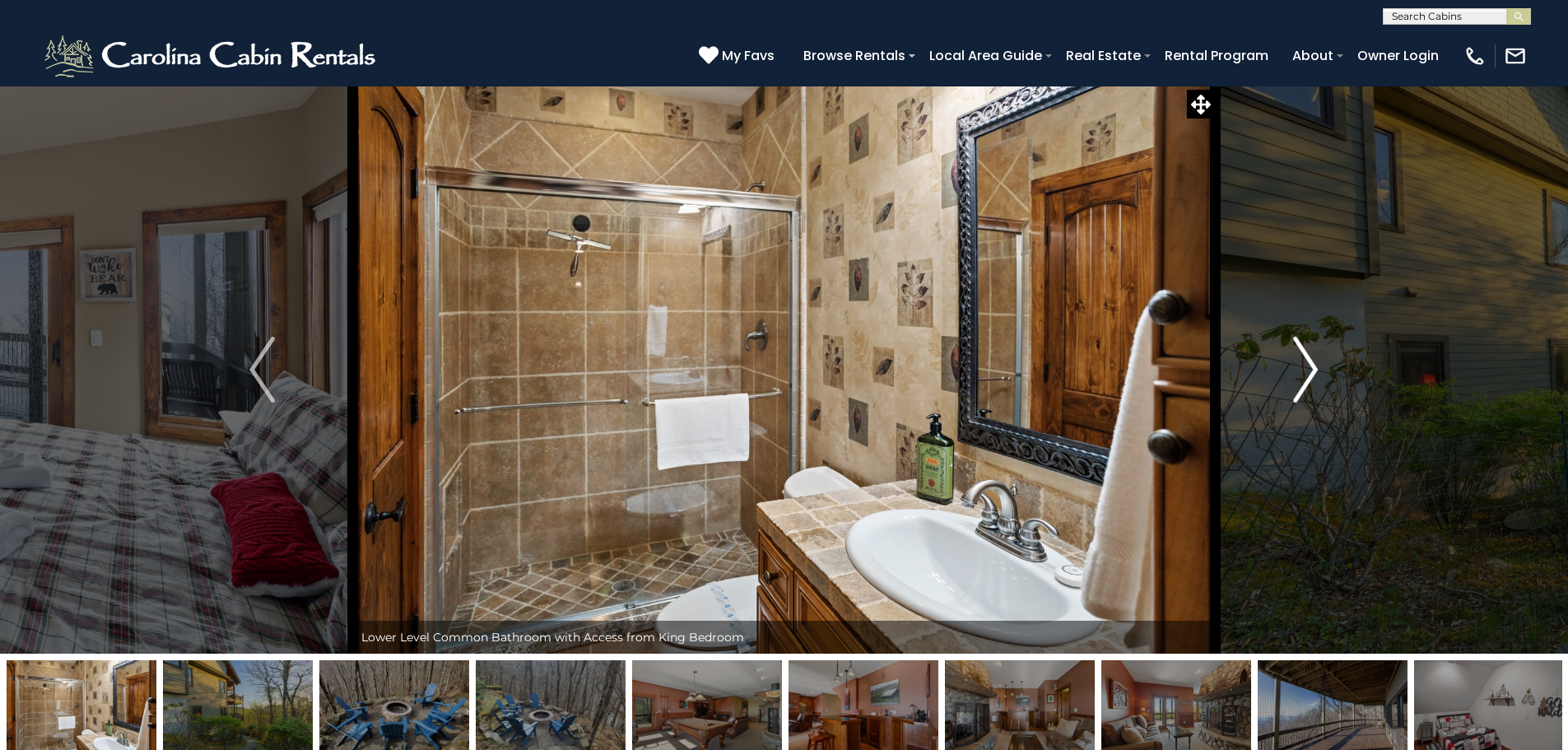
click at [1292, 377] on button "Next" at bounding box center [1305, 370] width 181 height 568
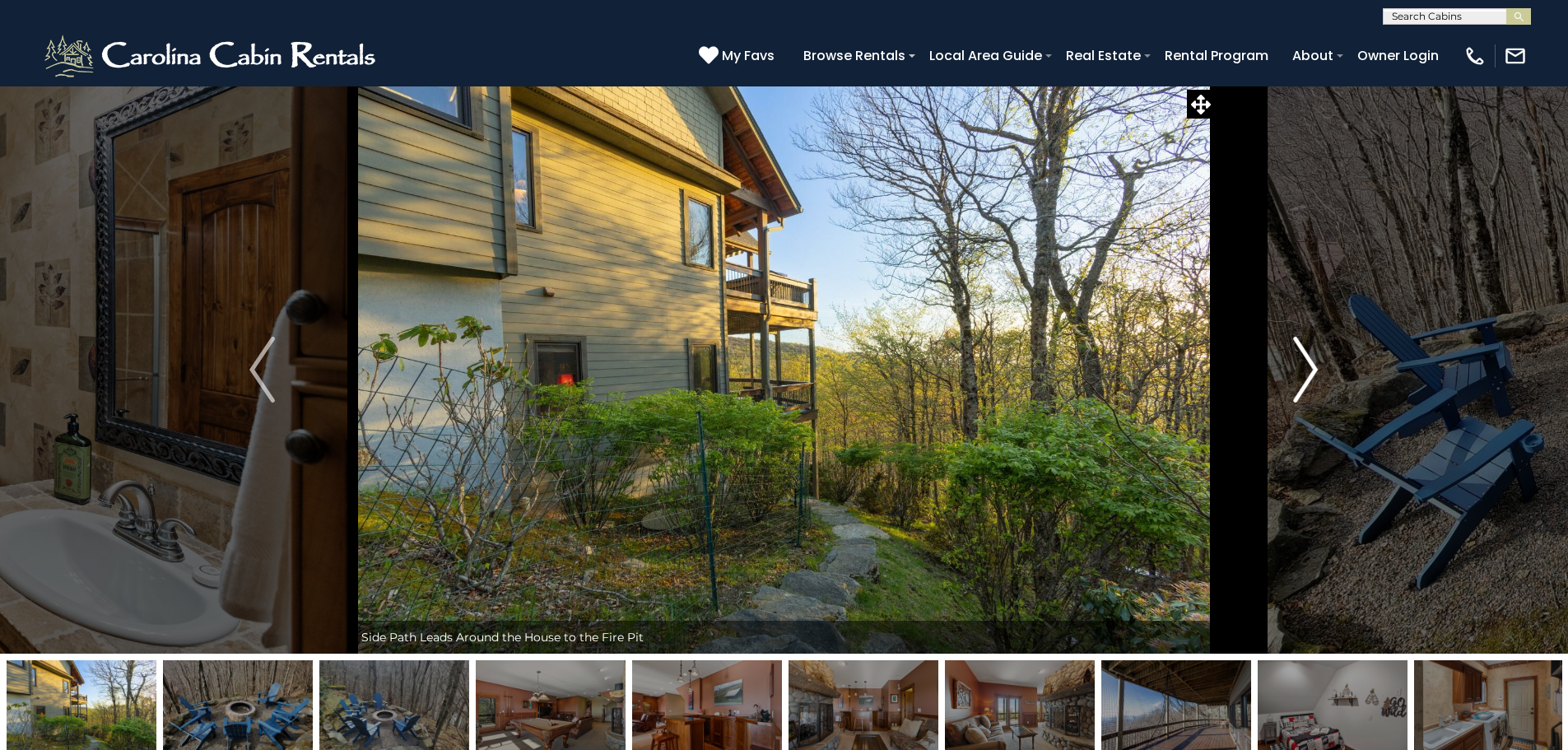
click at [1292, 377] on button "Next" at bounding box center [1305, 370] width 181 height 568
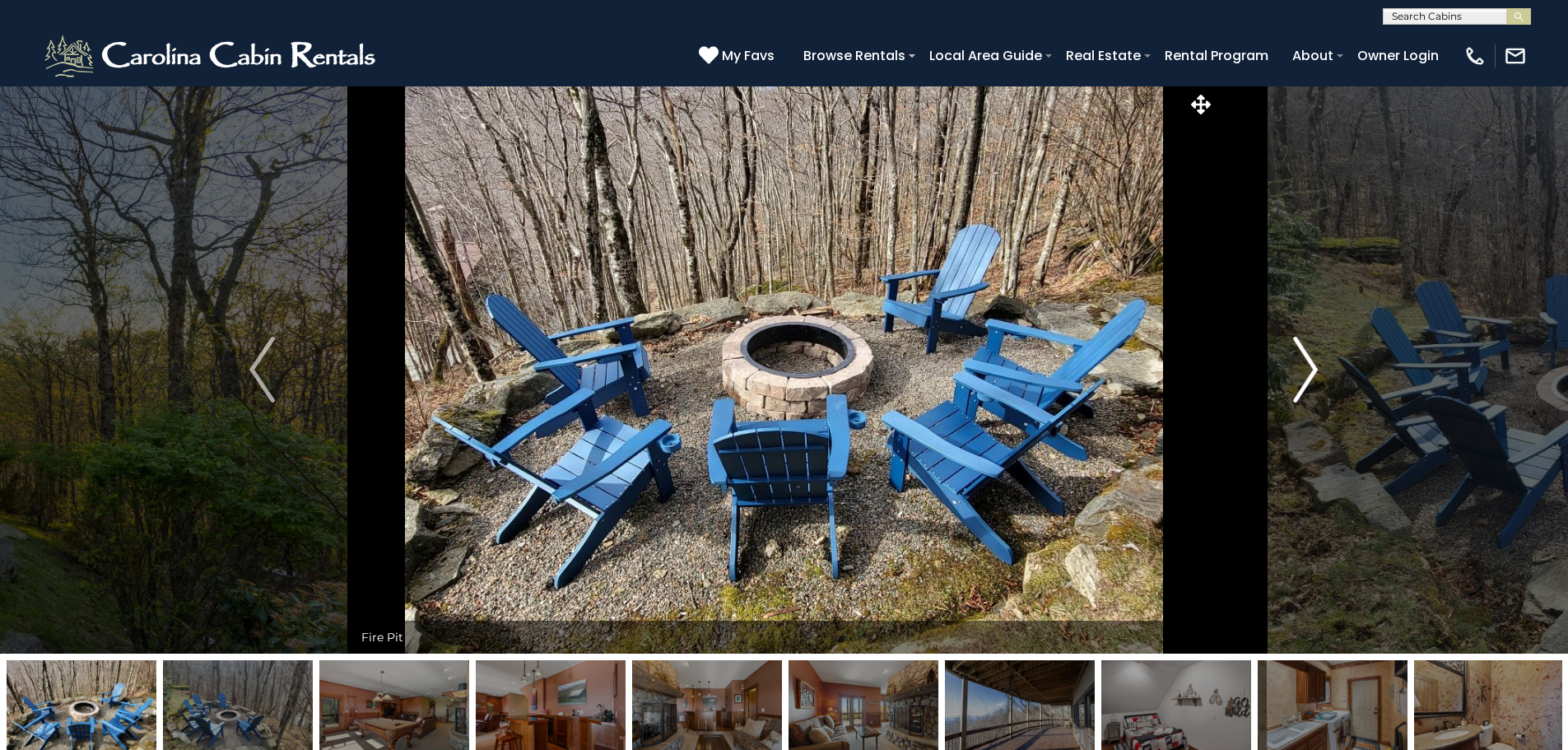
click at [1292, 377] on button "Next" at bounding box center [1305, 370] width 181 height 568
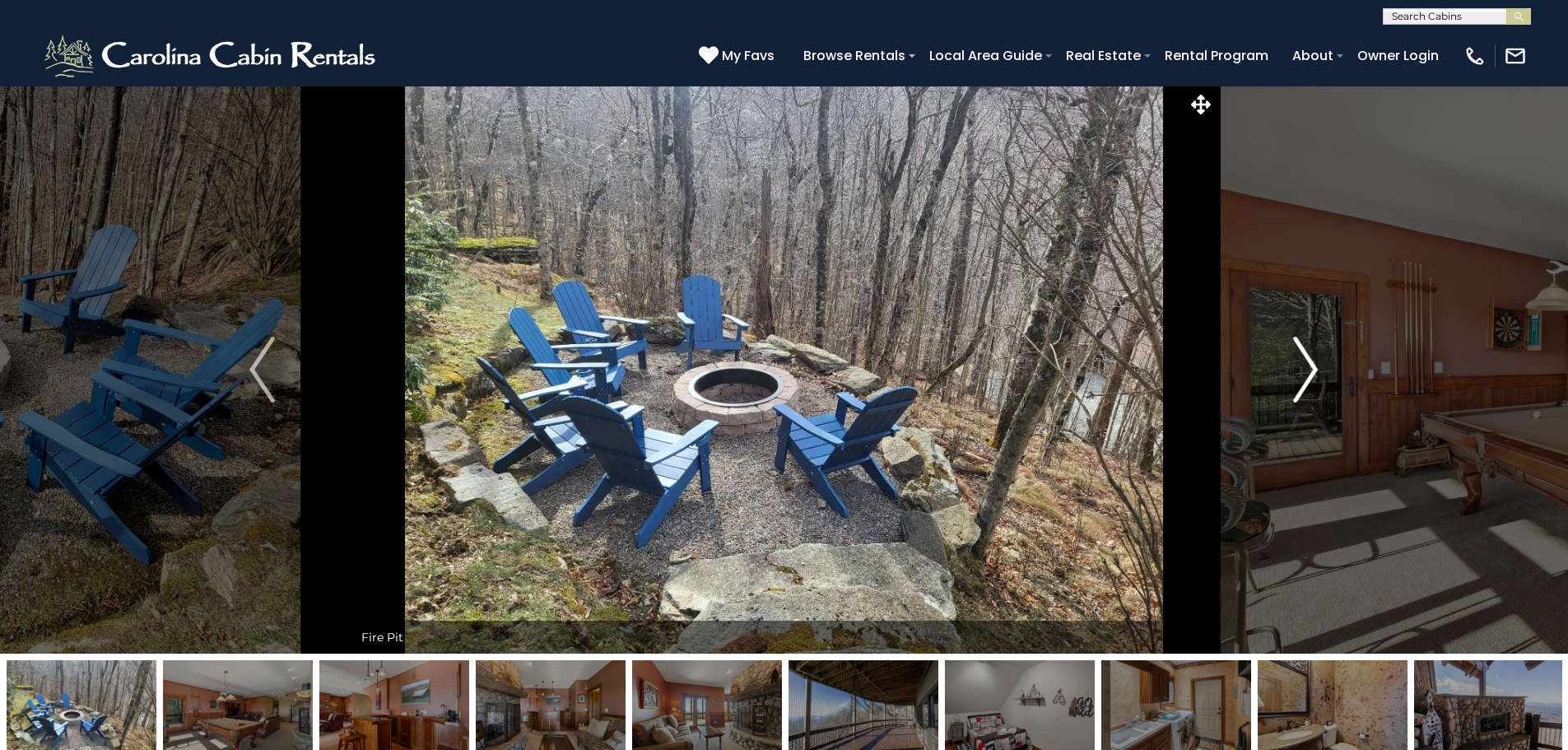
click at [1292, 377] on button "Next" at bounding box center [1305, 370] width 181 height 568
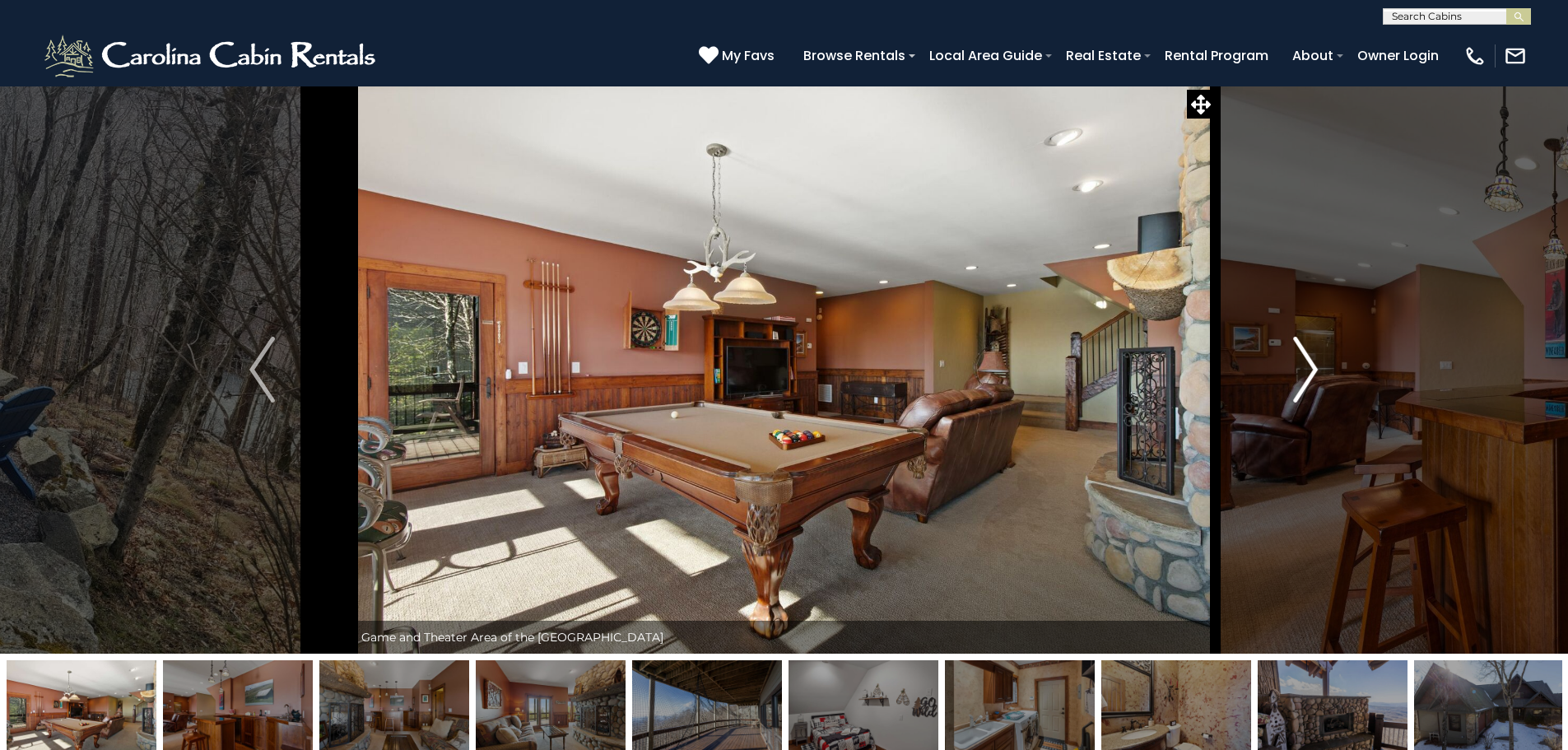
click at [1292, 377] on button "Next" at bounding box center [1305, 370] width 181 height 568
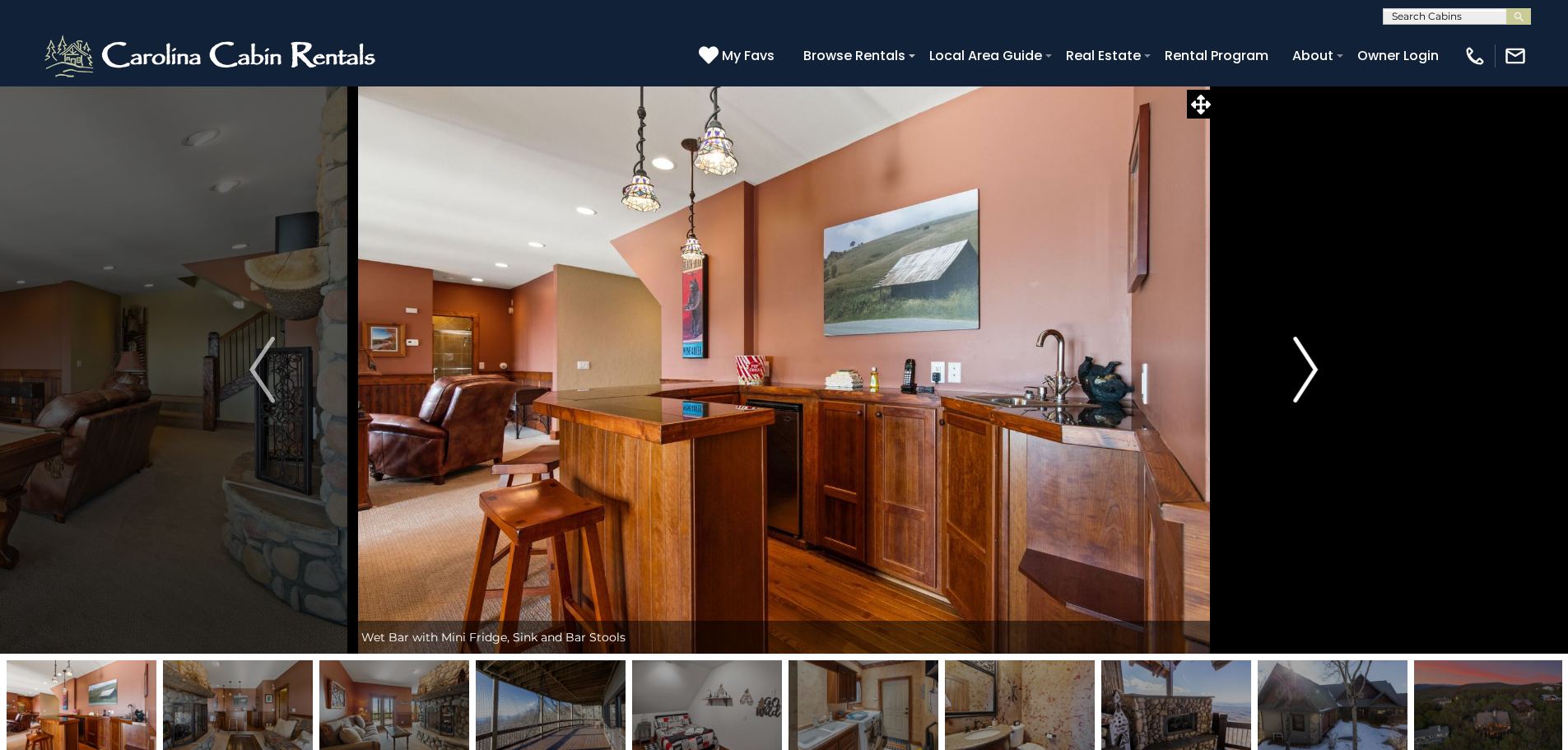
click at [1292, 377] on button "Next" at bounding box center [1305, 370] width 181 height 568
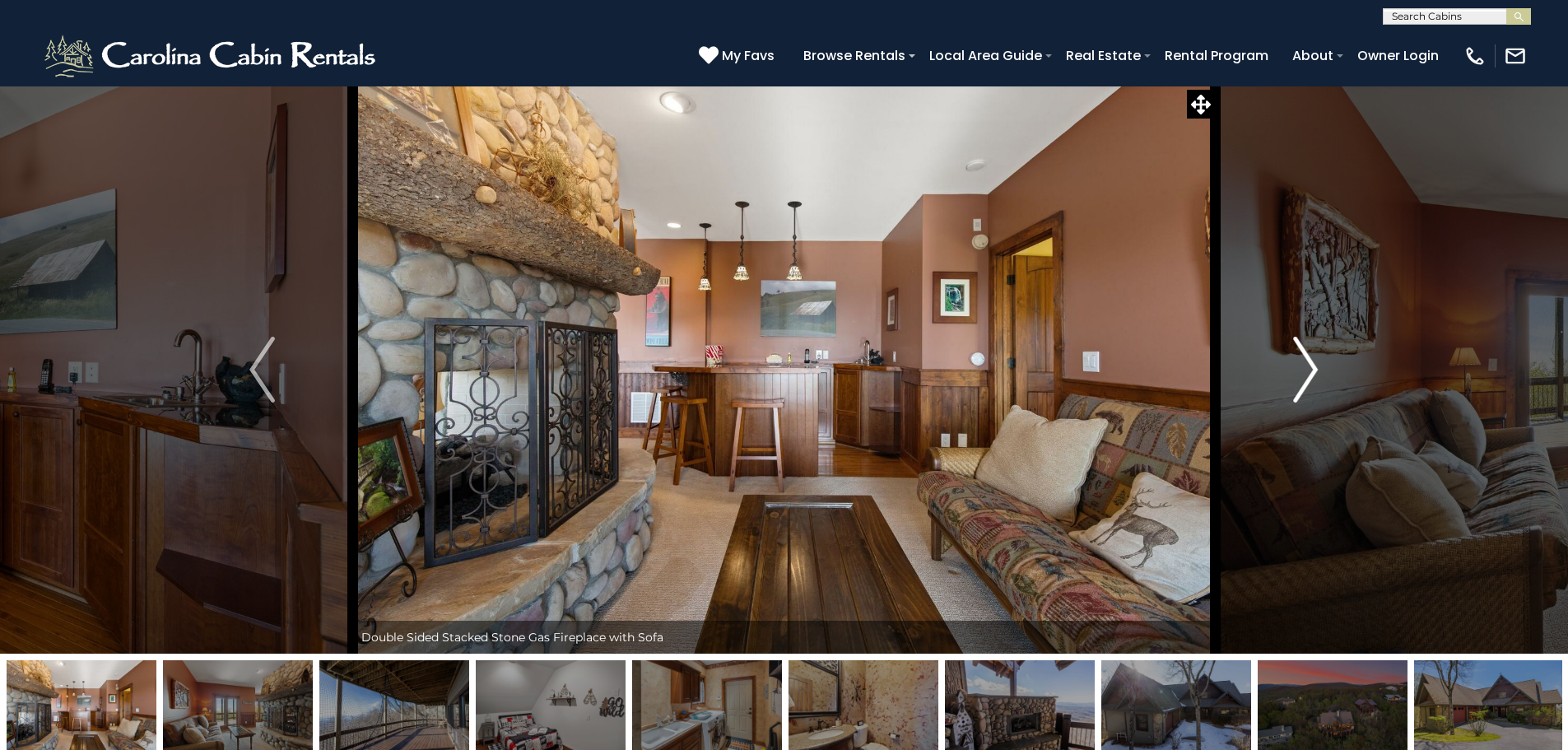
click at [1292, 377] on button "Next" at bounding box center [1305, 370] width 181 height 568
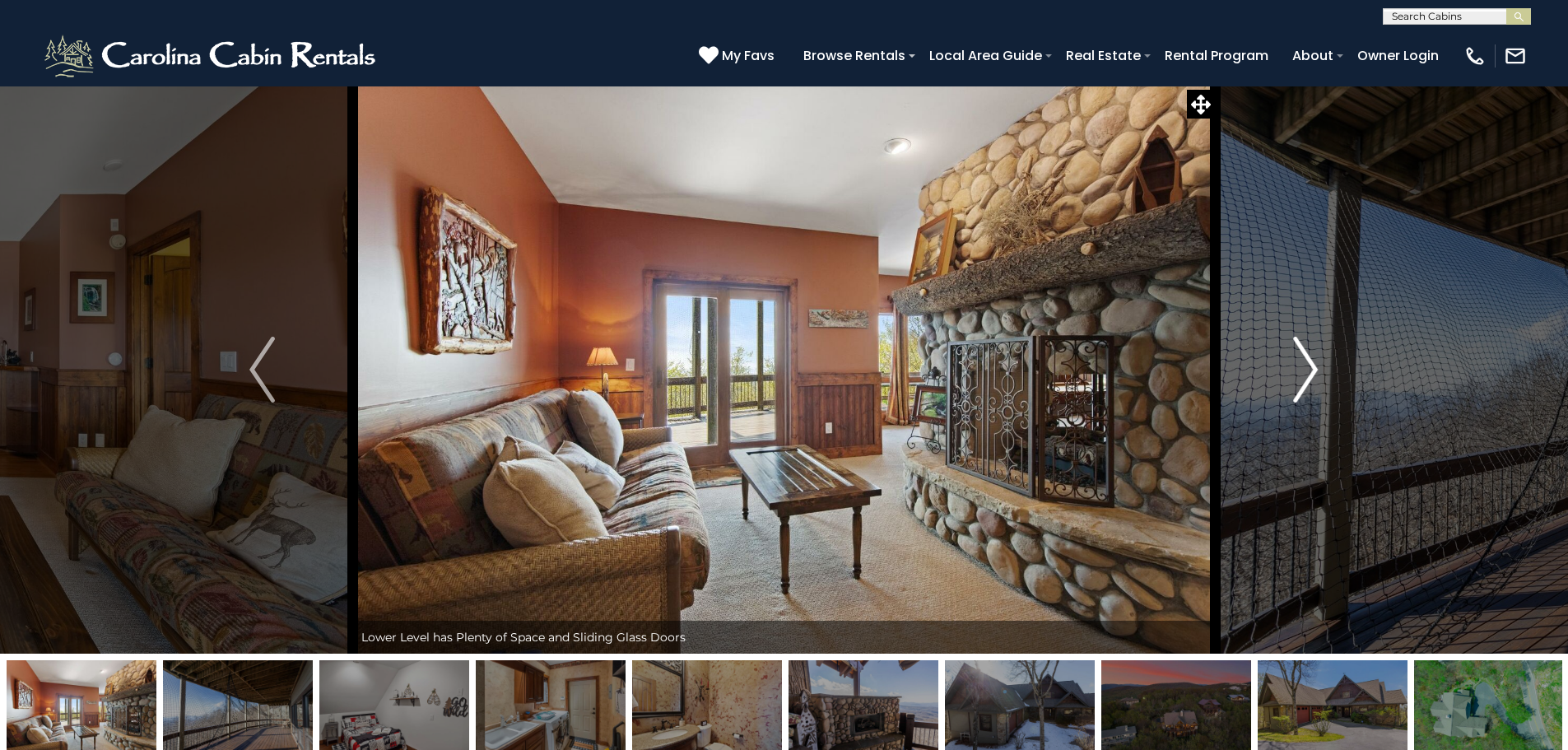
click at [1292, 377] on button "Next" at bounding box center [1305, 370] width 181 height 568
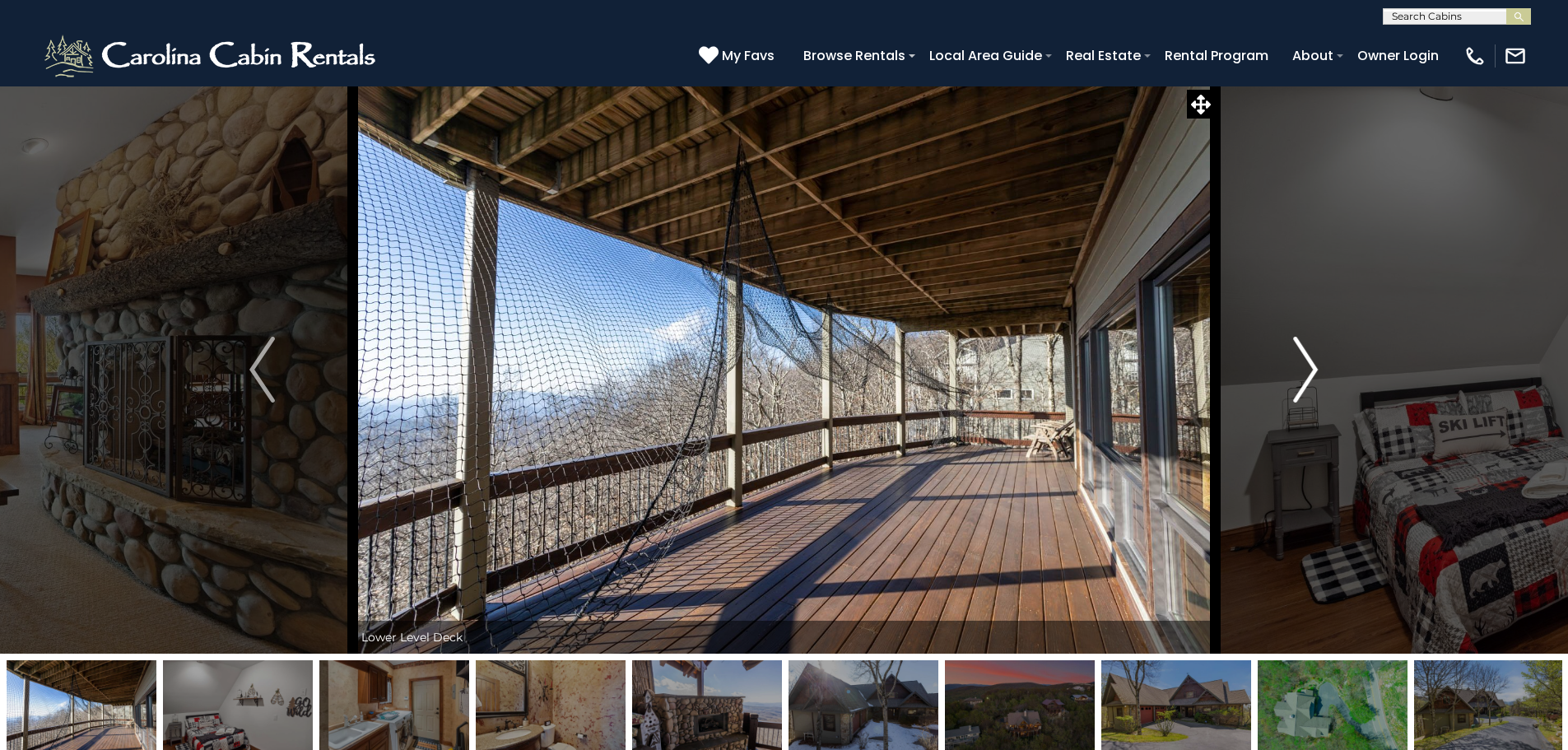
click at [1292, 377] on button "Next" at bounding box center [1305, 370] width 181 height 568
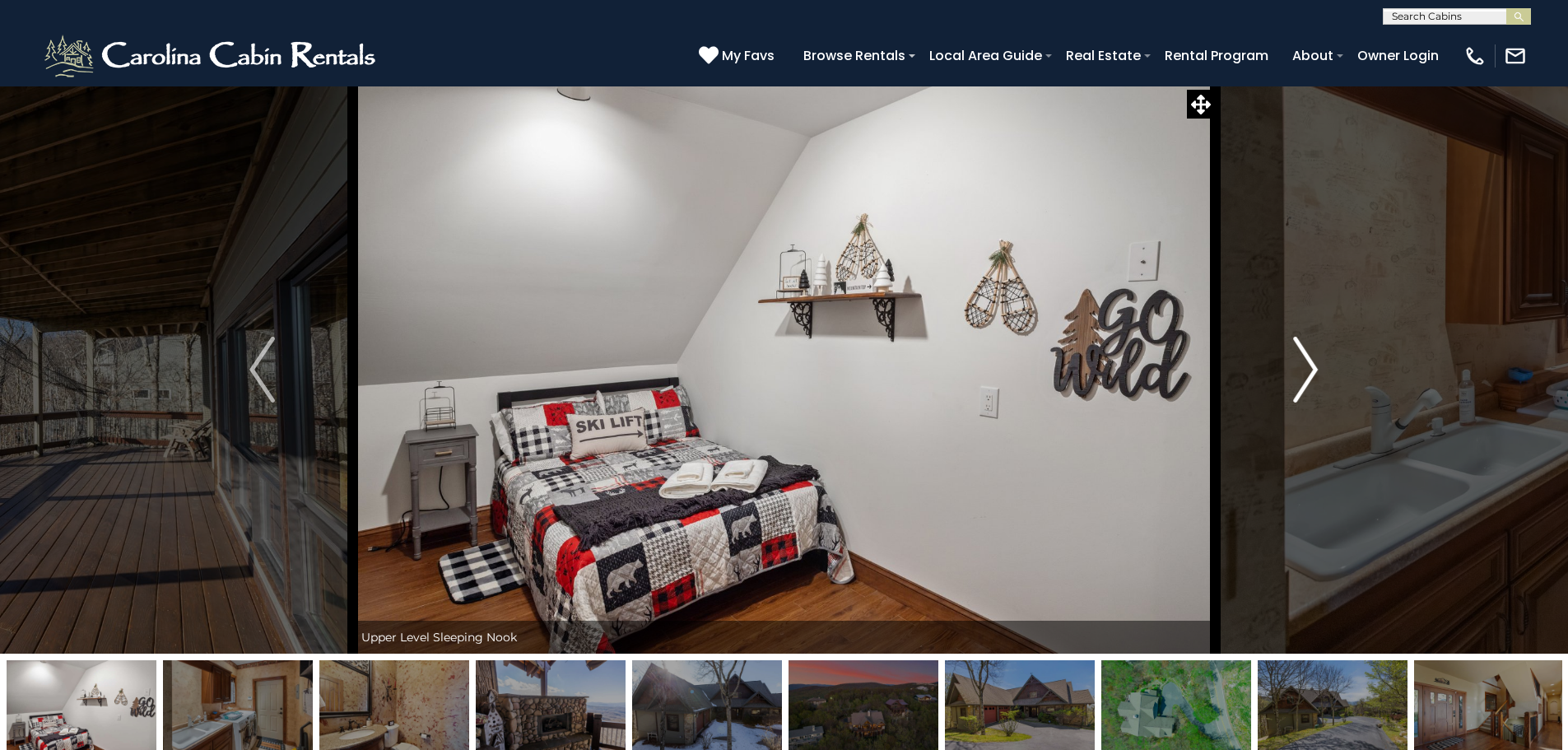
click at [1292, 377] on button "Next" at bounding box center [1305, 370] width 181 height 568
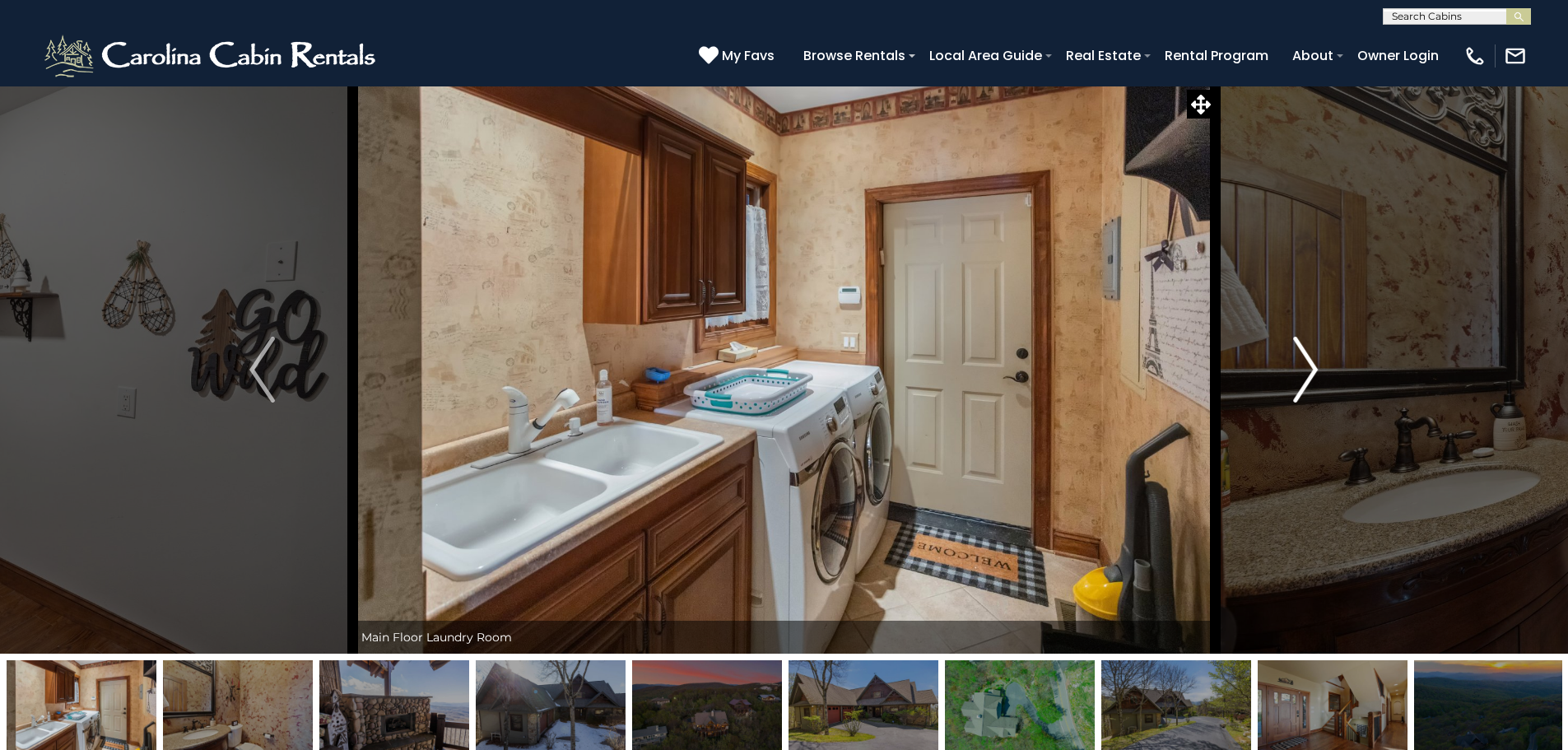
click at [1292, 377] on button "Next" at bounding box center [1305, 370] width 181 height 568
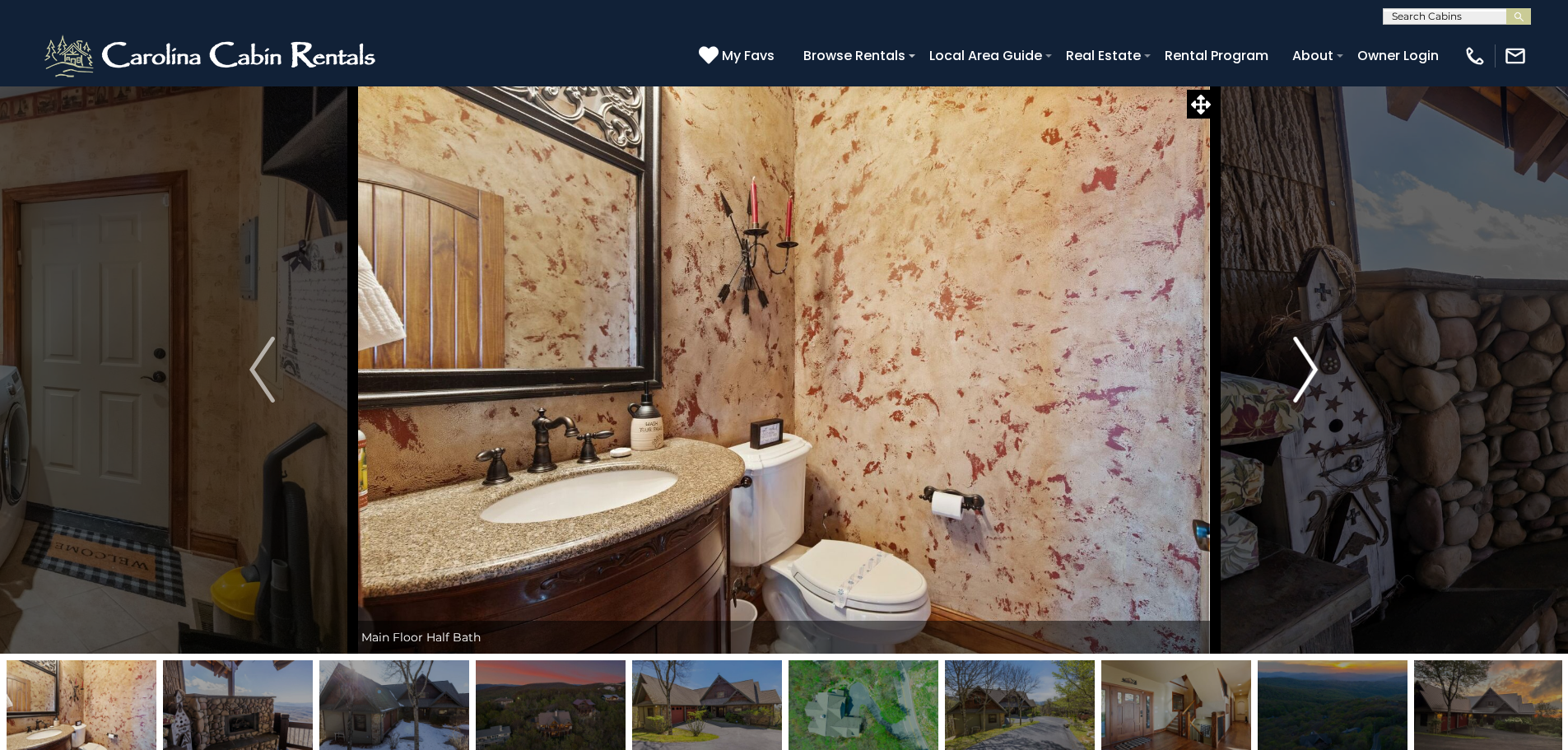
click at [1292, 377] on button "Next" at bounding box center [1305, 370] width 181 height 568
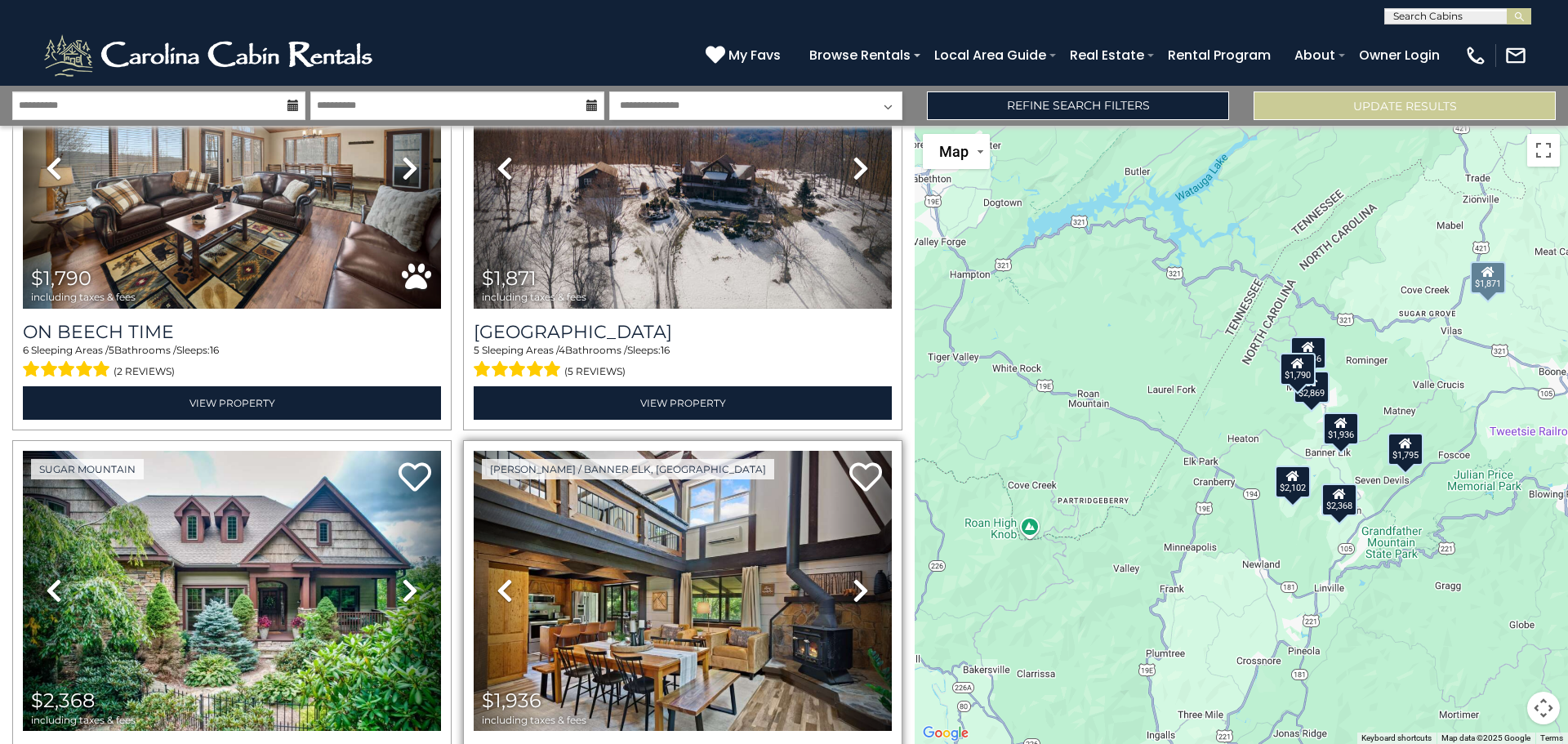
scroll to position [1171, 0]
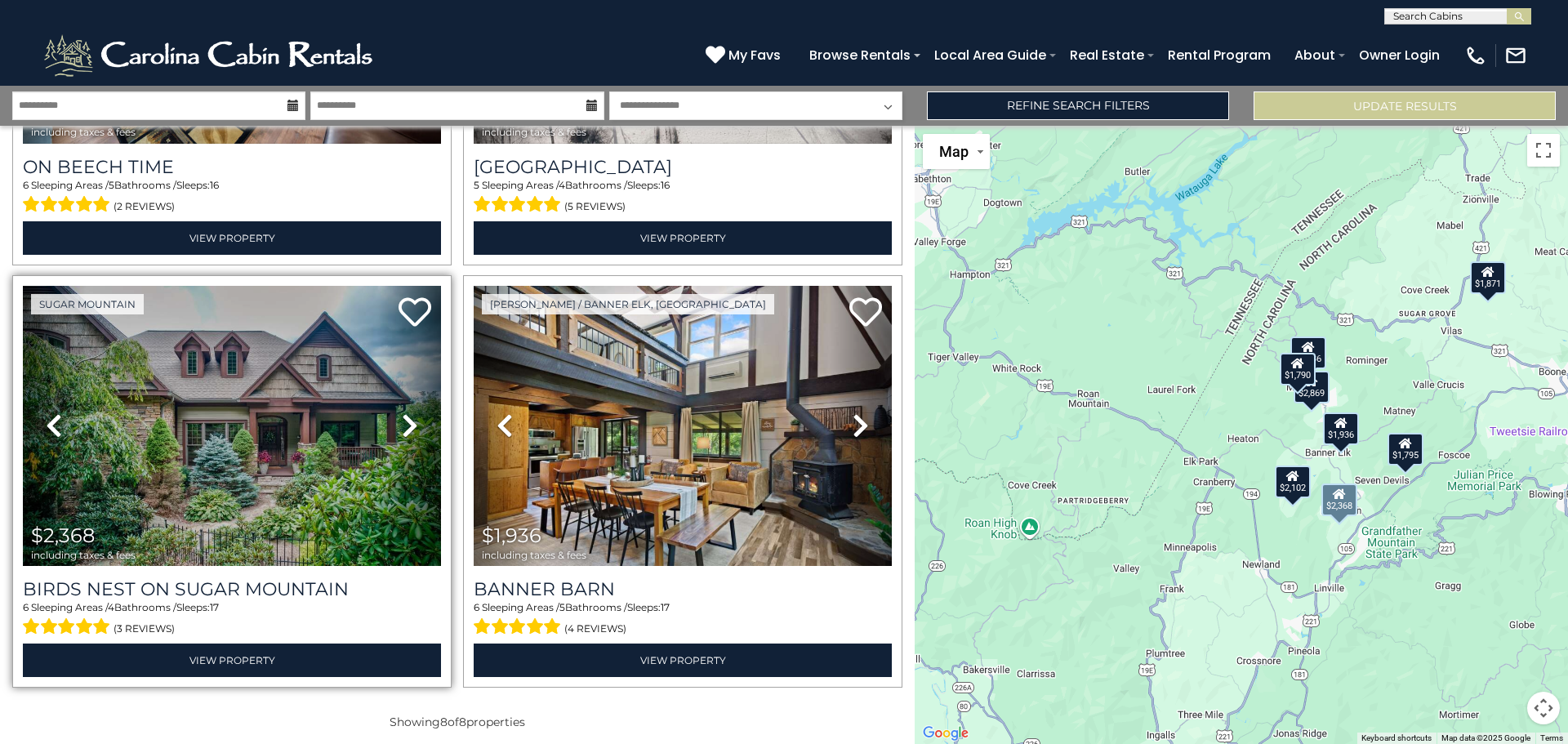
click at [397, 419] on link "Next" at bounding box center [409, 425] width 63 height 280
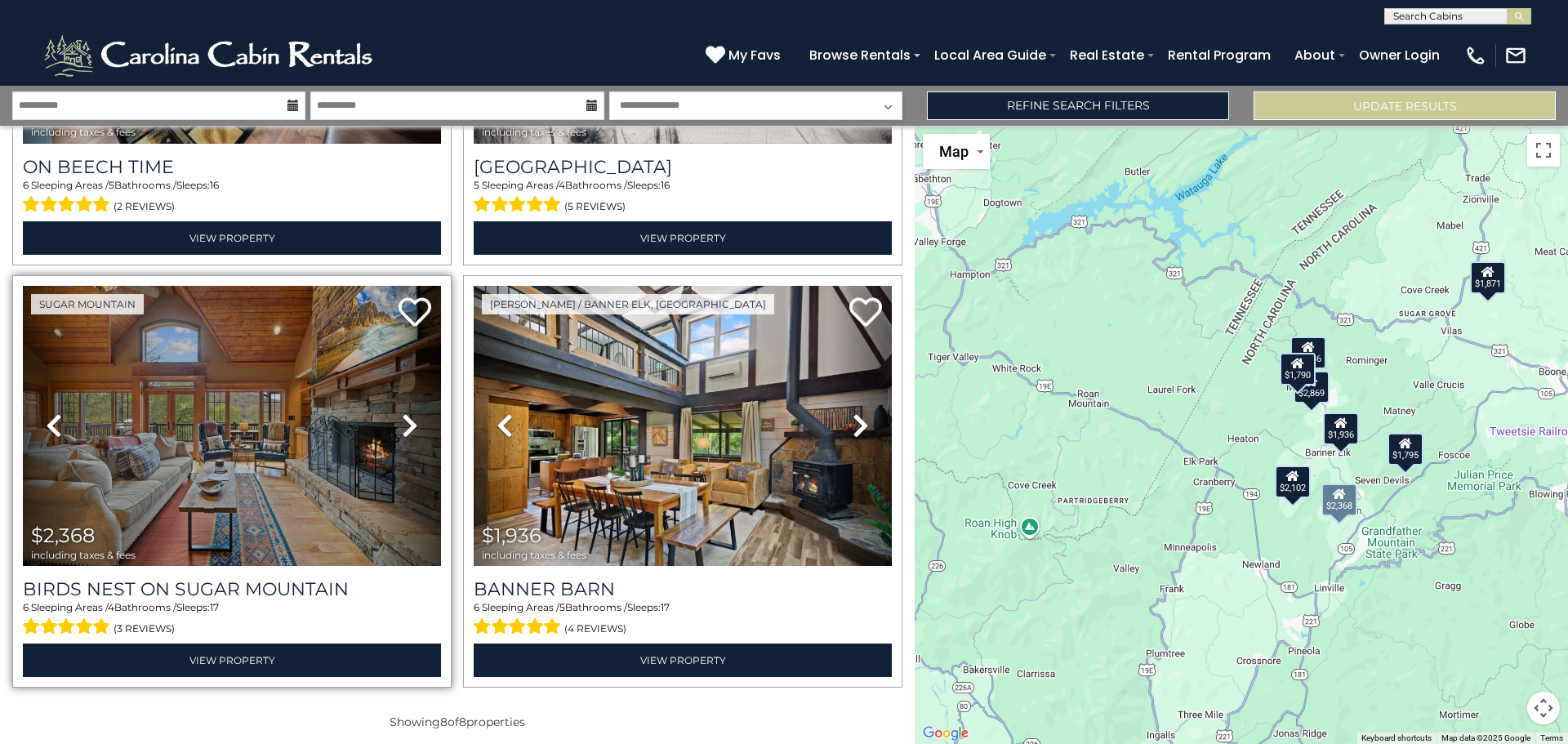
click at [402, 419] on icon at bounding box center [410, 425] width 16 height 26
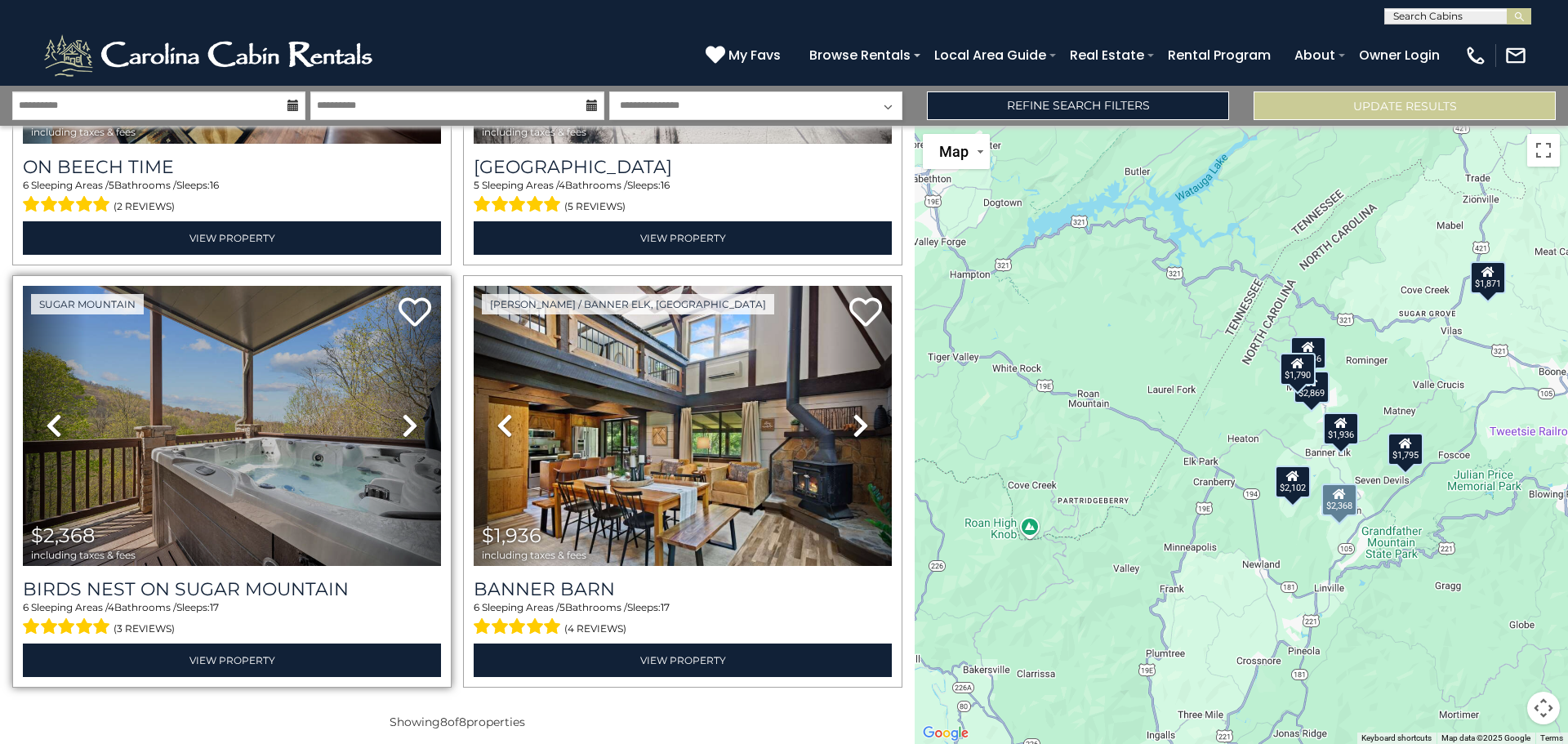
click at [402, 419] on icon at bounding box center [410, 425] width 16 height 26
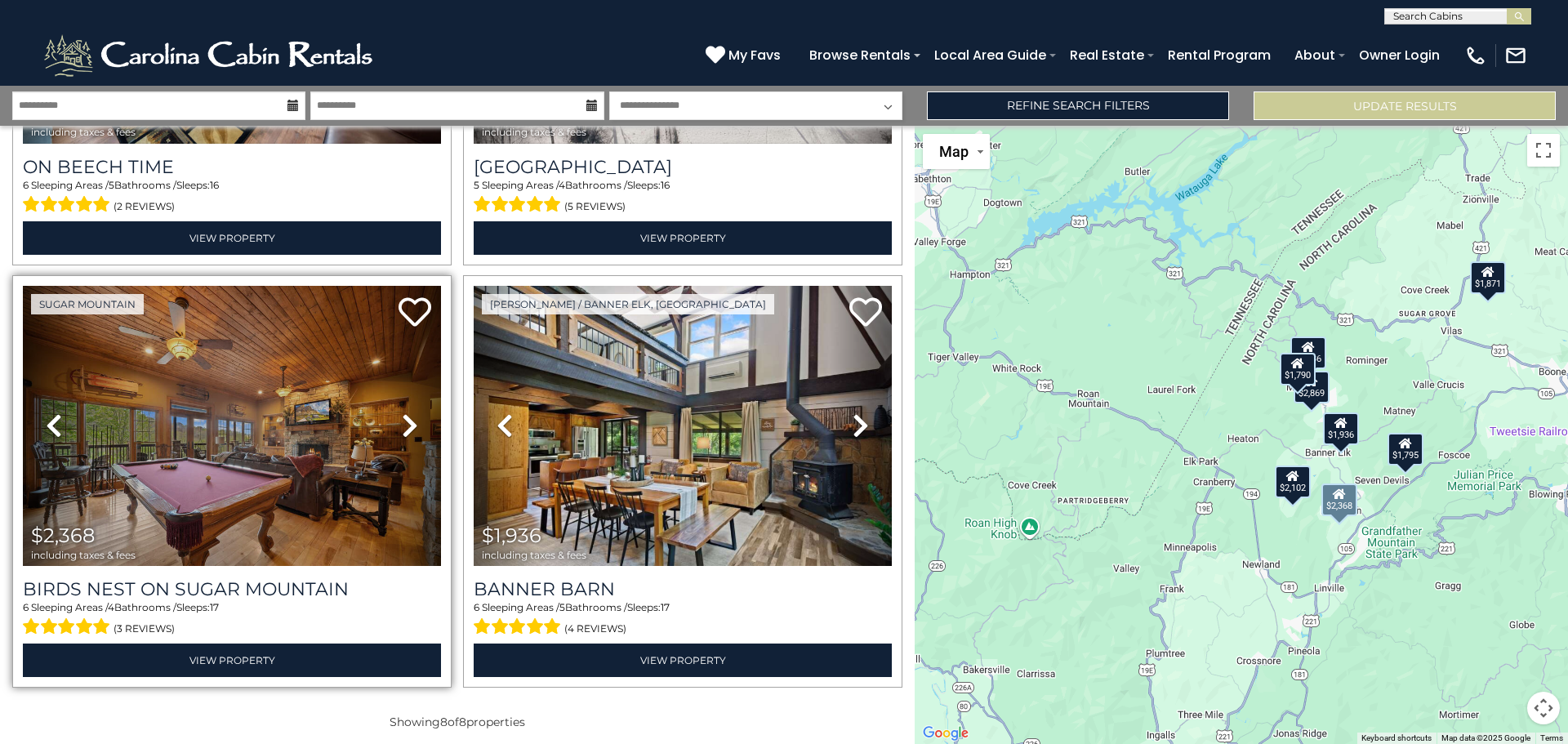
click at [402, 419] on icon at bounding box center [410, 425] width 16 height 26
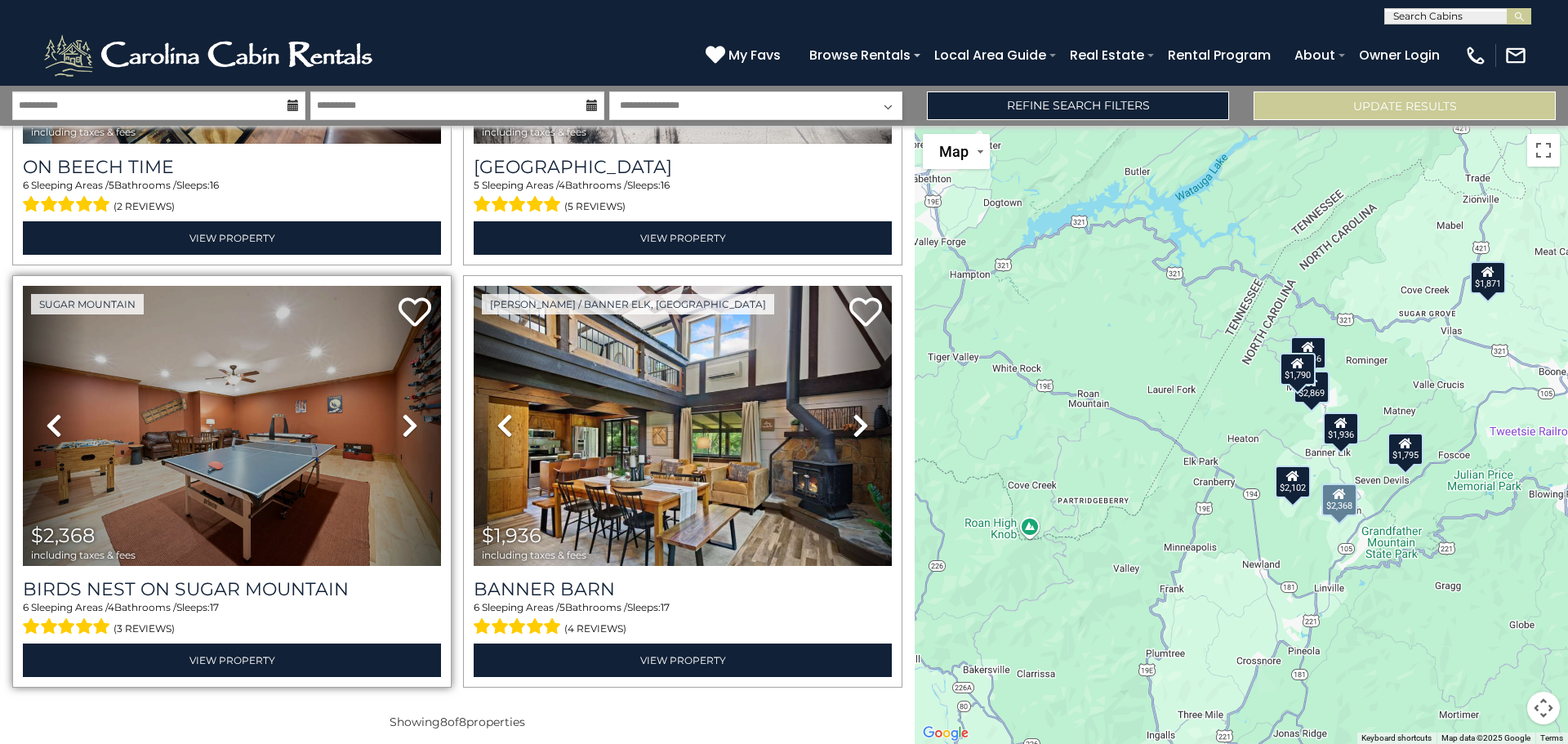
click at [402, 413] on icon at bounding box center [410, 425] width 16 height 26
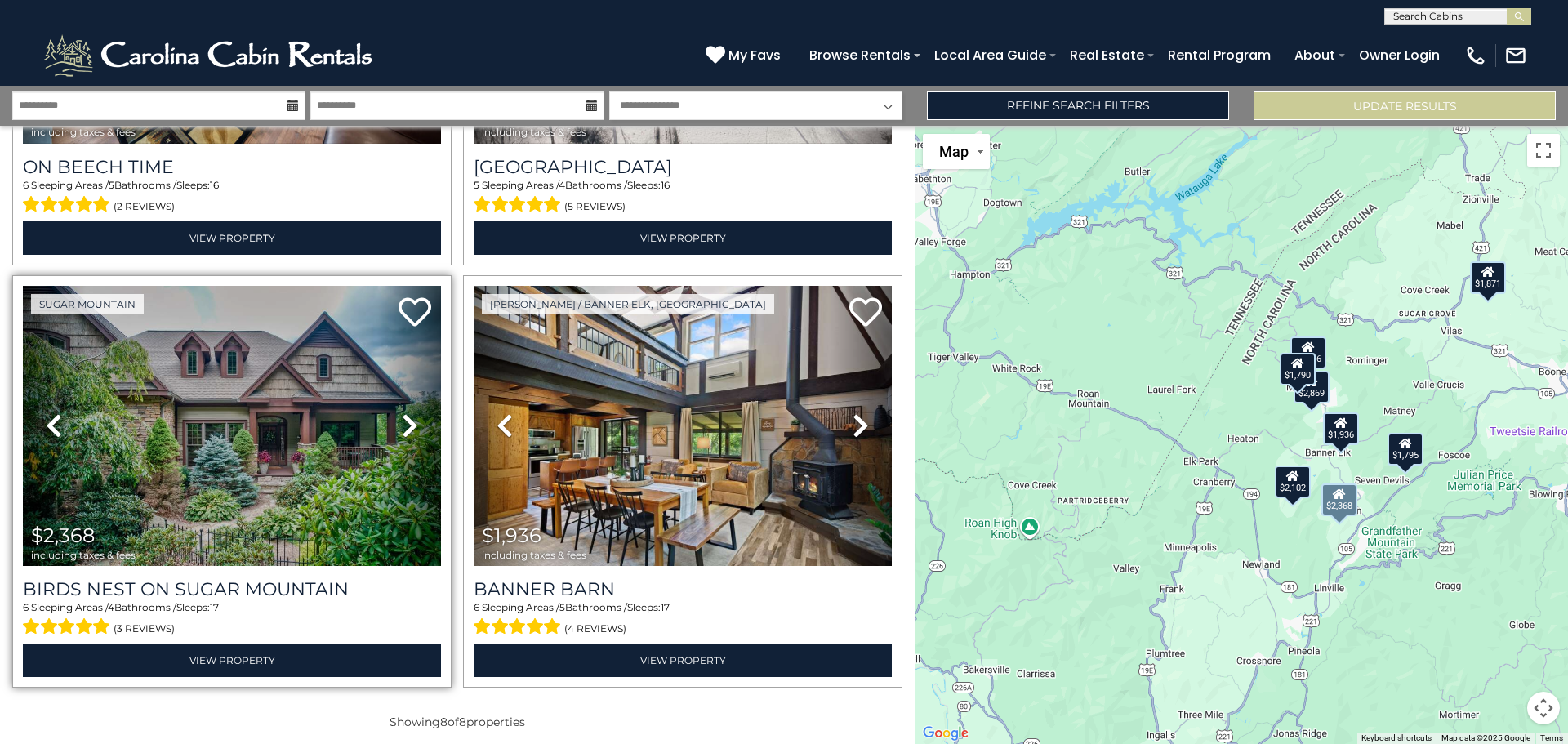
click at [402, 413] on icon at bounding box center [410, 425] width 16 height 26
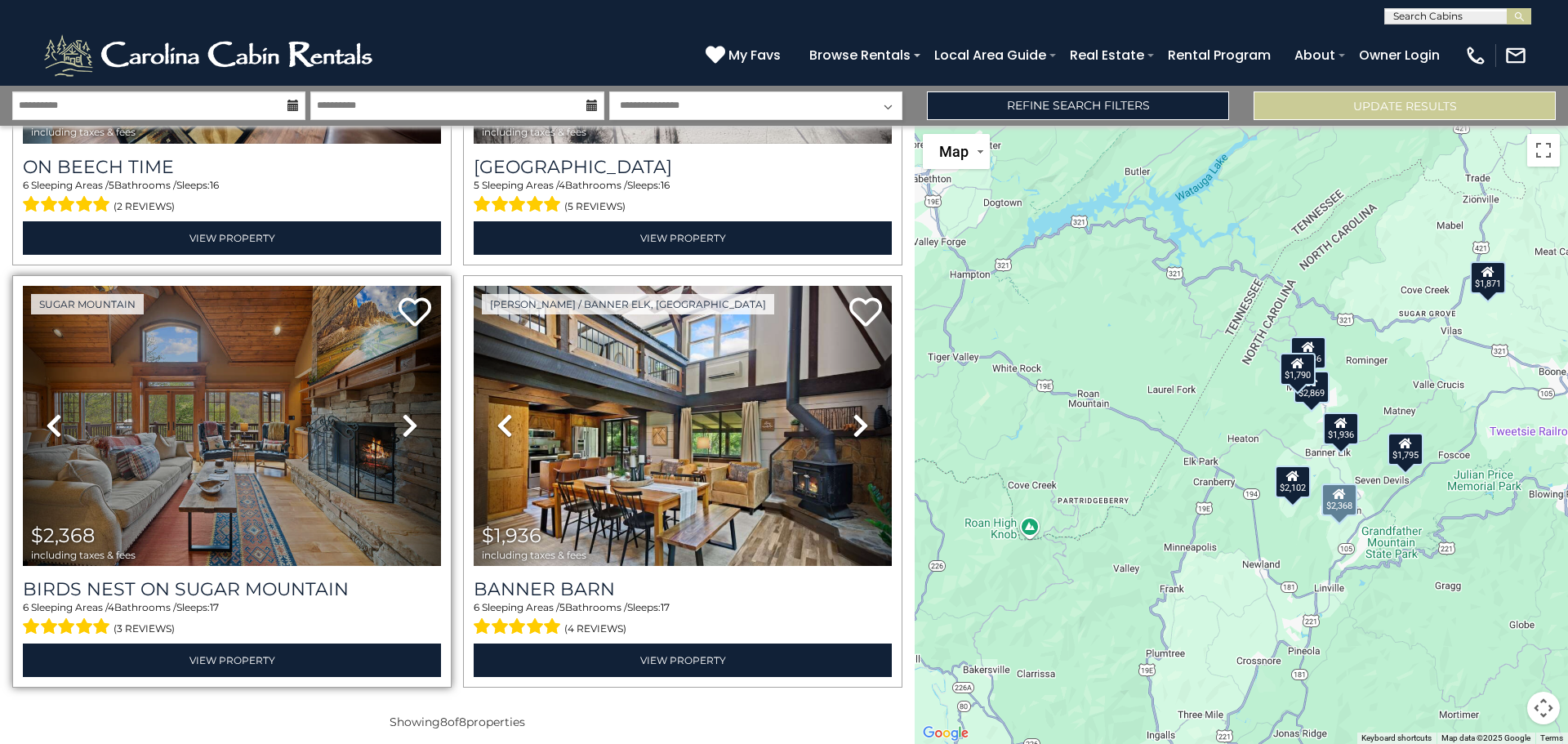
click at [404, 412] on icon at bounding box center [410, 425] width 16 height 26
